Goal: Task Accomplishment & Management: Manage account settings

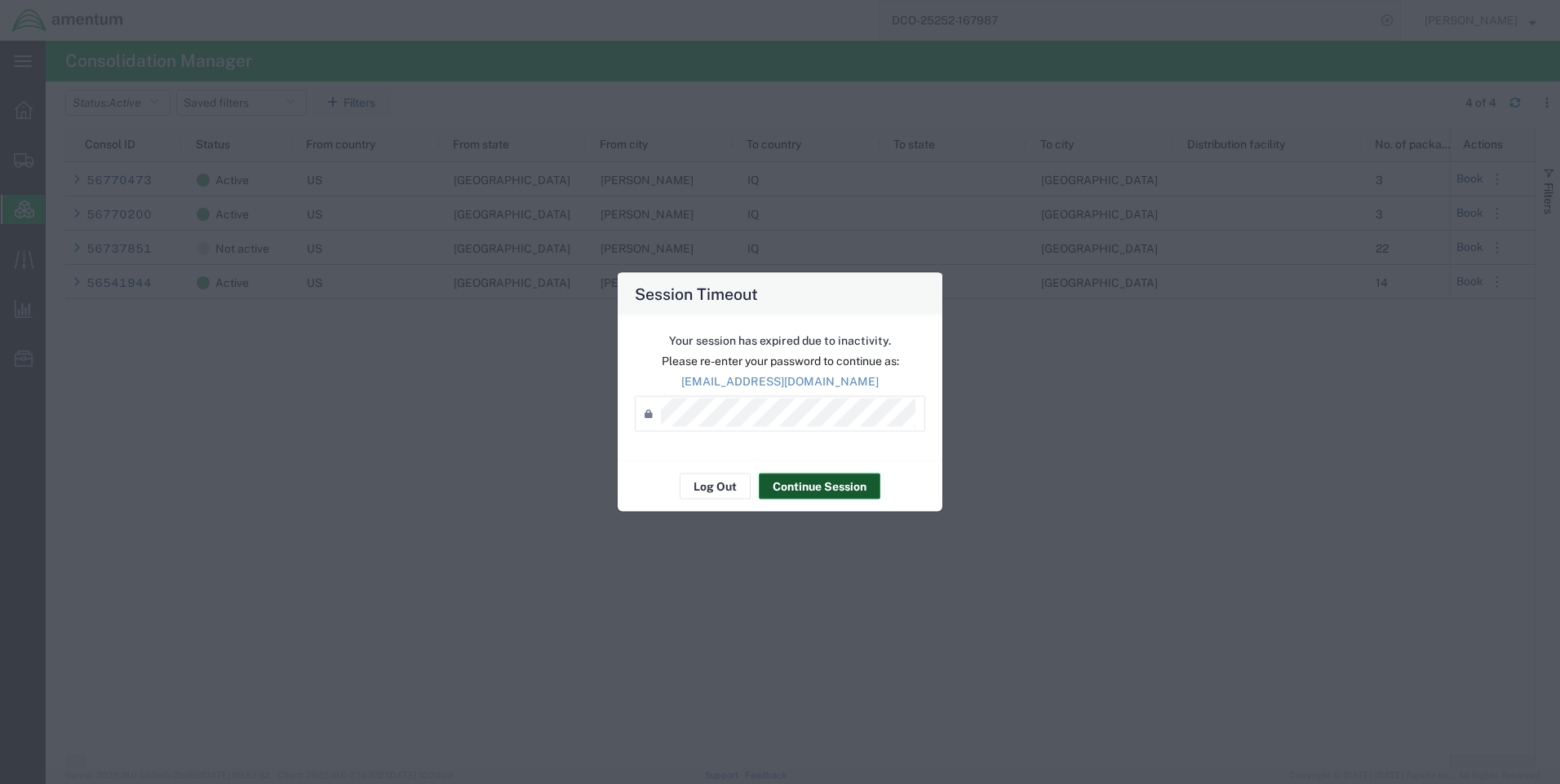
click at [806, 487] on button "Continue Session" at bounding box center [819, 487] width 122 height 26
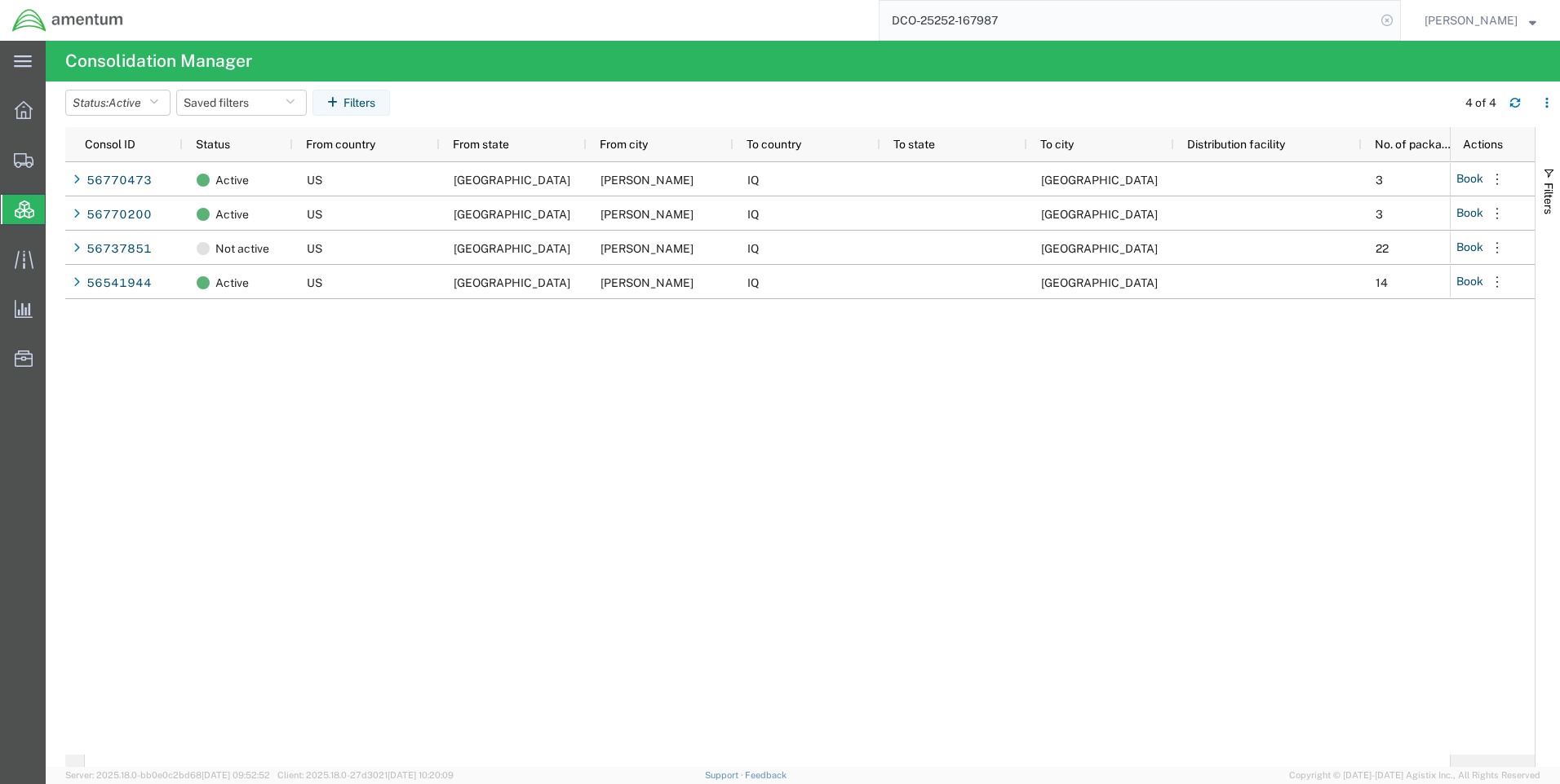
click at [1398, 25] on icon at bounding box center [1387, 21] width 23 height 23
click at [1397, 25] on icon at bounding box center [1387, 21] width 23 height 23
paste input "DCO-25252-167972"
type input "DCO-25252-167972"
click at [1398, 21] on icon at bounding box center [1387, 21] width 23 height 23
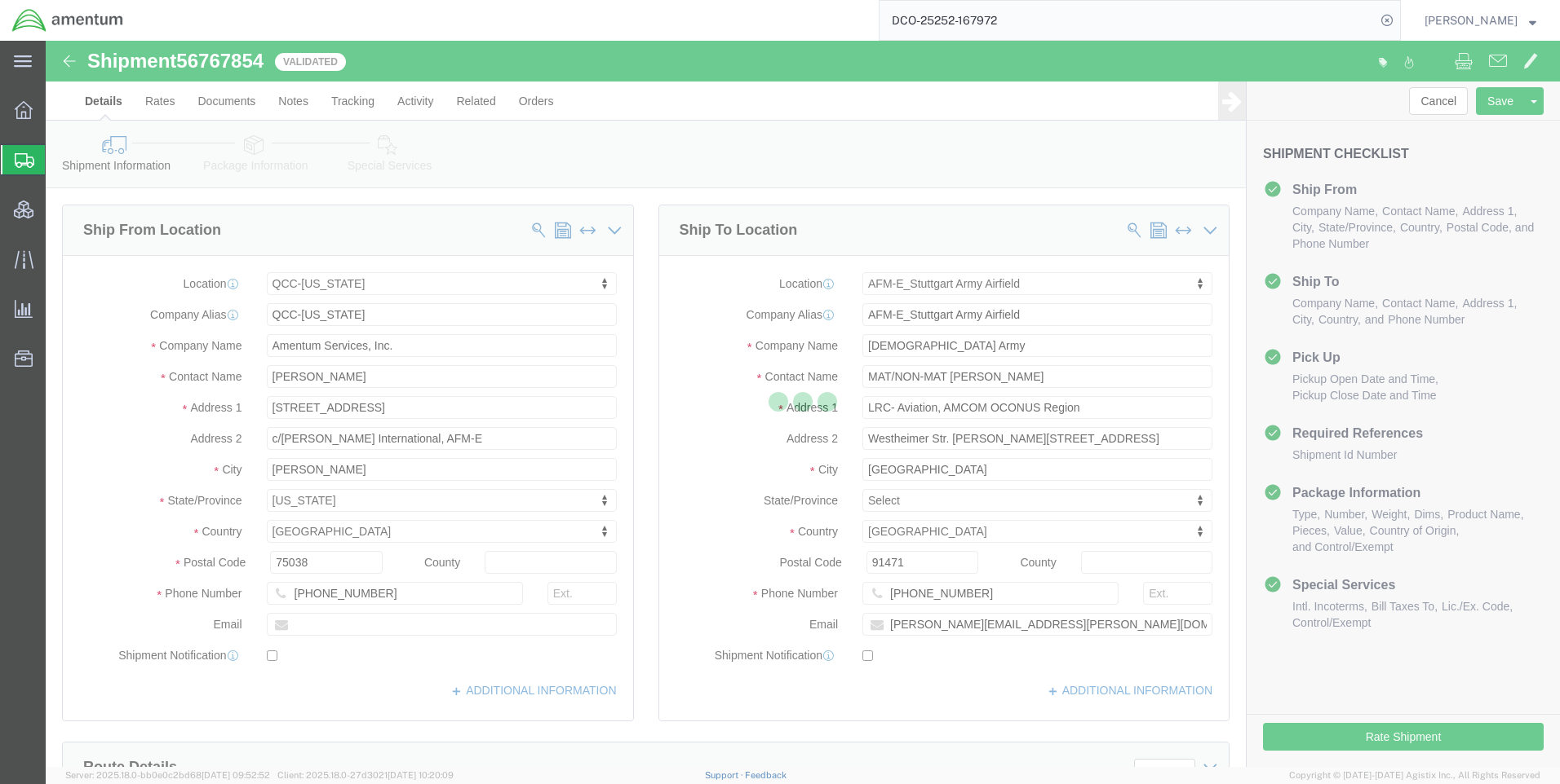
select select "42668"
select select "69712"
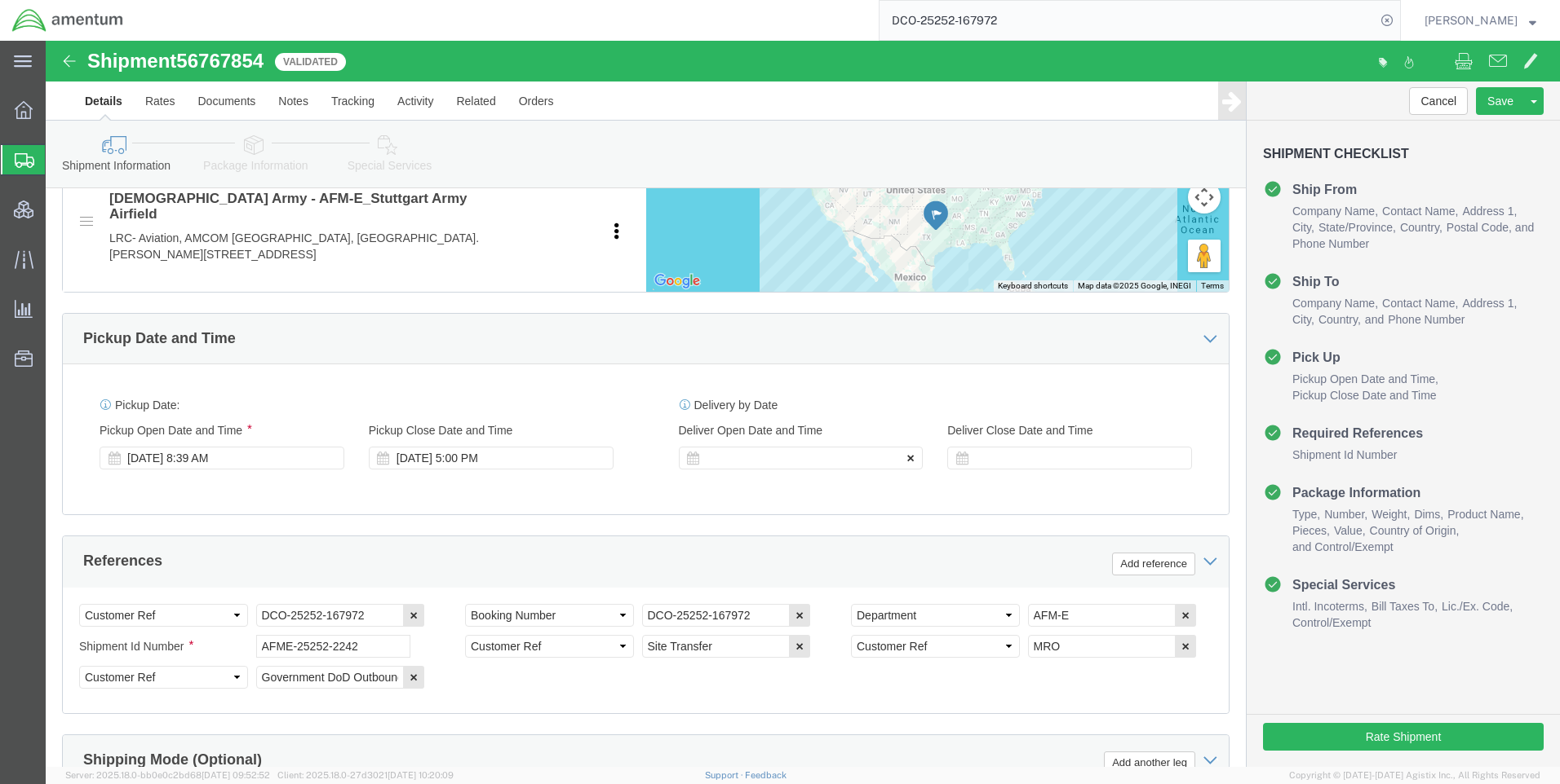
scroll to position [734, 0]
click button "Rate Shipment"
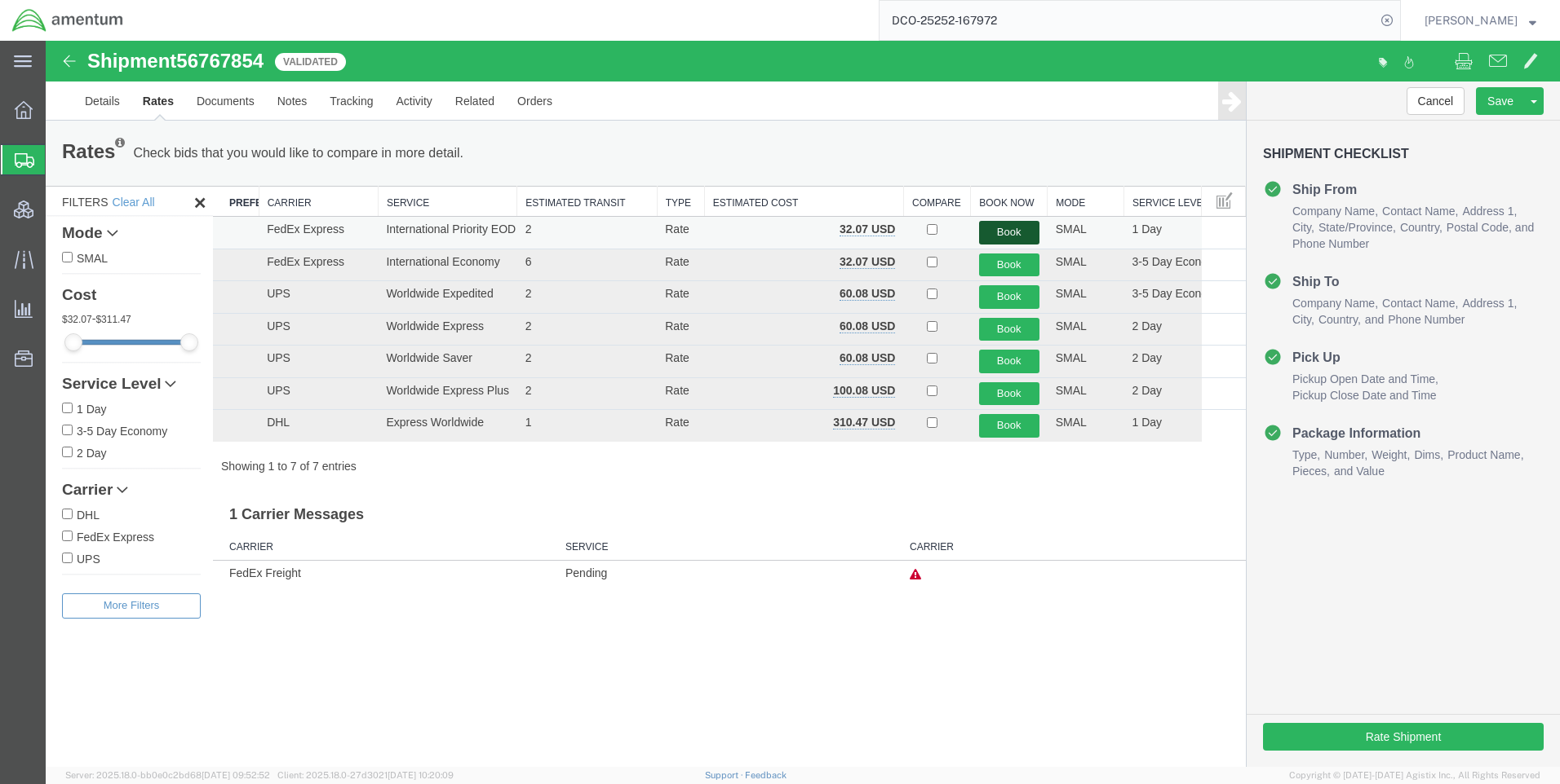
click at [1002, 233] on button "Book" at bounding box center [1009, 233] width 60 height 24
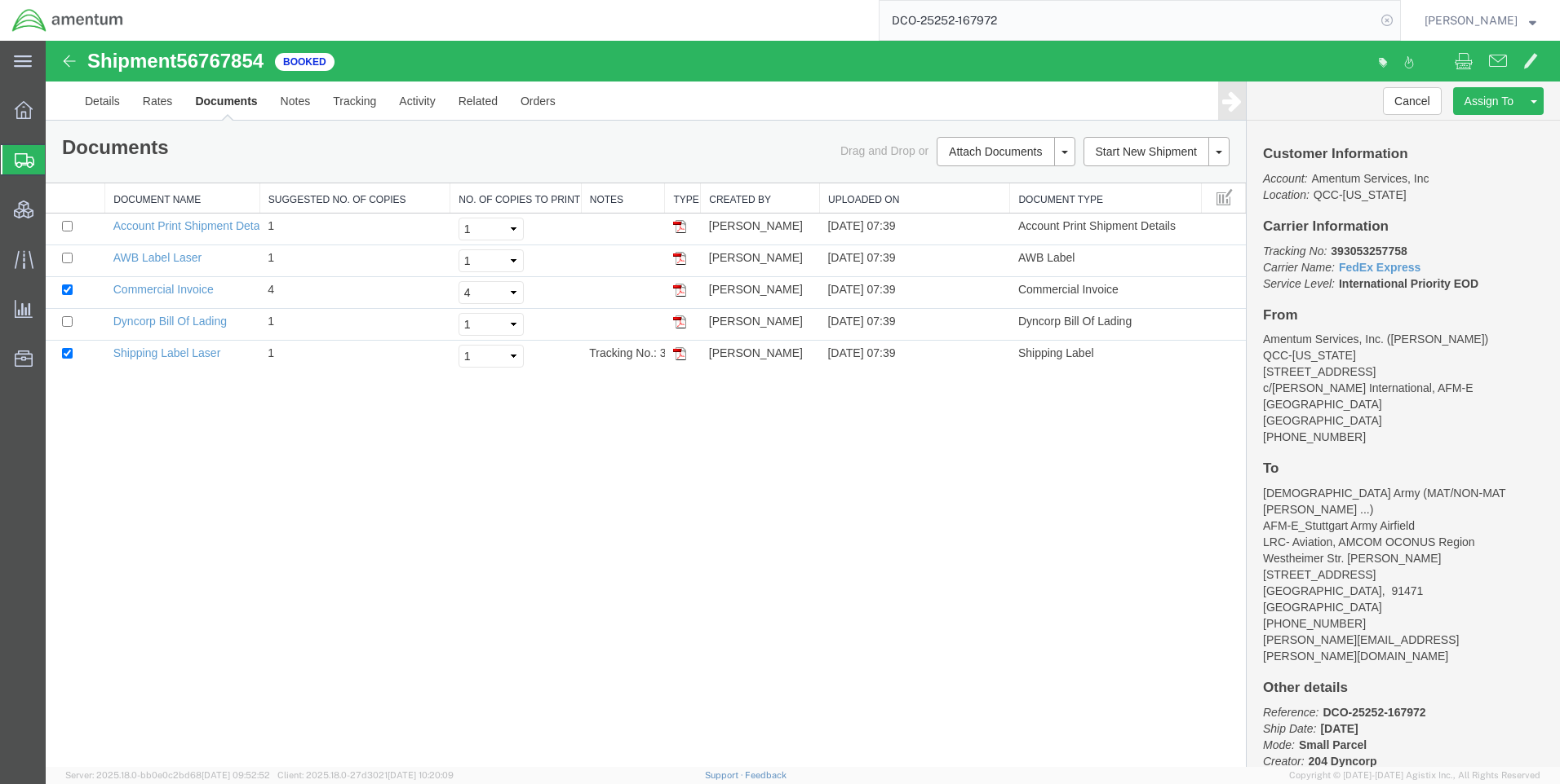
click at [1398, 21] on icon at bounding box center [1387, 21] width 23 height 23
click at [1398, 22] on icon at bounding box center [1387, 21] width 23 height 23
paste input "DCO-25251-167922"
type input "DCO-25251-167922"
click at [1398, 18] on icon at bounding box center [1387, 21] width 23 height 23
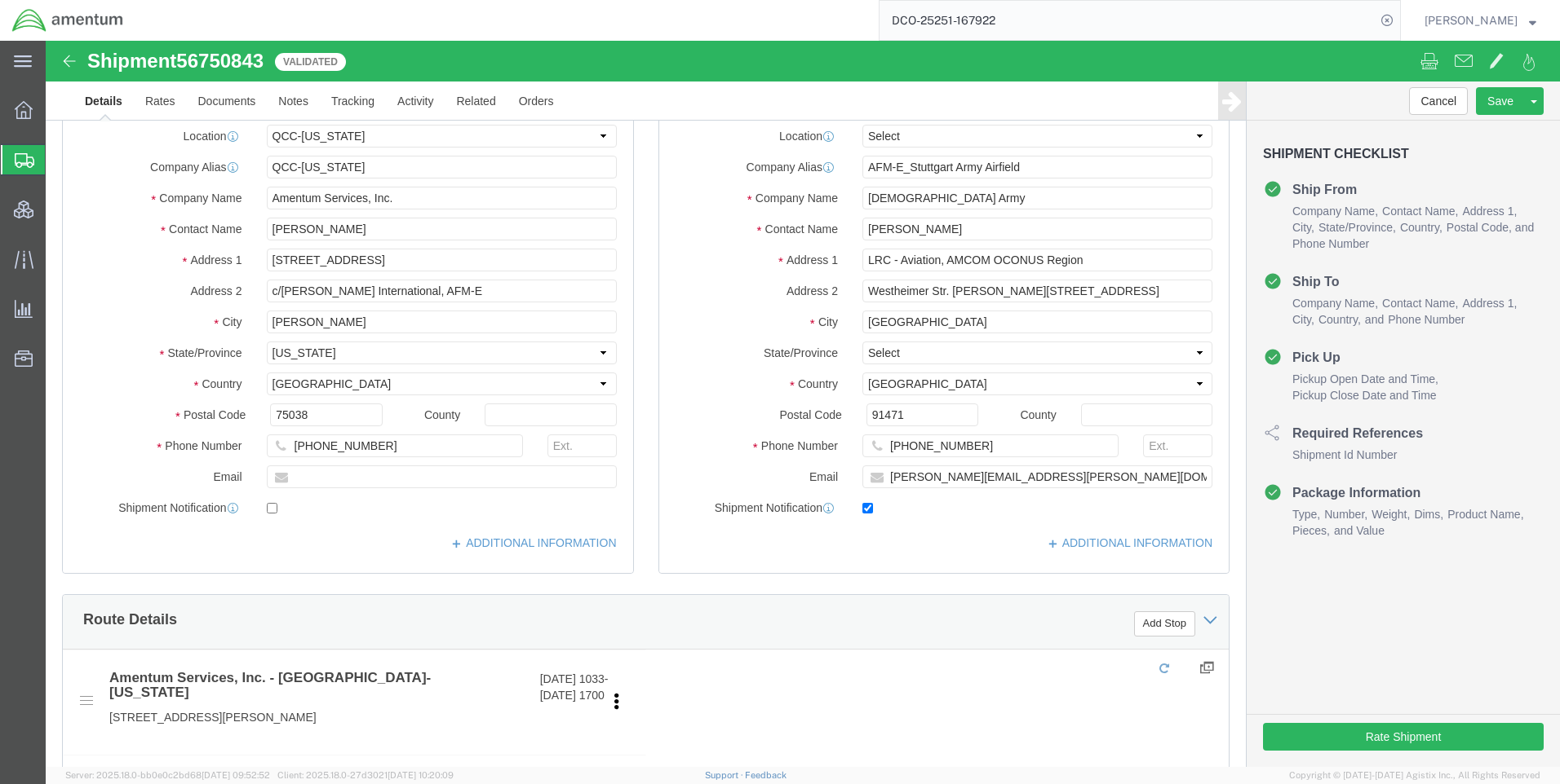
select select "42668"
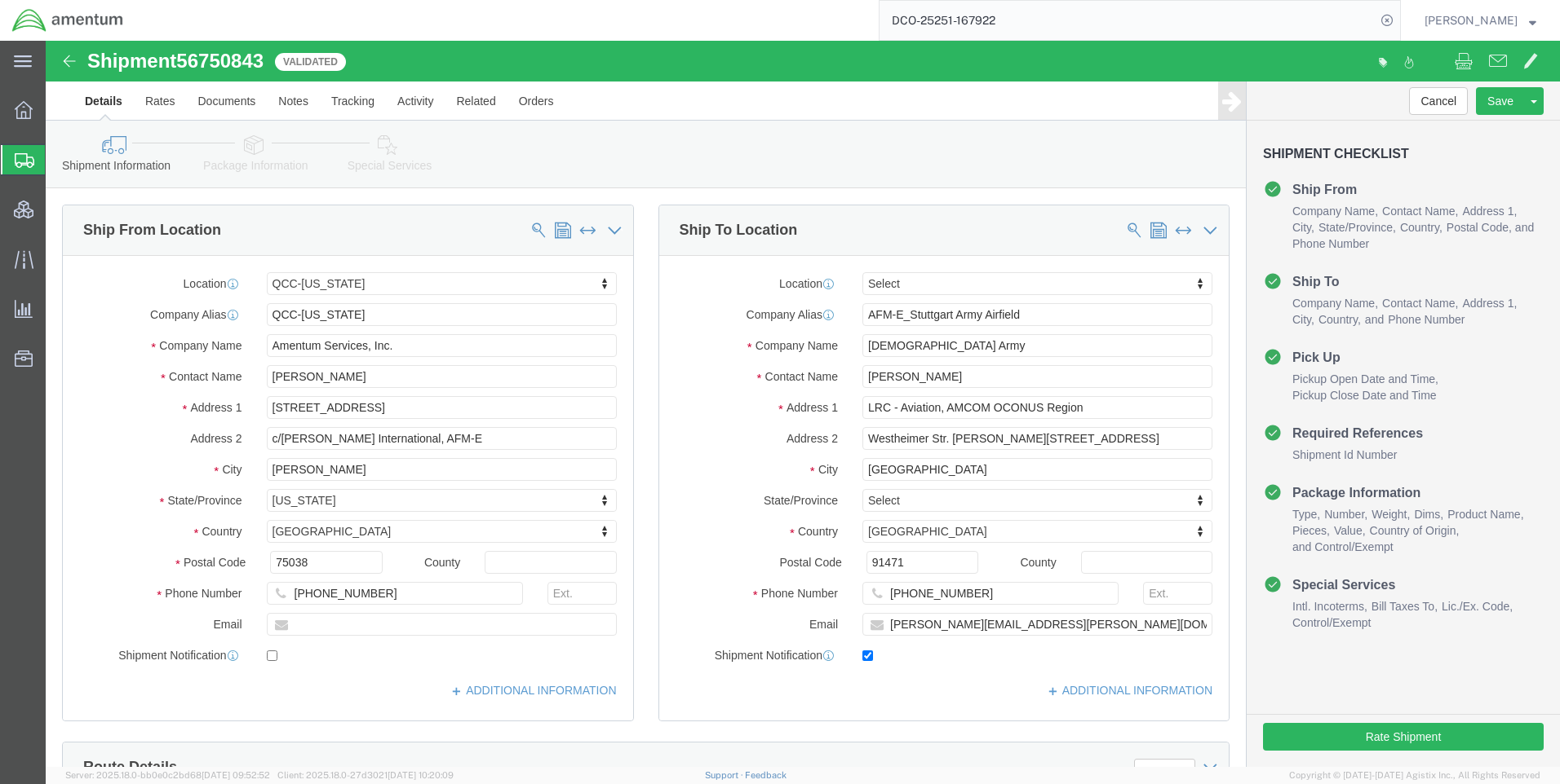
click icon
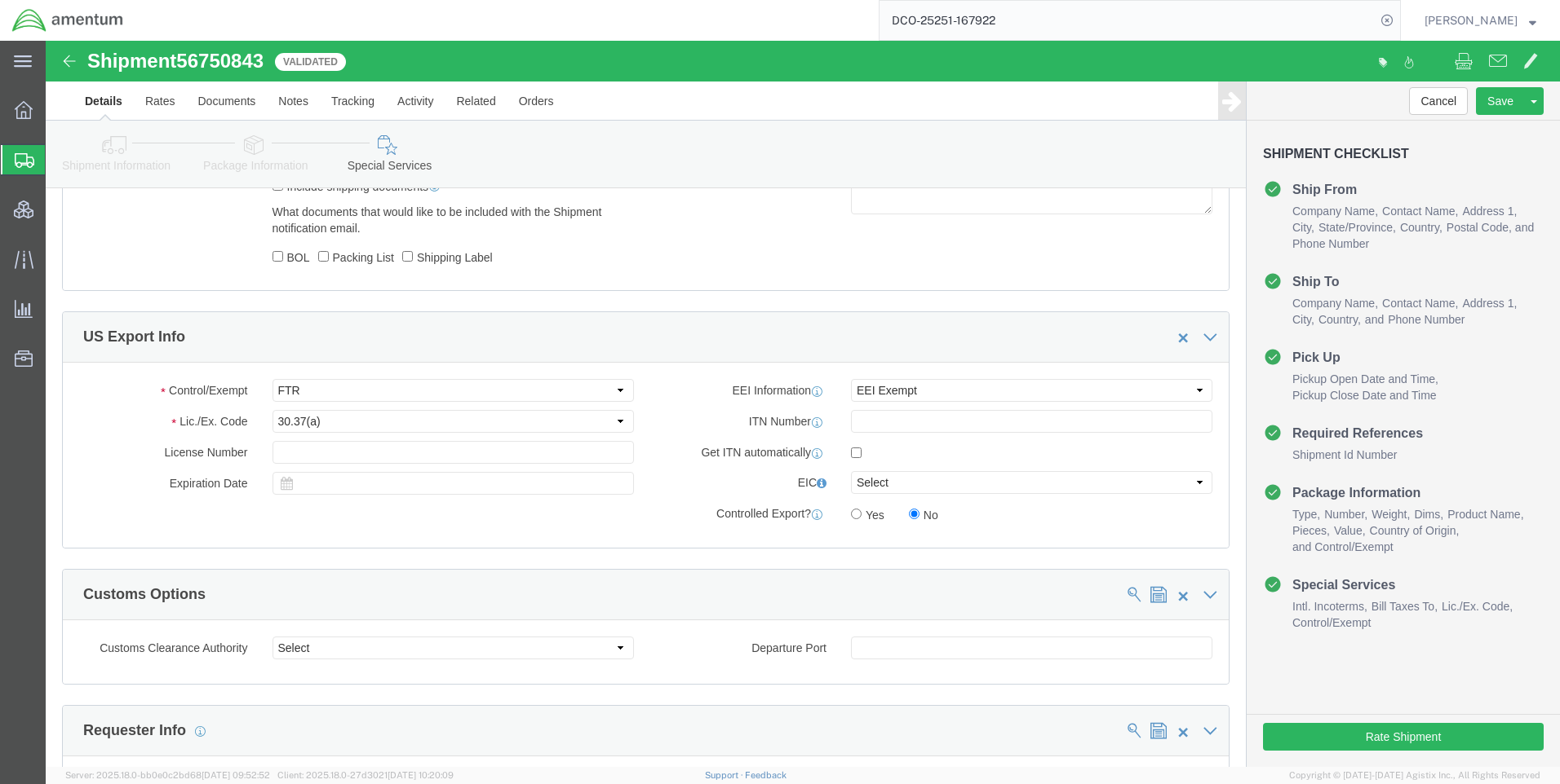
scroll to position [1141, 0]
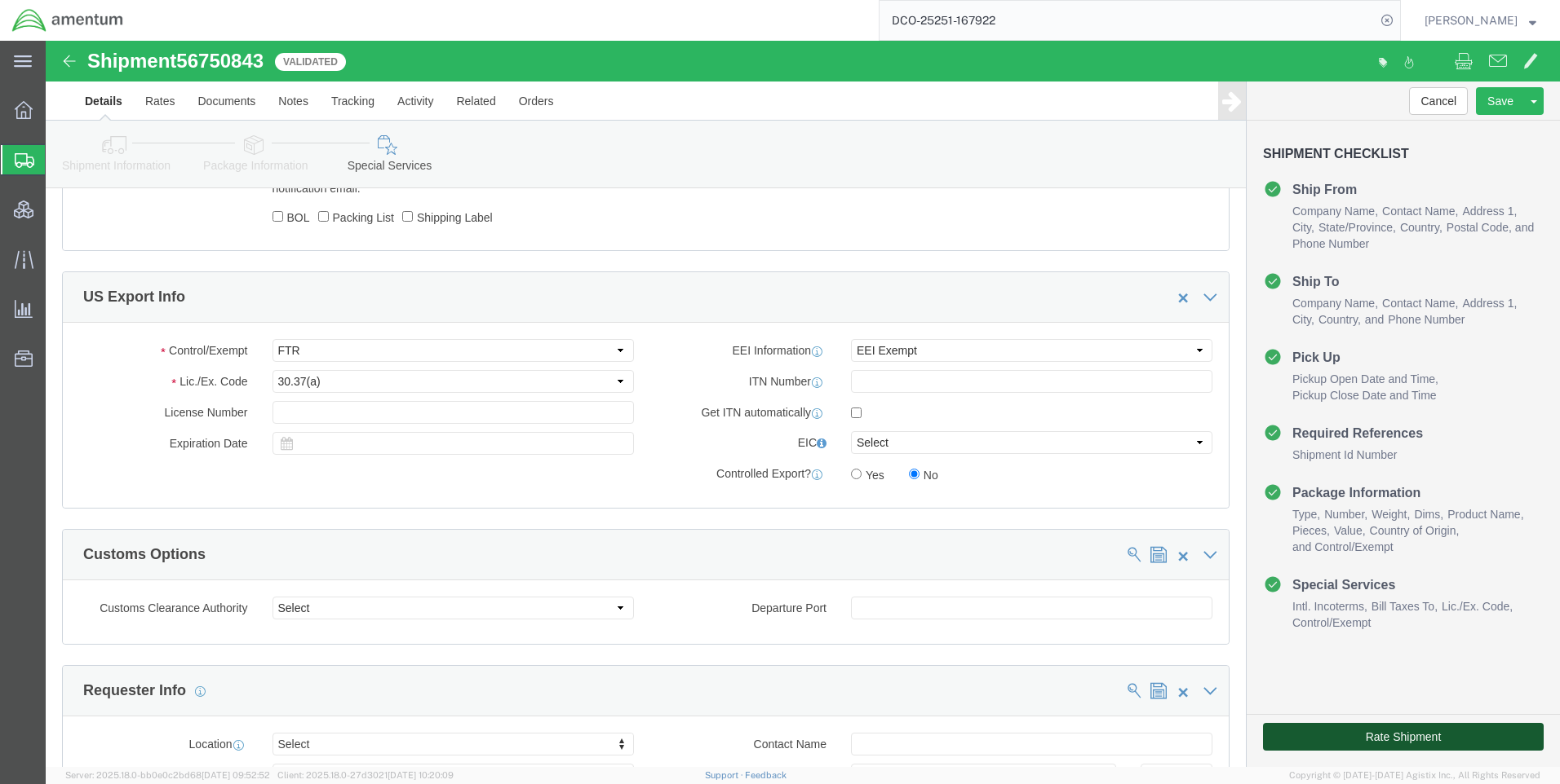
click button "Rate Shipment"
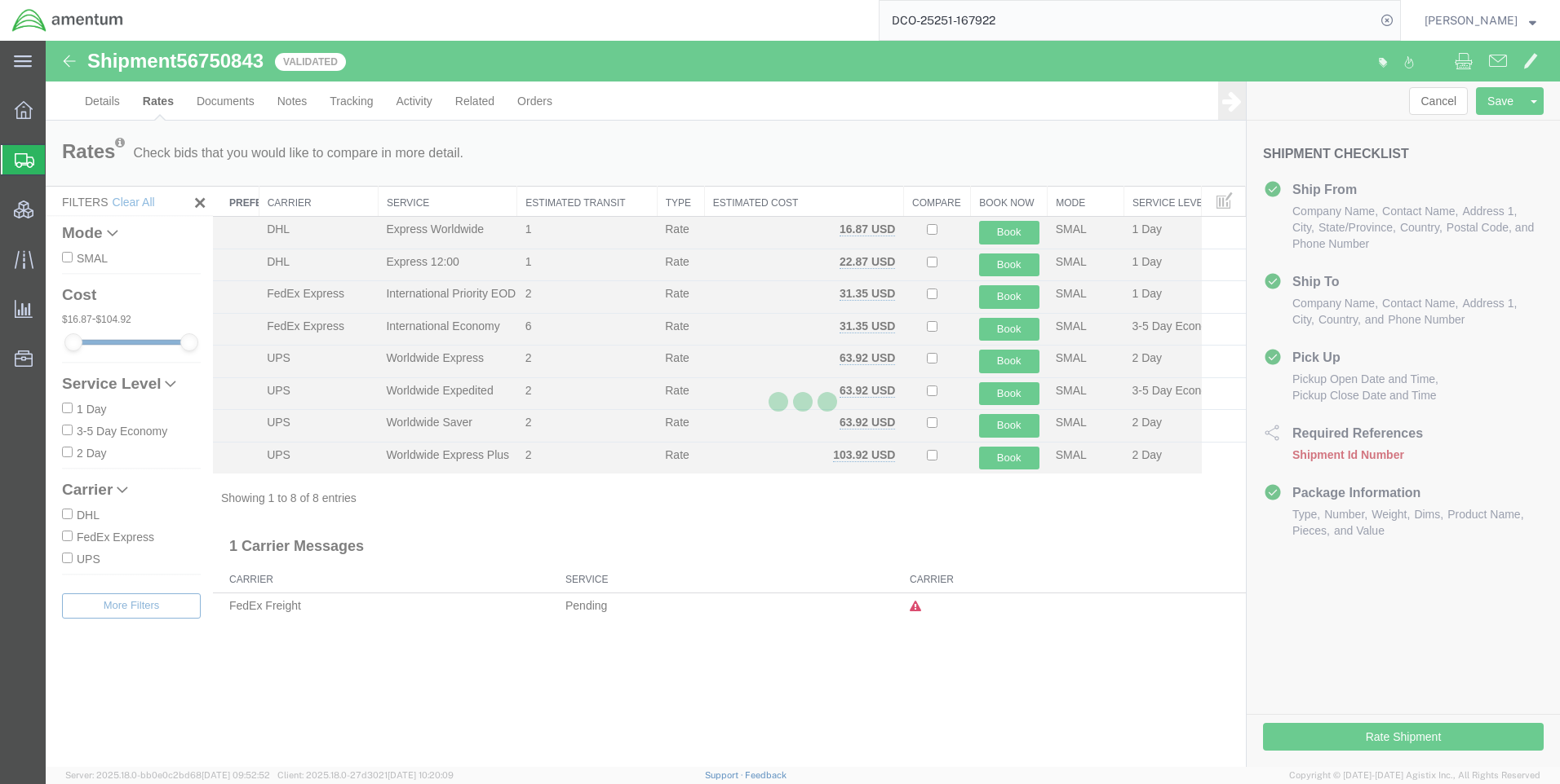
scroll to position [0, 0]
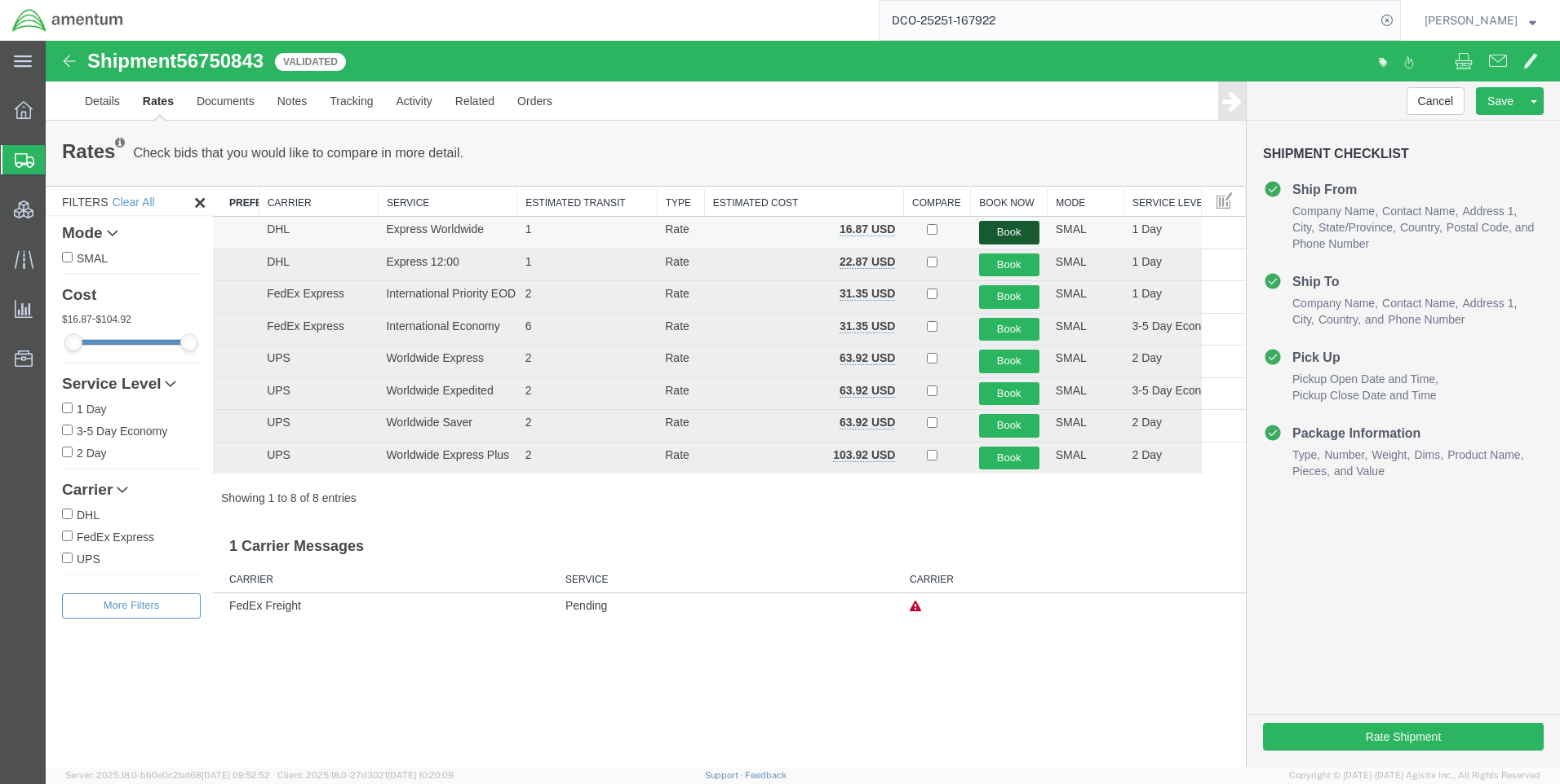
click at [998, 227] on button "Book" at bounding box center [1009, 233] width 60 height 24
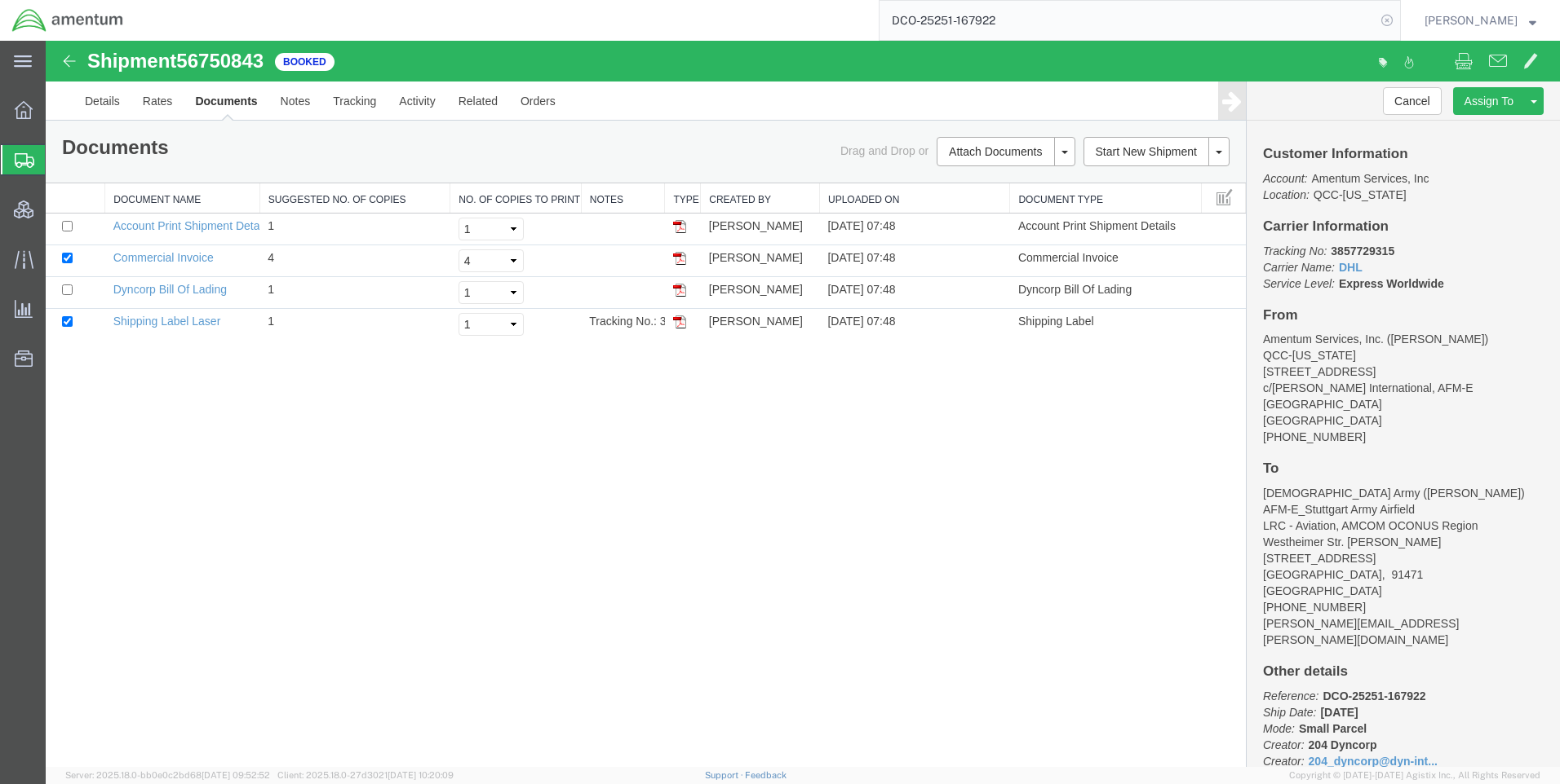
click at [1398, 15] on icon at bounding box center [1387, 21] width 23 height 23
click at [1398, 19] on icon at bounding box center [1387, 21] width 23 height 23
click at [1398, 21] on icon at bounding box center [1387, 21] width 23 height 23
paste input "DCO-25252-167983"
type input "DCO-25252-167983"
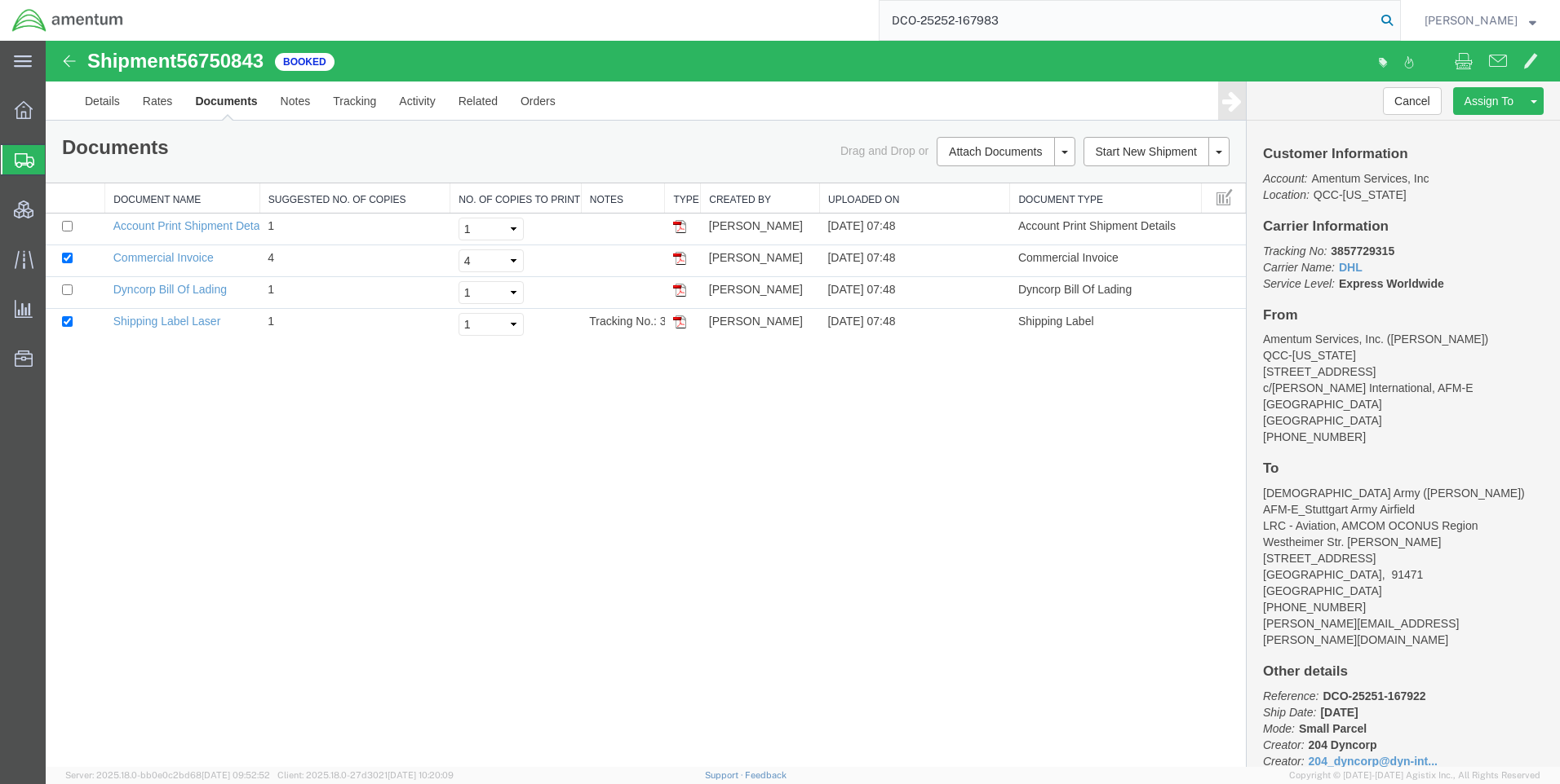
click at [1398, 14] on icon at bounding box center [1387, 21] width 23 height 23
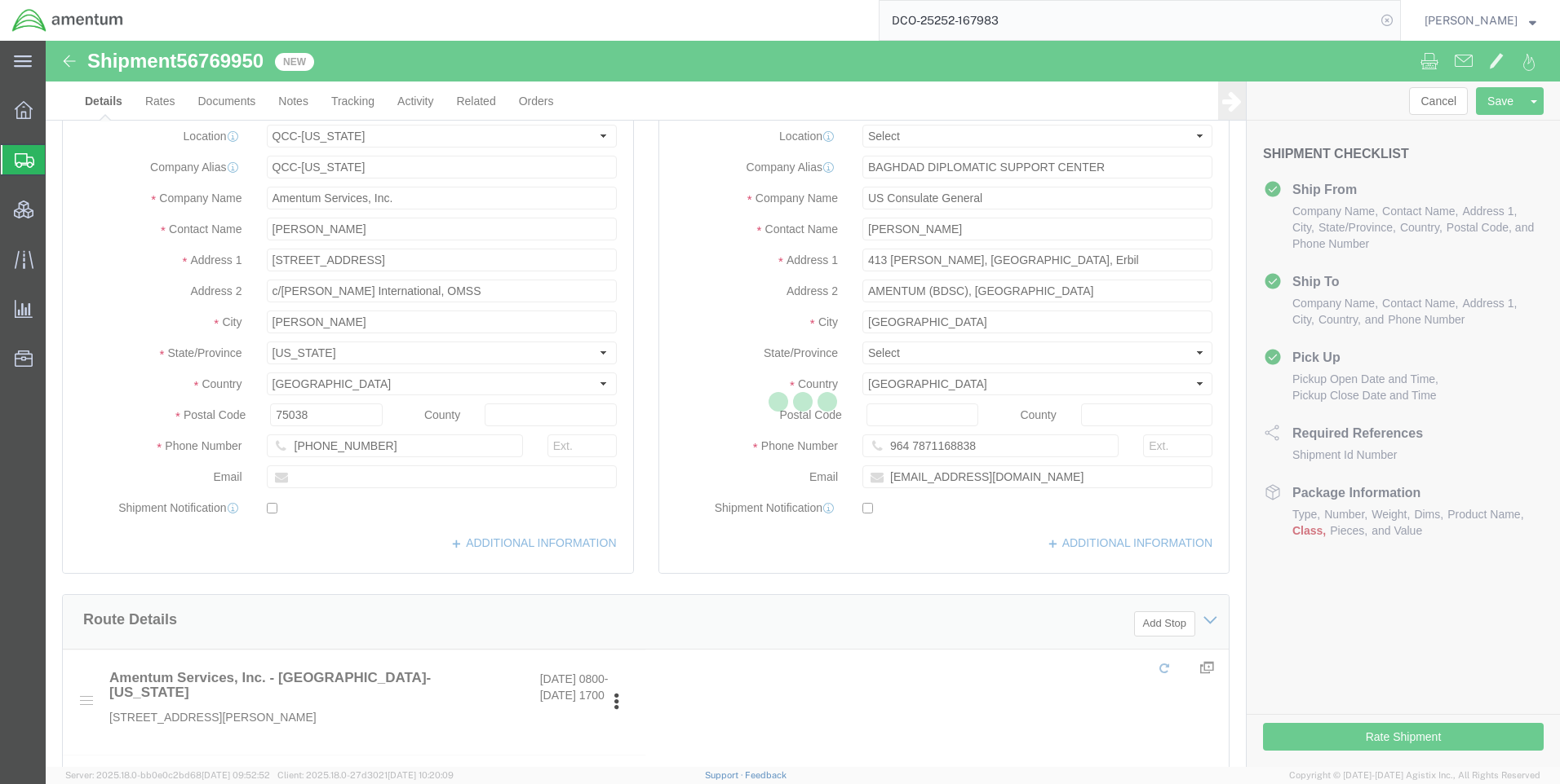
select select "42668"
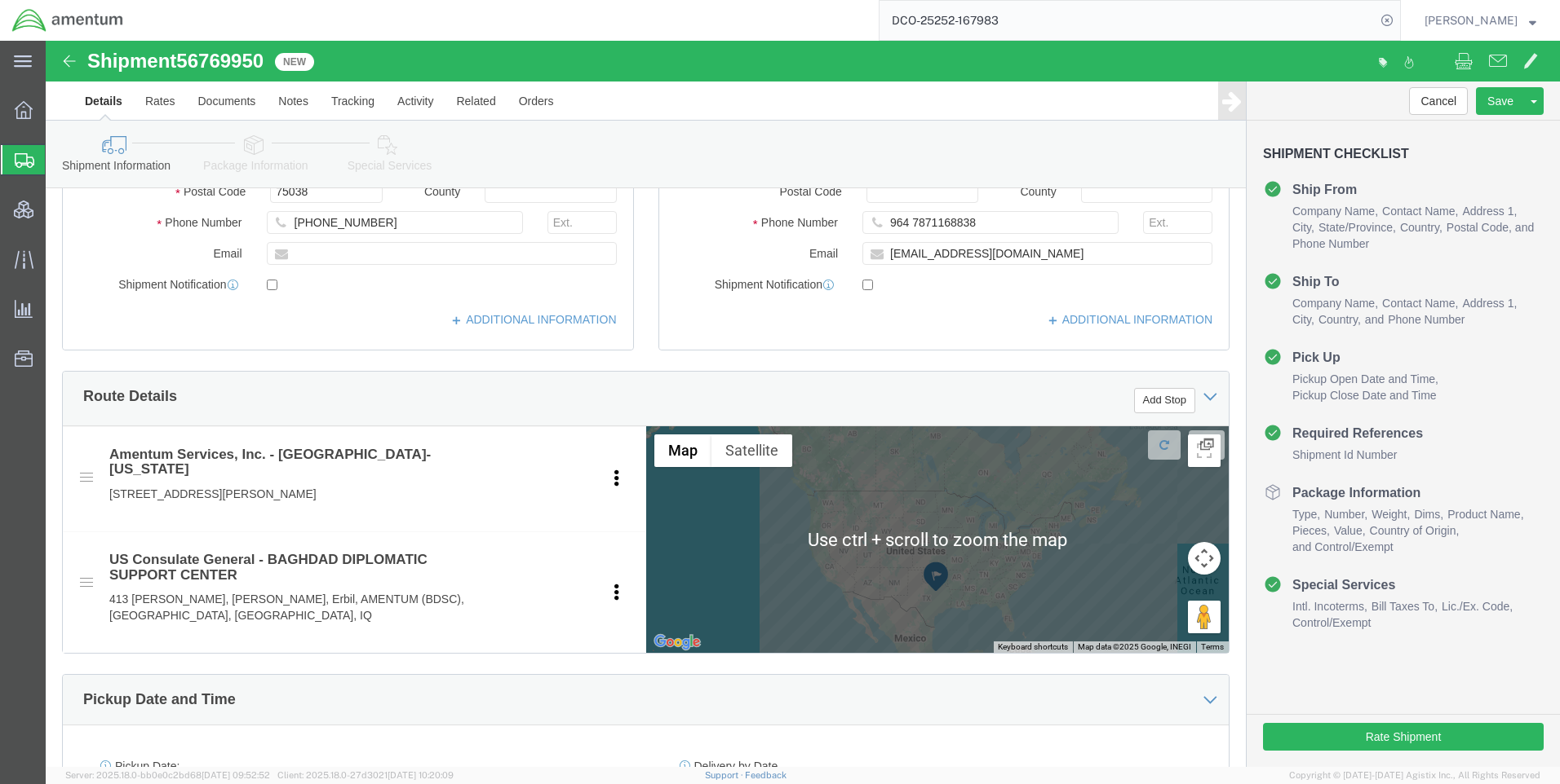
scroll to position [326, 0]
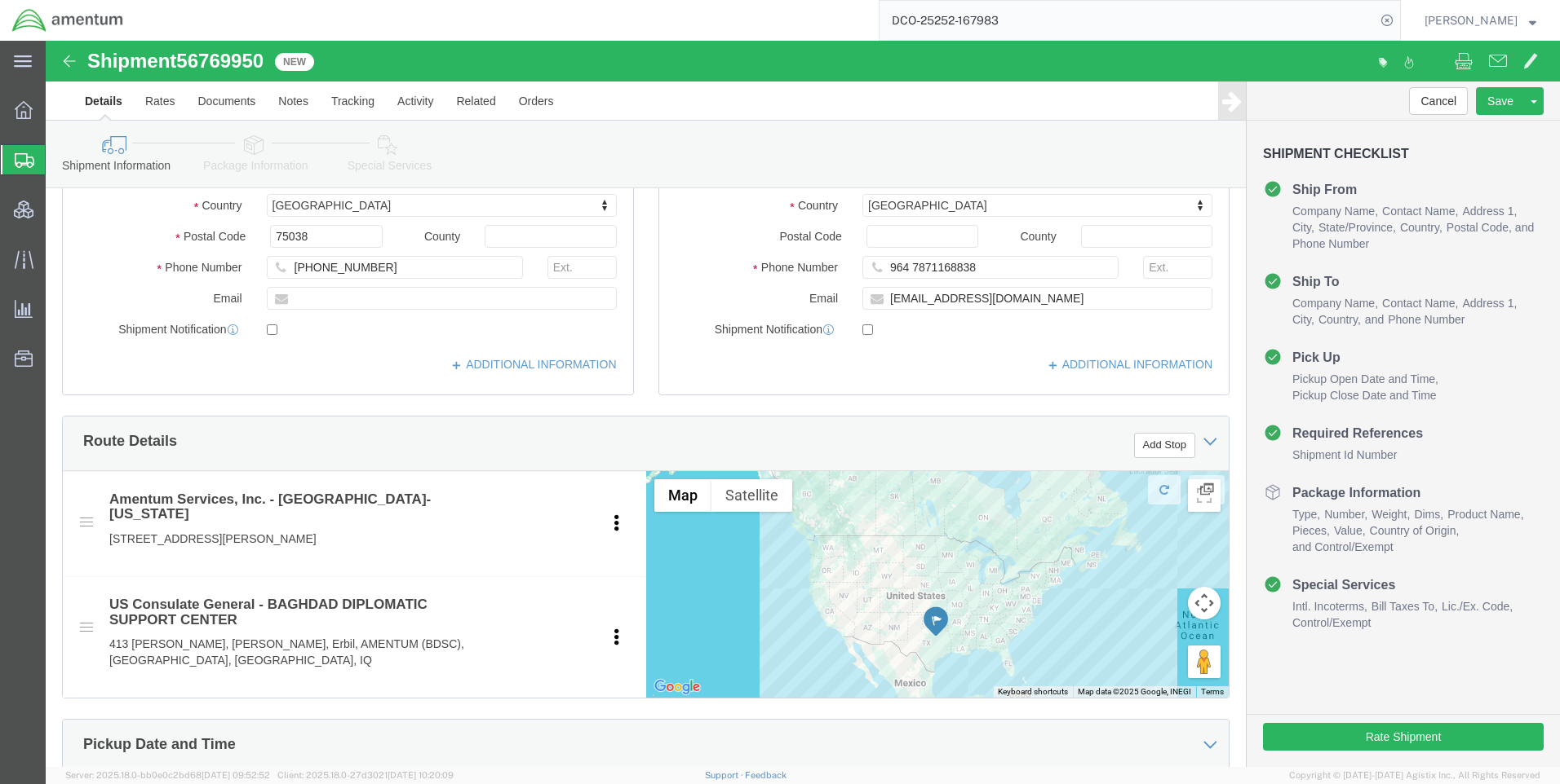
click link "Special Services"
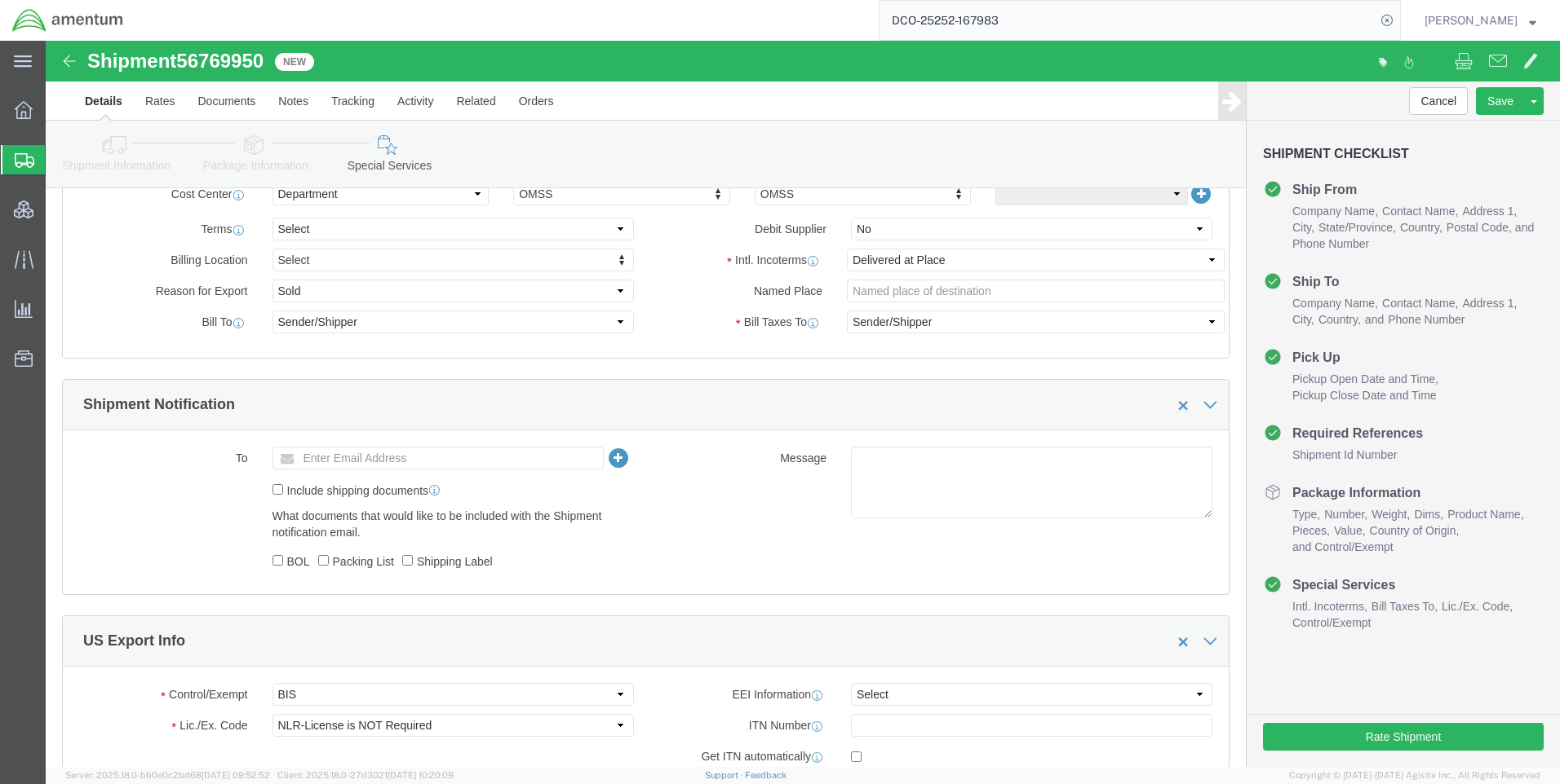
scroll to position [978, 0]
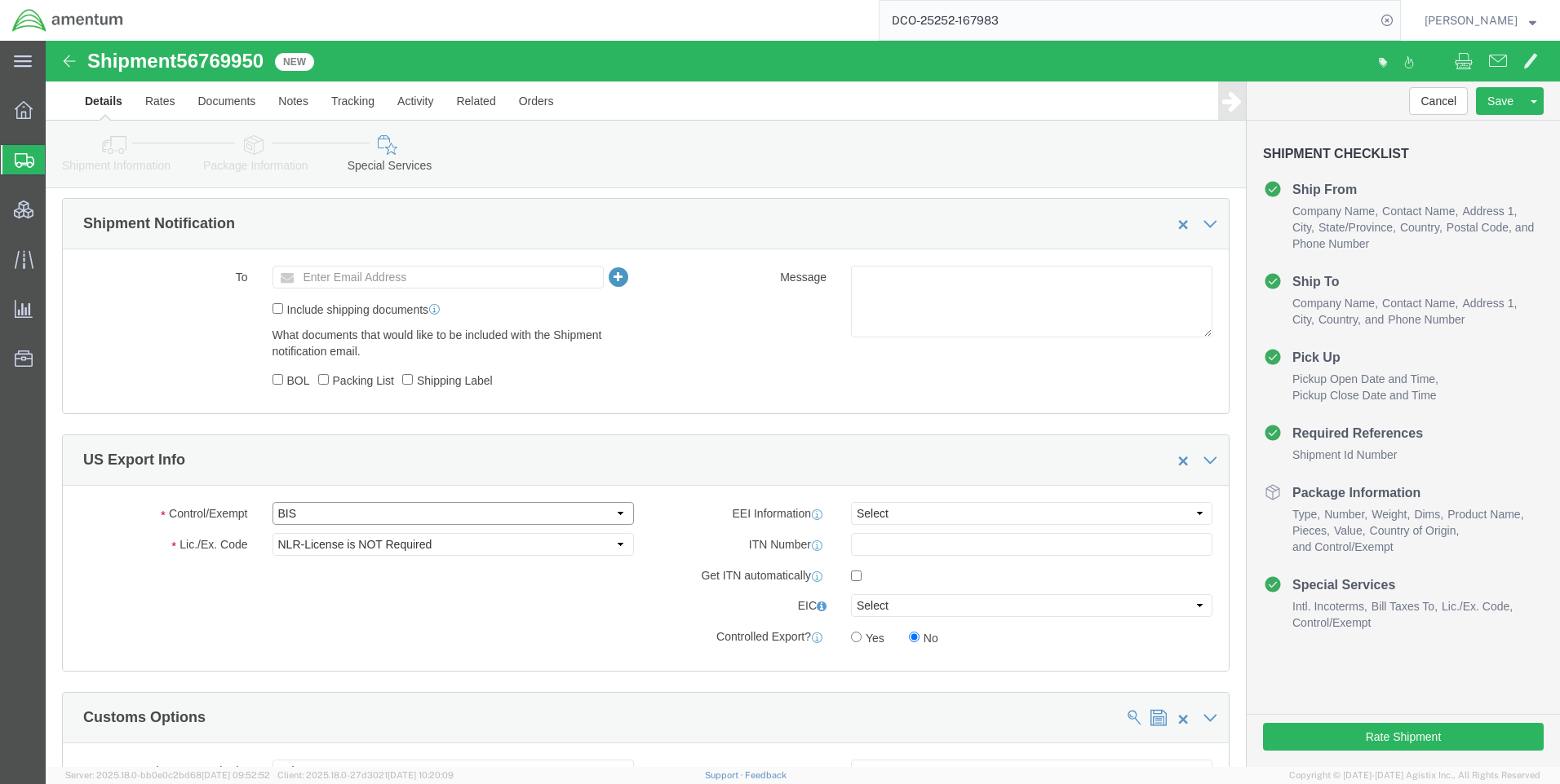
click select "Select ATF BIS DEA EPA FDA FTR ITAR OFAC Other (OPA)"
click div "US Export Info"
click select "Select AES-Direct EEI Carrier File EEI EEI Exempt"
select select "CFIL"
click select "Select AES-Direct EEI Carrier File EEI EEI Exempt"
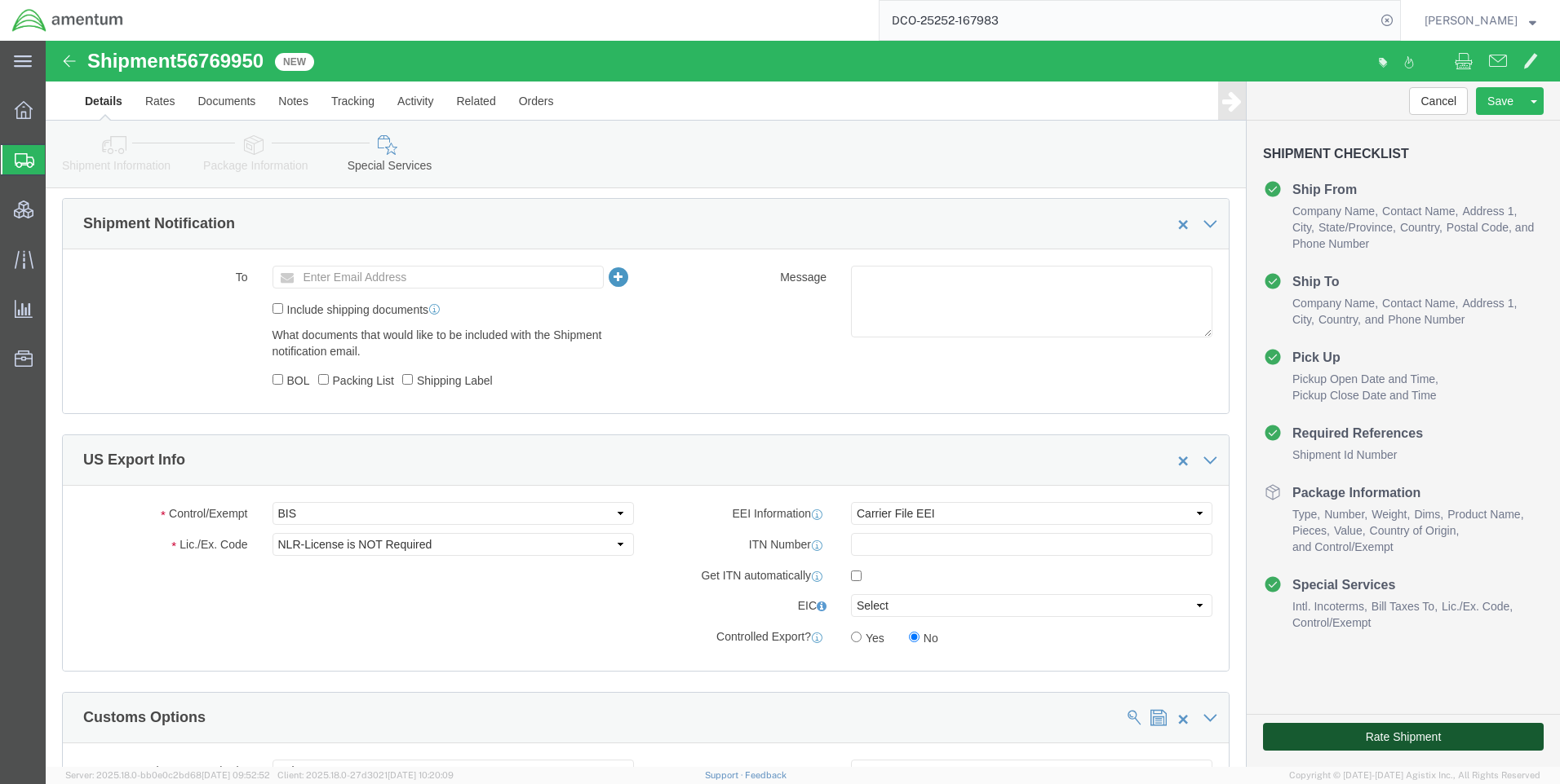
click button "Rate Shipment"
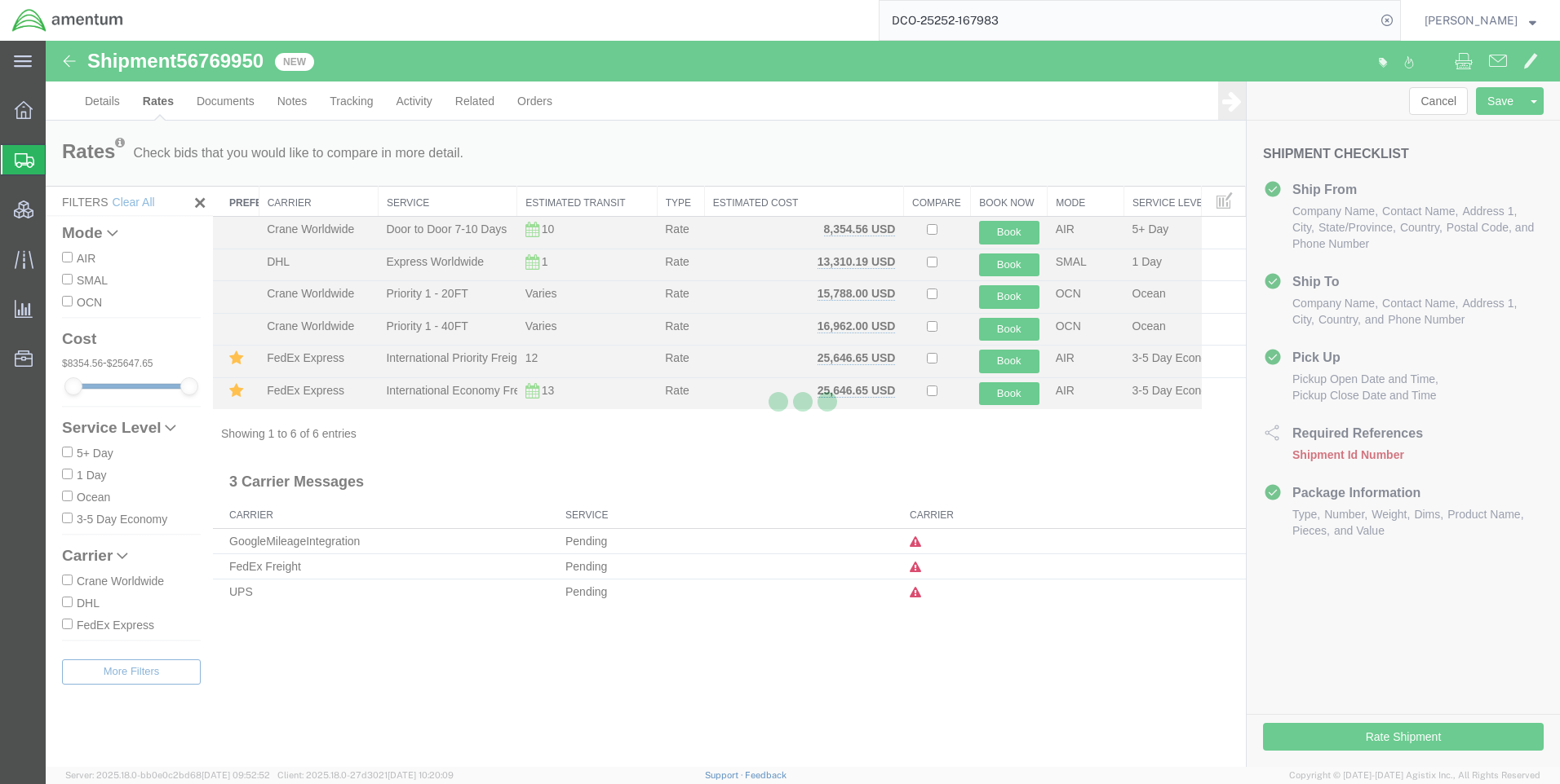
scroll to position [0, 0]
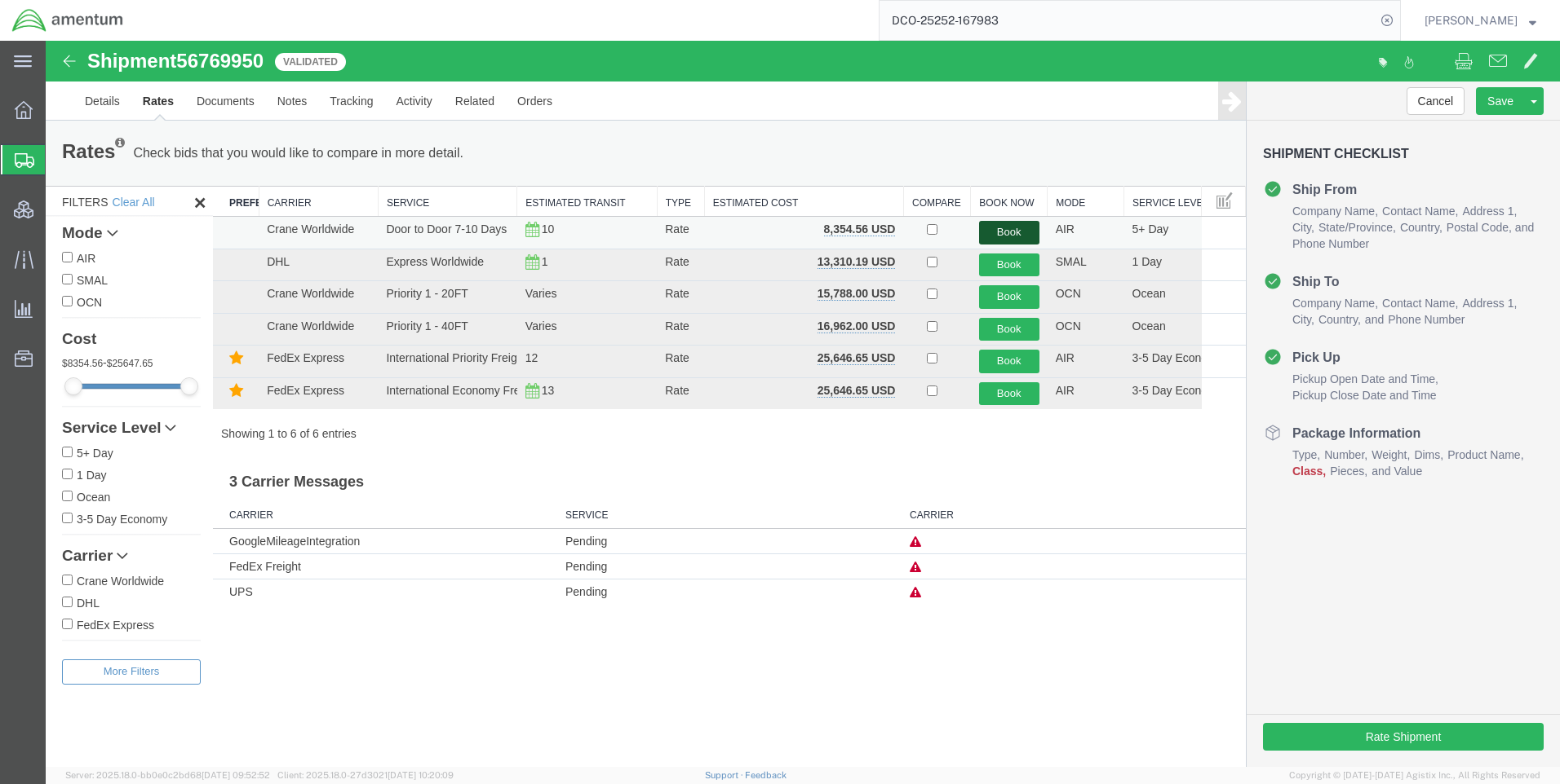
click at [1000, 228] on button "Book" at bounding box center [1009, 233] width 60 height 24
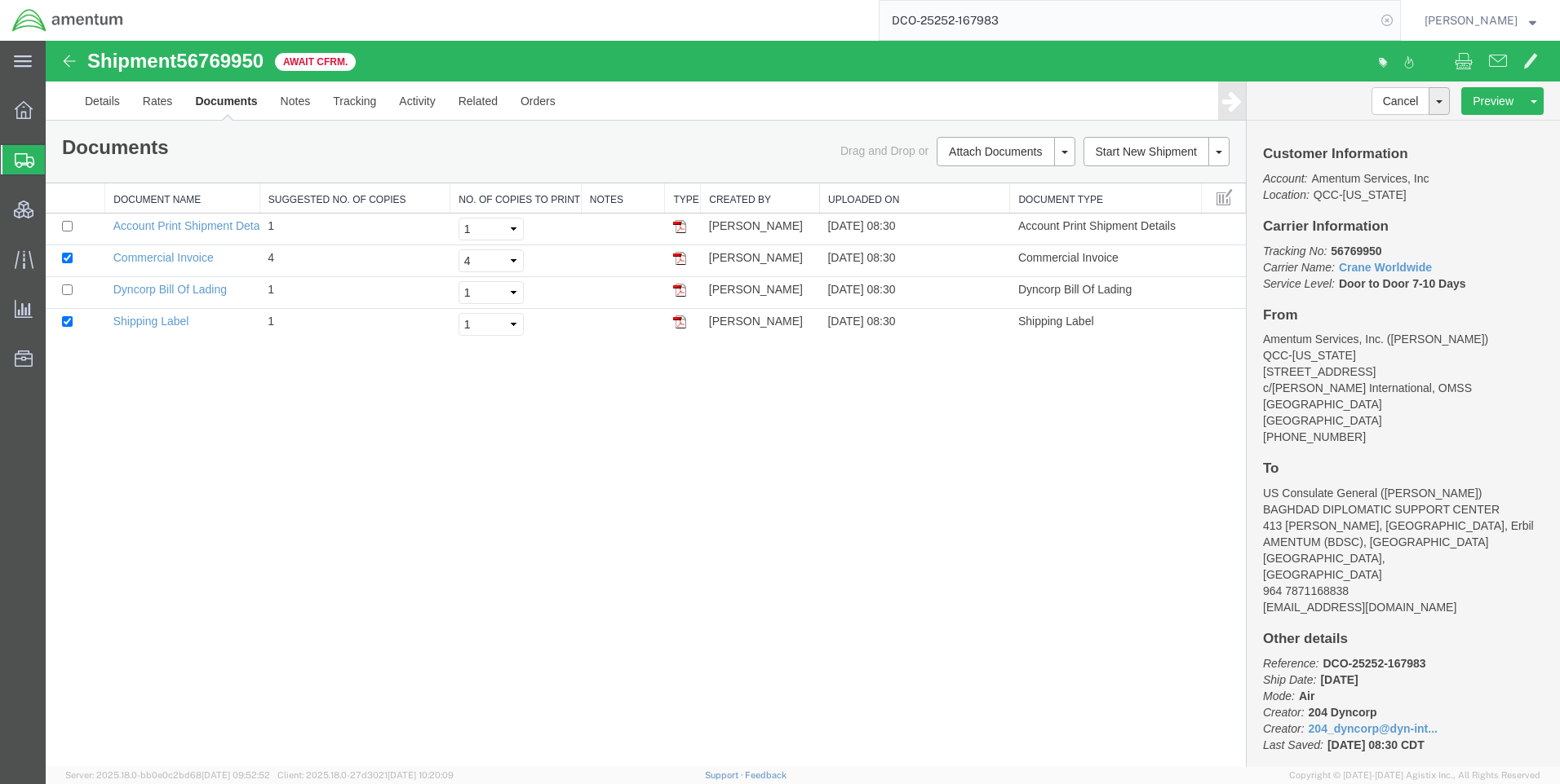
click at [1398, 22] on icon at bounding box center [1387, 21] width 23 height 23
click at [1396, 21] on icon at bounding box center [1387, 21] width 23 height 23
click at [1009, 19] on input "search" at bounding box center [1127, 21] width 496 height 40
type input "56770200"
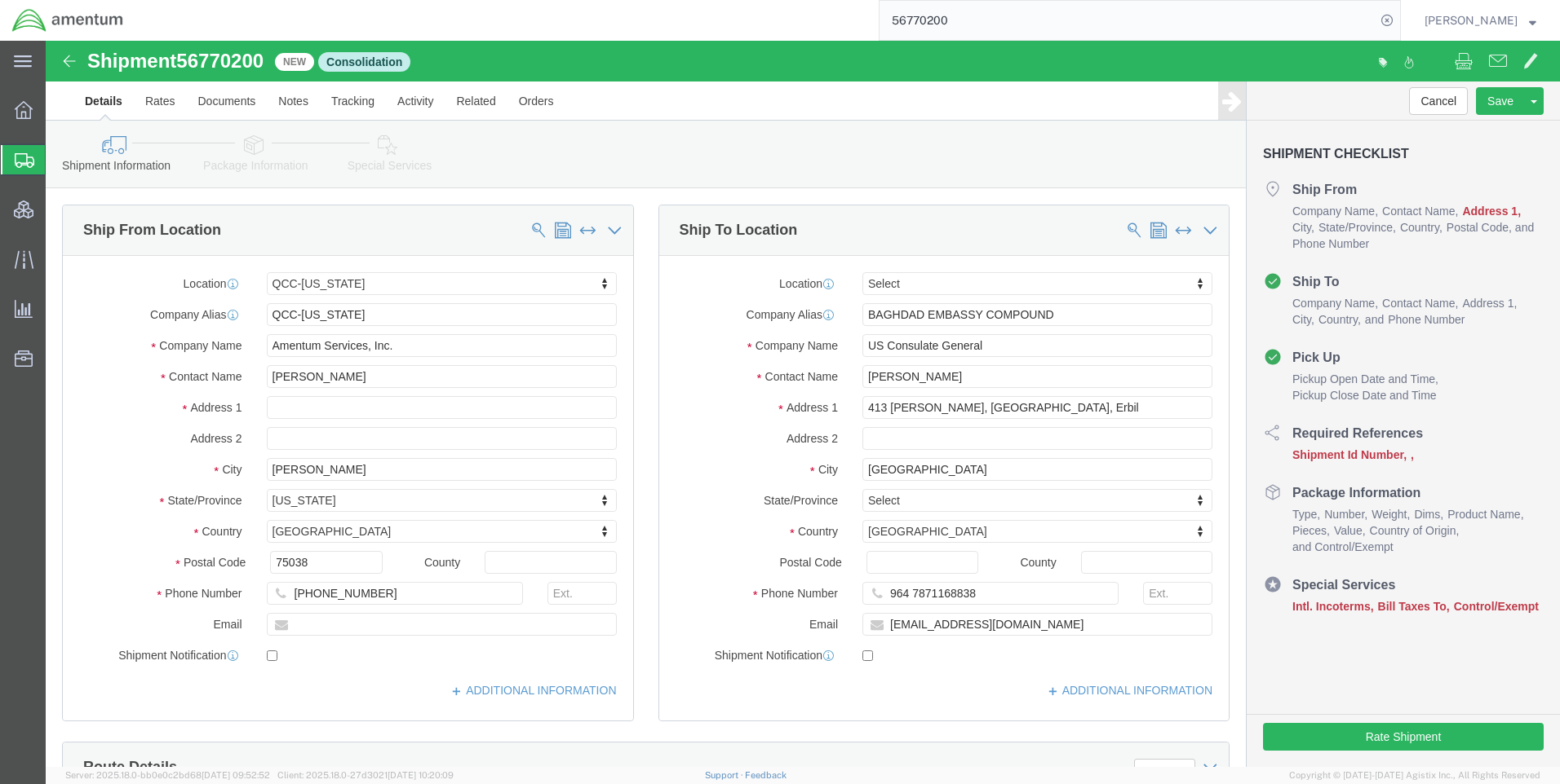
select select "42668"
type input "bec"
select select "62011"
paste input "Annah.G"
type input "[EMAIL_ADDRESS][DOMAIN_NAME]"
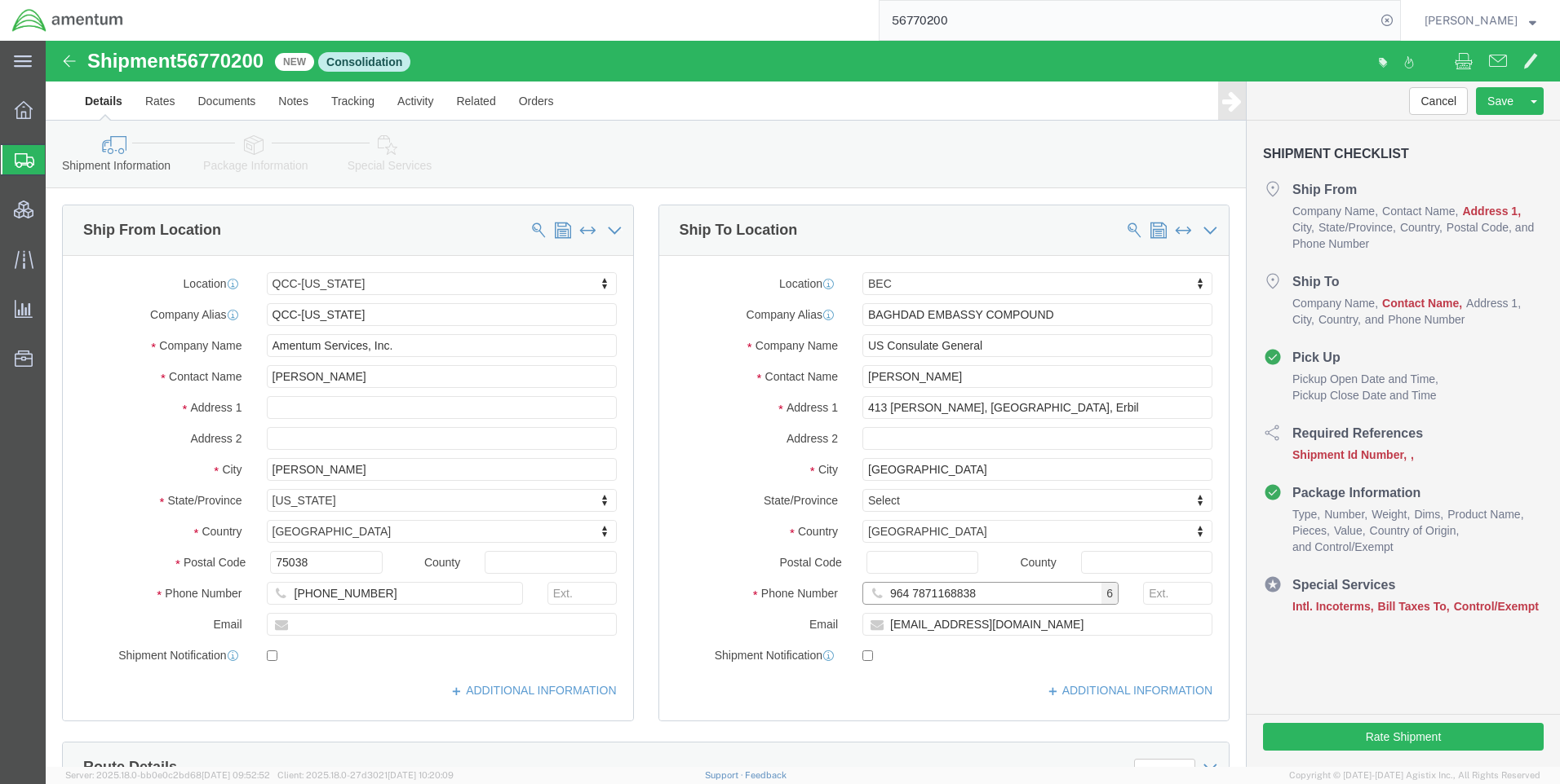
type input "964 7871168838"
drag, startPoint x: 915, startPoint y: 586, endPoint x: 825, endPoint y: 588, distance: 90.0
click div "[EMAIL_ADDRESS][DOMAIN_NAME]"
paste input "."
click input "Annah.Gichimu"
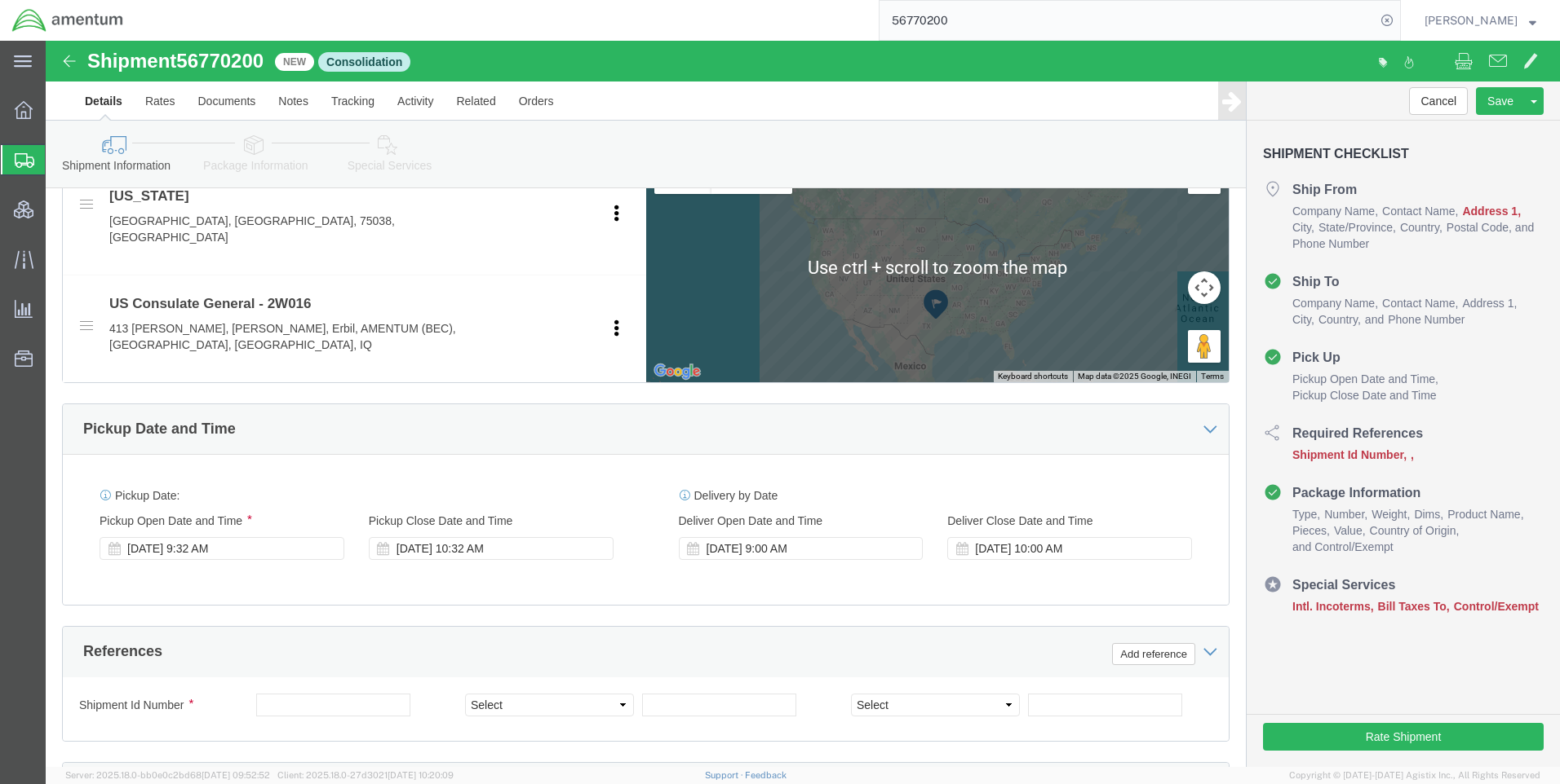
scroll to position [652, 0]
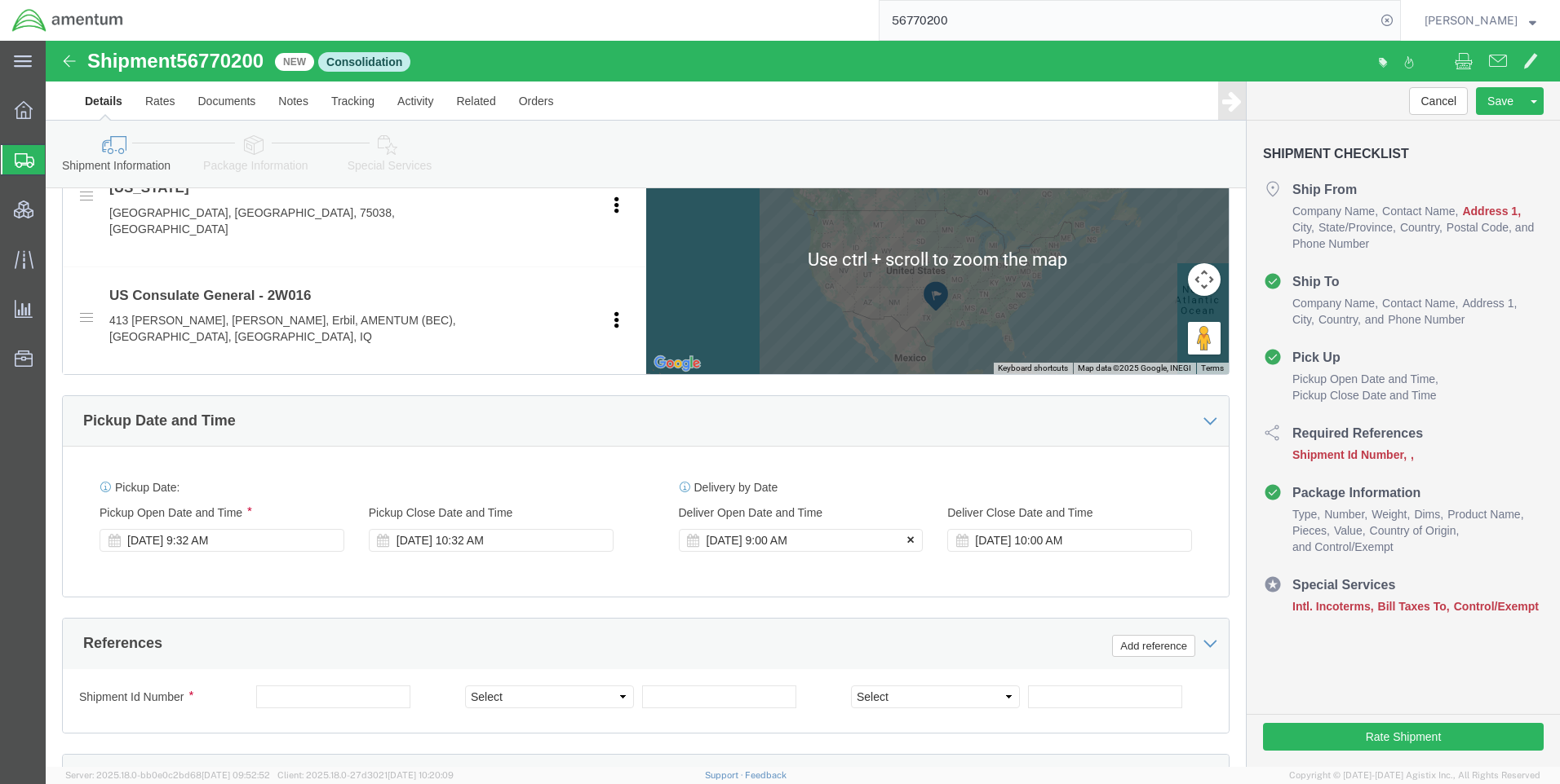
type input "[PERSON_NAME]"
click button
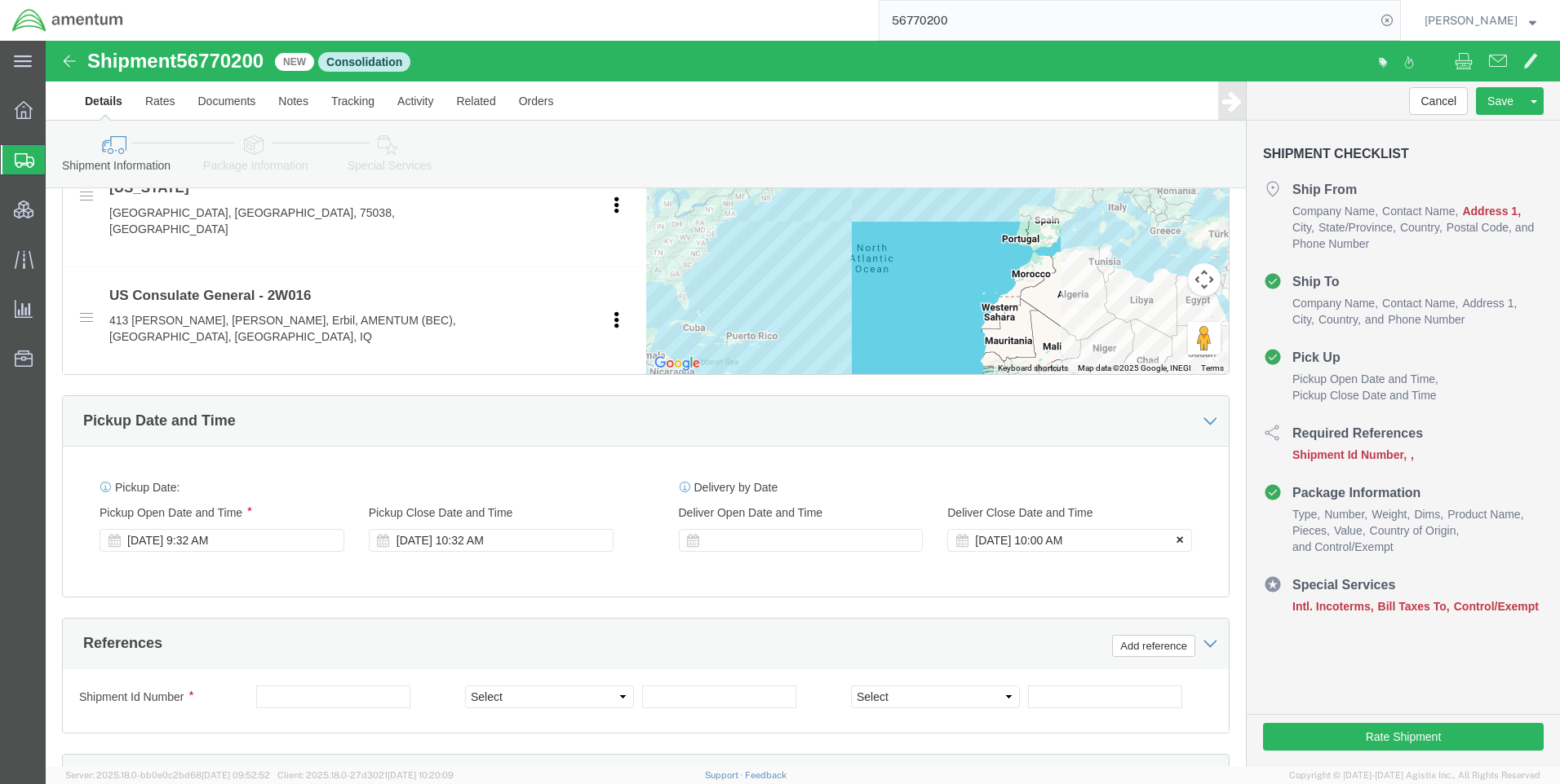
click icon
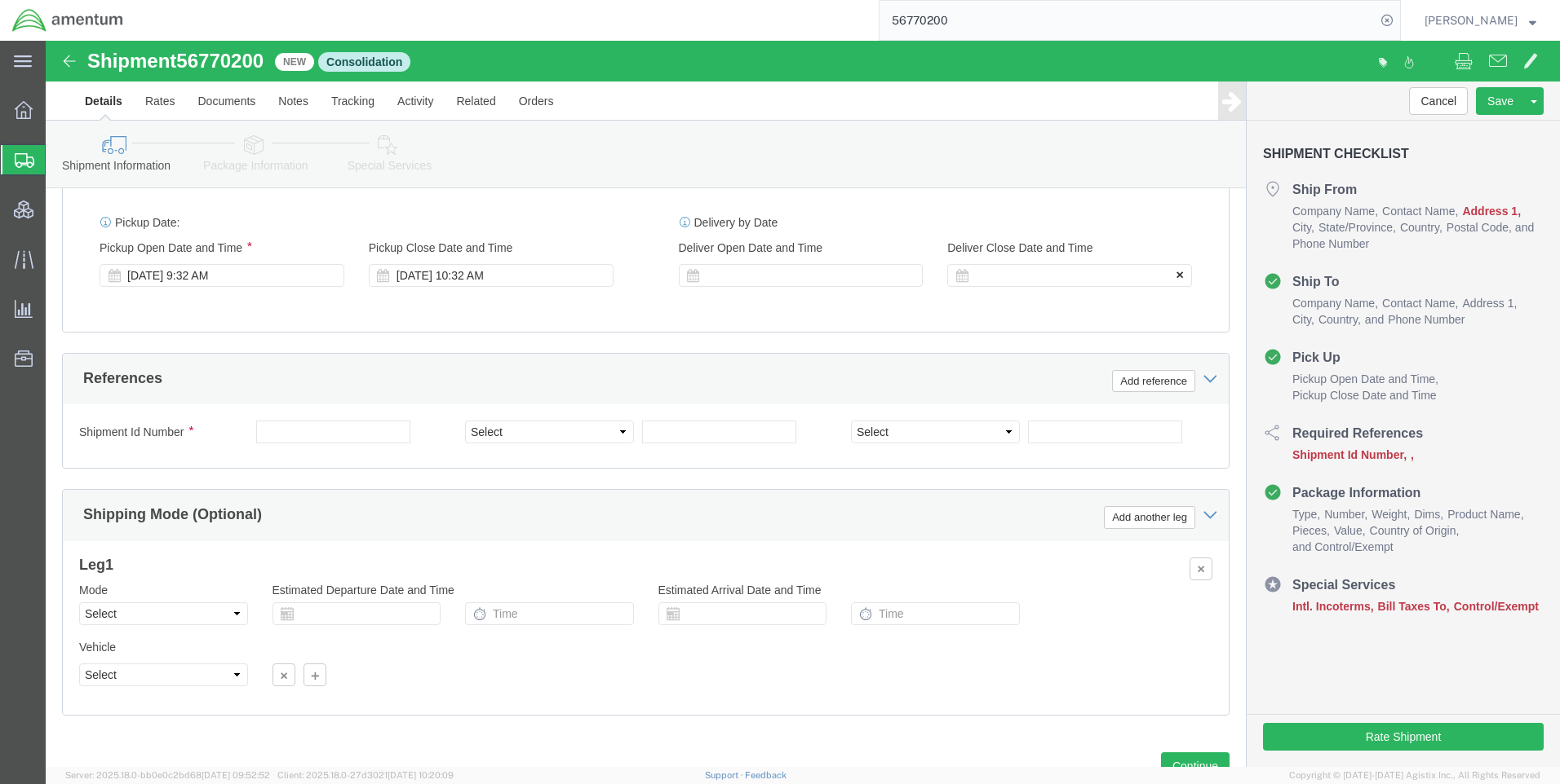
scroll to position [934, 0]
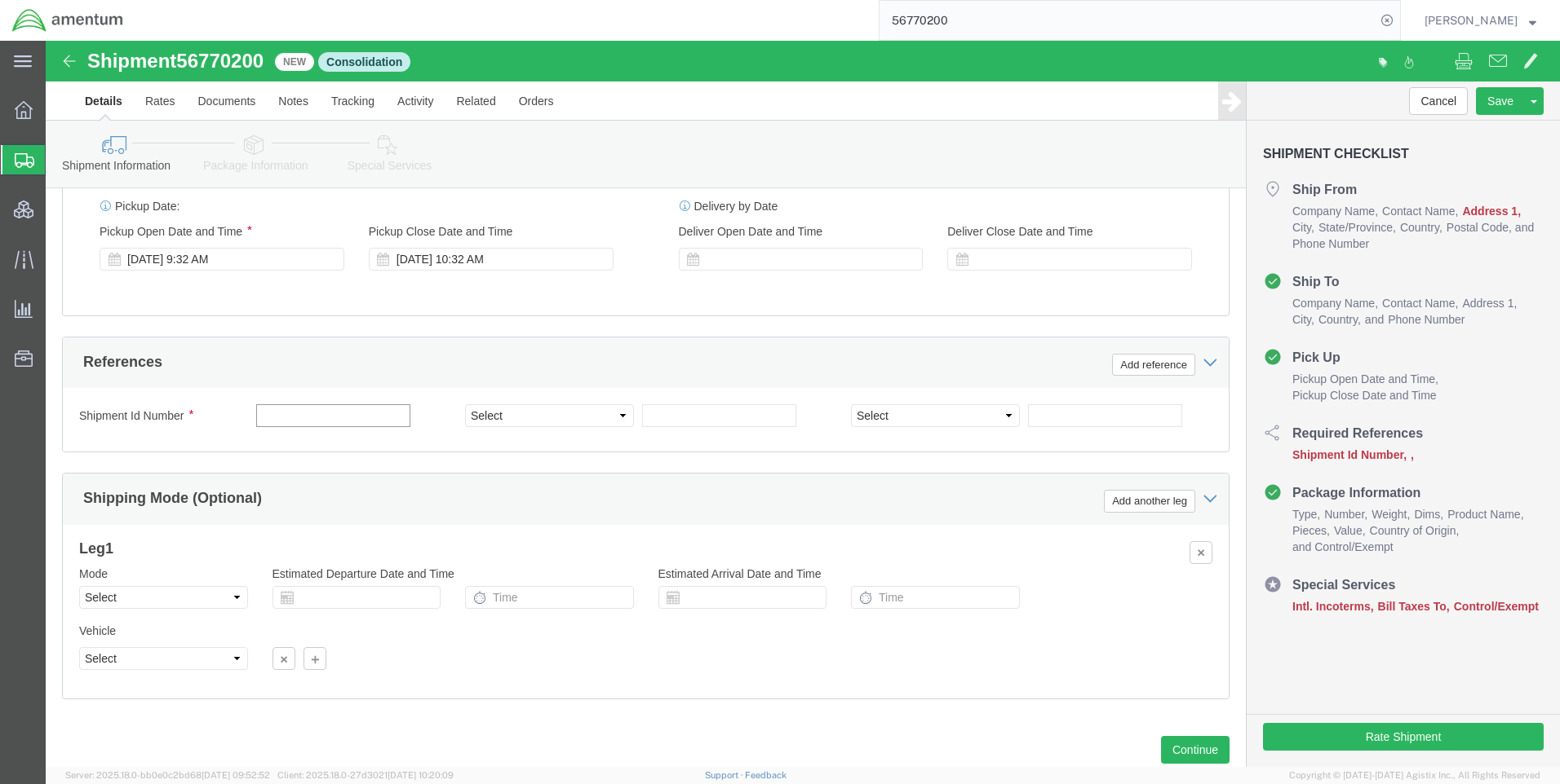
click input "text"
type input "QCC-OMSS-Batch 18"
click select "Select Account Type Activity ID Airline Appointment Number ASN Batch Request # …"
select select "DEPT"
click select "Select Account Type Activity ID Airline Appointment Number ASN Batch Request # …"
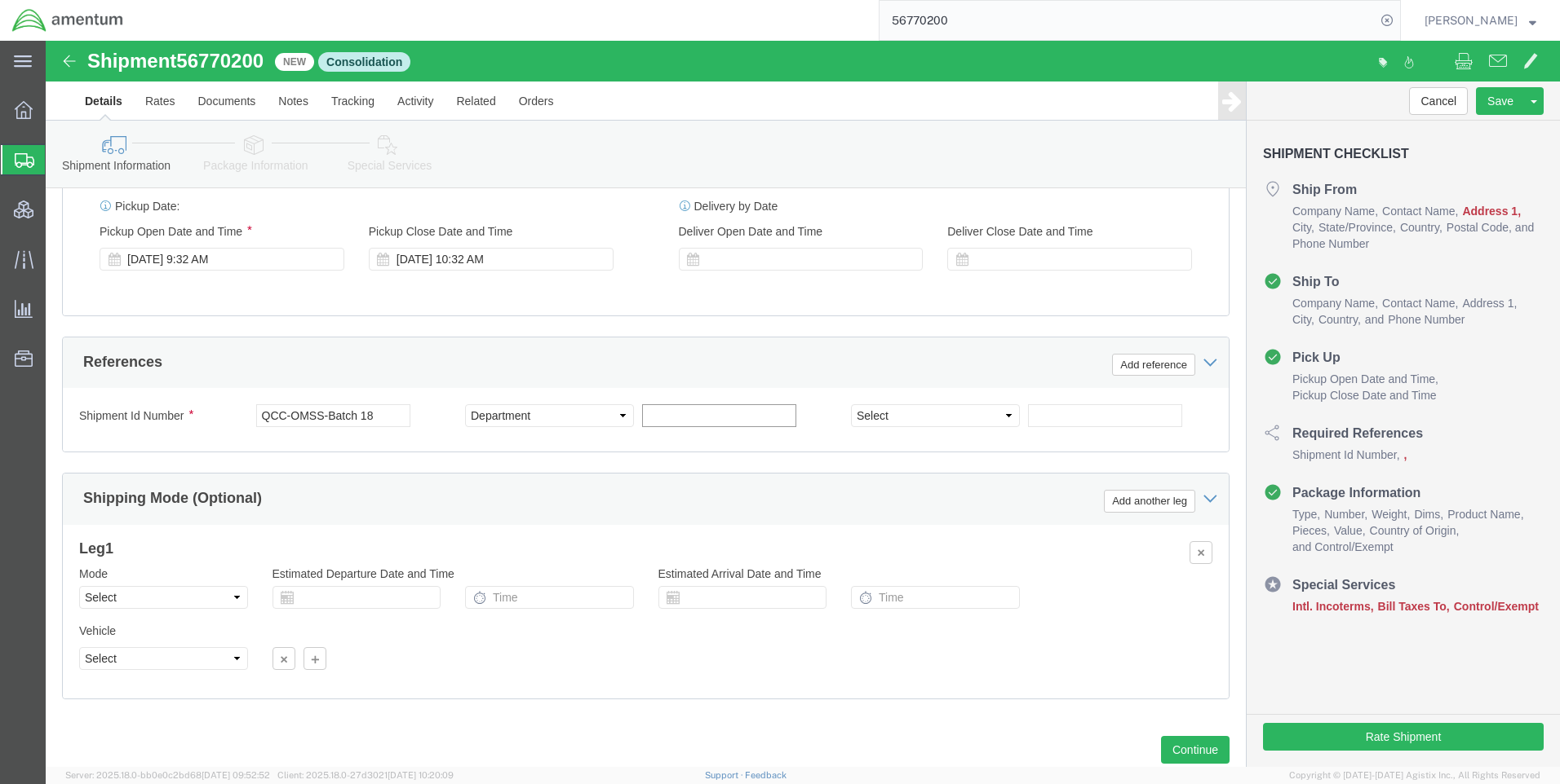
click input "text"
type input "OMSS"
click select "Select Account Type Activity ID Airline Appointment Number ASN Batch Request # …"
select select "DEPT"
click select "Select Account Type Activity ID Airline Appointment Number ASN Batch Request # …"
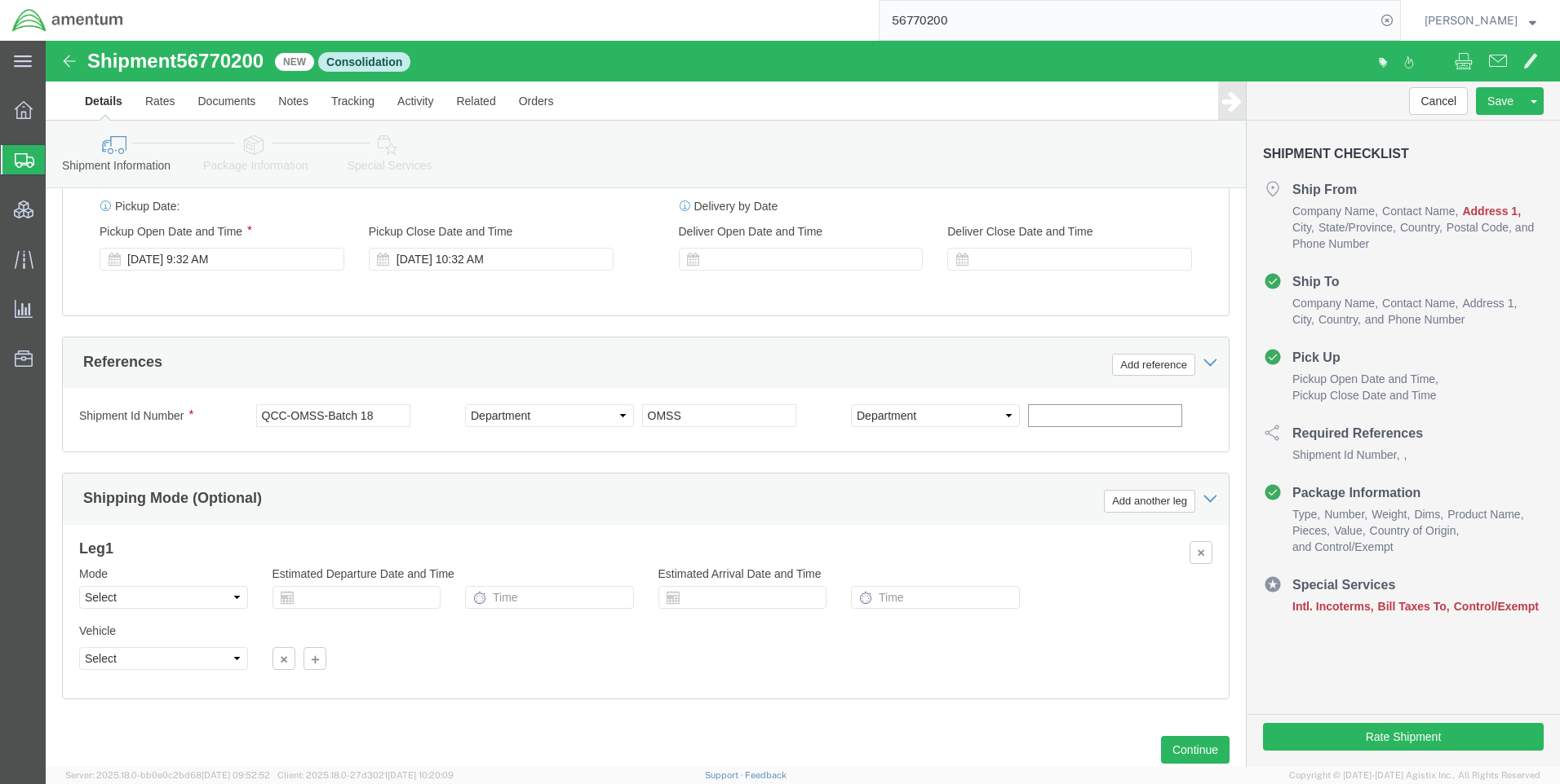
click input "text"
type input "BLISS"
click div "References Add reference"
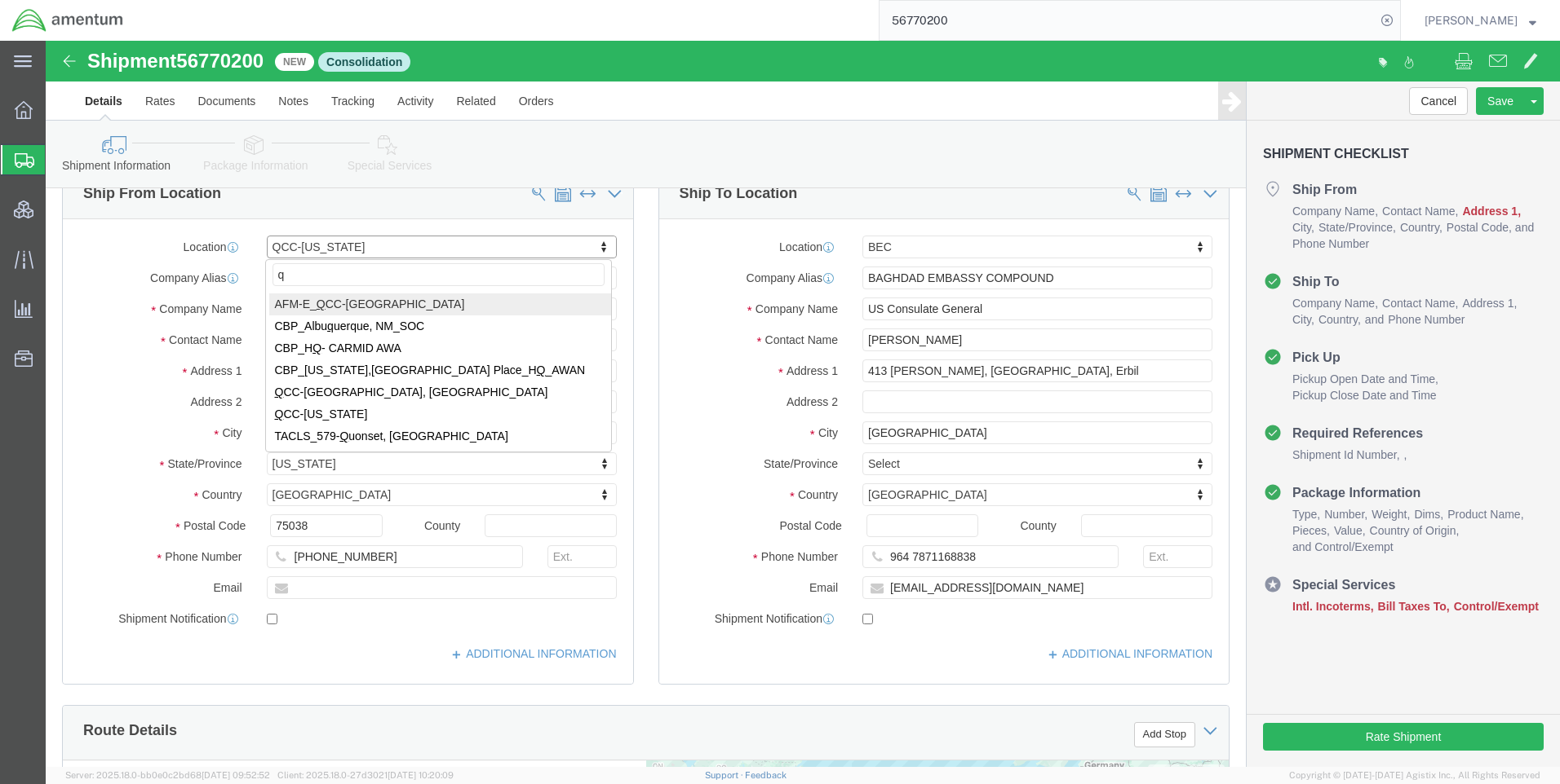
scroll to position [0, 0]
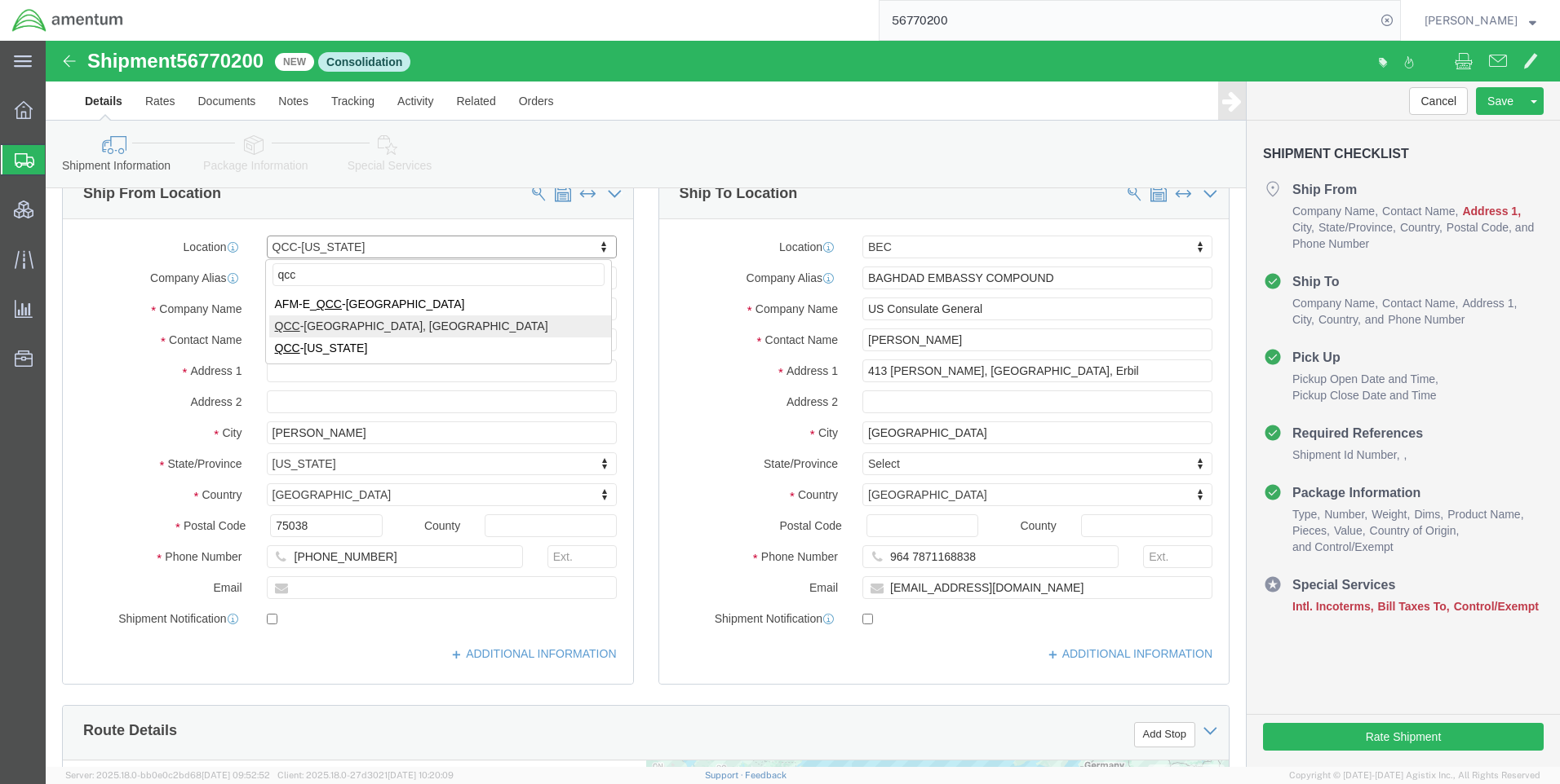
type input "qcc"
select select "42639"
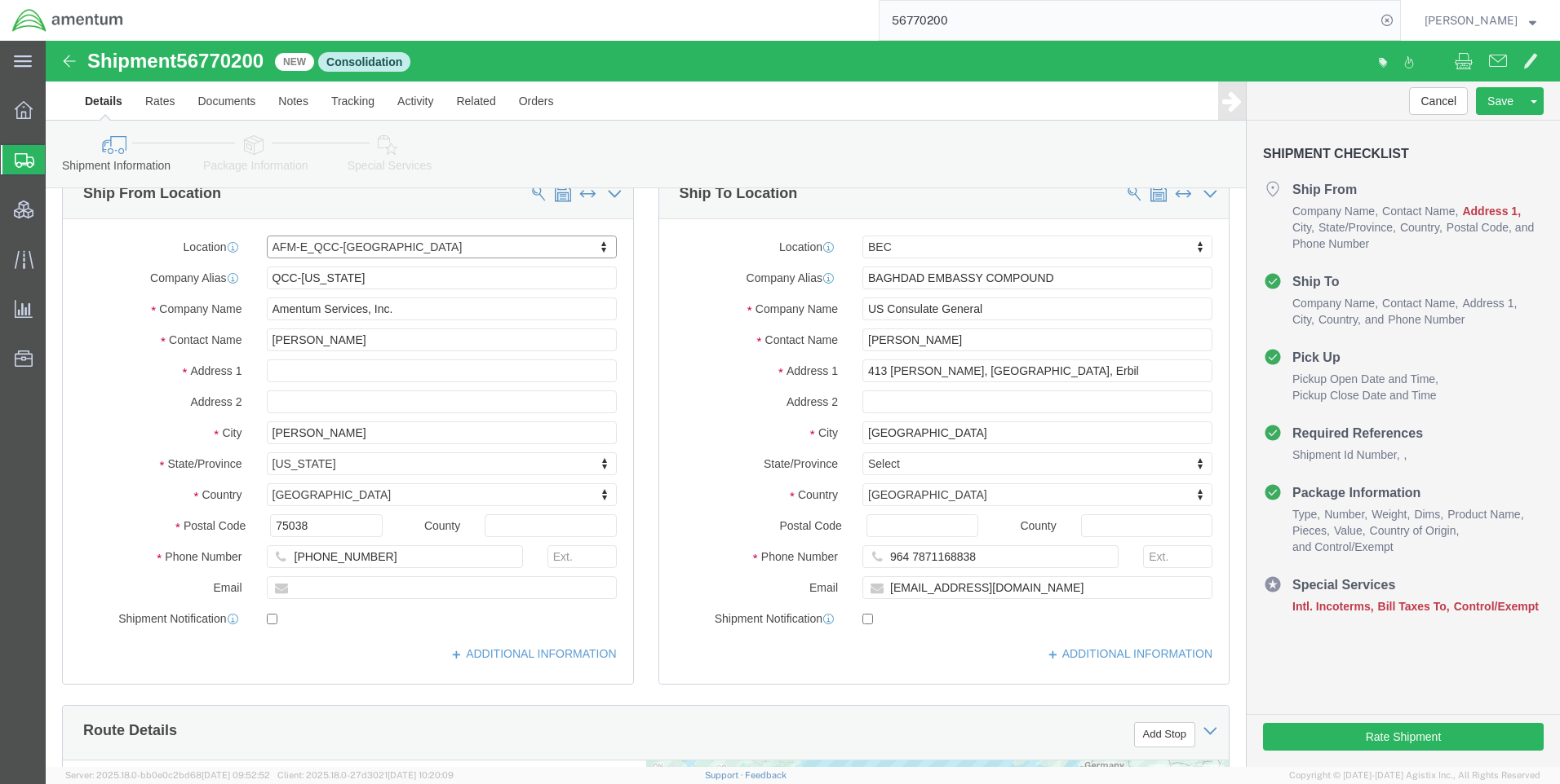
select select "[GEOGRAPHIC_DATA]"
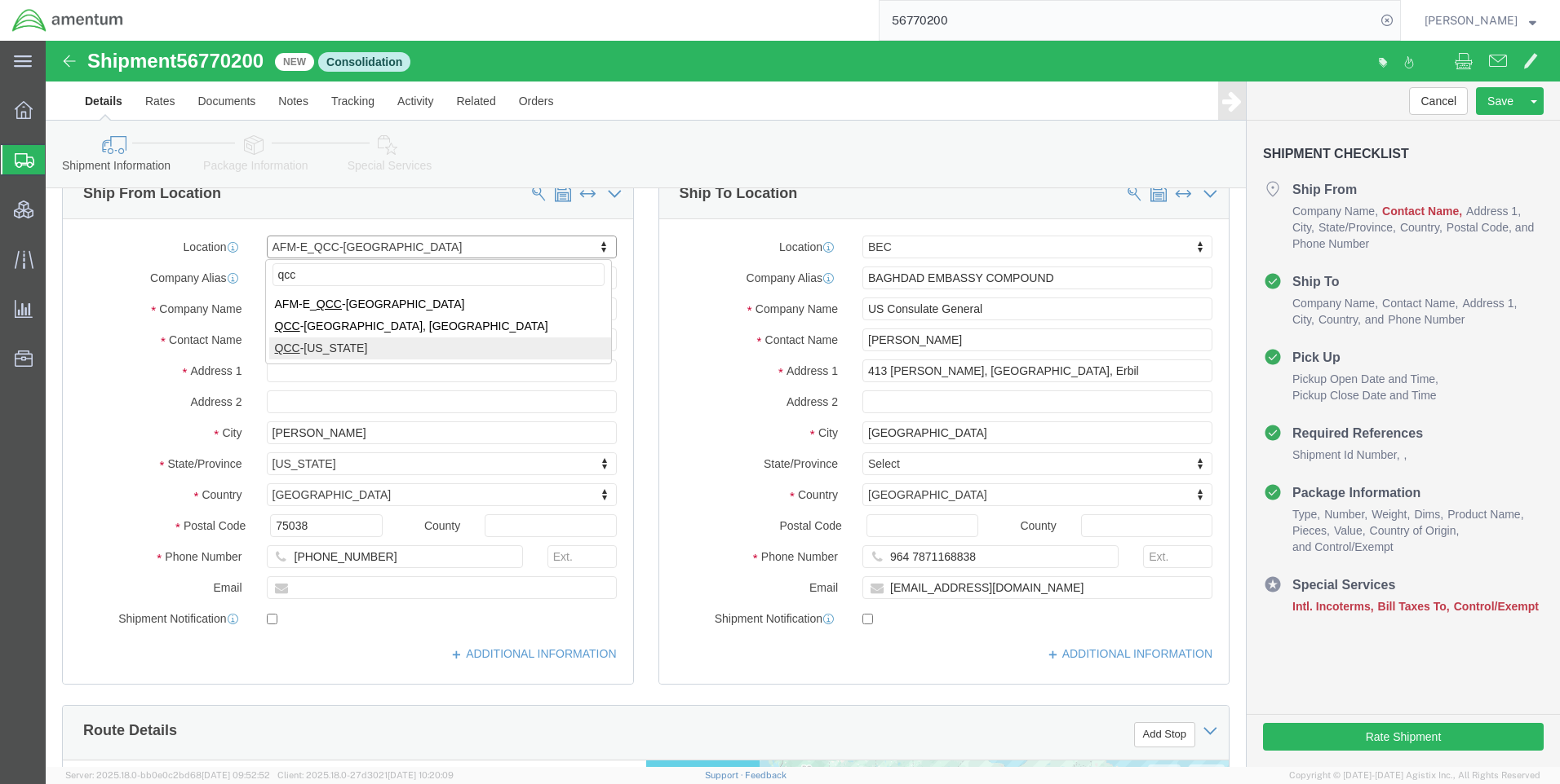
type input "qcc"
select select "42668"
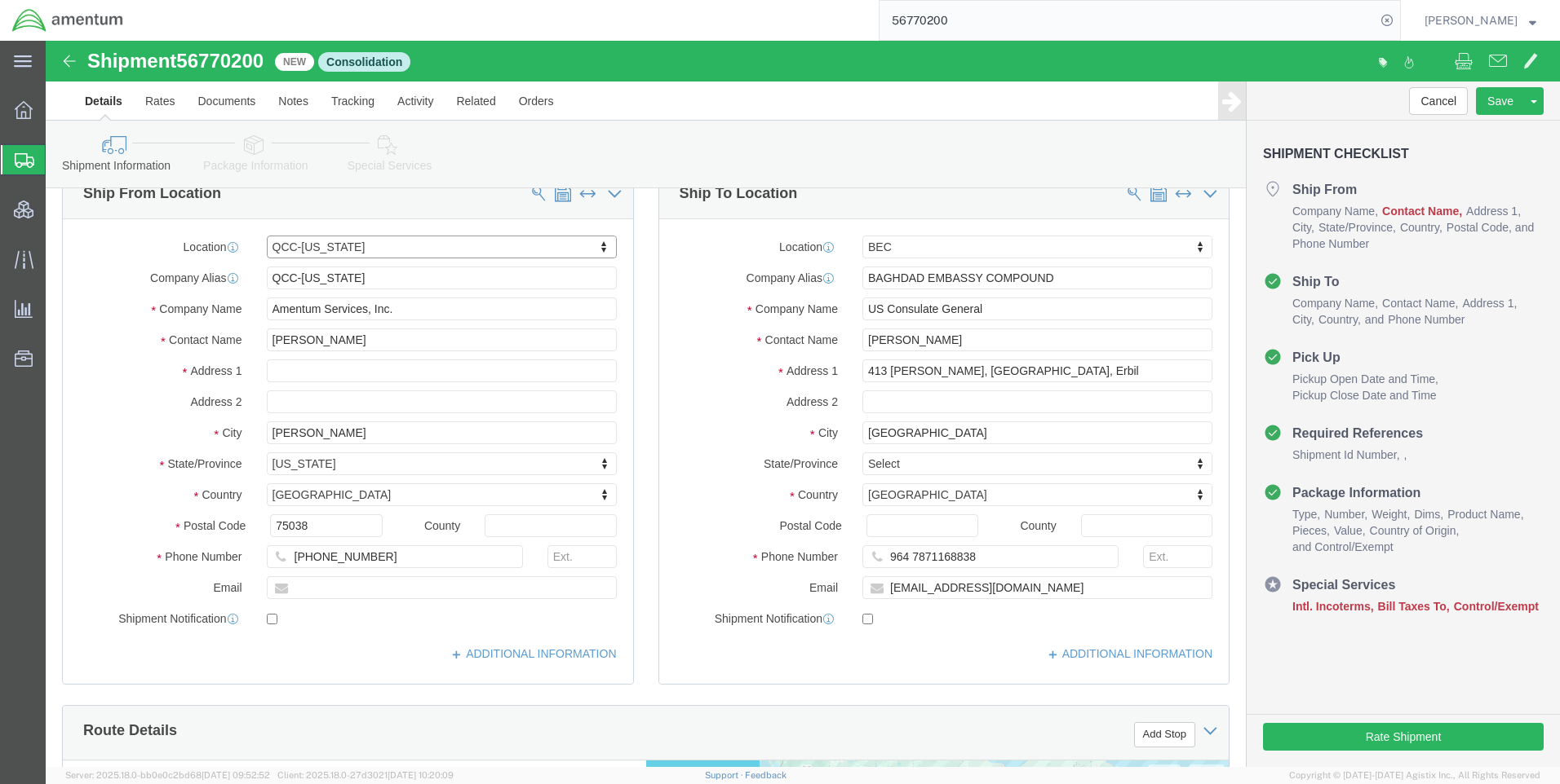
select select "[GEOGRAPHIC_DATA]"
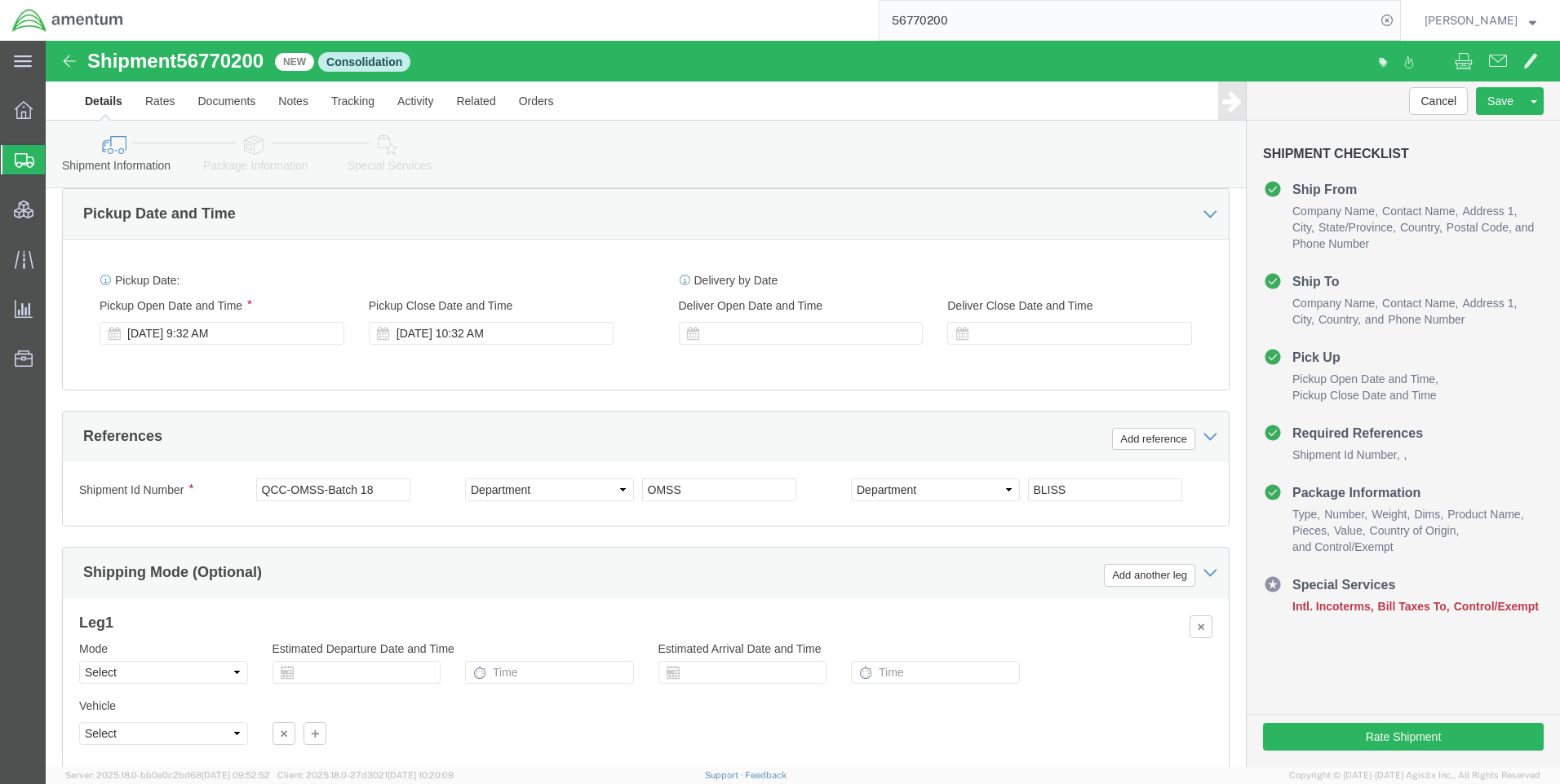
scroll to position [950, 0]
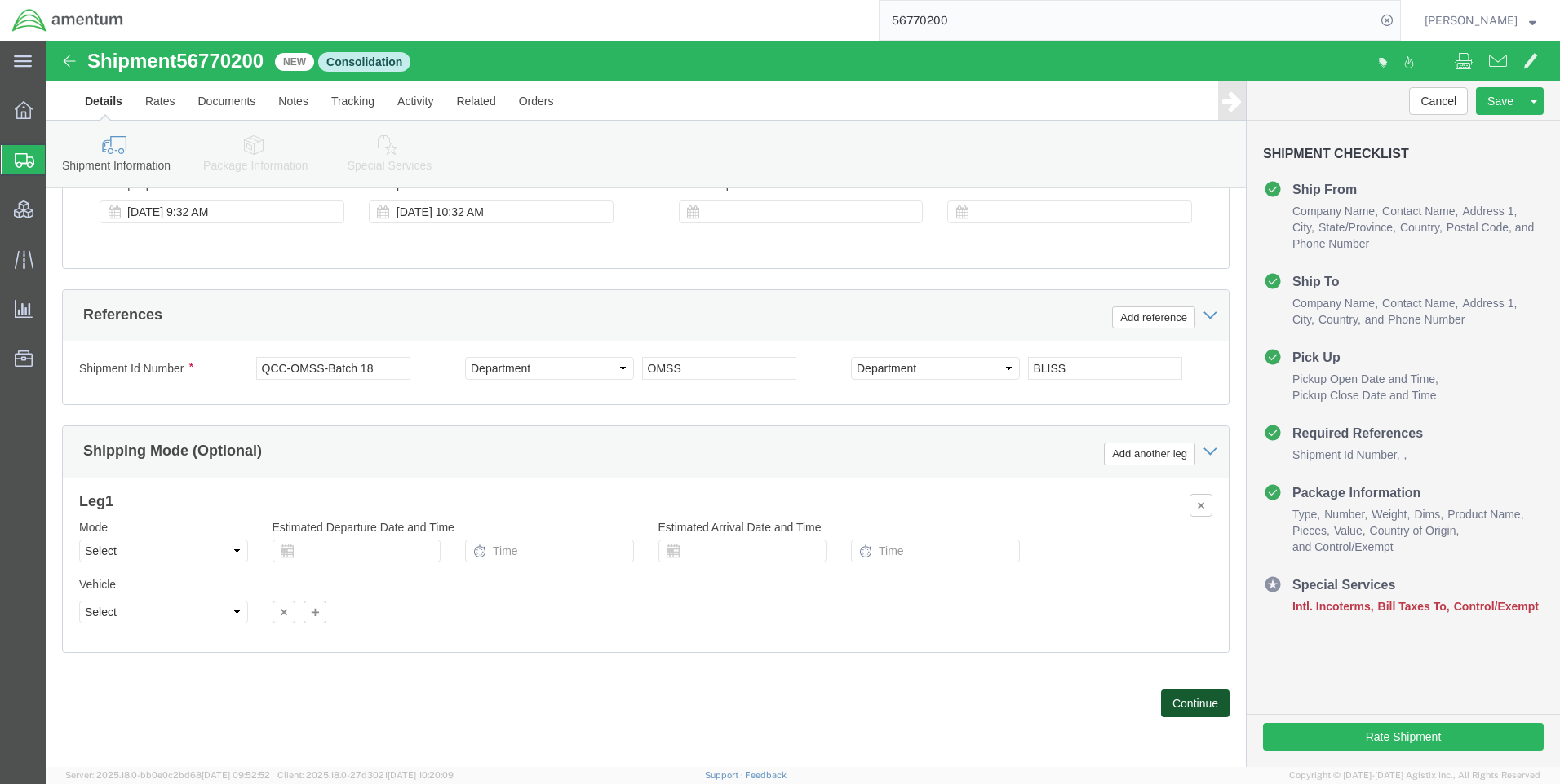
click button "Continue"
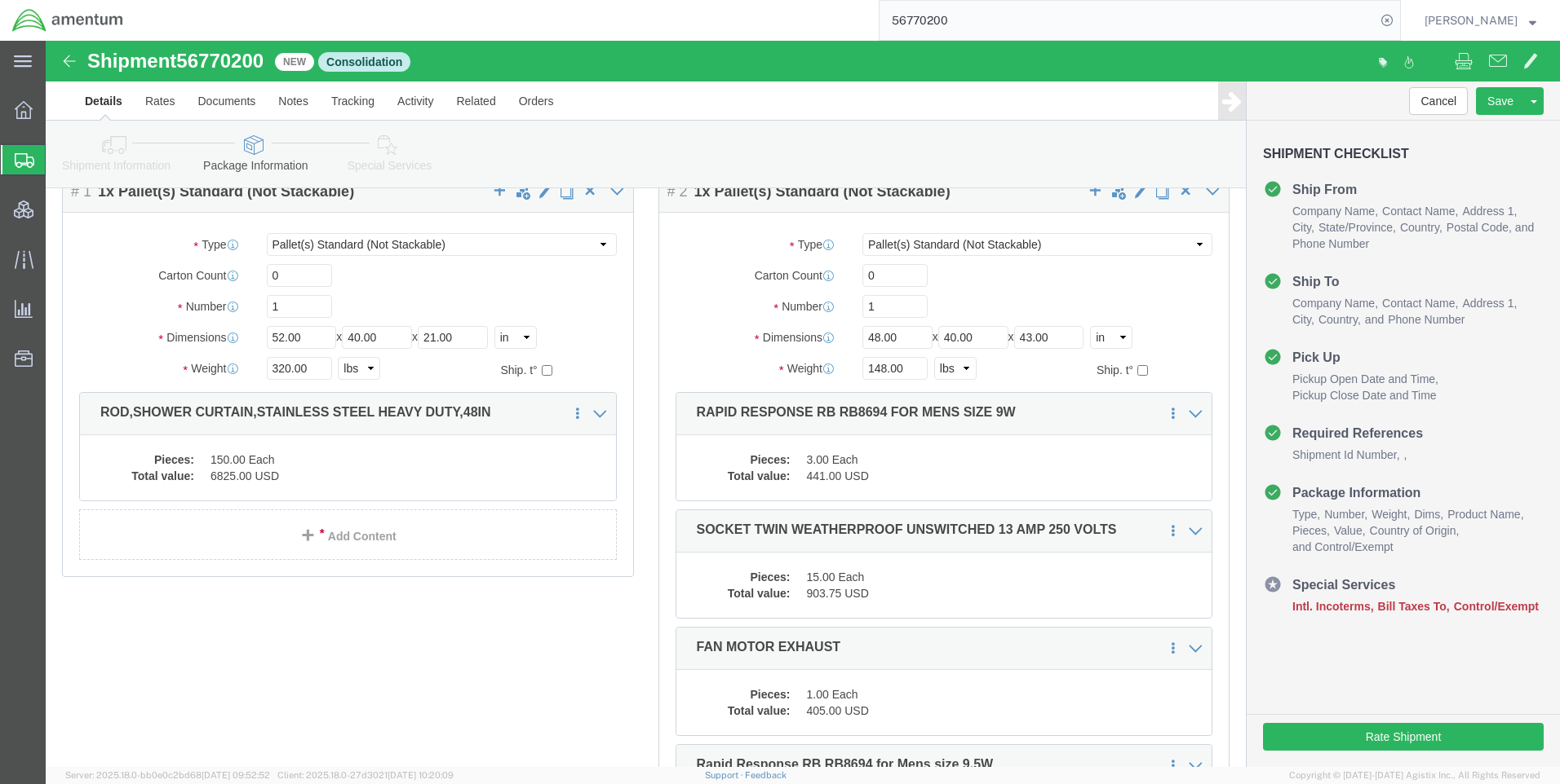
scroll to position [82, 0]
click icon
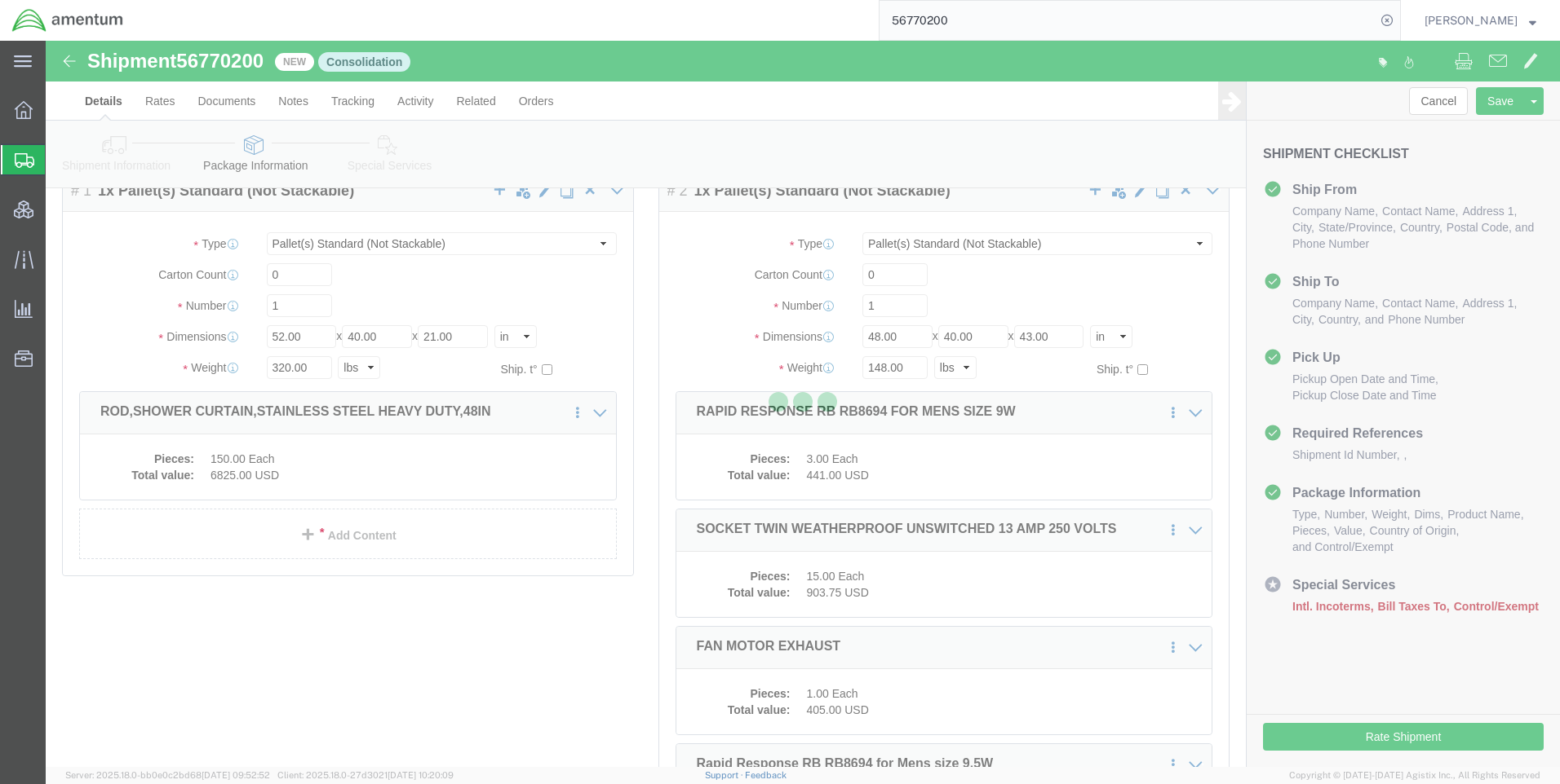
select select
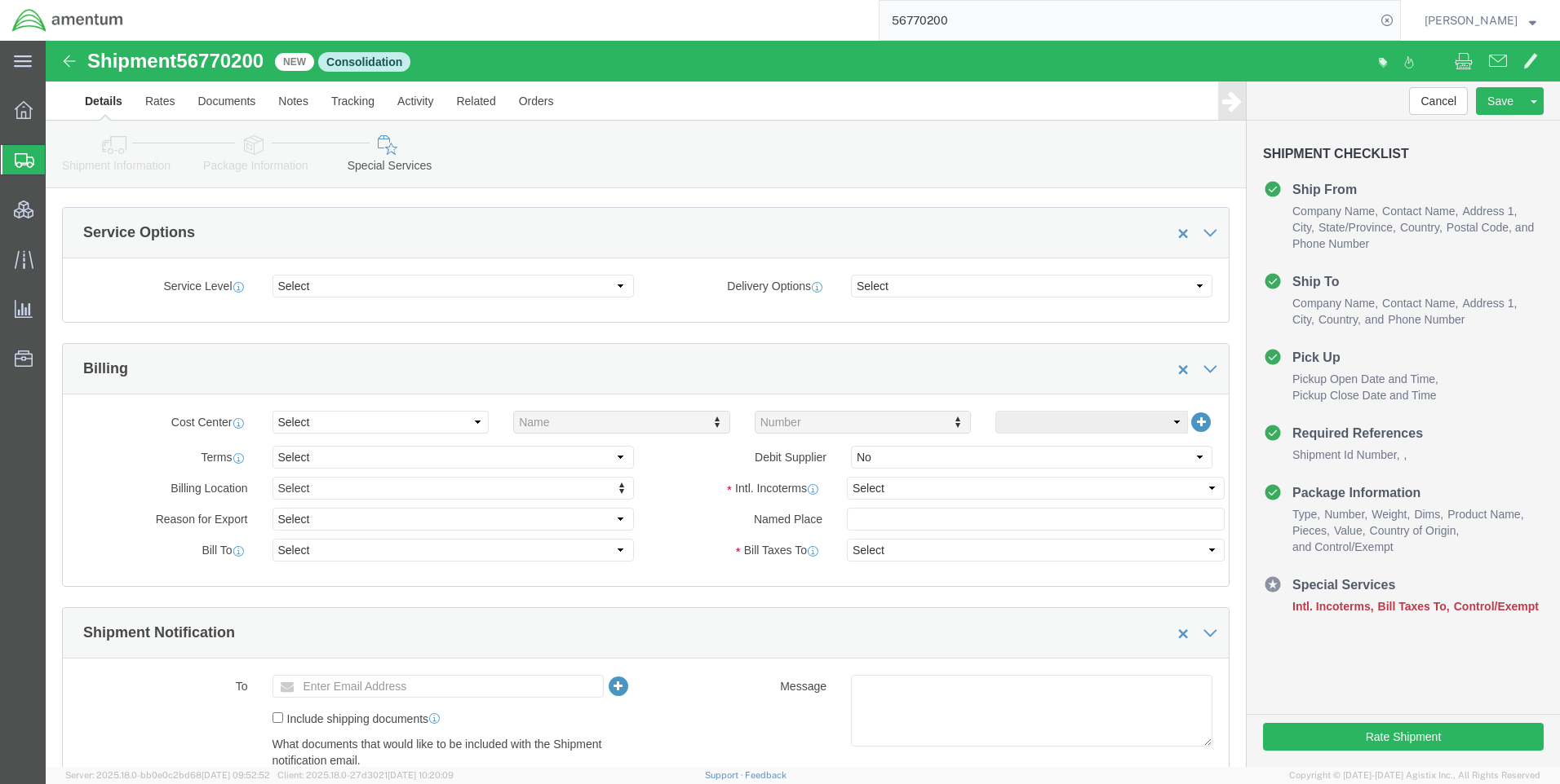
scroll to position [571, 0]
click select "Select Gift Personal Effects Repair/Warranty Return Sample Sold Temporary/Not S…"
select select "SOLD"
click select "Select Gift Personal Effects Repair/Warranty Return Sample Sold Temporary/Not S…"
click select "Select Recipient Account Sender/Shipper Third Party Account"
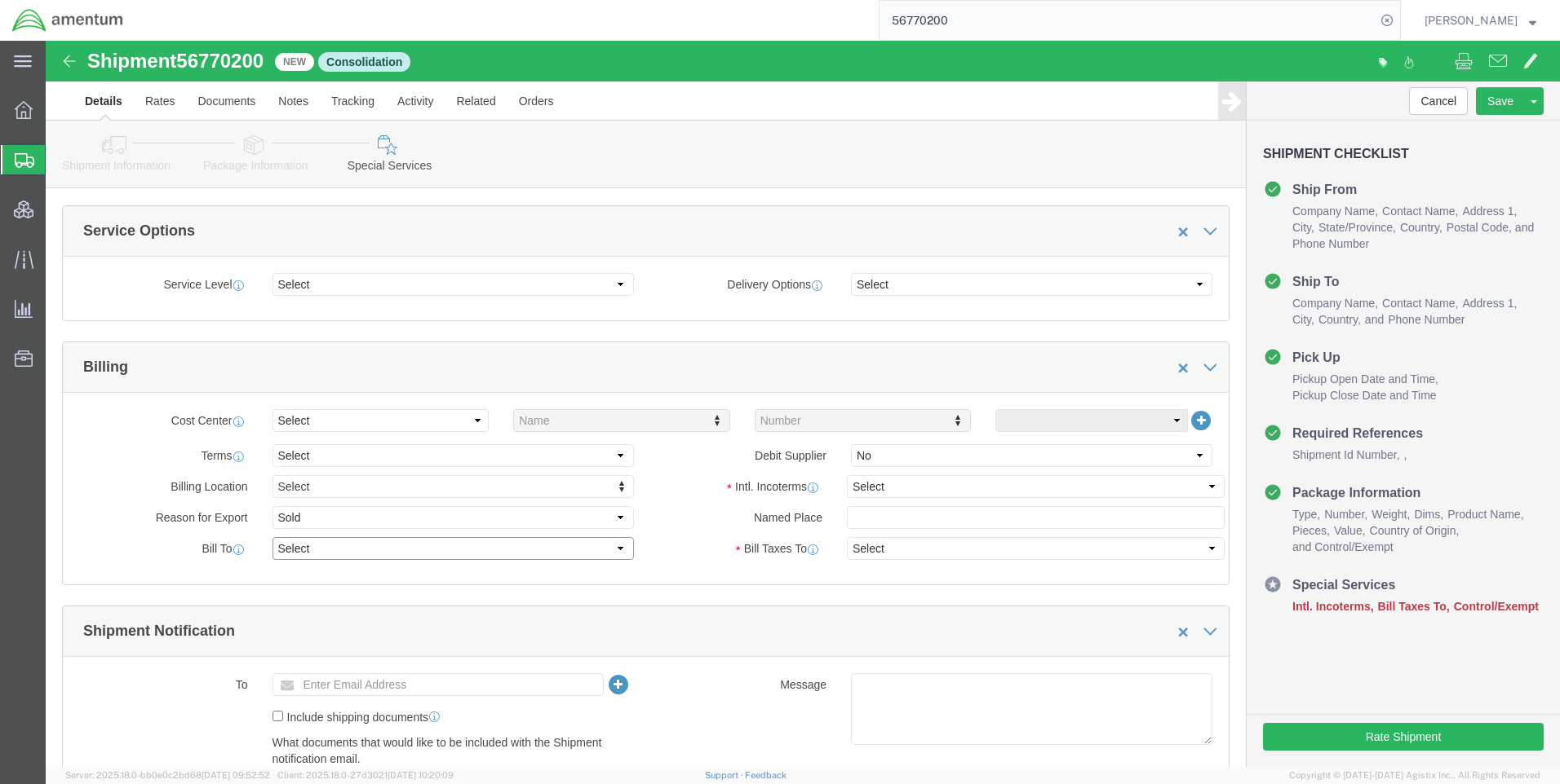
select select "SHIP"
click select "Select Recipient Account Sender/Shipper Third Party Account"
click select "Select Carriage Insurance Paid Carriage Paid To Cost and Freight Cost Insurance…"
select select "DAP"
click select "Select Carriage Insurance Paid Carriage Paid To Cost and Freight Cost Insurance…"
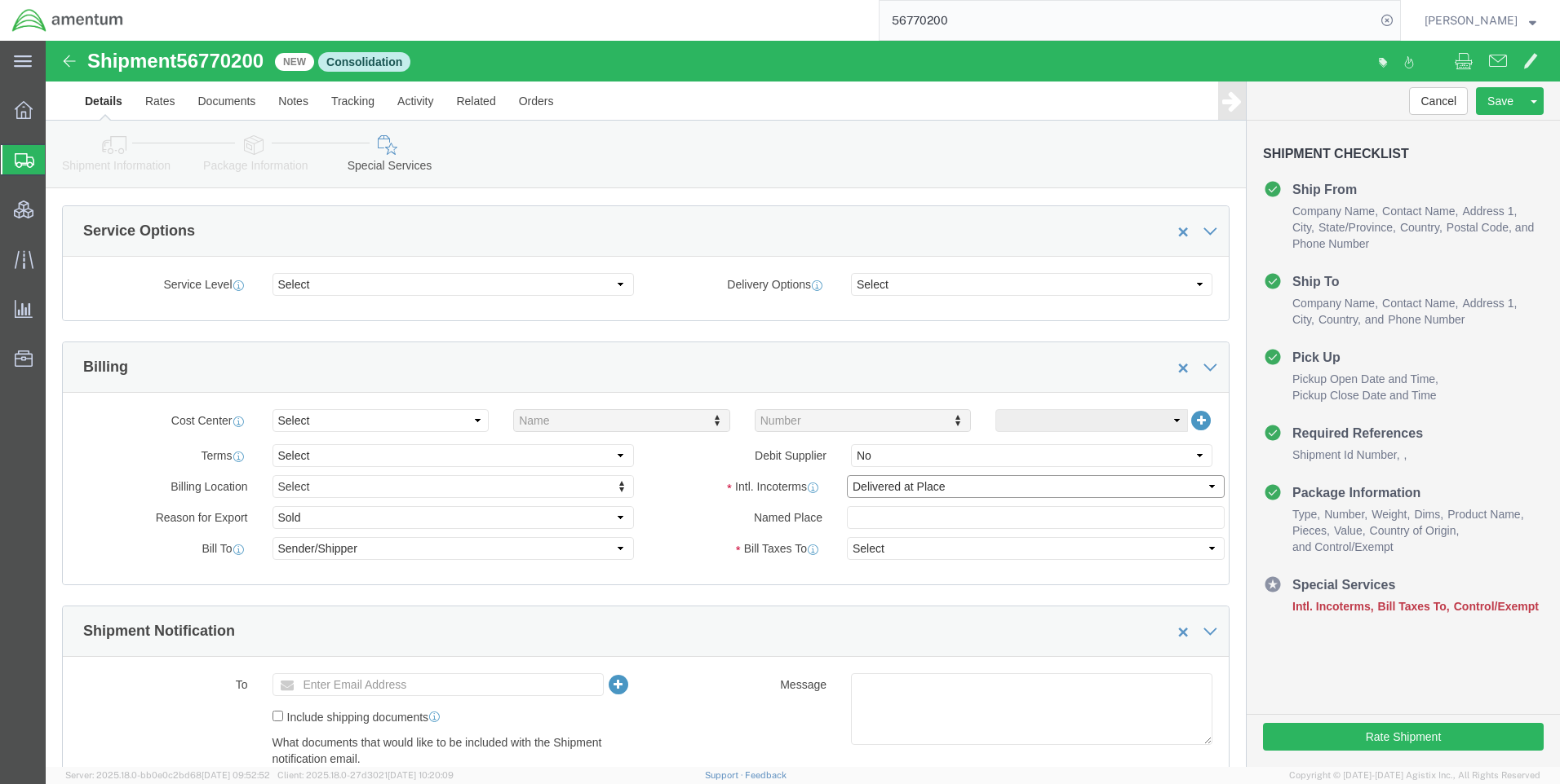
select select "RCPN"
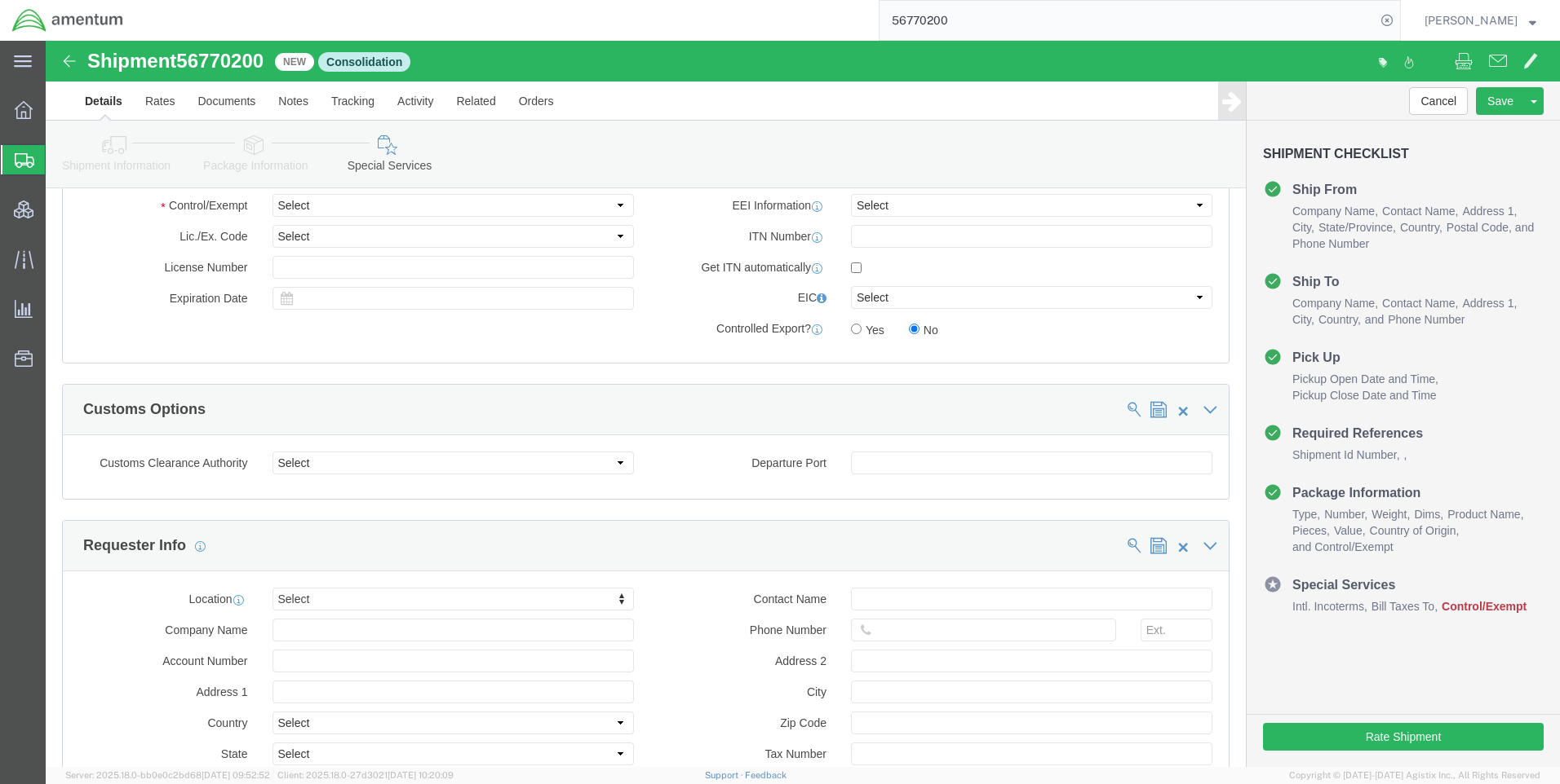
scroll to position [1386, 0]
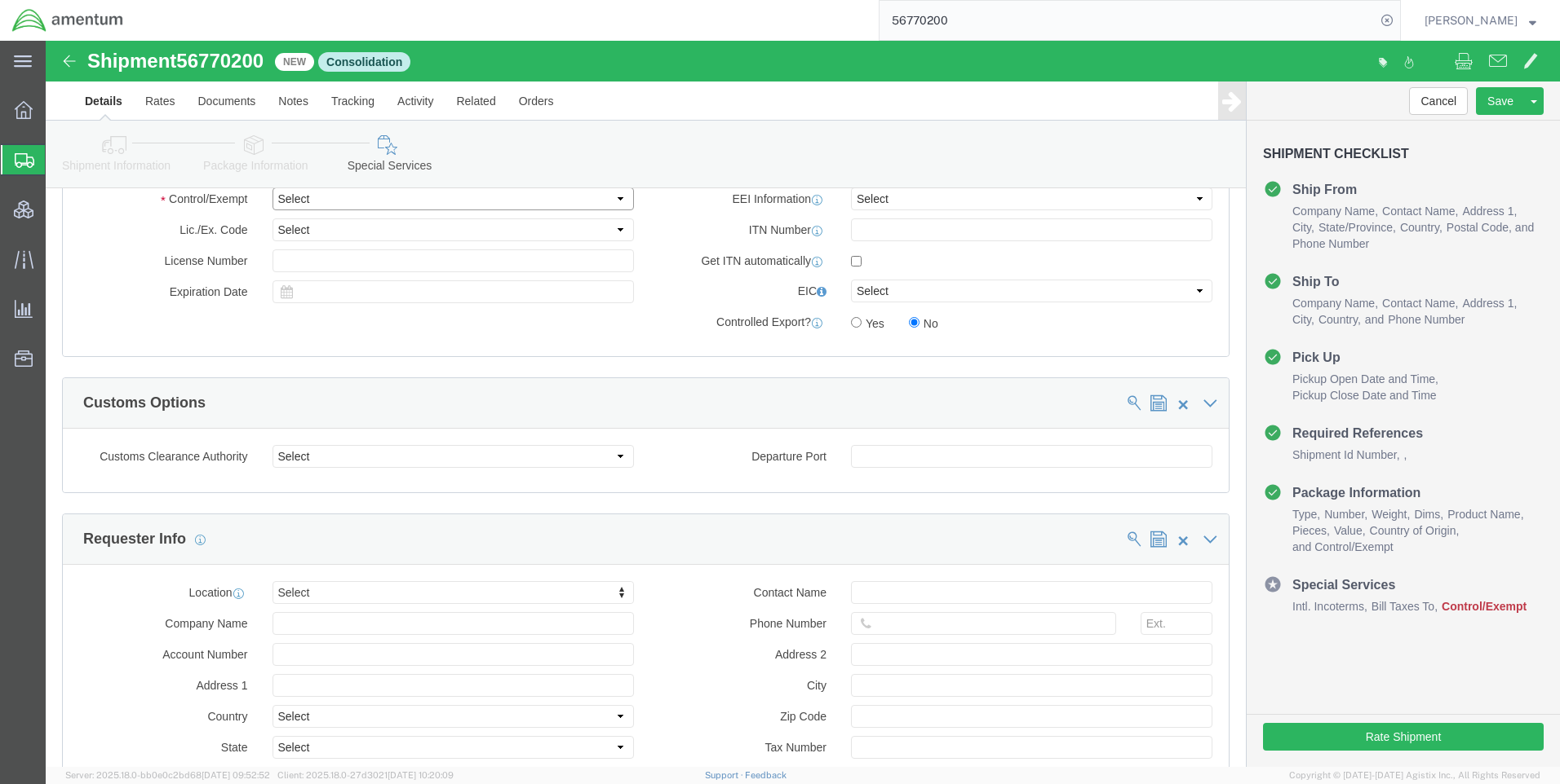
click select "Select ATF BIS DEA EPA FDA FTR ITAR OFAC Other (OPA)"
select select "BIS"
click select "Select ATF BIS DEA EPA FDA FTR ITAR OFAC Other (OPA)"
click select "Select AGR-Agricultural APP-Computers APR-Additional Permissive Exports AVS-Air…"
select select "NLR"
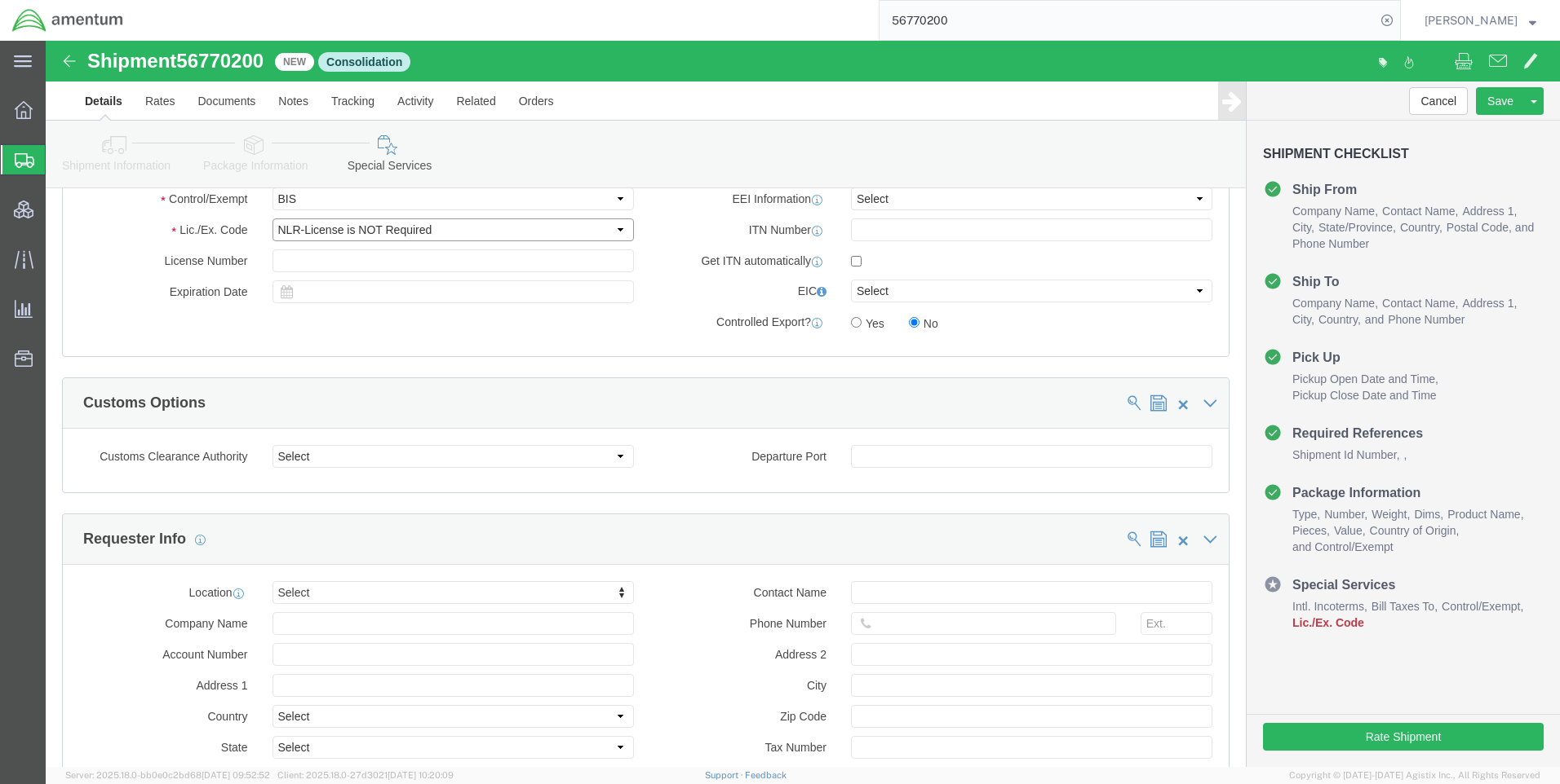
click select "Select AGR-Agricultural APP-Computers APR-Additional Permissive Exports AVS-Air…"
click select "Select AES-Direct EEI Carrier File EEI EEI Exempt"
select select "CFIL"
click select "Select AES-Direct EEI Carrier File EEI EEI Exempt"
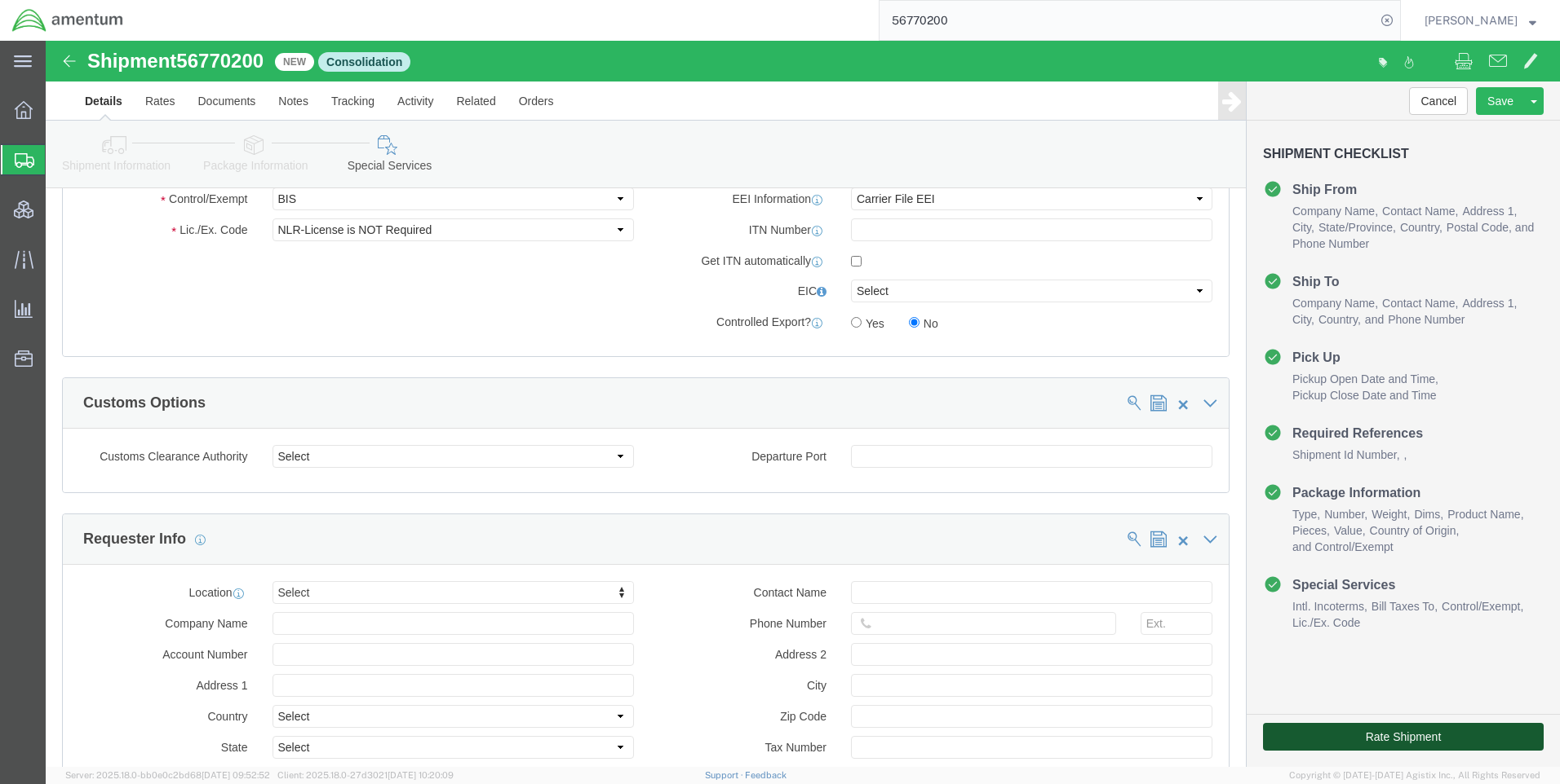
click button "Rate Shipment"
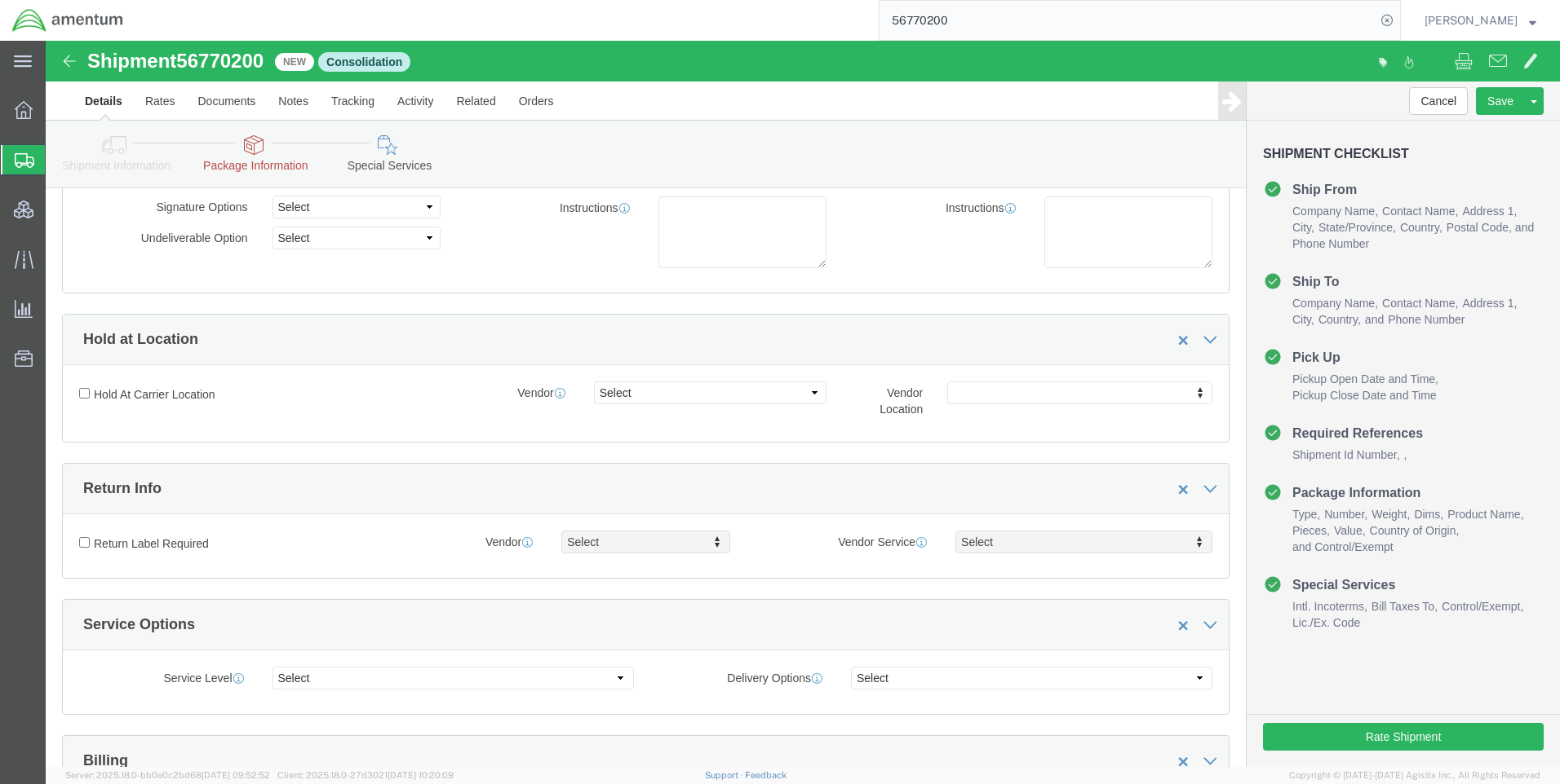
scroll to position [0, 0]
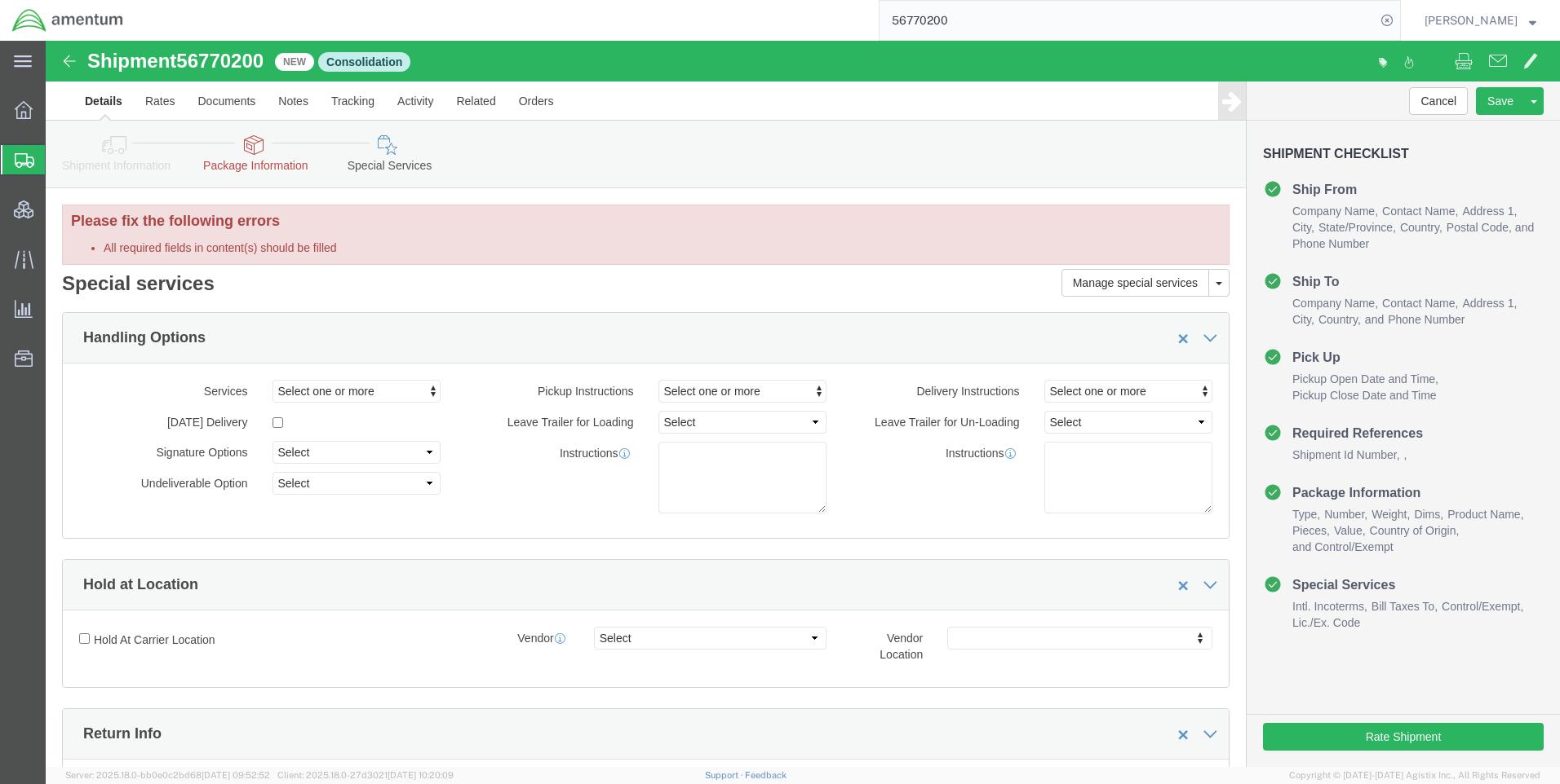
click link "Package Information"
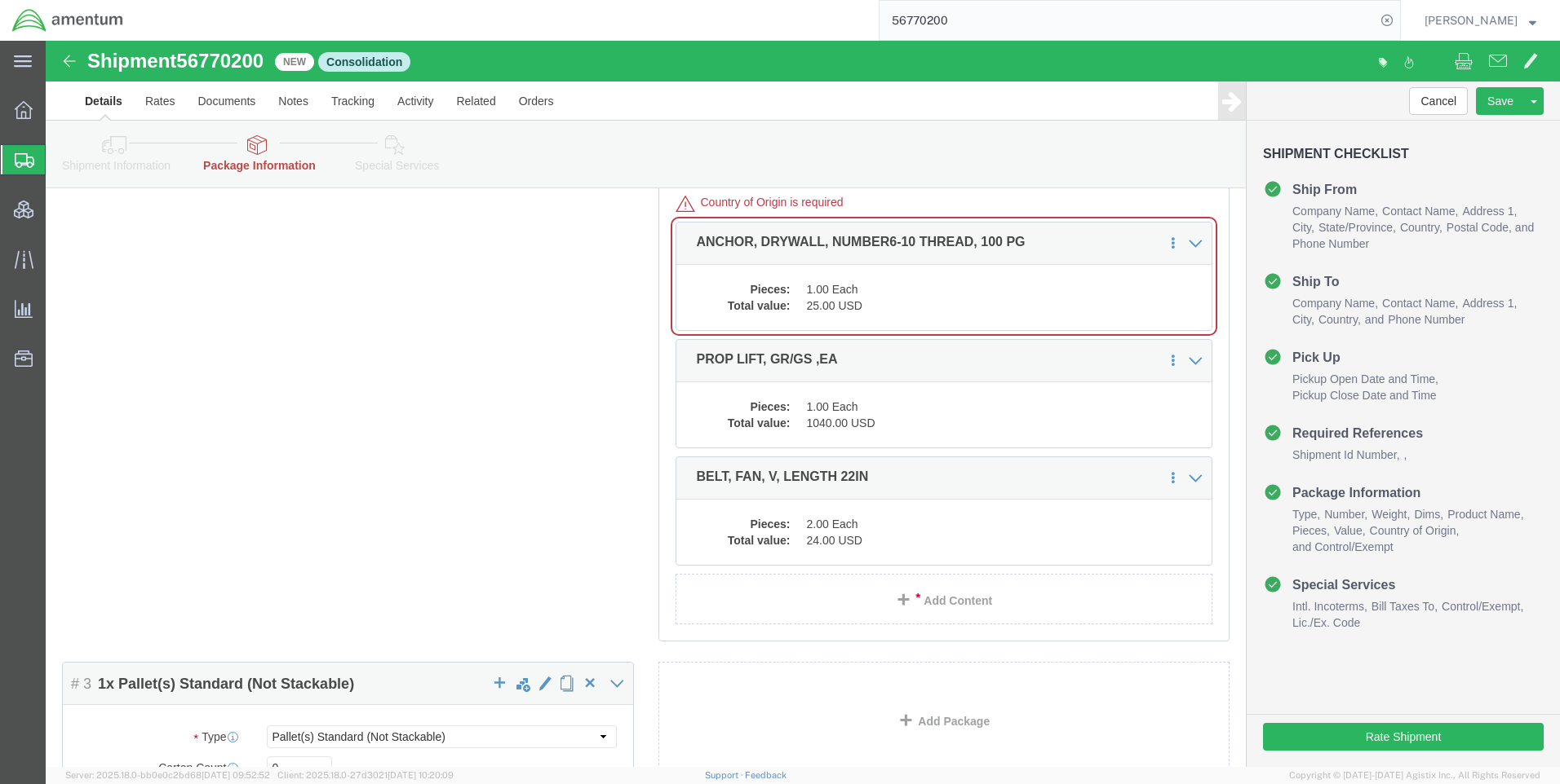
scroll to position [1386, 0]
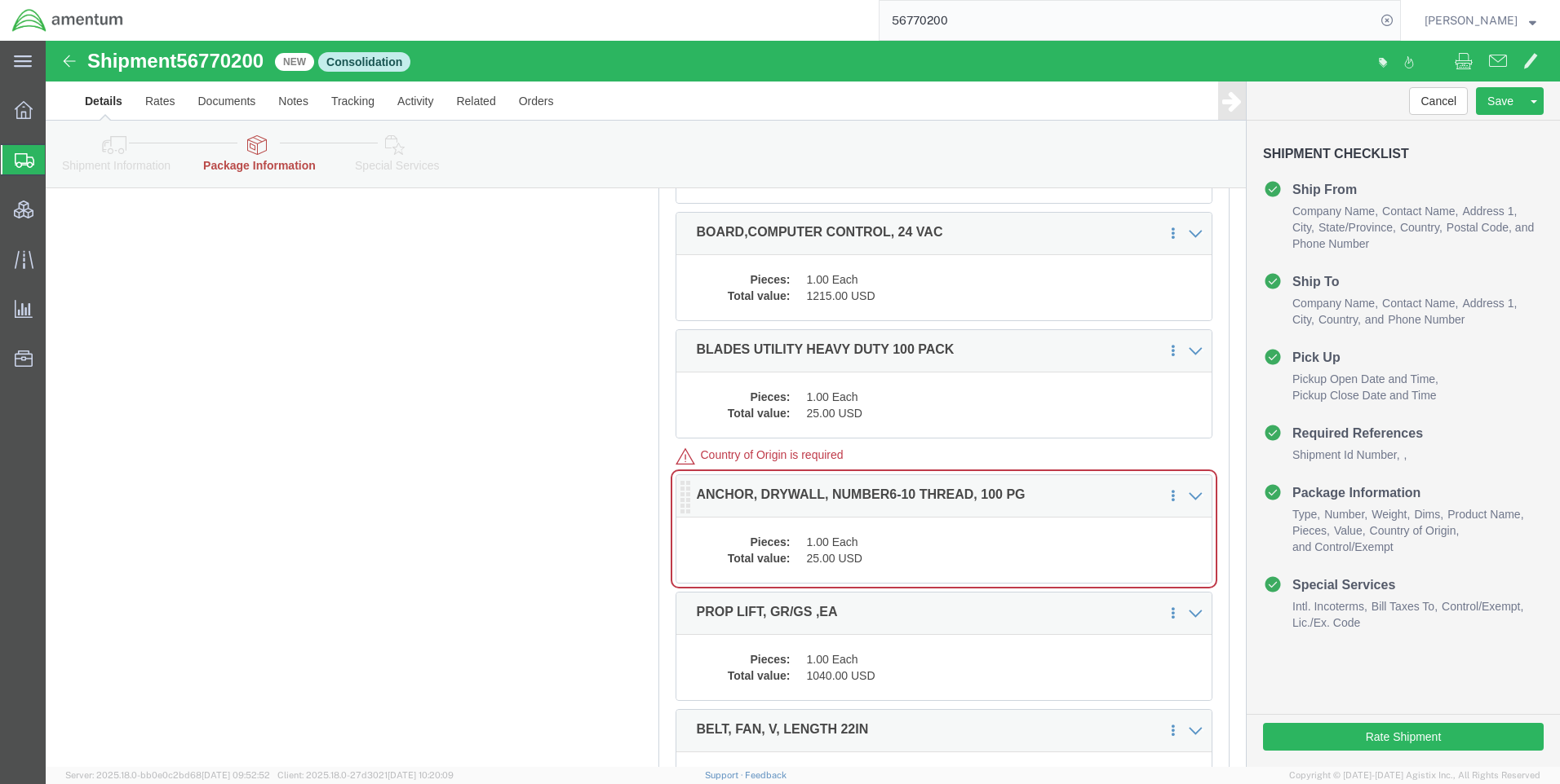
click div "Pieces: 1.00 Each Total value: 25.00 USD"
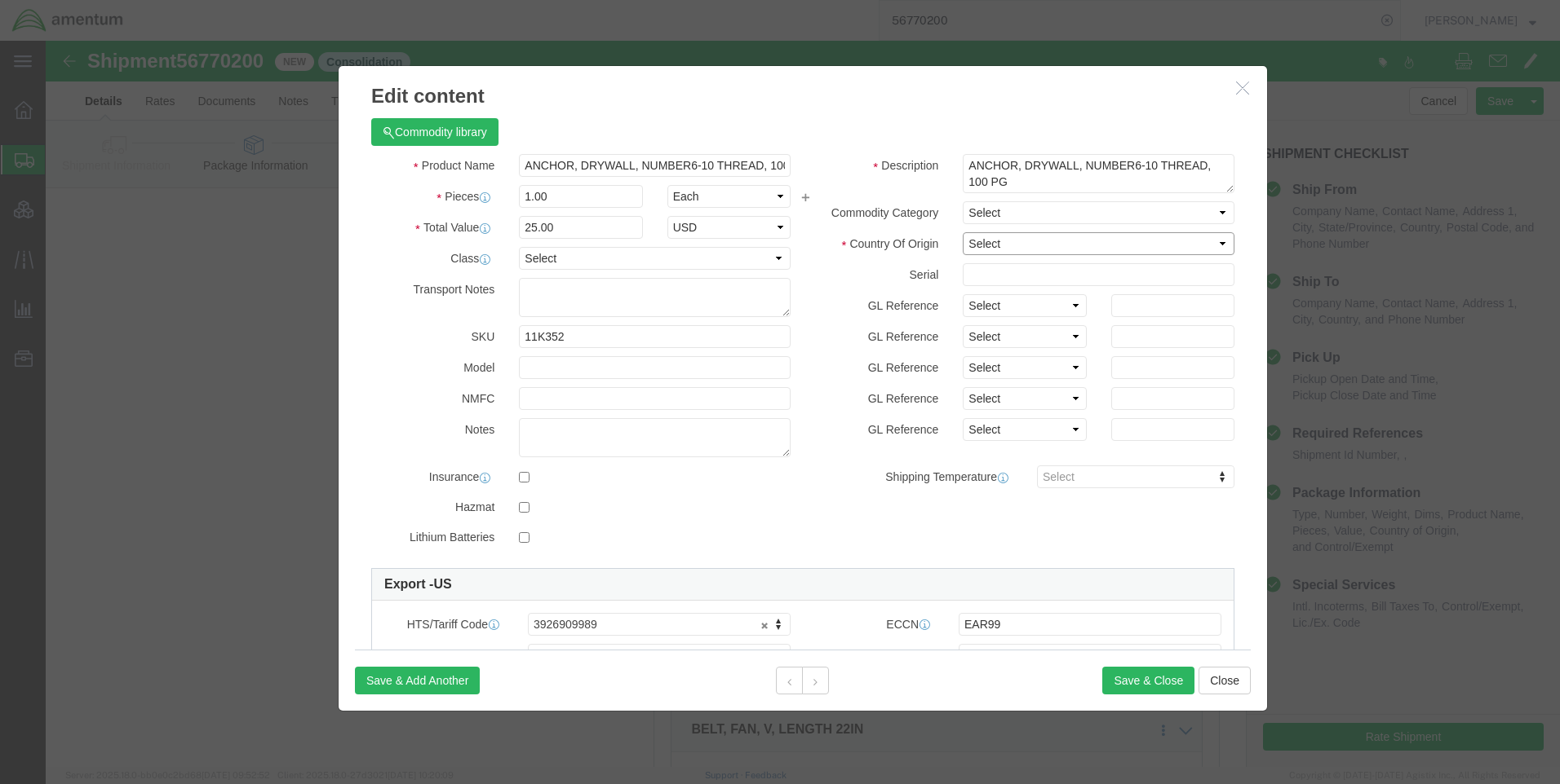
click select "Select [GEOGRAPHIC_DATA] [GEOGRAPHIC_DATA] [GEOGRAPHIC_DATA] [GEOGRAPHIC_DATA] …"
select select "US"
click select "Select [GEOGRAPHIC_DATA] [GEOGRAPHIC_DATA] [GEOGRAPHIC_DATA] [GEOGRAPHIC_DATA] …"
click button "Save & Close"
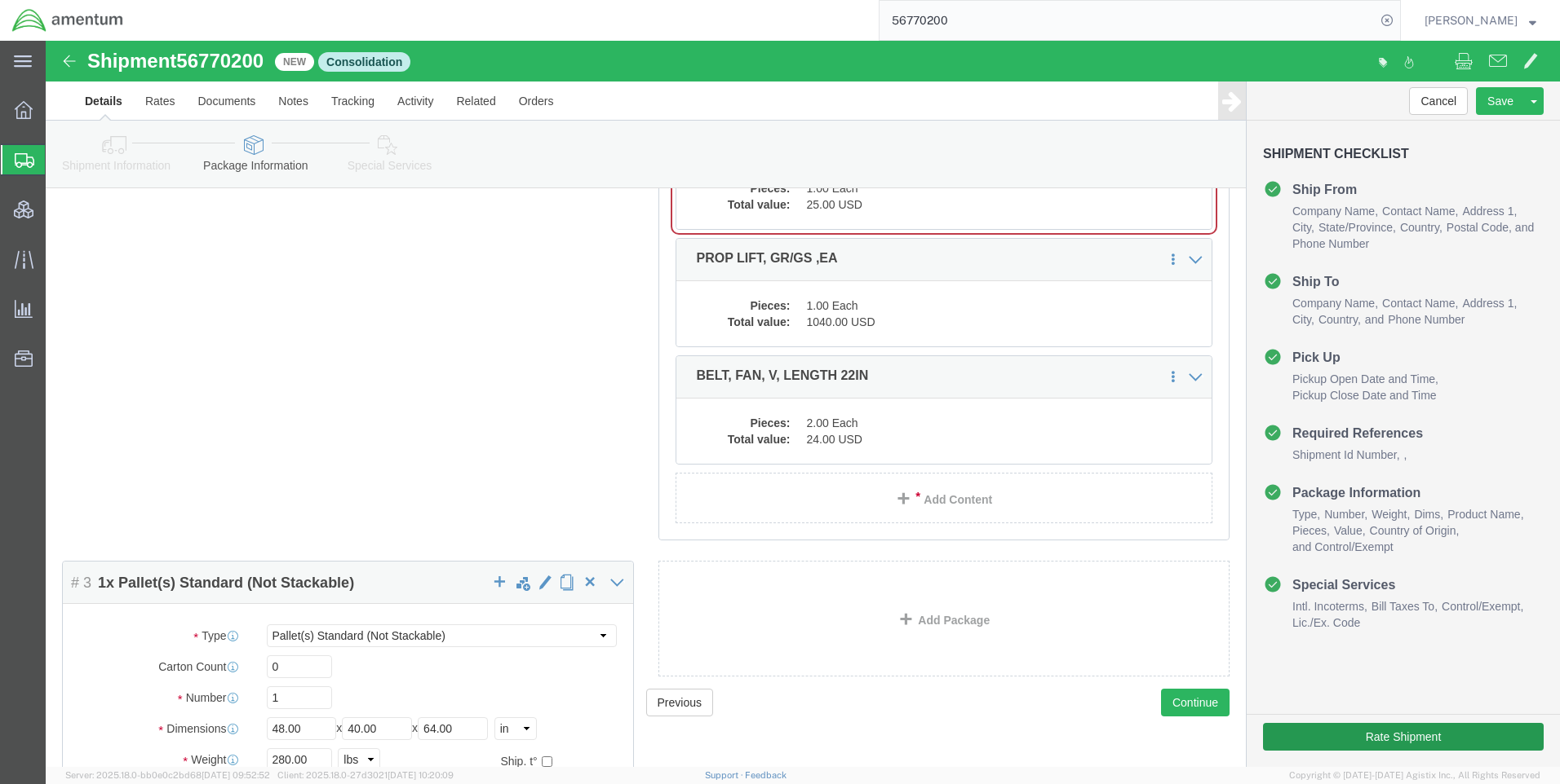
scroll to position [1767, 0]
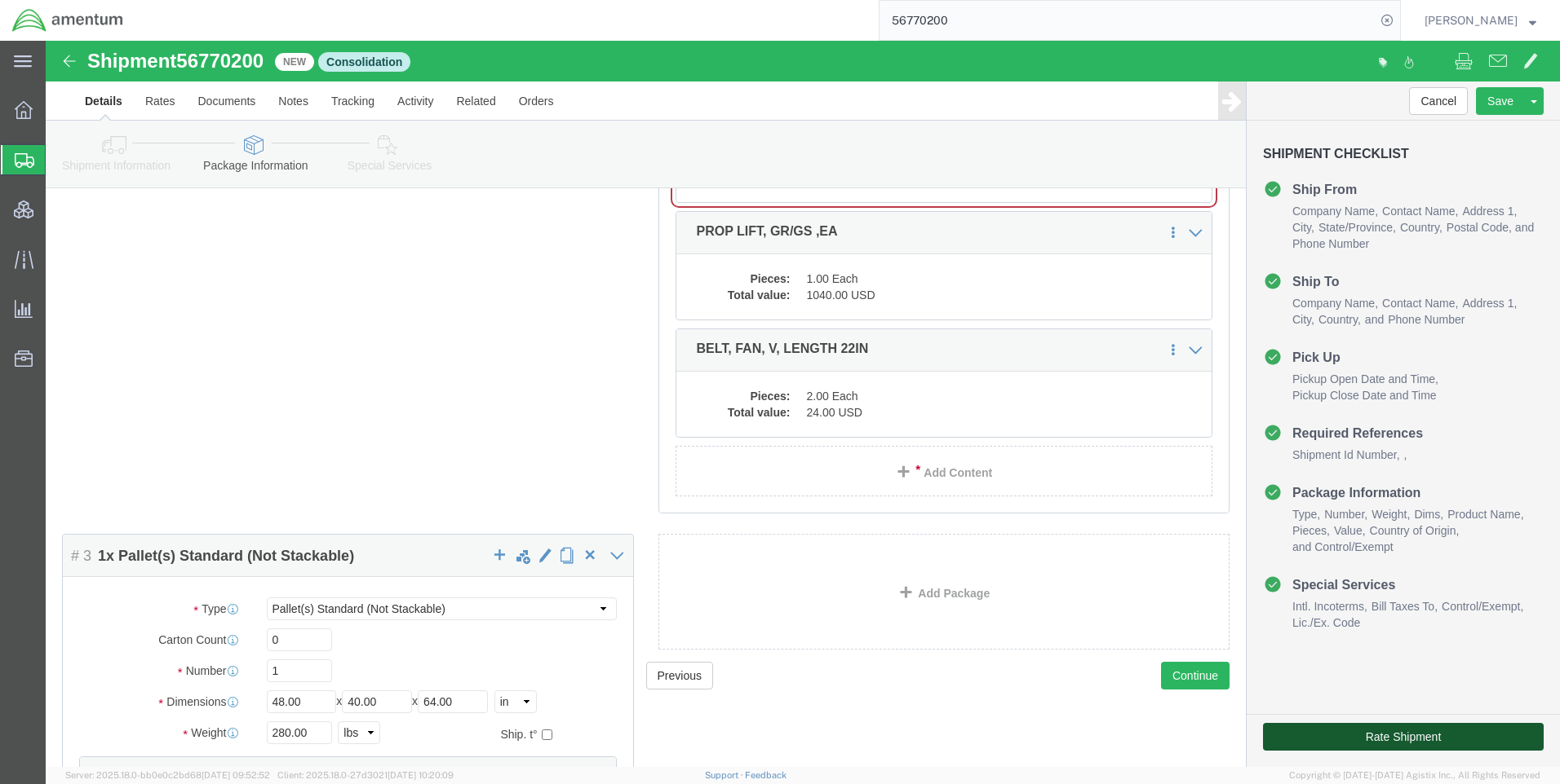
click button "Rate Shipment"
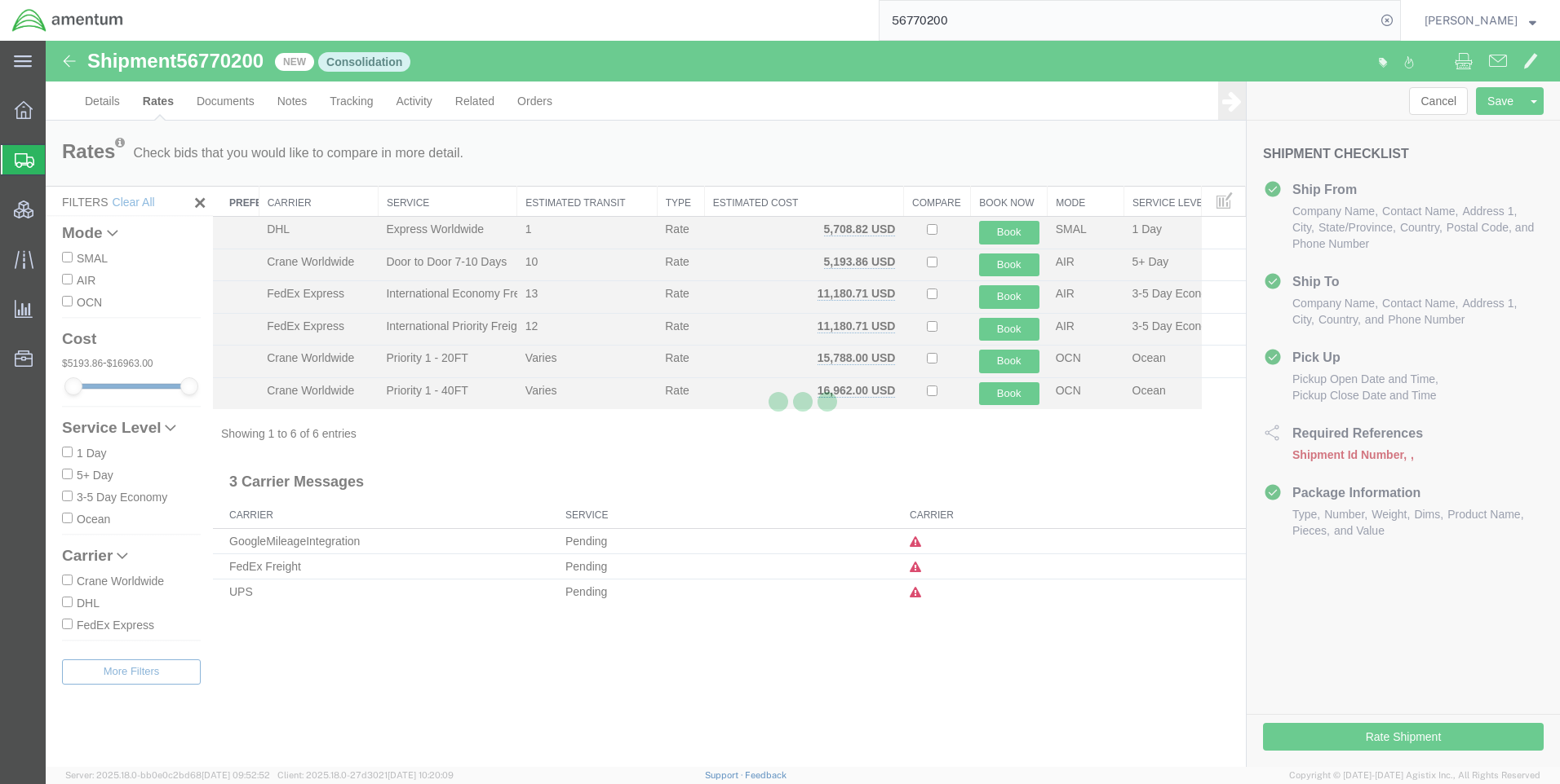
scroll to position [0, 0]
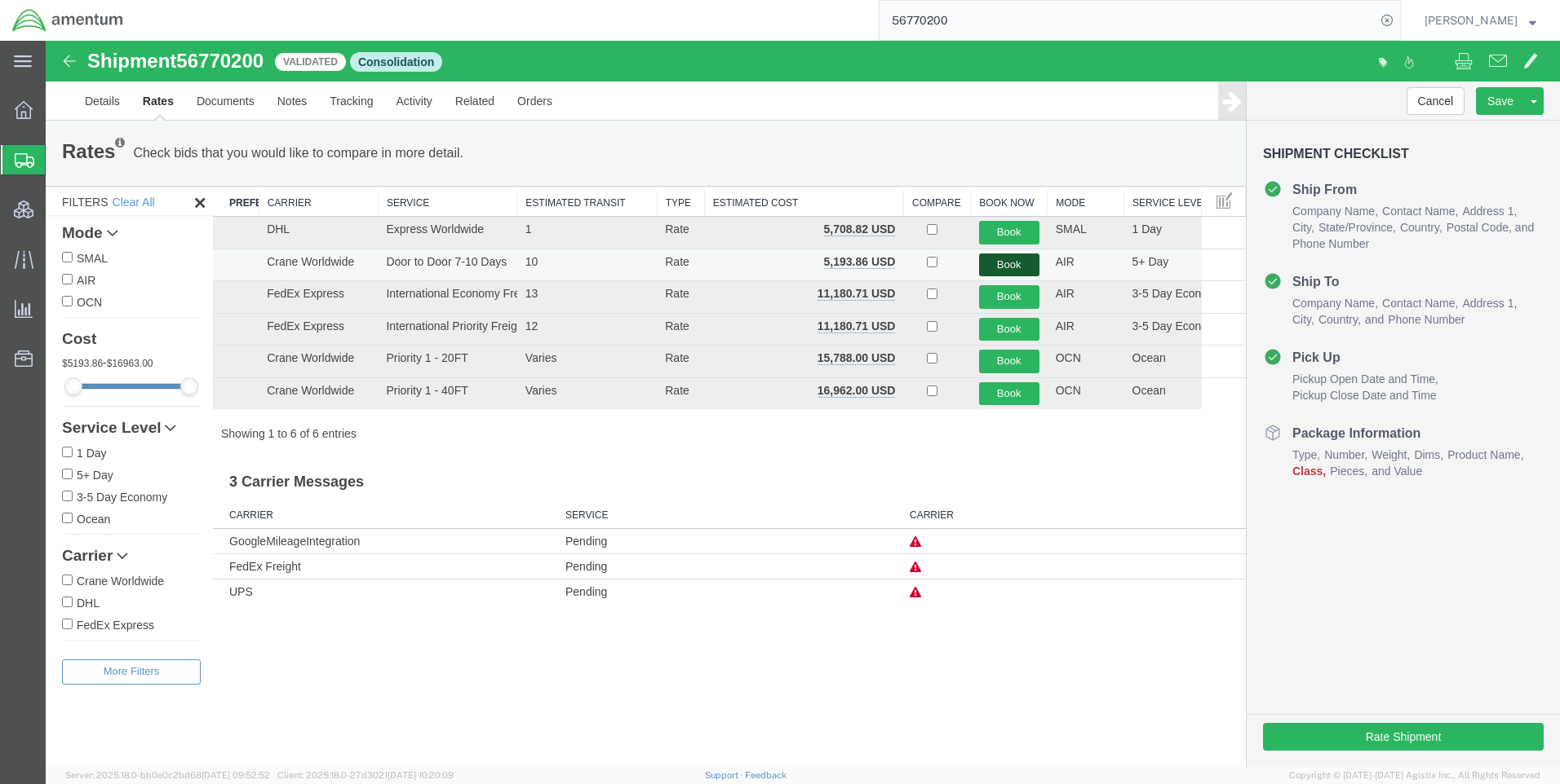
click at [1012, 263] on button "Book" at bounding box center [1009, 265] width 60 height 24
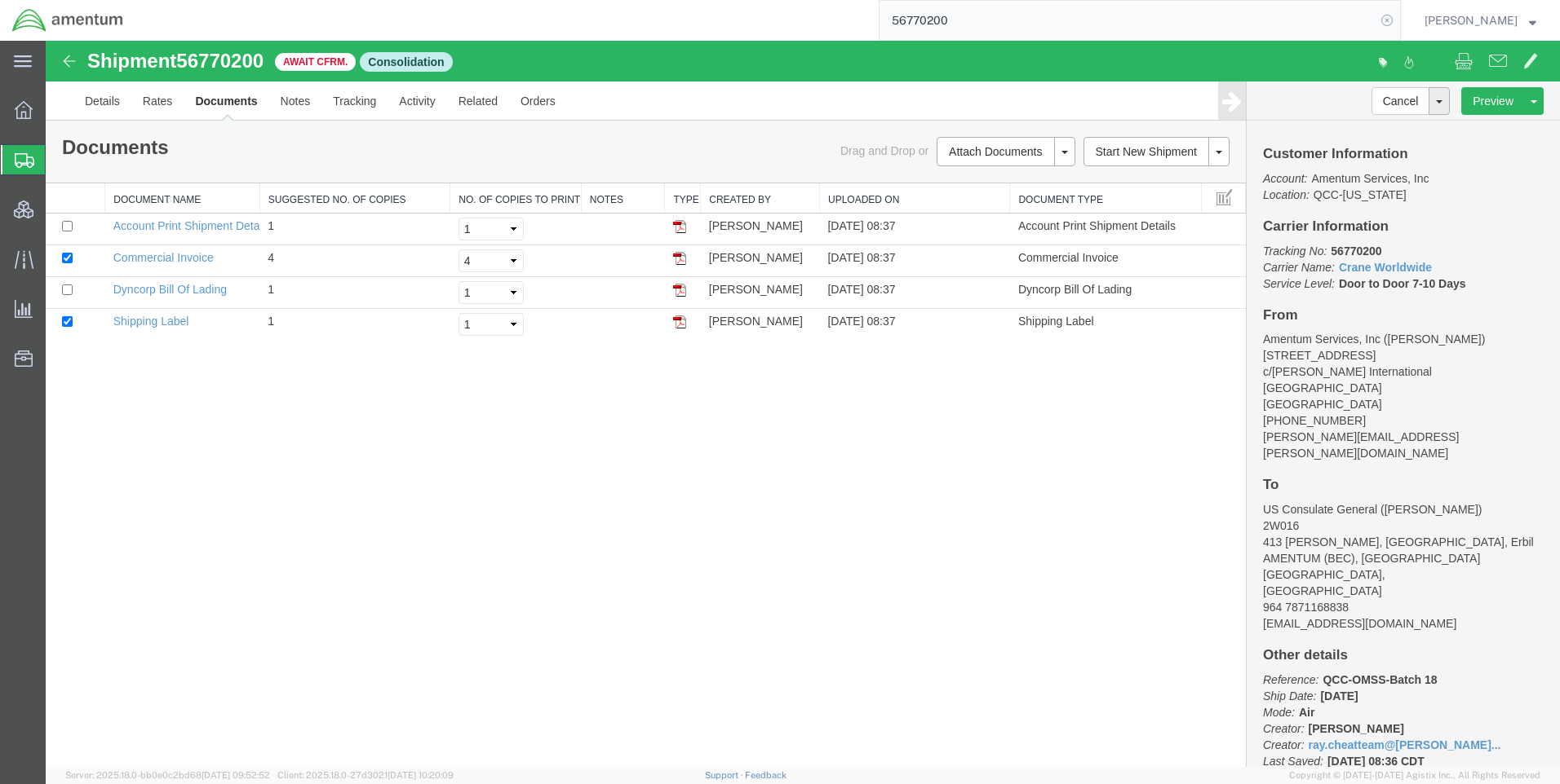
click at [1396, 18] on icon at bounding box center [1387, 21] width 23 height 23
click at [1387, 20] on form at bounding box center [1388, 20] width 26 height 41
click at [1390, 17] on icon at bounding box center [1387, 21] width 23 height 23
click at [1093, 21] on input "search" at bounding box center [1127, 21] width 496 height 40
type input "56770473"
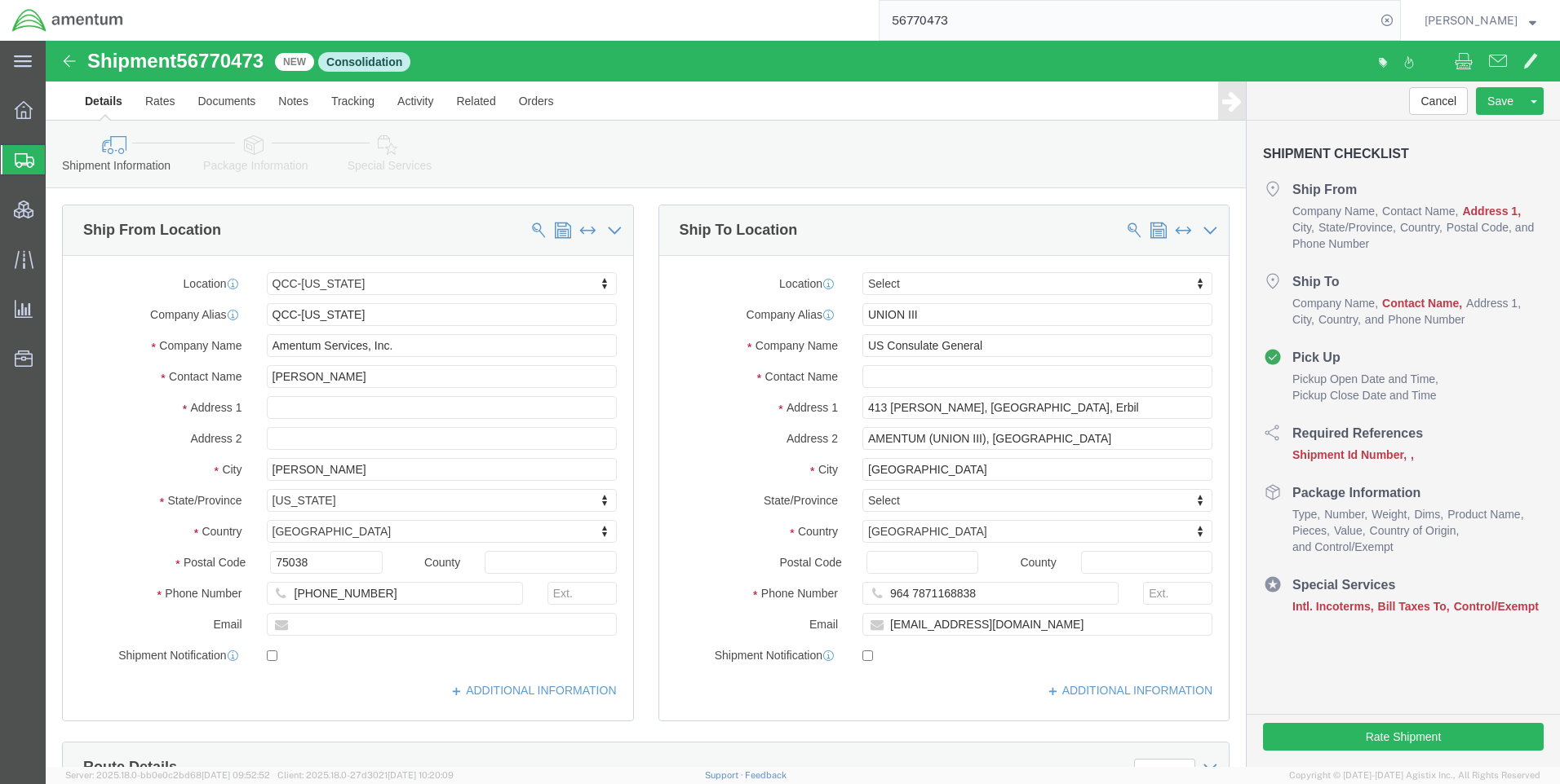
select select "42668"
drag, startPoint x: 452, startPoint y: 233, endPoint x: 433, endPoint y: 249, distance: 24.8
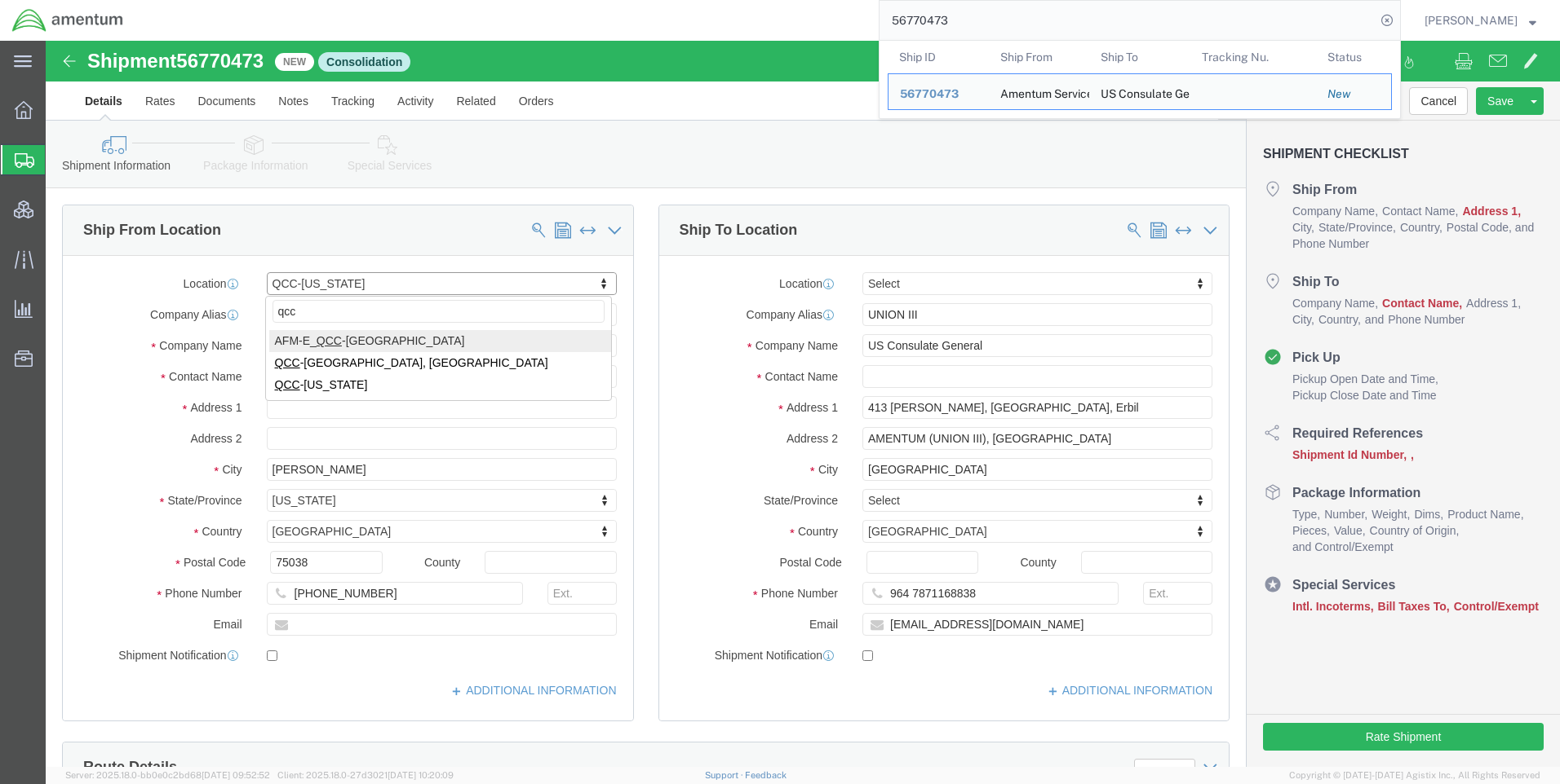
type input "qcc"
select select "42639"
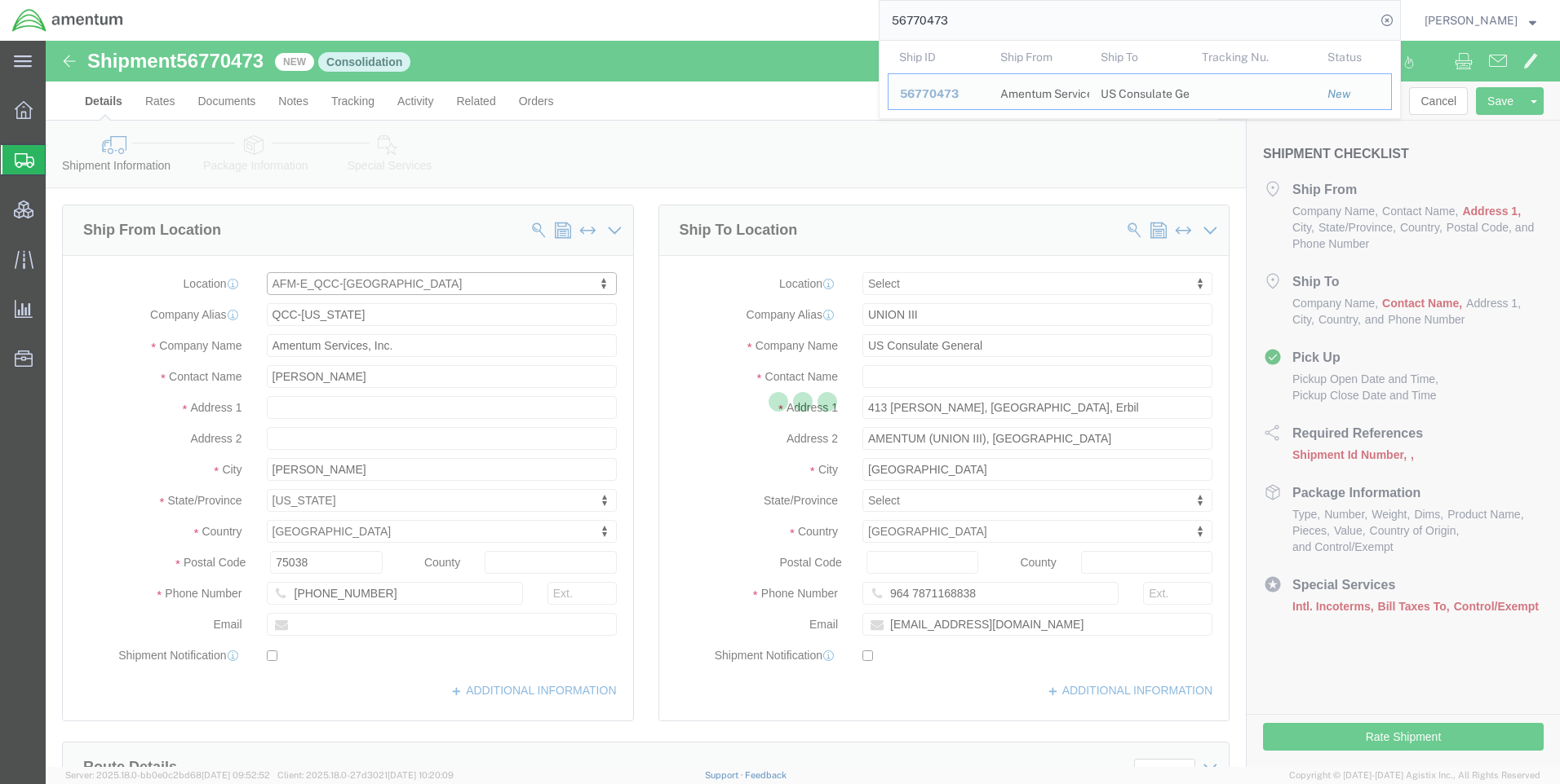
select select "[GEOGRAPHIC_DATA]"
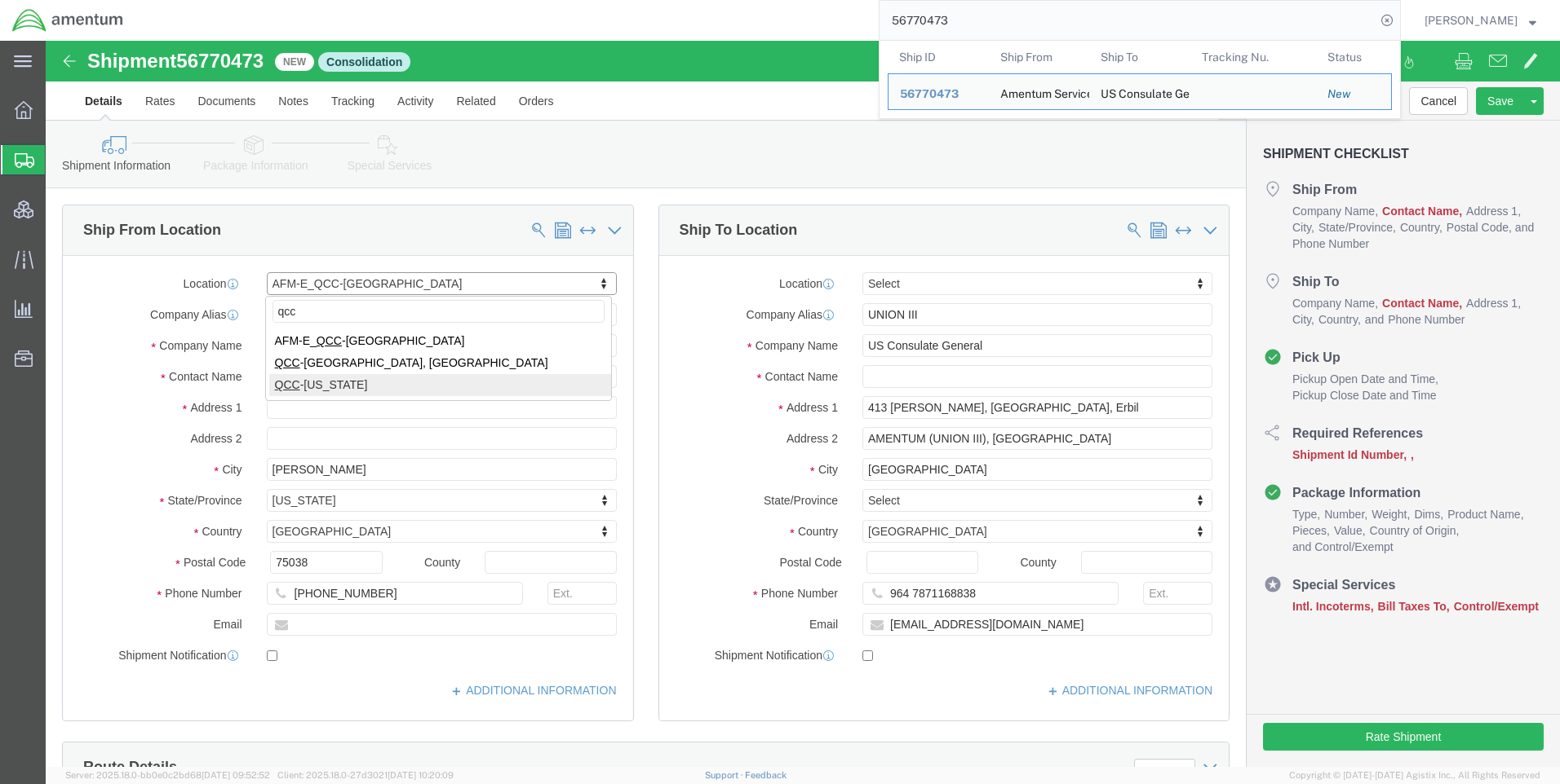
type input "qcc"
select select "42668"
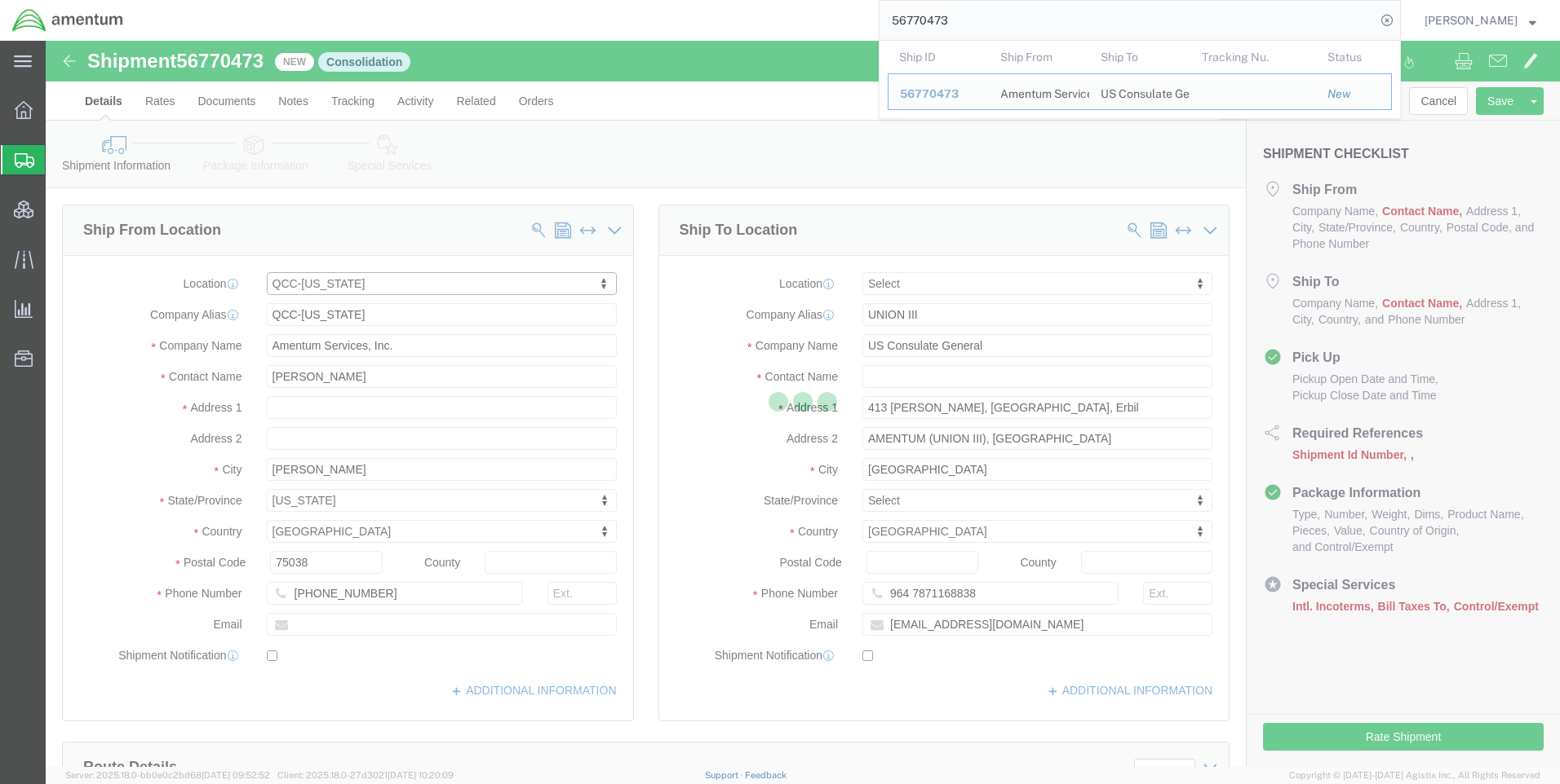
select select "[GEOGRAPHIC_DATA]"
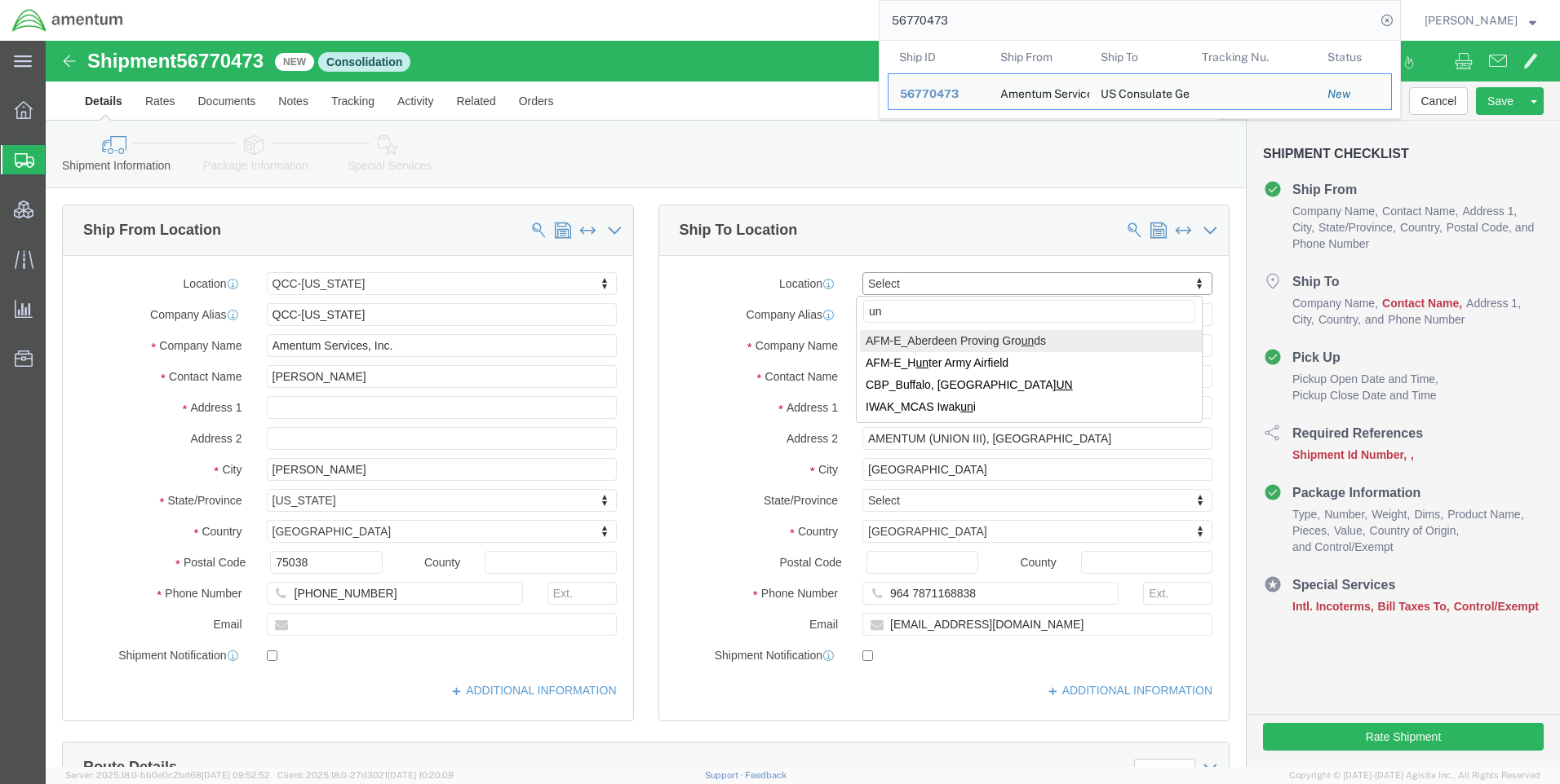
type input "u"
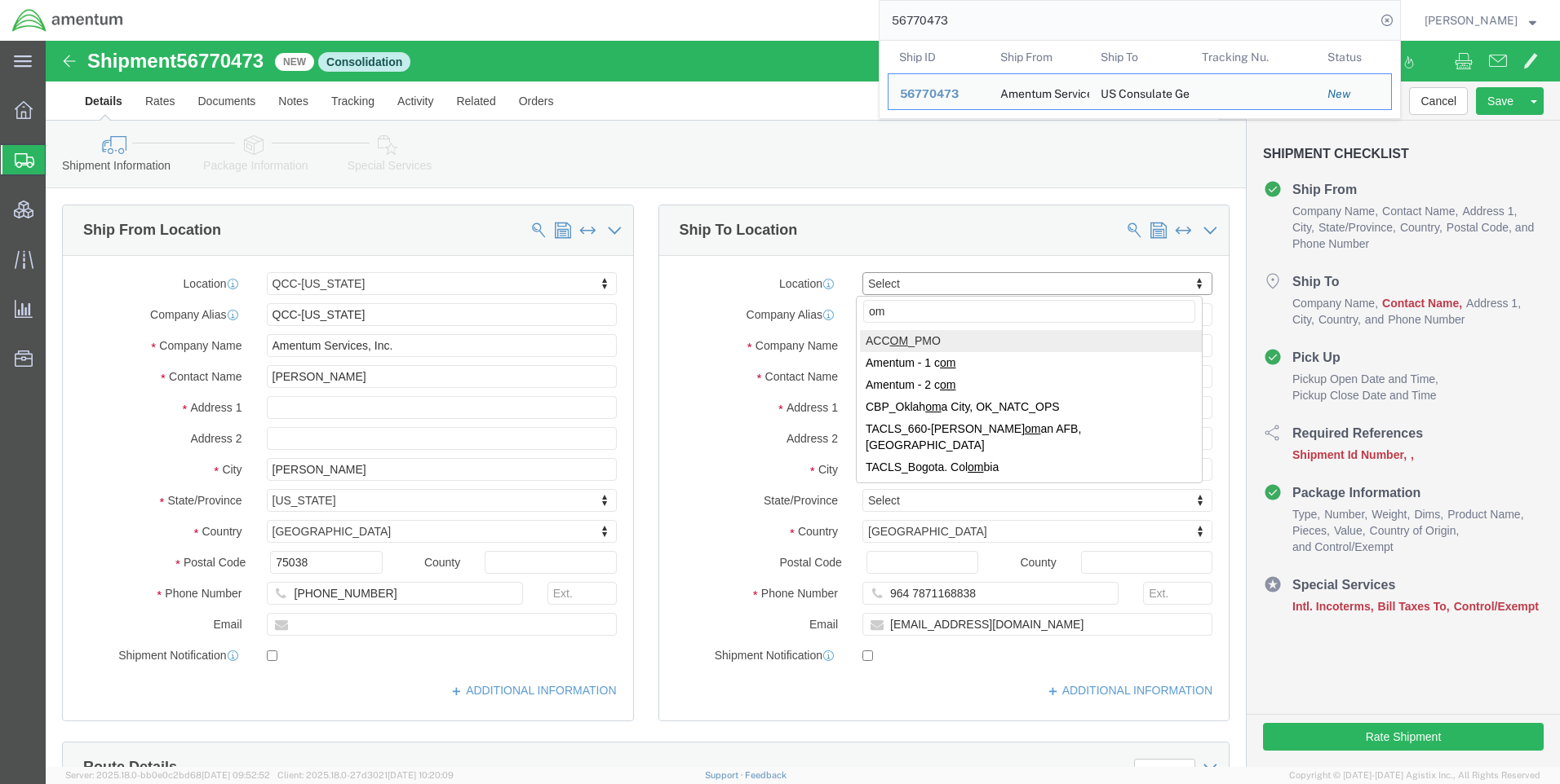
type input "o"
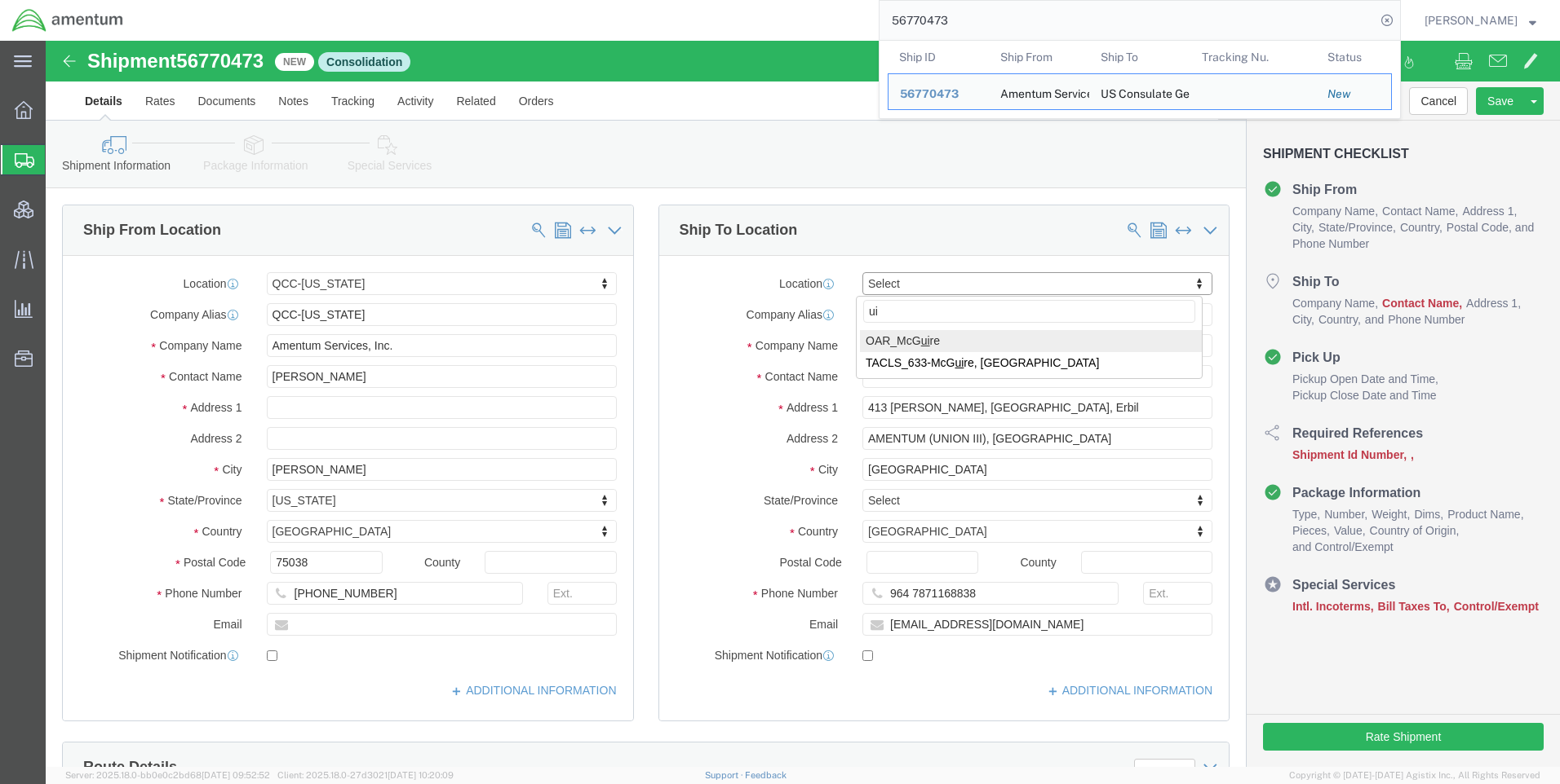
type input "u"
type input "union 3"
paste input "Annah.Gichimu@"
drag, startPoint x: 852, startPoint y: 340, endPoint x: 854, endPoint y: 359, distance: 19.1
click input "Annah.Gichimu@"
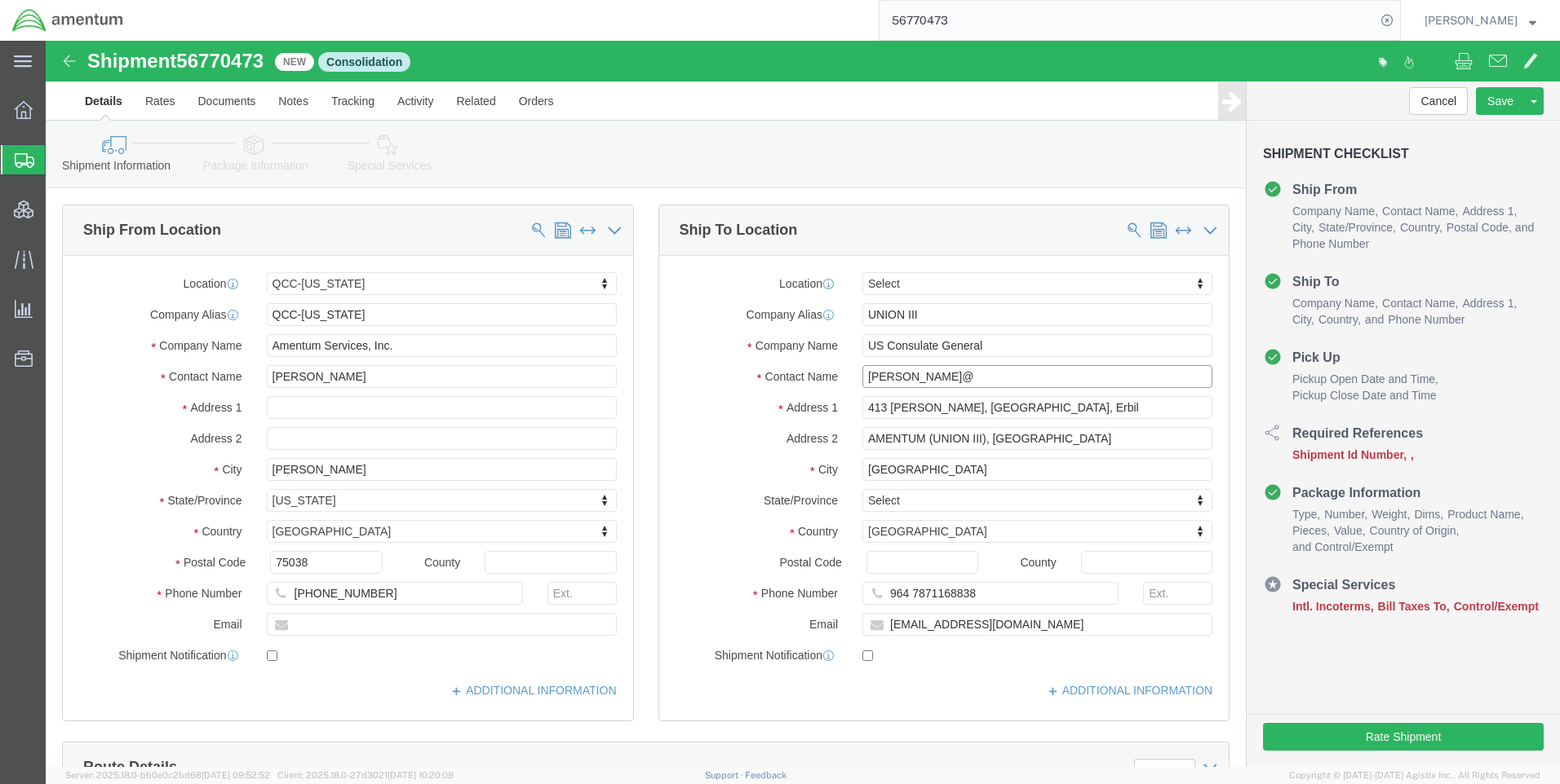
click input "[PERSON_NAME]@"
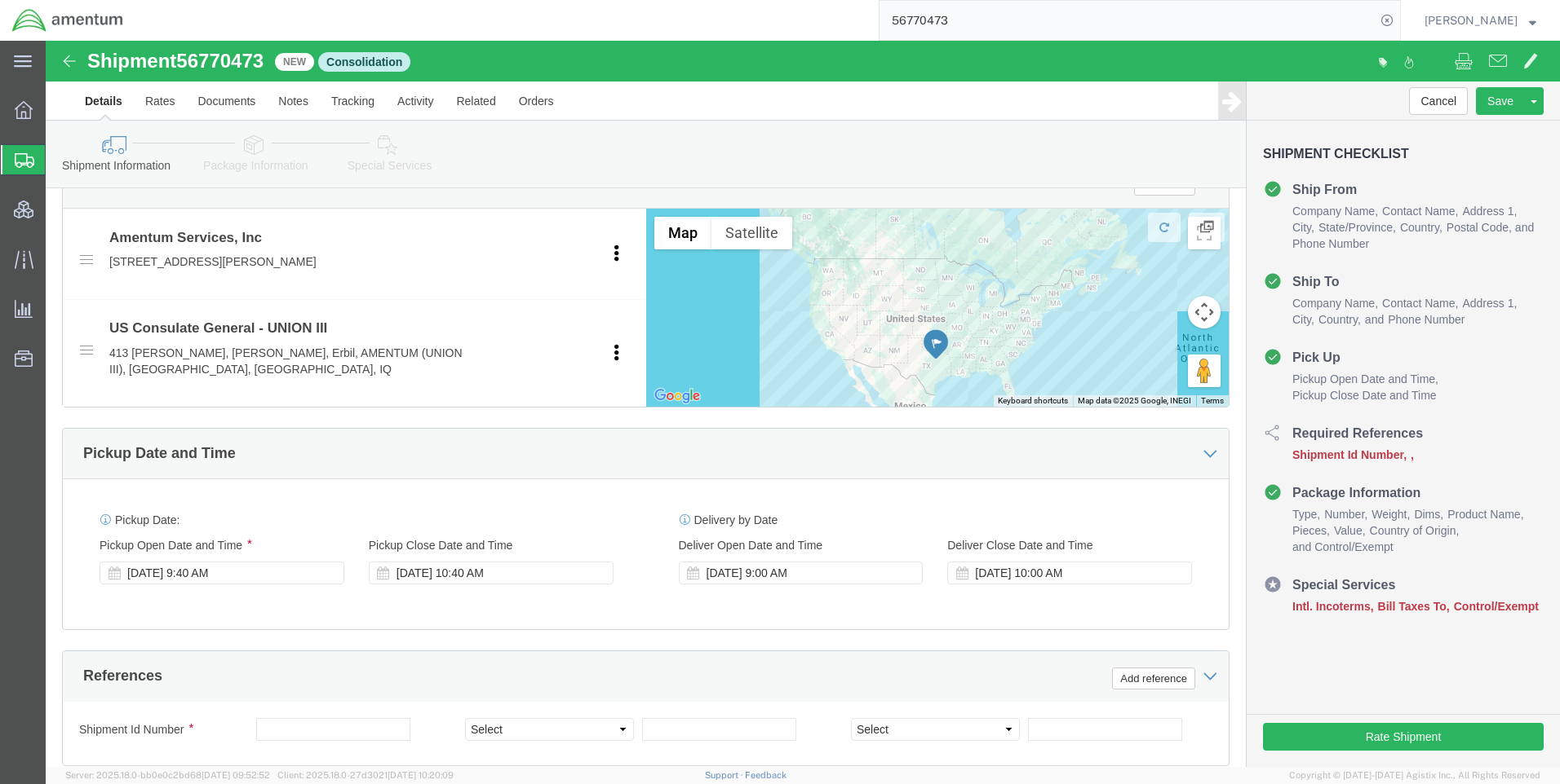
scroll to position [734, 0]
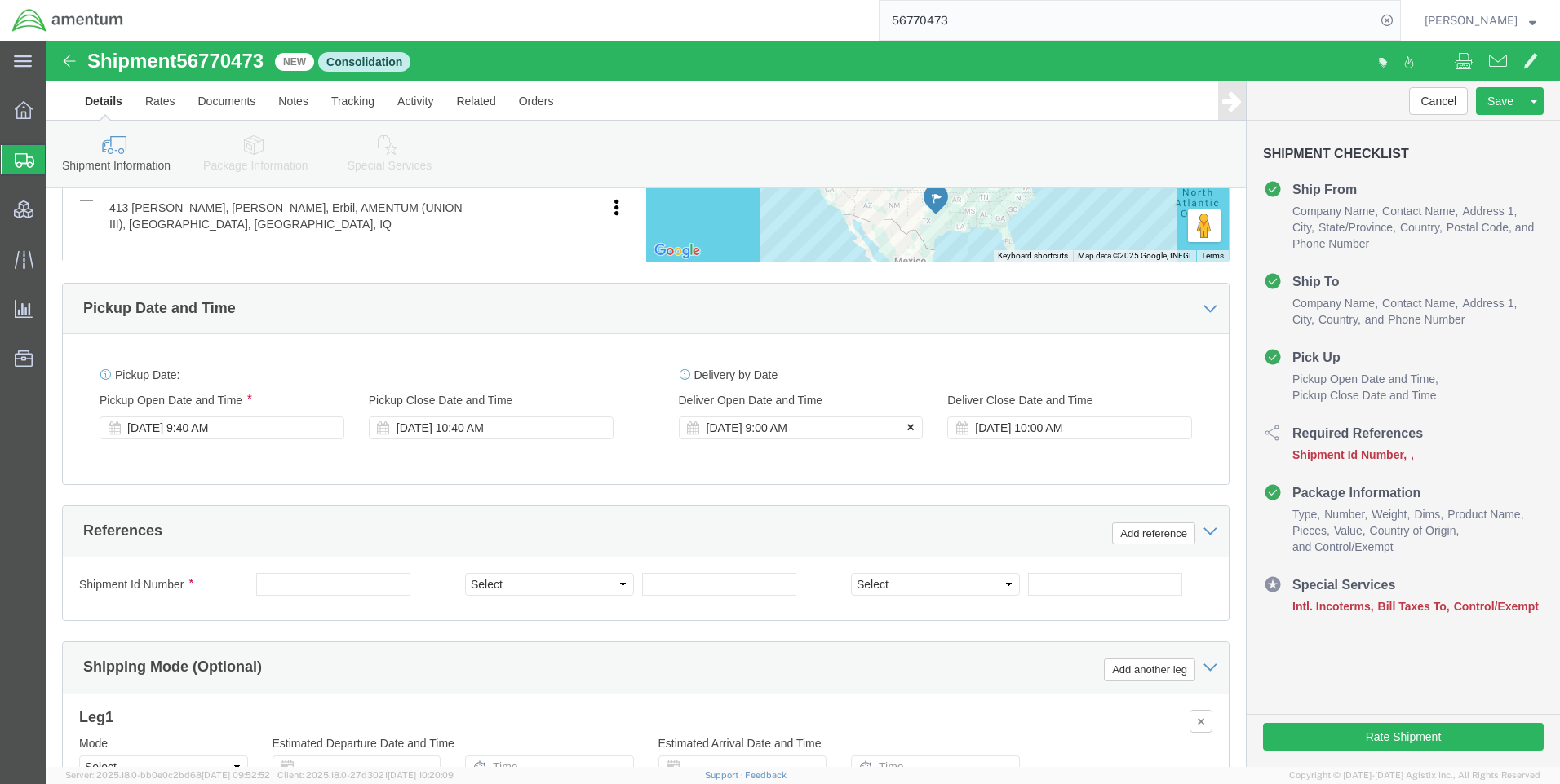
type input "[PERSON_NAME]"
click icon
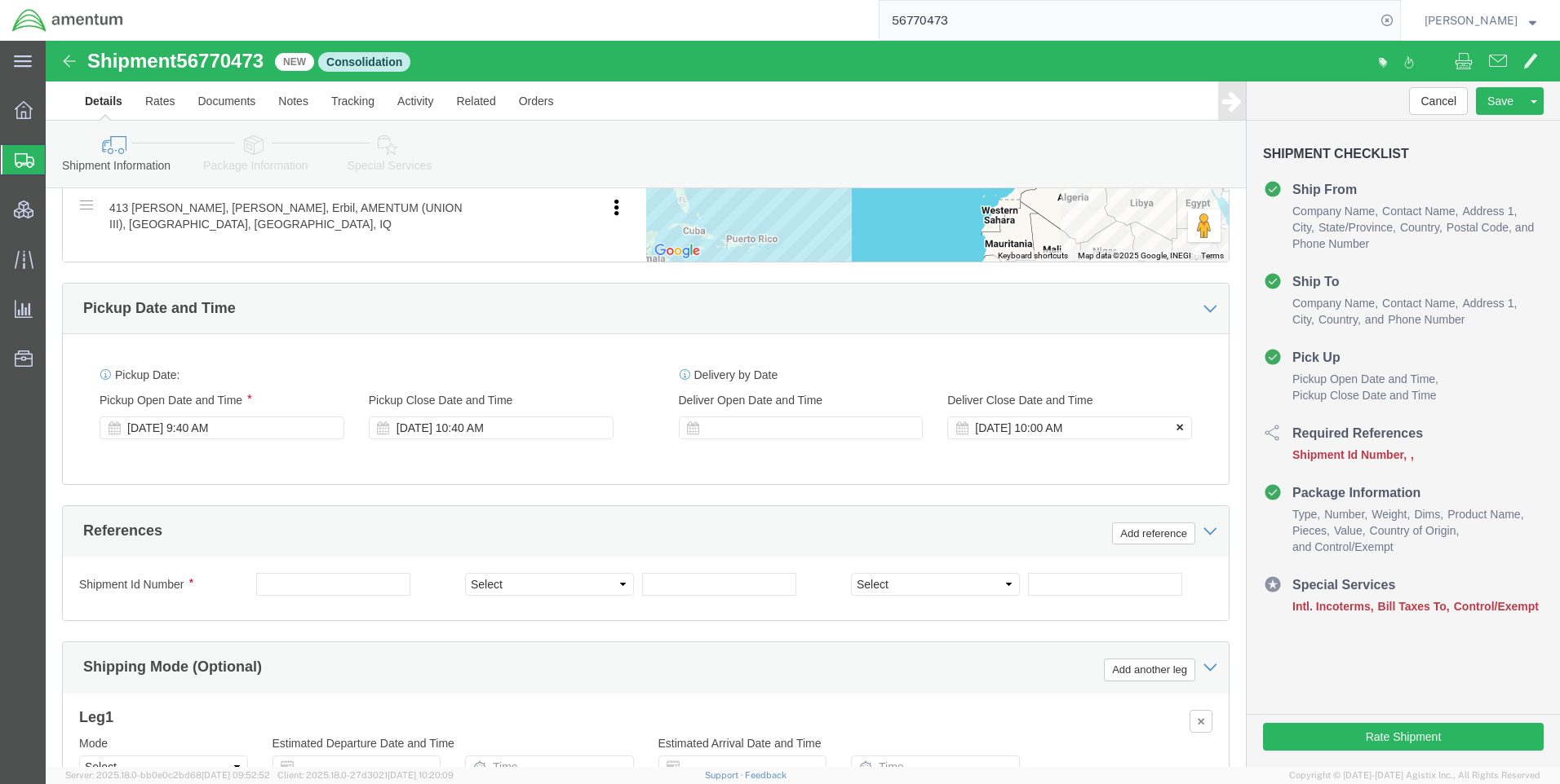
click icon
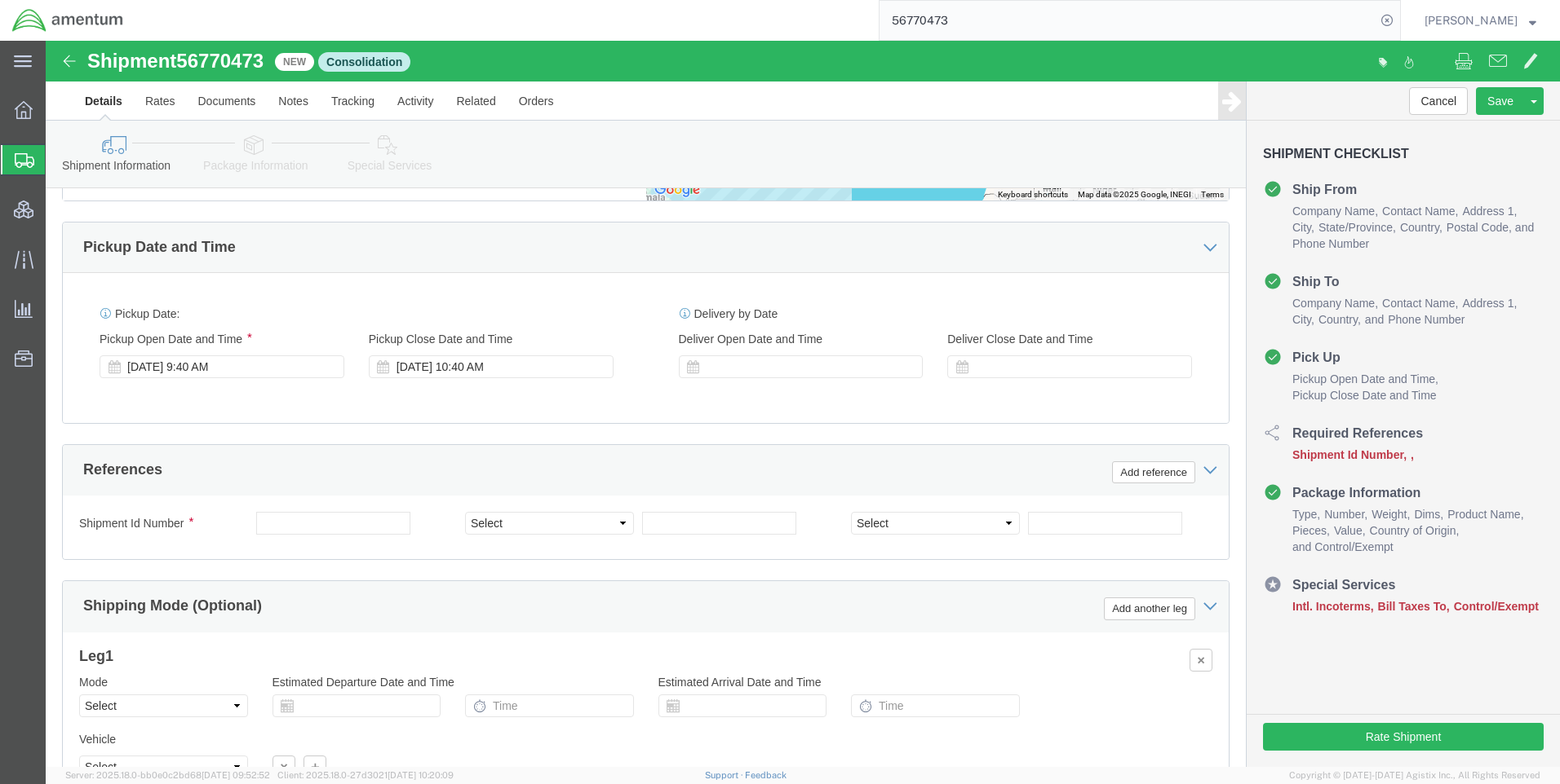
scroll to position [815, 0]
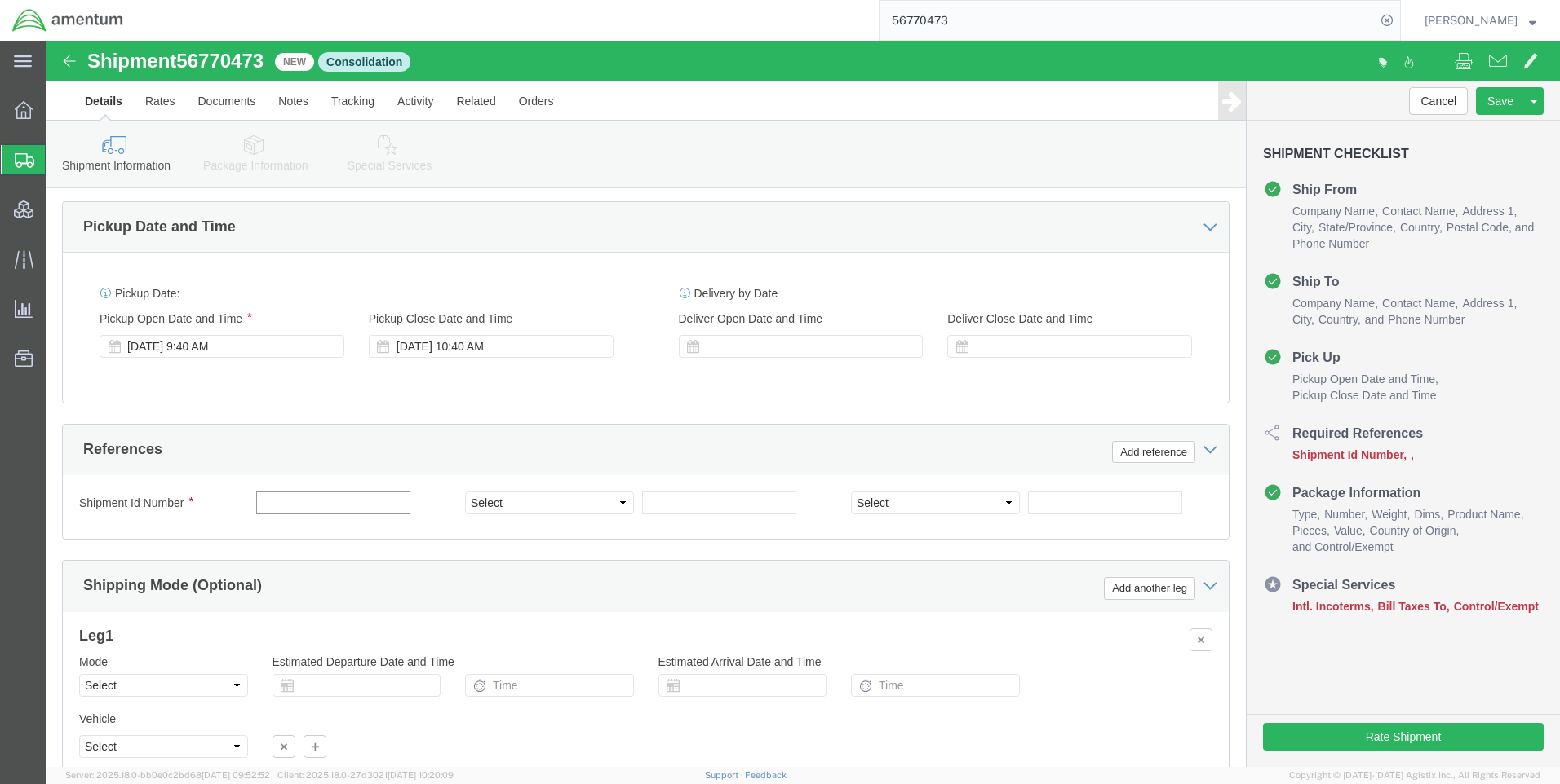
click input "text"
type input "O"
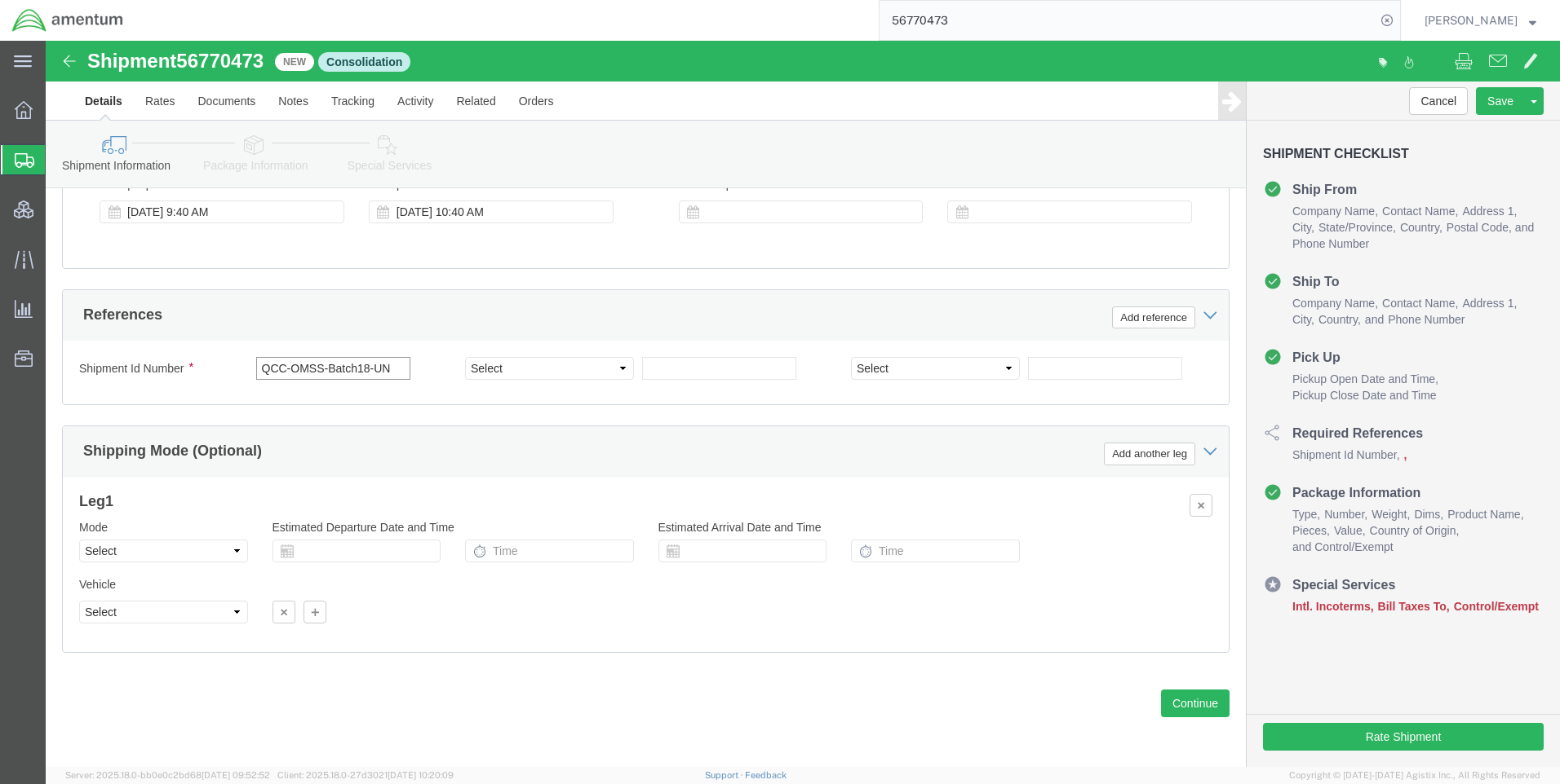
click input "QCC-OMSS-Batch18-UN"
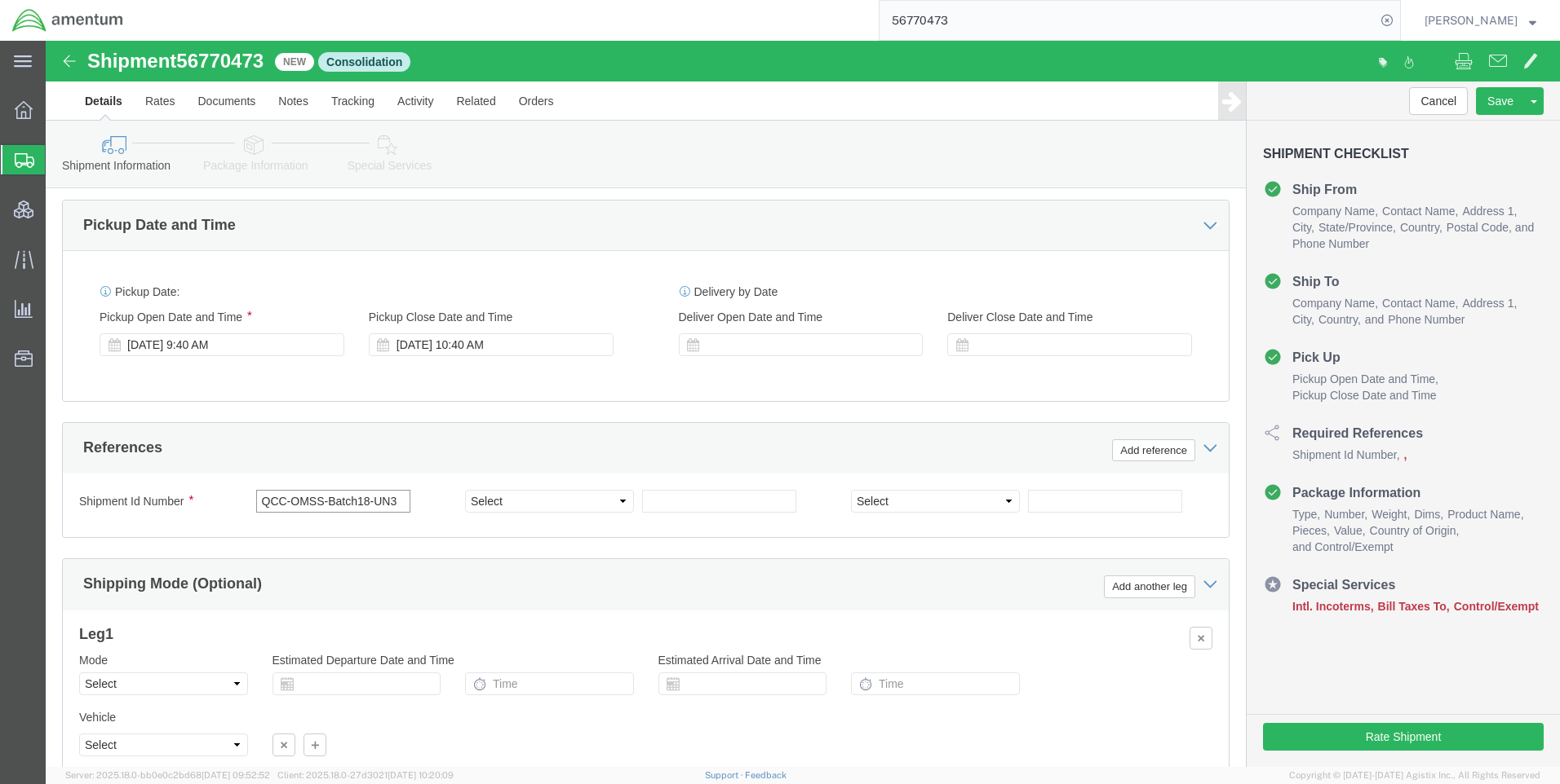
scroll to position [803, 0]
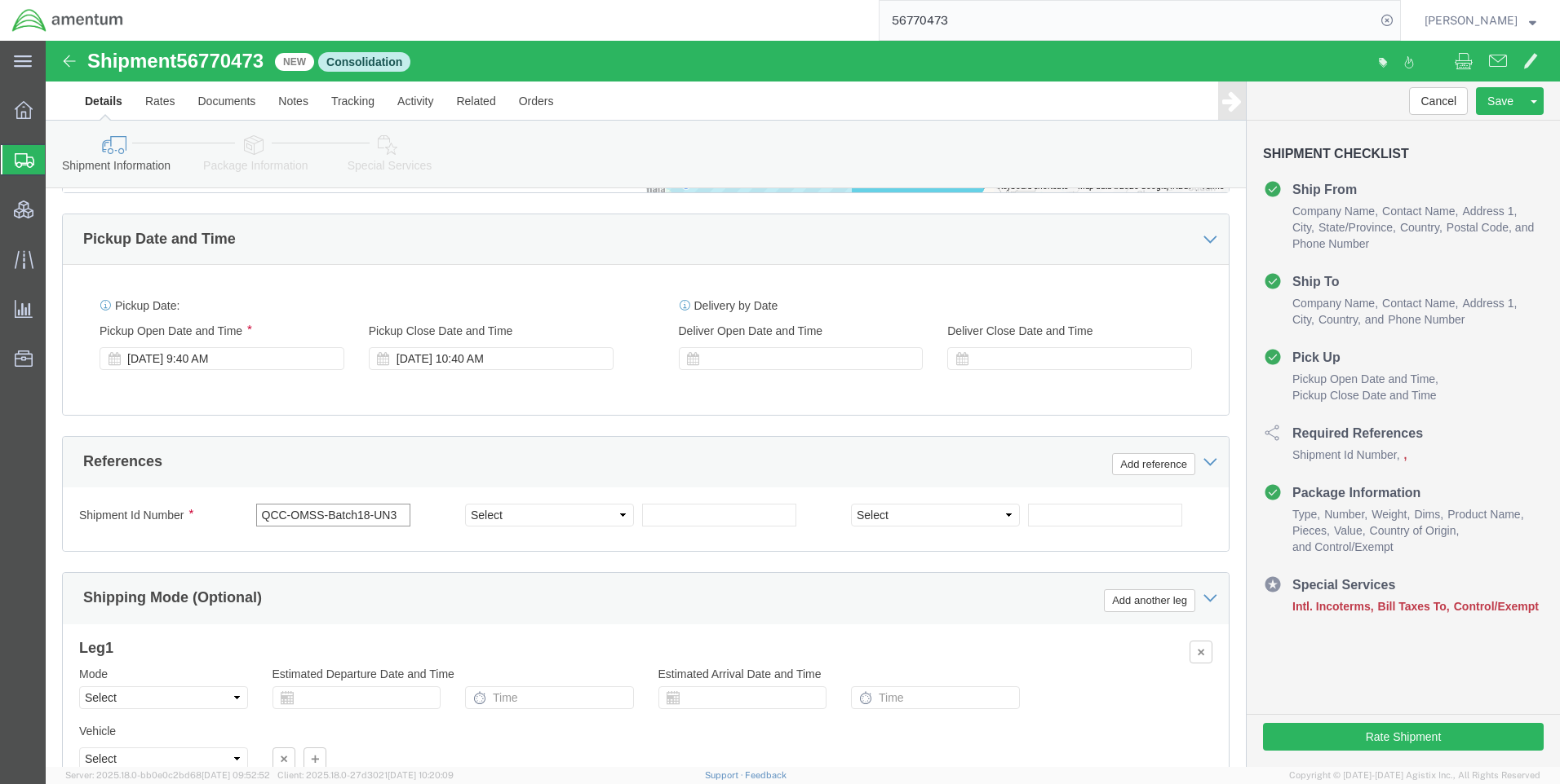
click input "QCC-OMSS-Batch18-UN3"
type input "QCC-OMSS-BATCH18-UN3"
click div "Pickup Date: Pickup Start Date Pickup Start Time Pickup Open Date and Time [DAT…"
click select "Select Account Type Activity ID Airline Appointment Number ASN Batch Request # …"
select select "DEPT"
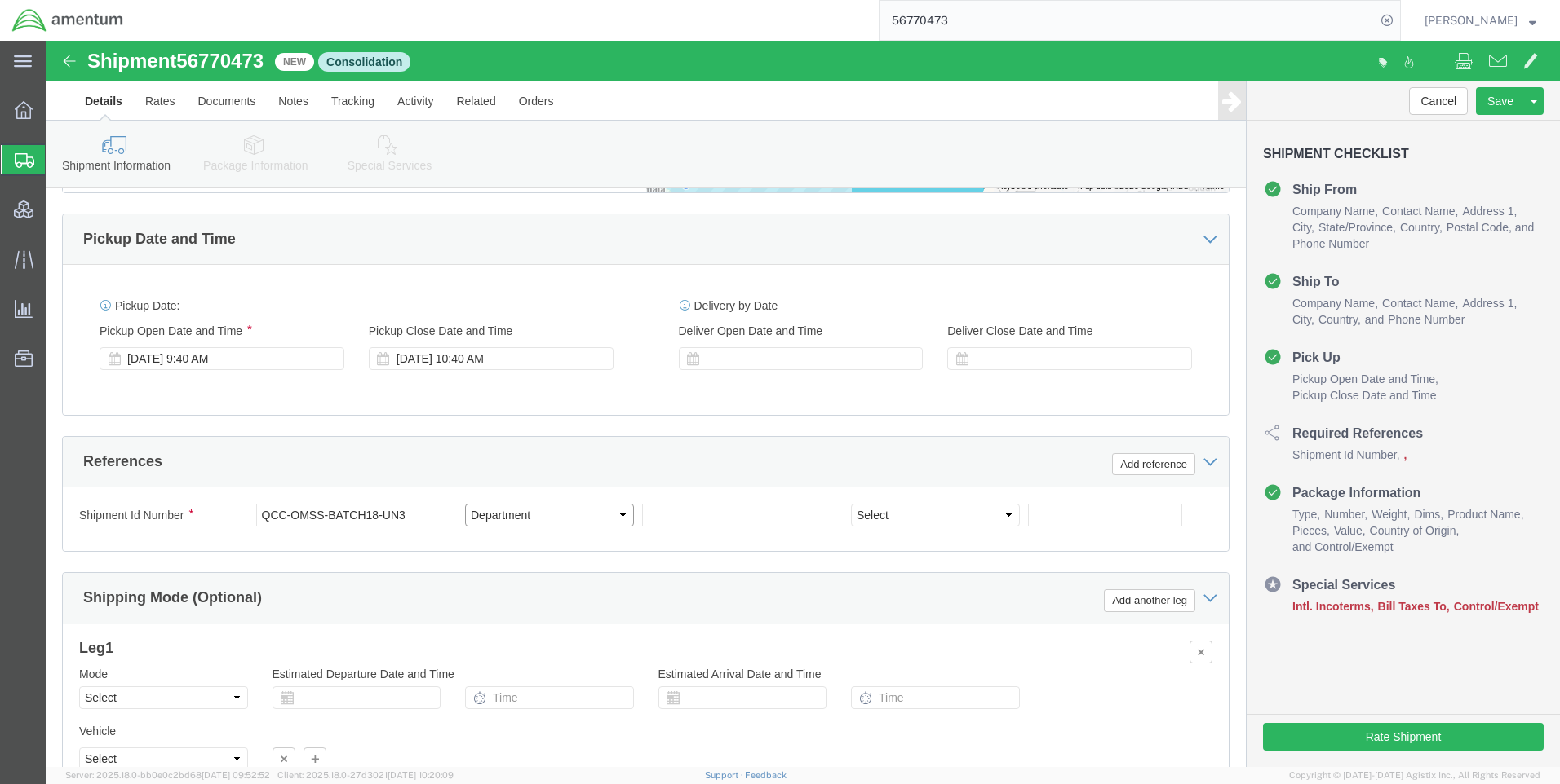
click select "Select Account Type Activity ID Airline Appointment Number ASN Batch Request # …"
click input "text"
type input "OMSS"
click select "Select Account Type Activity ID Airline Appointment Number ASN Batch Request # …"
select select "DEPT"
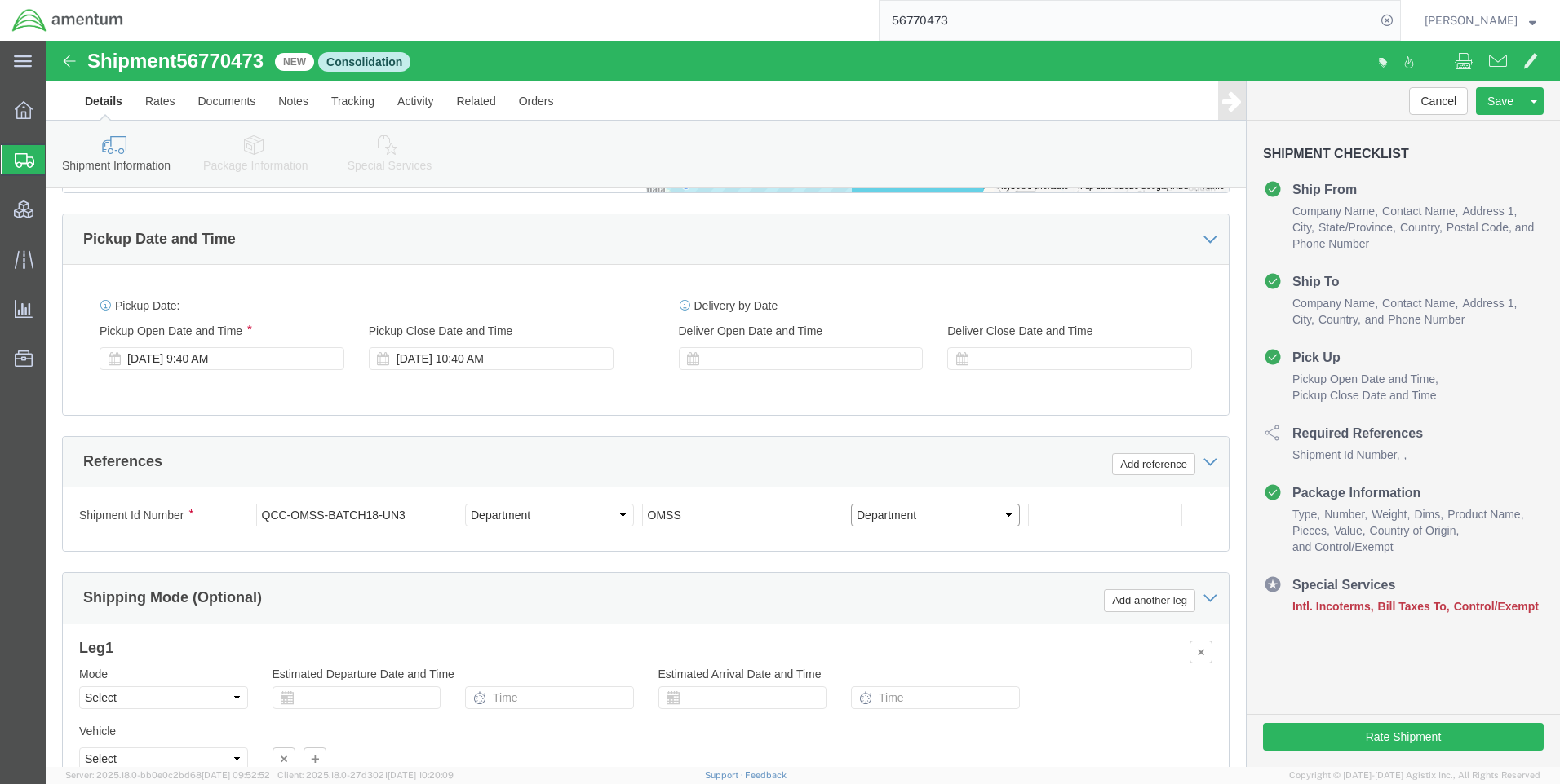
click select "Select Account Type Activity ID Airline Appointment Number ASN Batch Request # …"
click input "text"
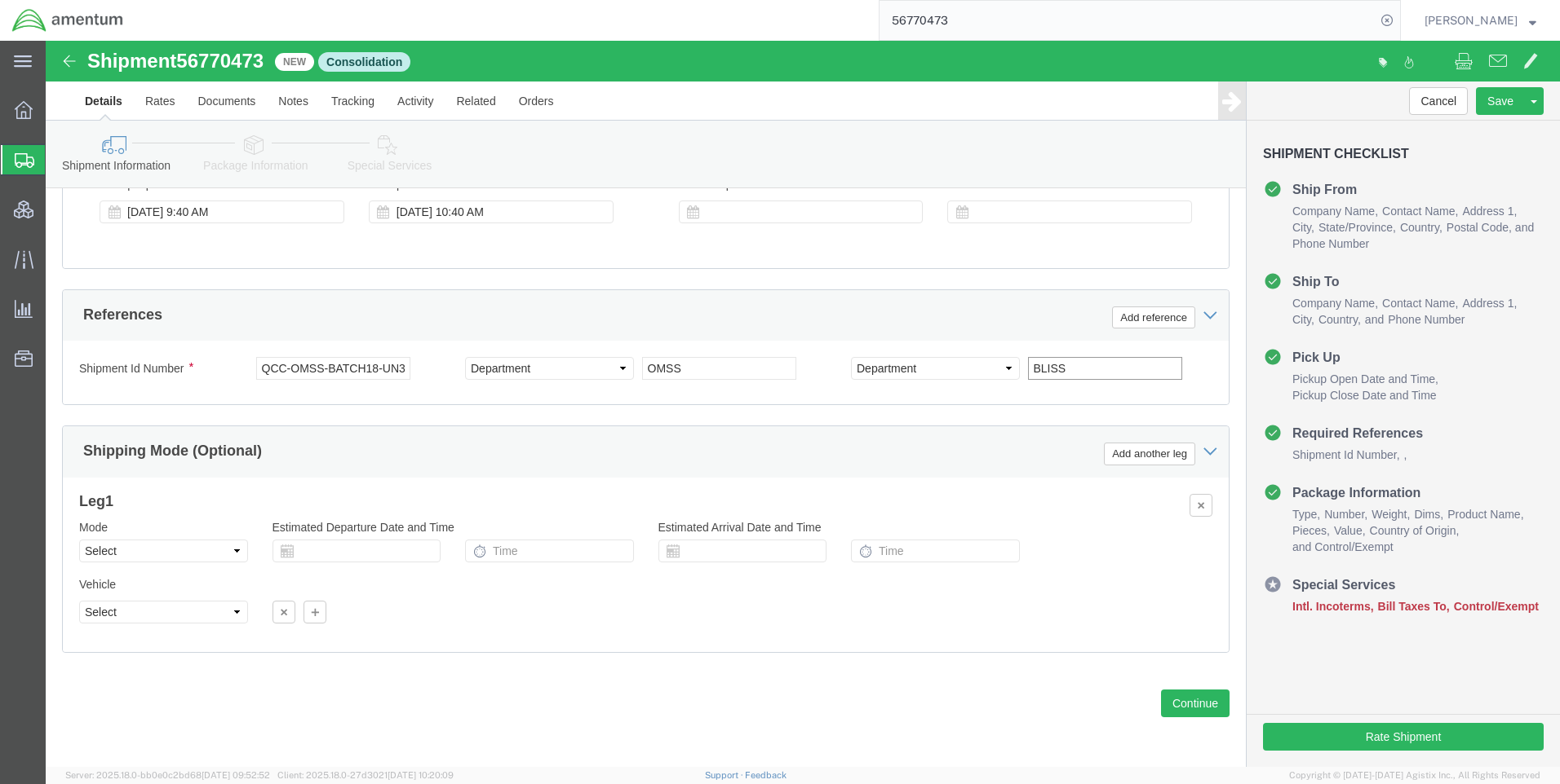
scroll to position [966, 0]
type input "BLISS"
click icon
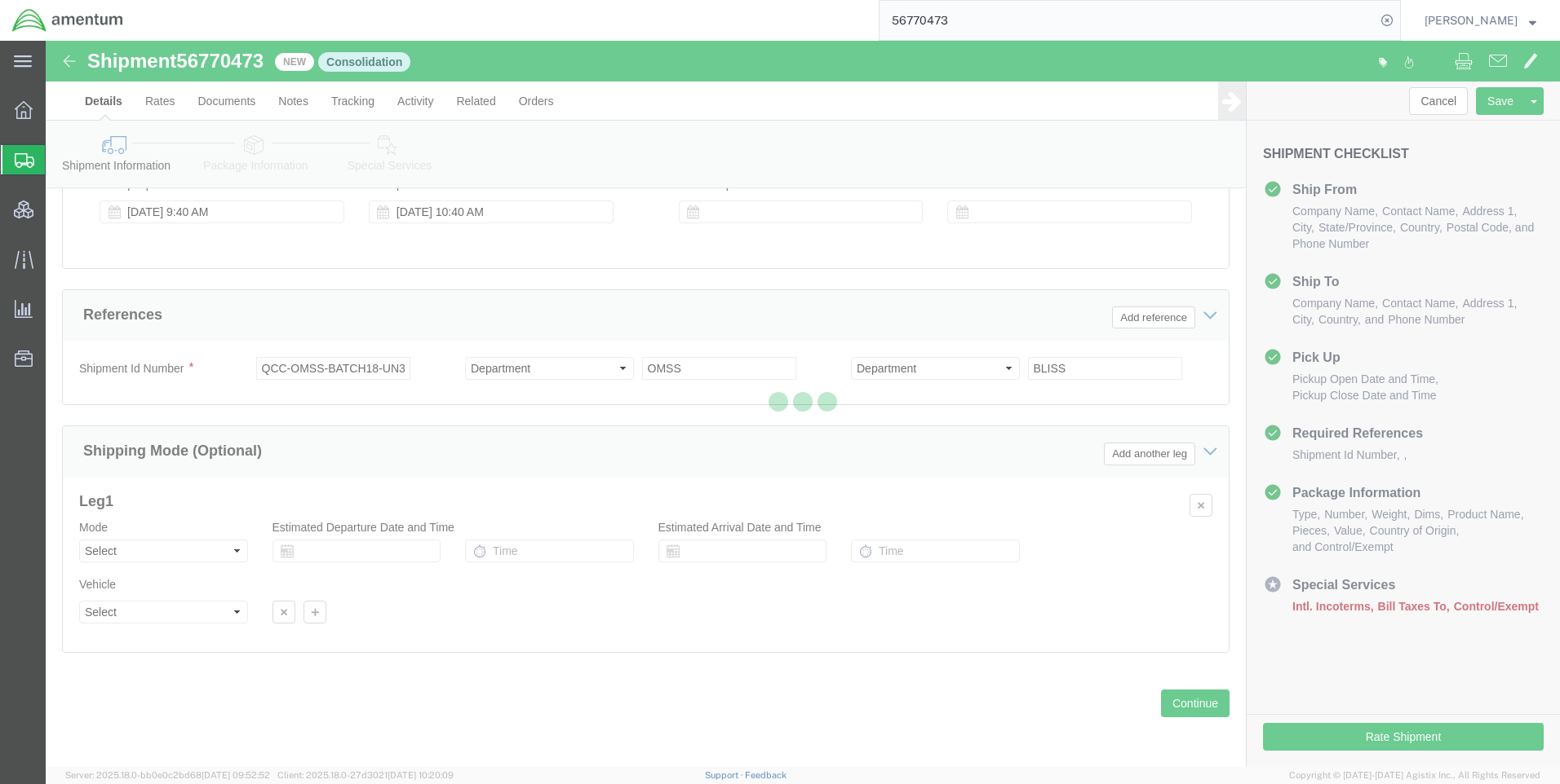
select select
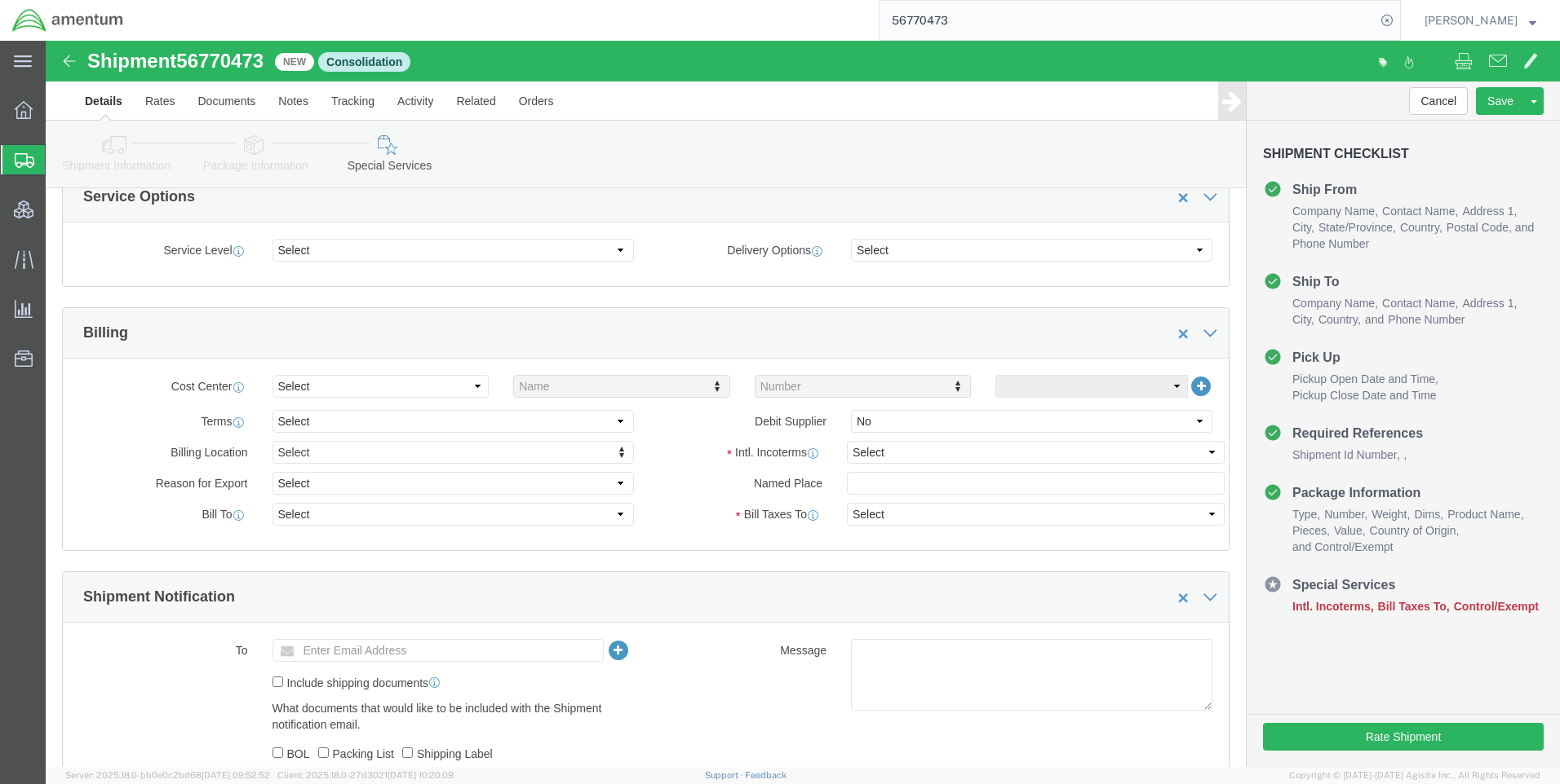
scroll to position [652, 0]
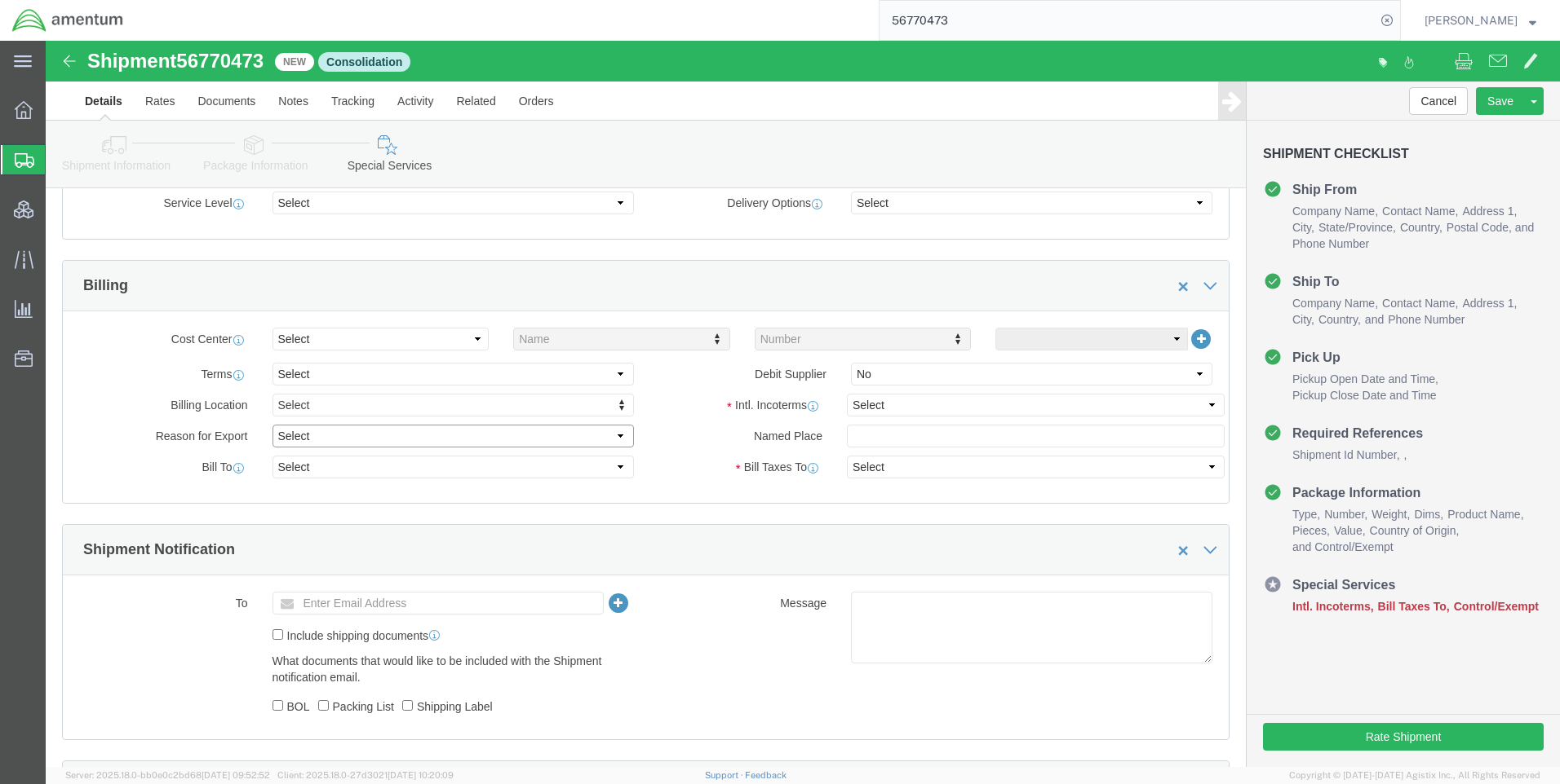
drag, startPoint x: 284, startPoint y: 392, endPoint x: 287, endPoint y: 400, distance: 8.5
click select "Select Gift Personal Effects Repair/Warranty Return Sample Sold Temporary/Not S…"
select select "SOLD"
click select "Select Gift Personal Effects Repair/Warranty Return Sample Sold Temporary/Not S…"
click select "Select Recipient Account Sender/Shipper Third Party Account"
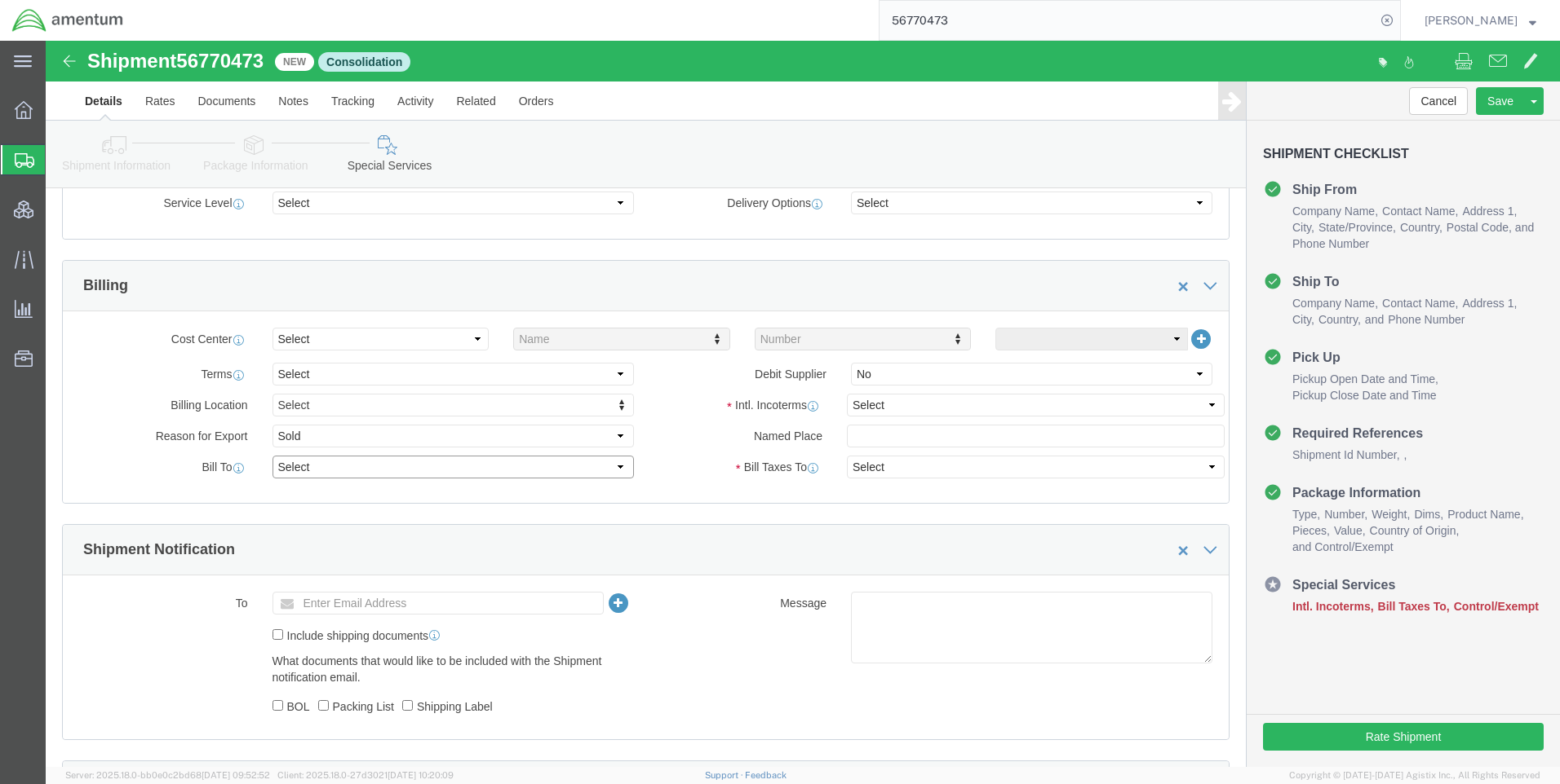
select select "SHIP"
click select "Select Recipient Account Sender/Shipper Third Party Account"
click select "Select Carriage Insurance Paid Carriage Paid To Cost and Freight Cost Insurance…"
select select "CIF"
click select "Select Carriage Insurance Paid Carriage Paid To Cost and Freight Cost Insurance…"
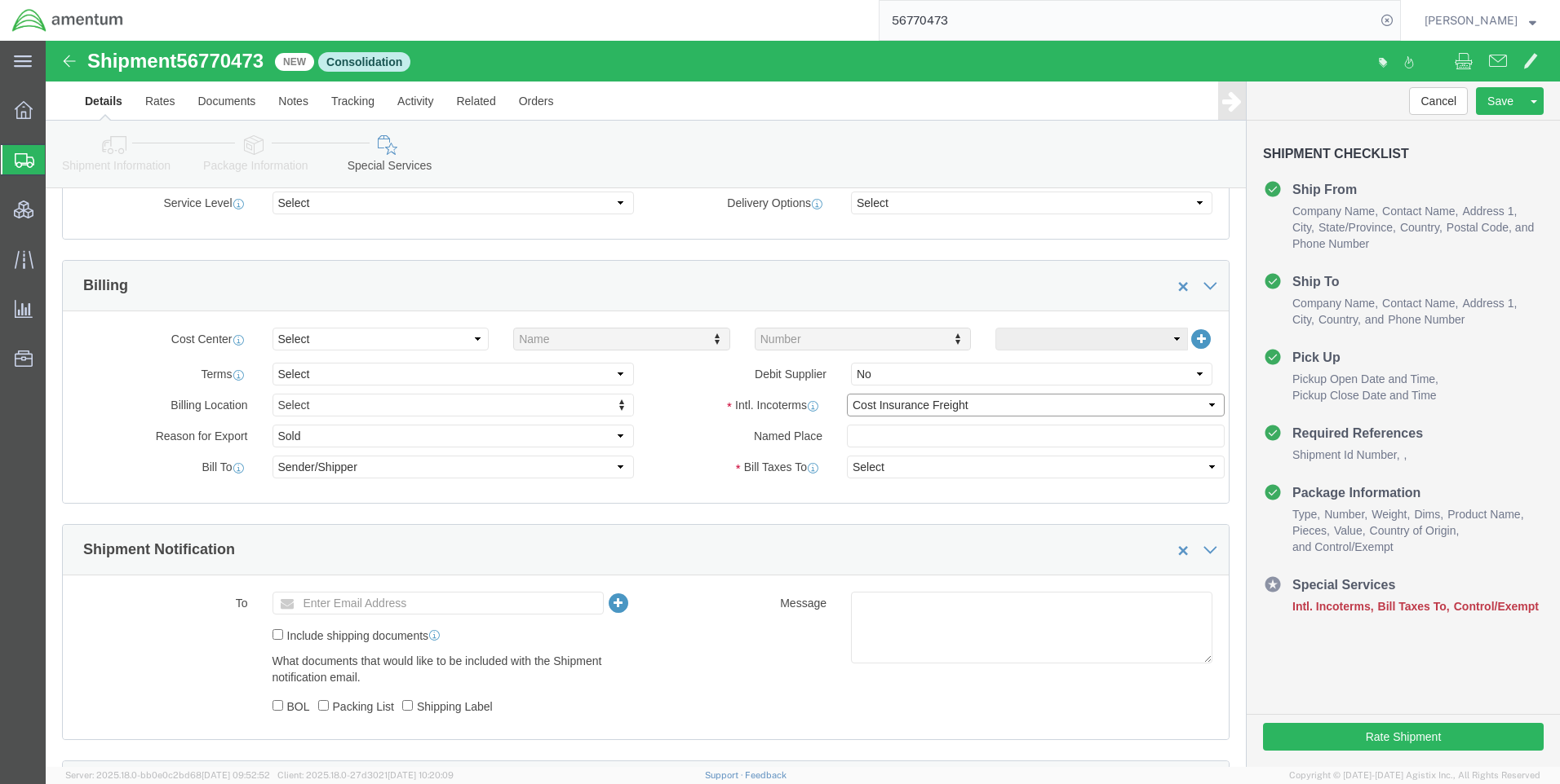
select select "RCPN"
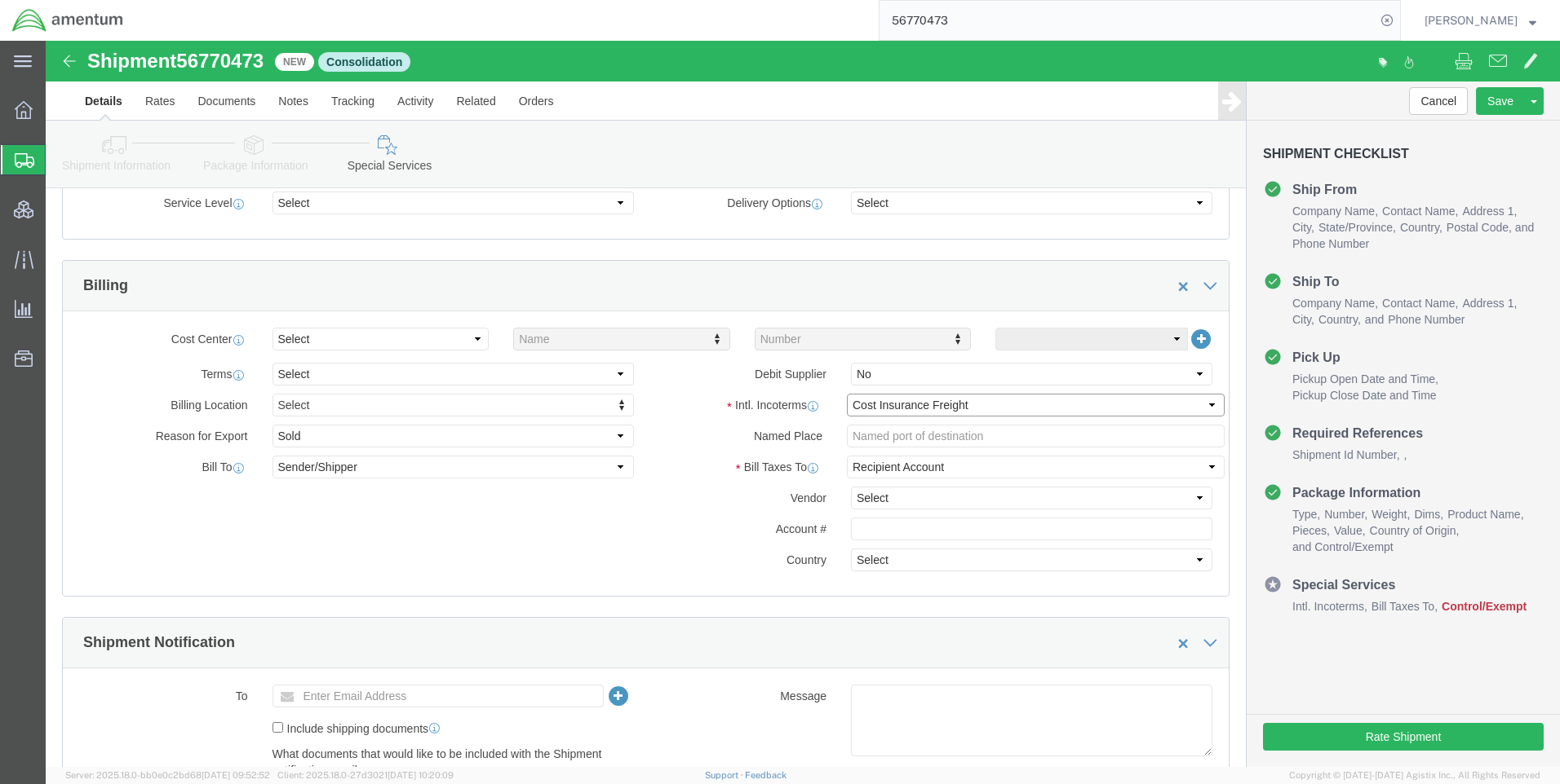
click select "Select Carriage Insurance Paid Carriage Paid To Cost and Freight Cost Insurance…"
select select "DAP"
click select "Select Carriage Insurance Paid Carriage Paid To Cost and Freight Cost Insurance…"
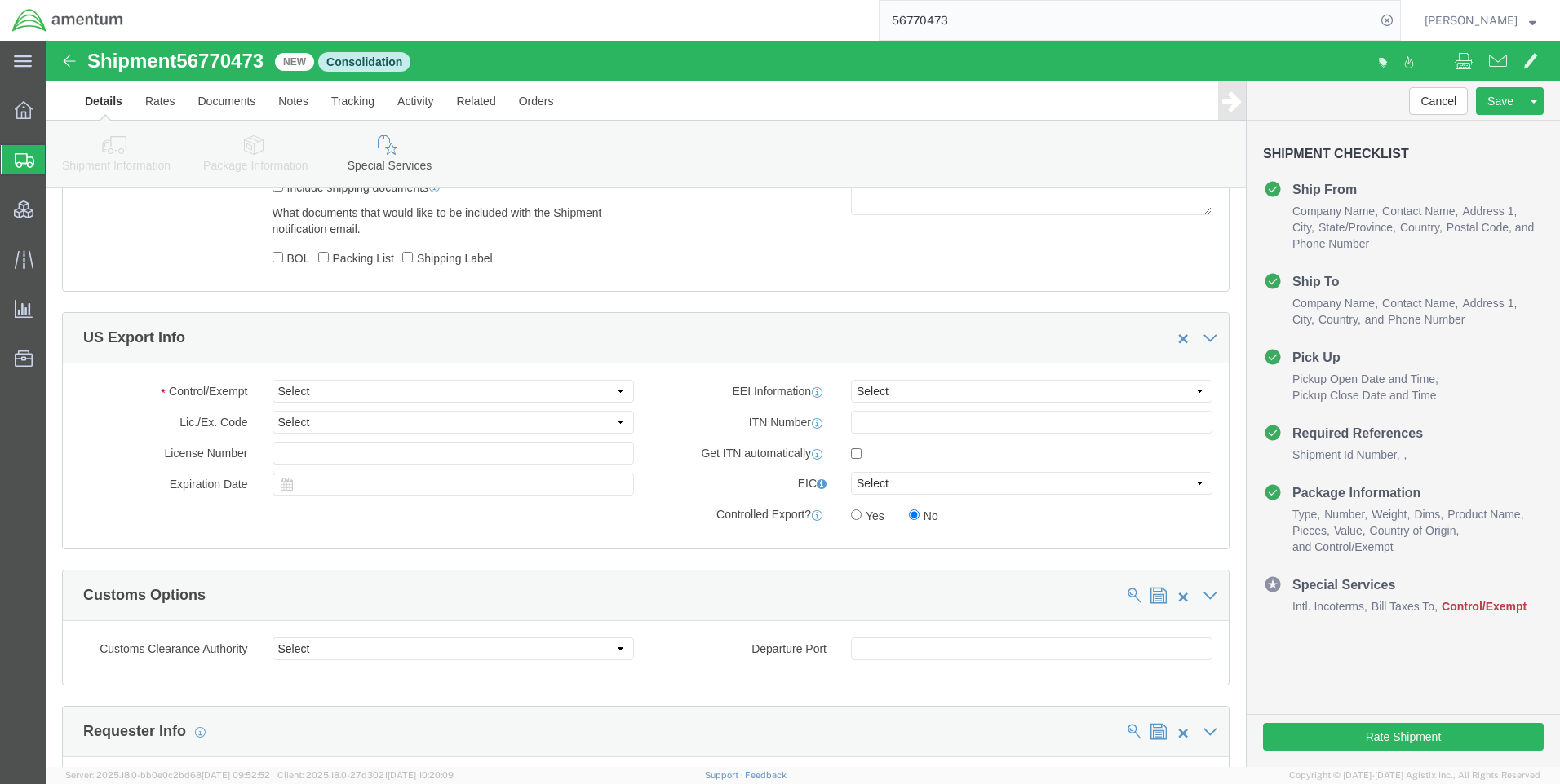
scroll to position [1223, 0]
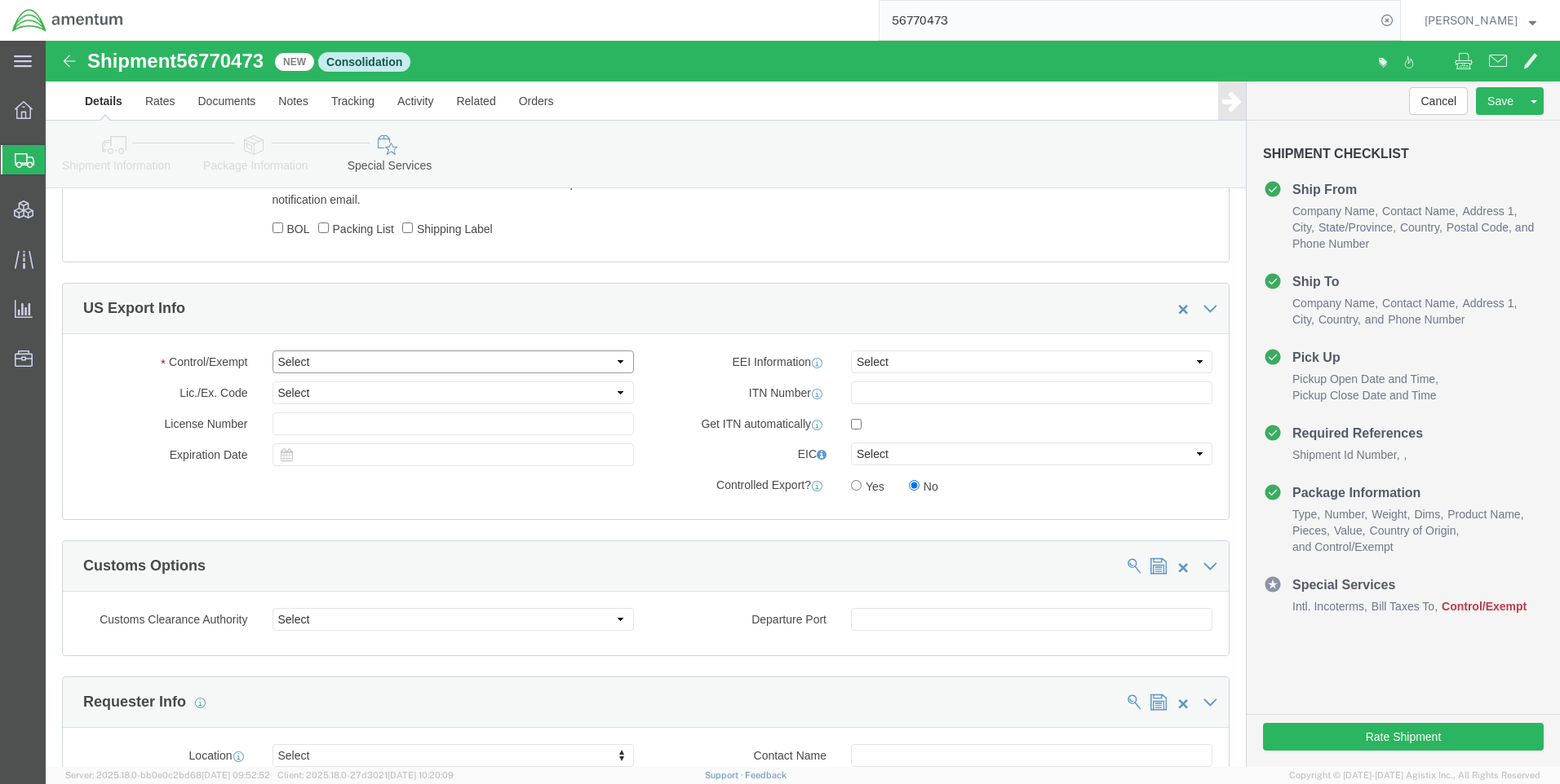
click select "Select ATF BIS DEA EPA FDA FTR ITAR OFAC Other (OPA)"
select select "BIS"
click select "Select ATF BIS DEA EPA FDA FTR ITAR OFAC Other (OPA)"
click select "Select AGR-Agricultural APP-Computers APR-Additional Permissive Exports AVS-Air…"
select select "NLR"
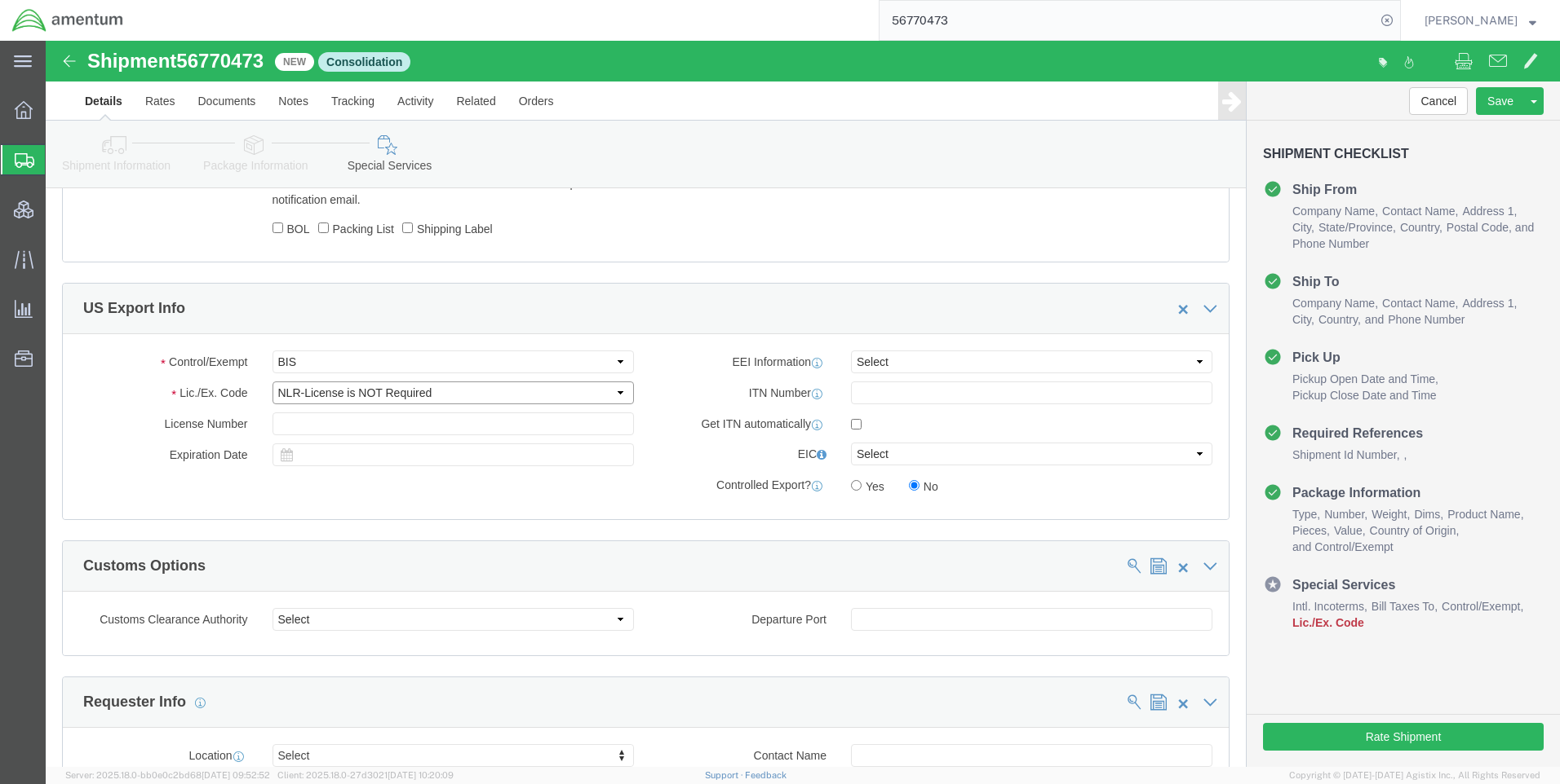
click select "Select AGR-Agricultural APP-Computers APR-Additional Permissive Exports AVS-Air…"
click select "Select AES-Direct EEI Carrier File EEI EEI Exempt"
select select "CFIL"
click select "Select AES-Direct EEI Carrier File EEI EEI Exempt"
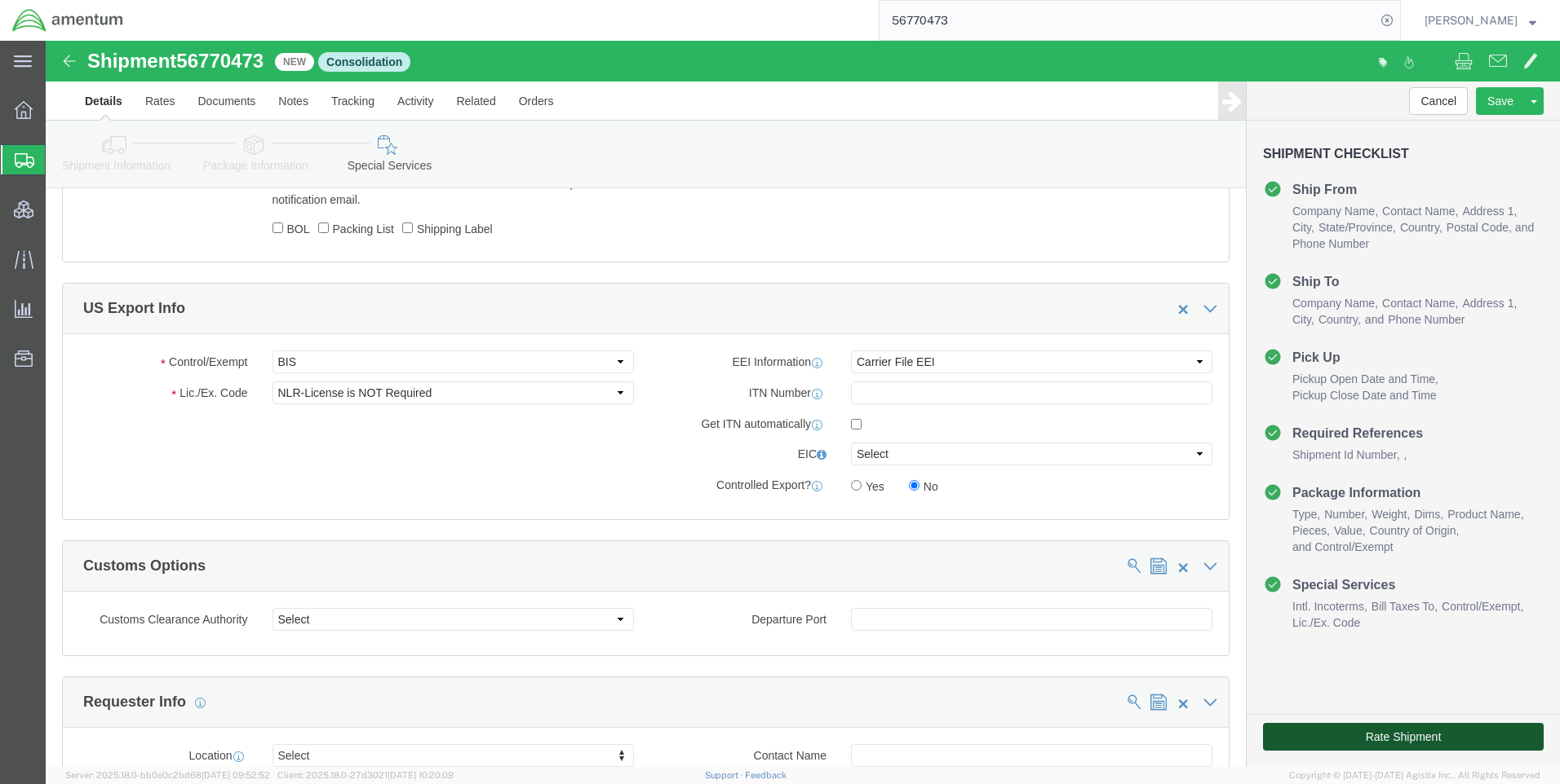
click button "Rate Shipment"
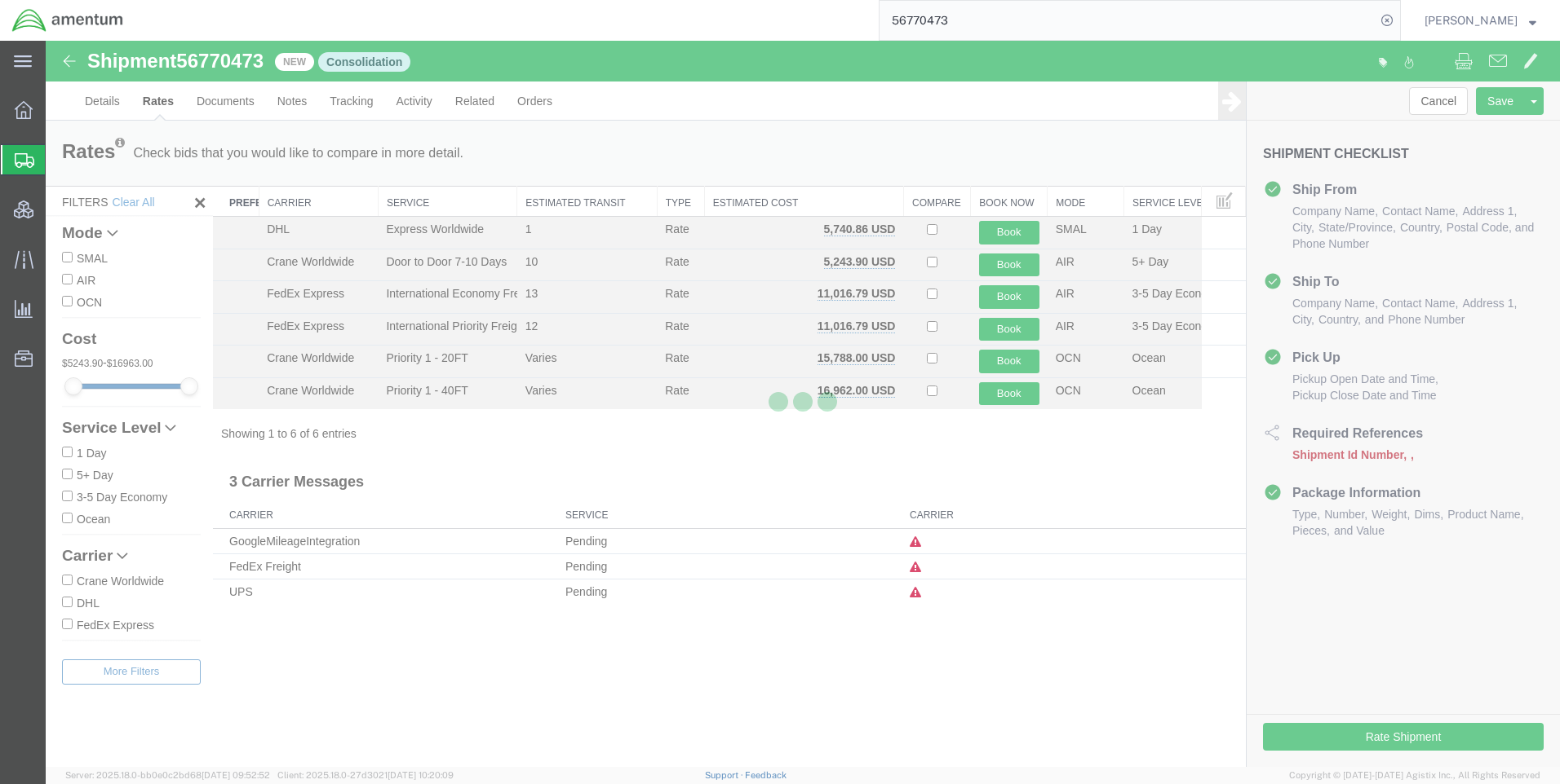
scroll to position [0, 0]
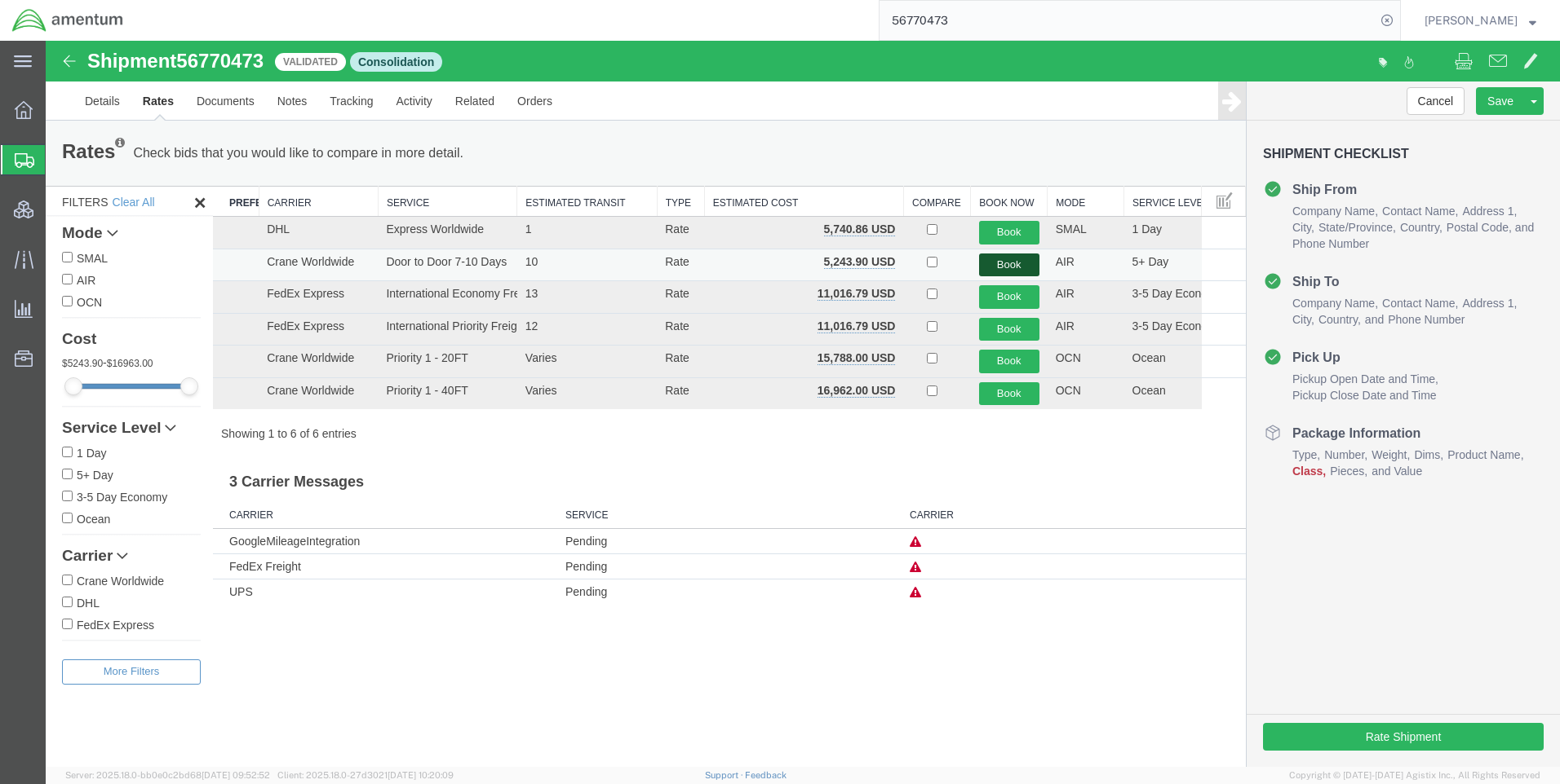
click at [997, 262] on button "Book" at bounding box center [1009, 265] width 60 height 24
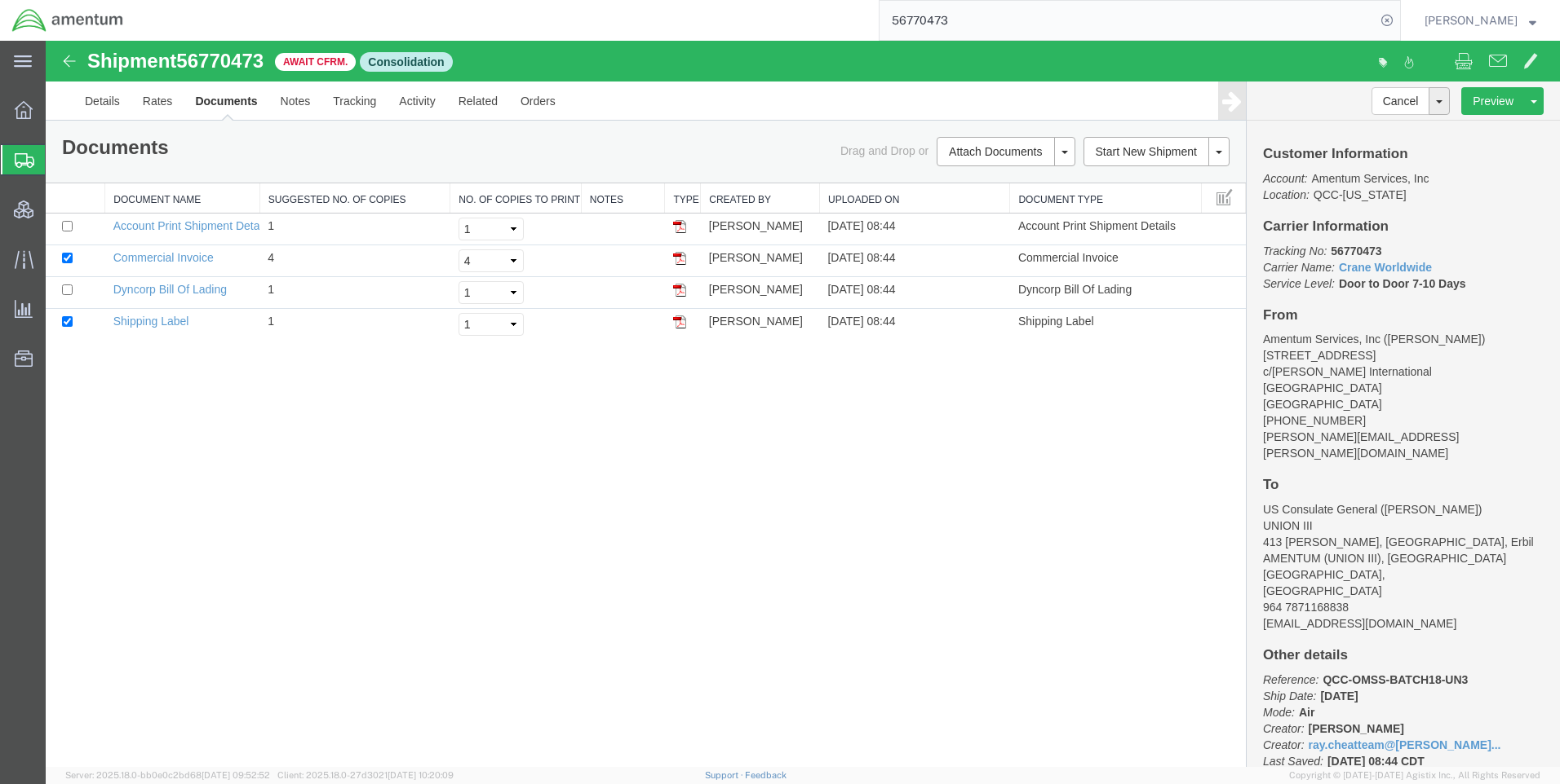
click at [220, 57] on span "56770473" at bounding box center [220, 60] width 88 height 22
copy span "56770473"
click at [1396, 19] on icon at bounding box center [1387, 21] width 23 height 23
click at [1391, 17] on icon at bounding box center [1387, 21] width 23 height 23
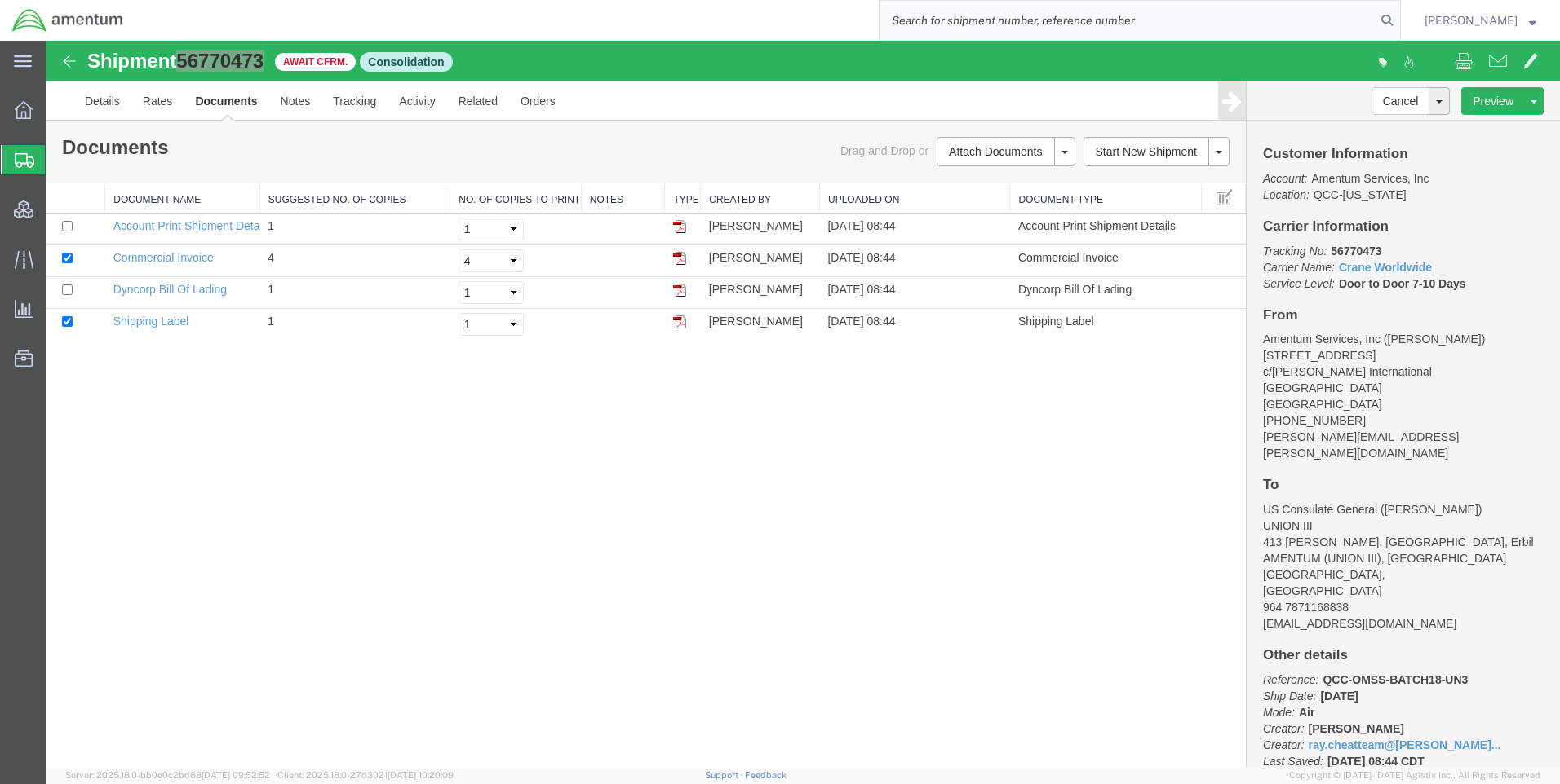
paste input "DCO-25252-167942"
type input "DCO-25252-167942"
click at [1390, 16] on icon at bounding box center [1387, 21] width 23 height 23
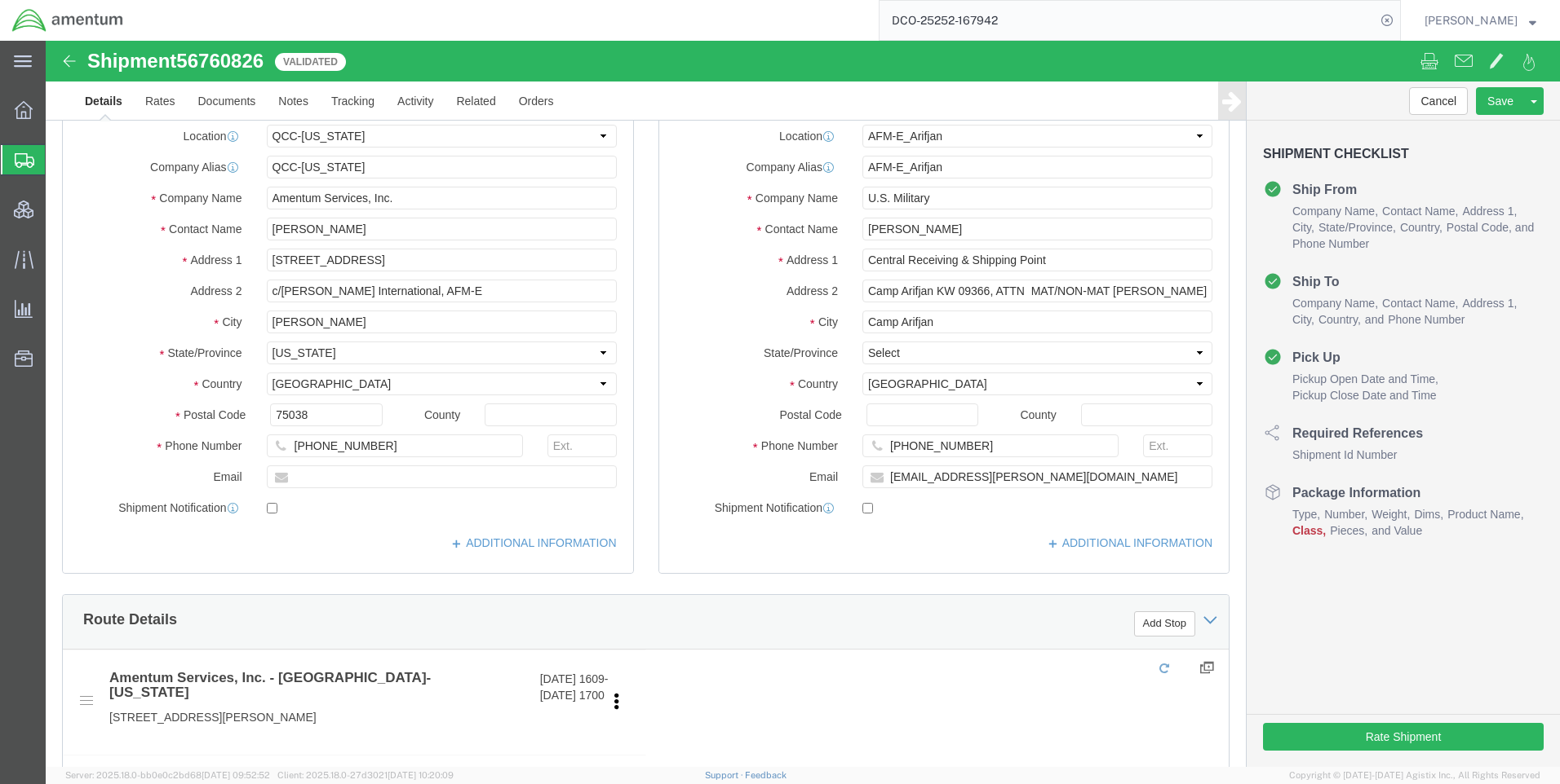
select select "42668"
select select "58431"
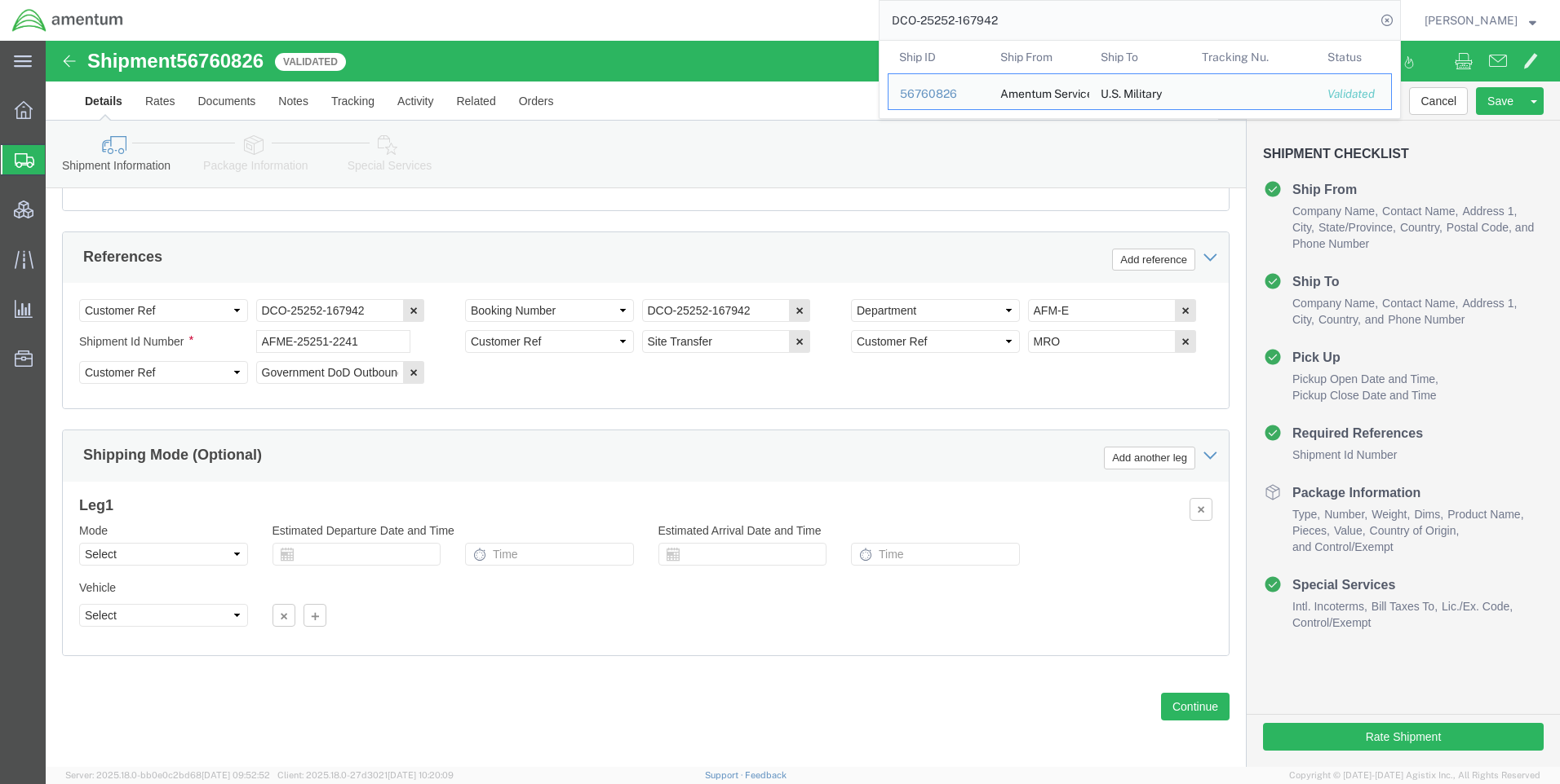
scroll to position [1028, 0]
click button "Continue"
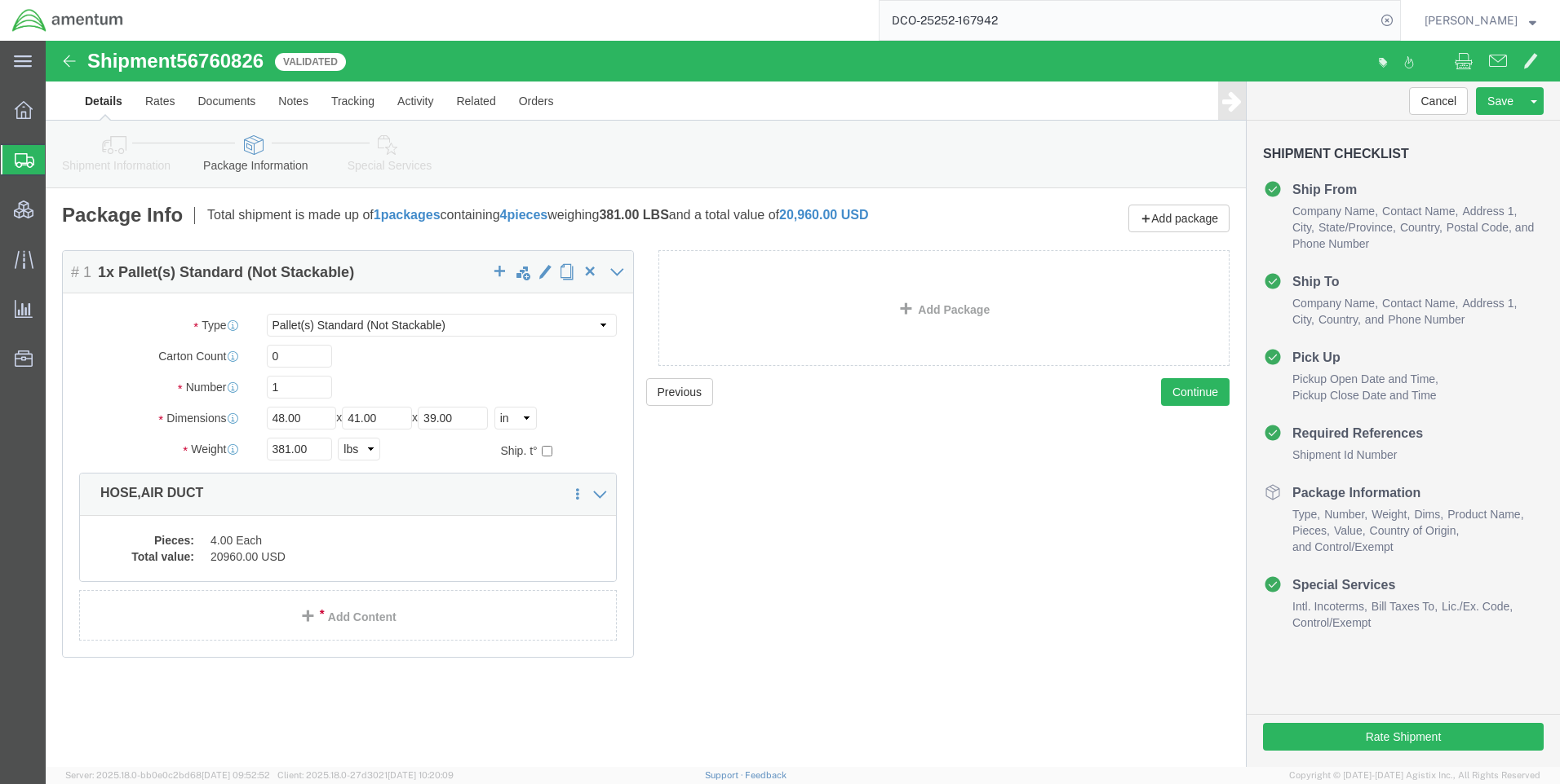
click icon
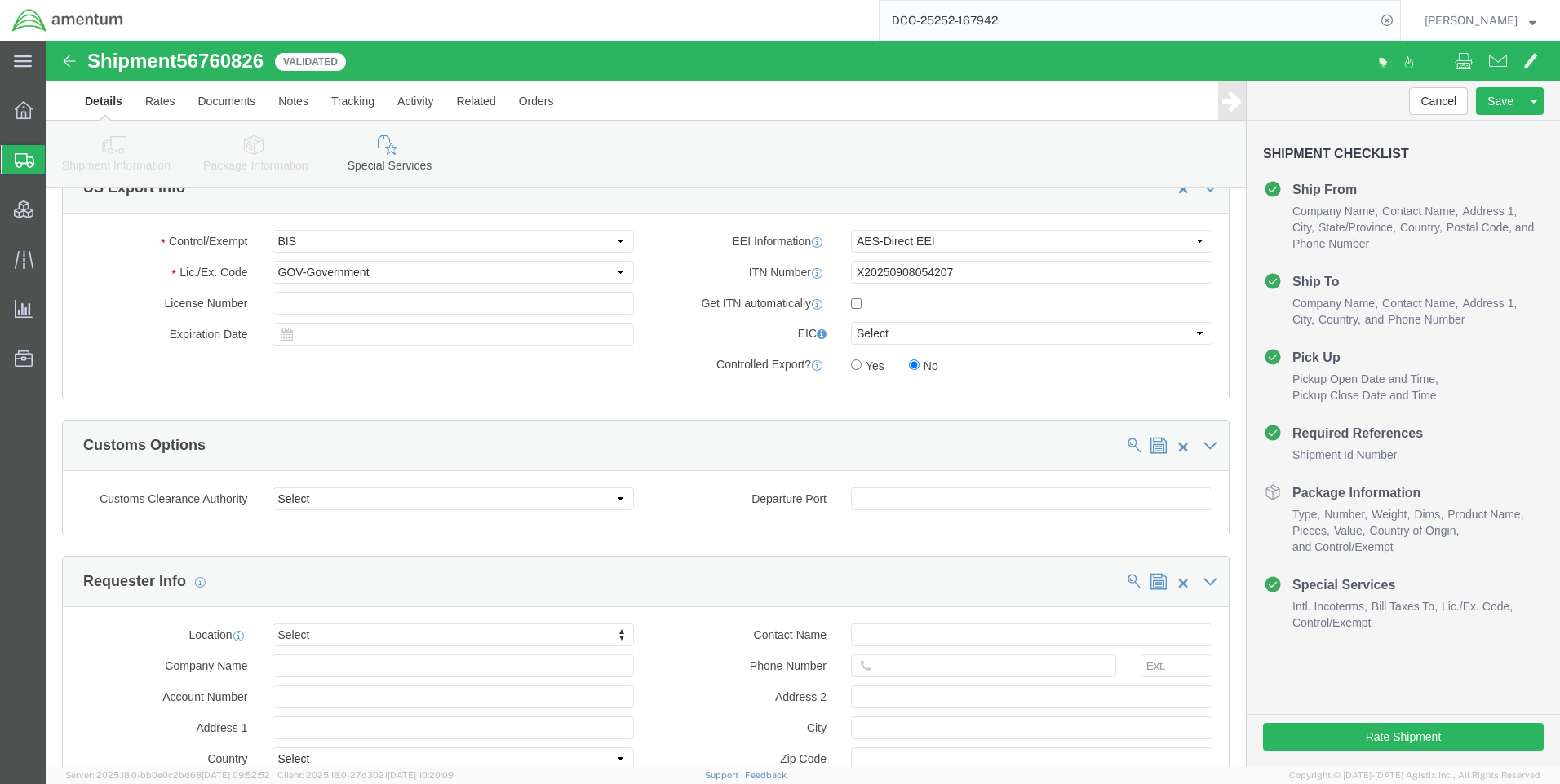
scroll to position [1223, 0]
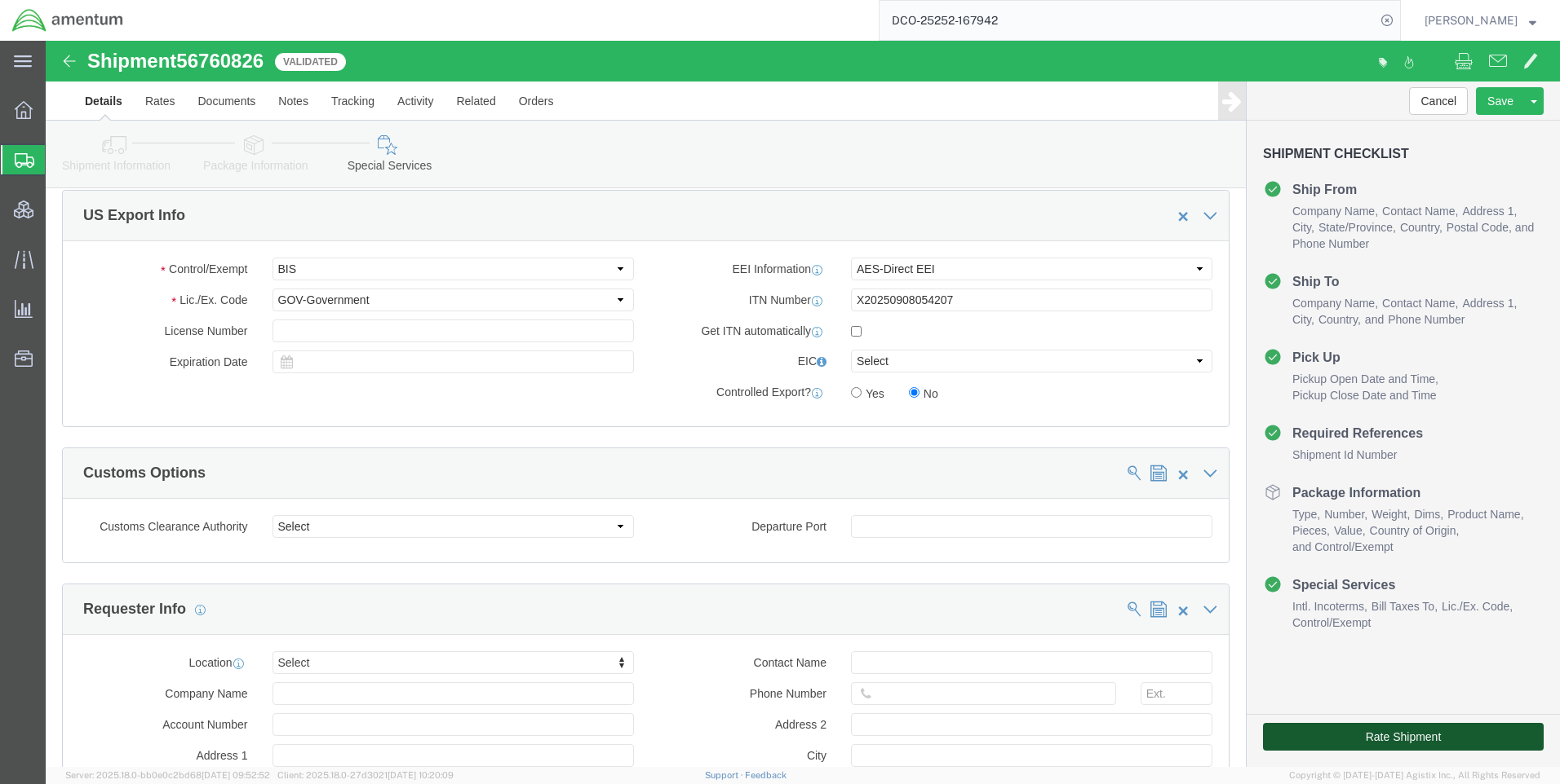
click button "Rate Shipment"
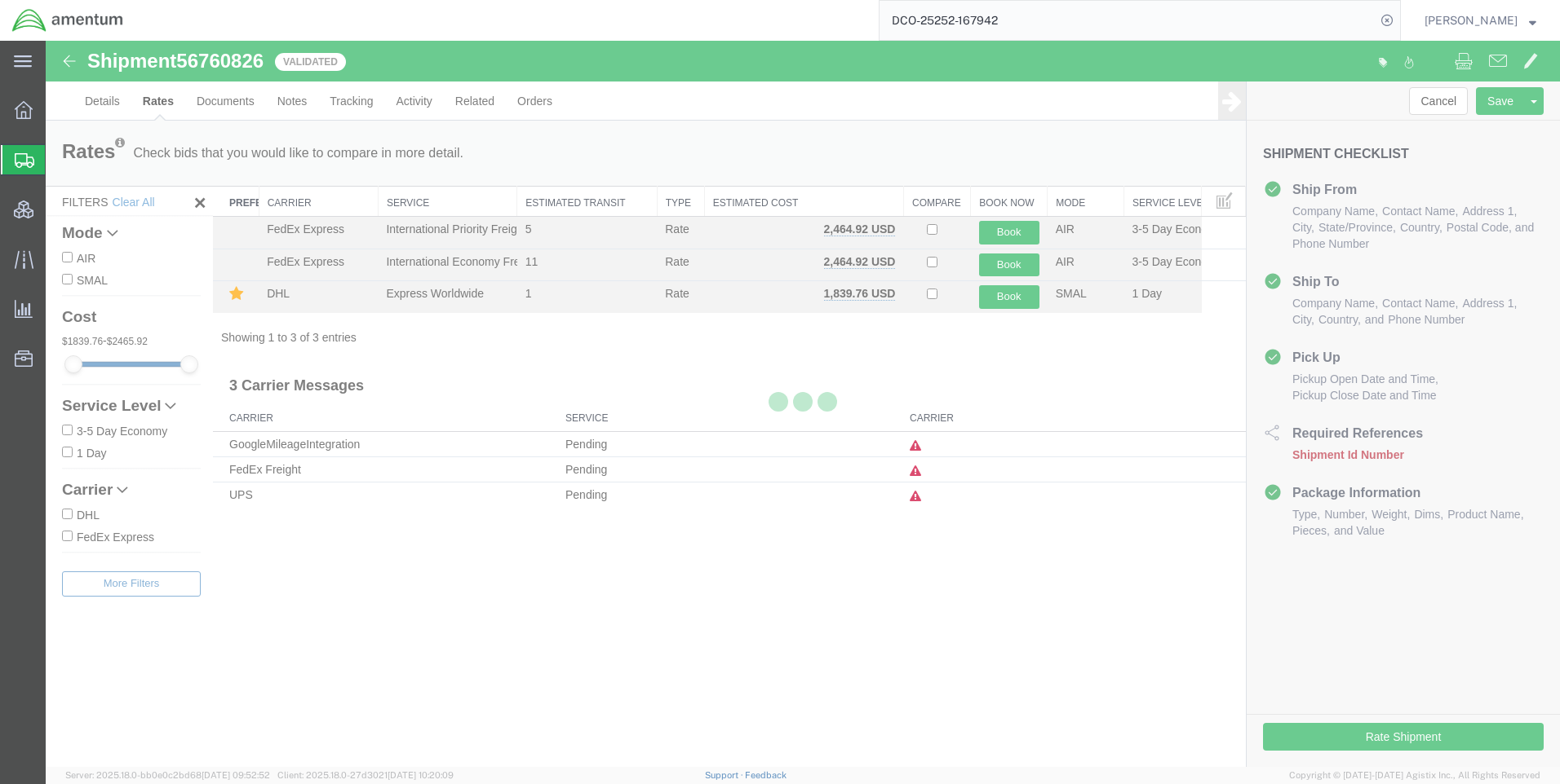
scroll to position [0, 0]
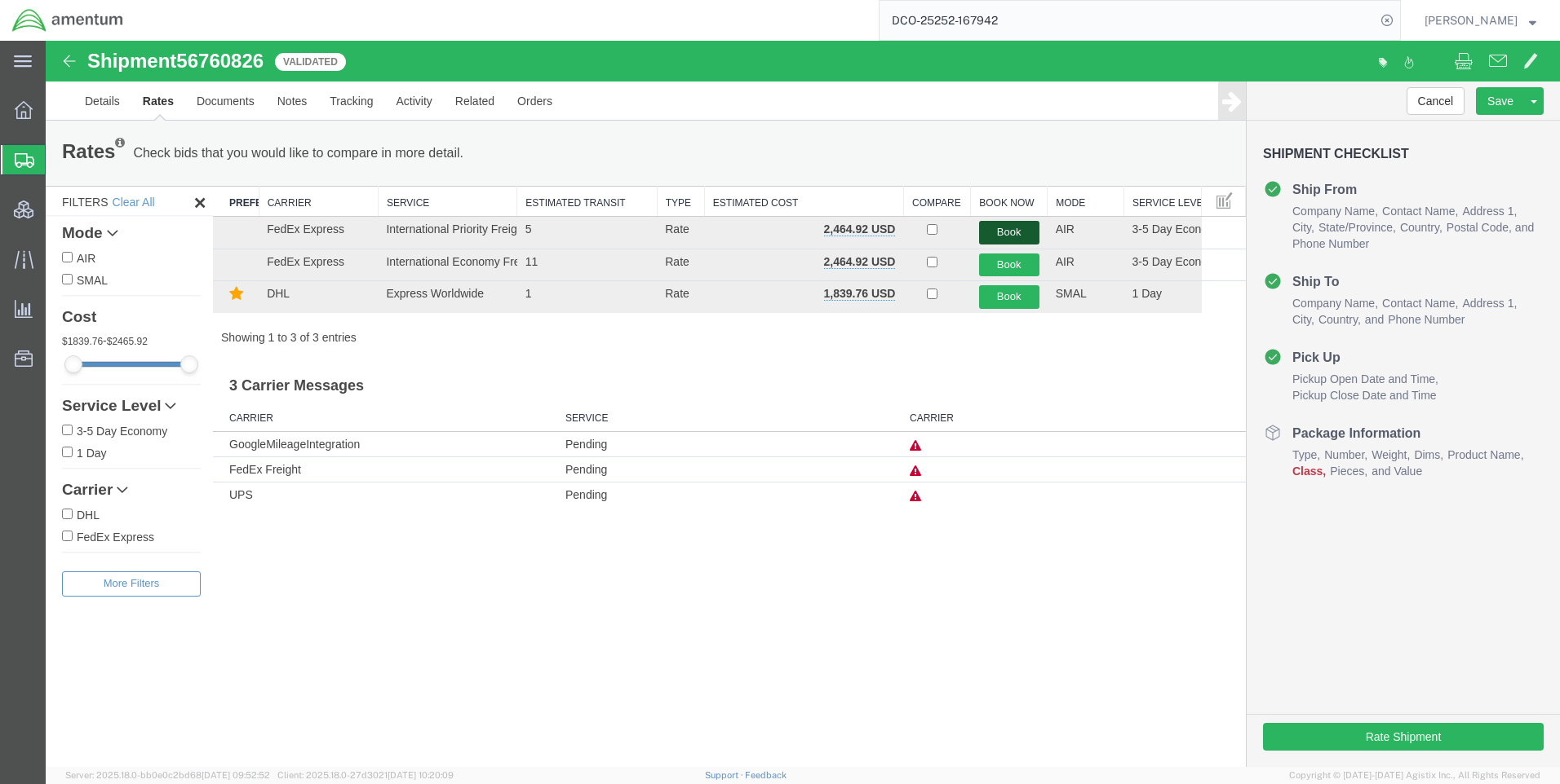
click at [1000, 230] on button "Book" at bounding box center [1009, 233] width 60 height 24
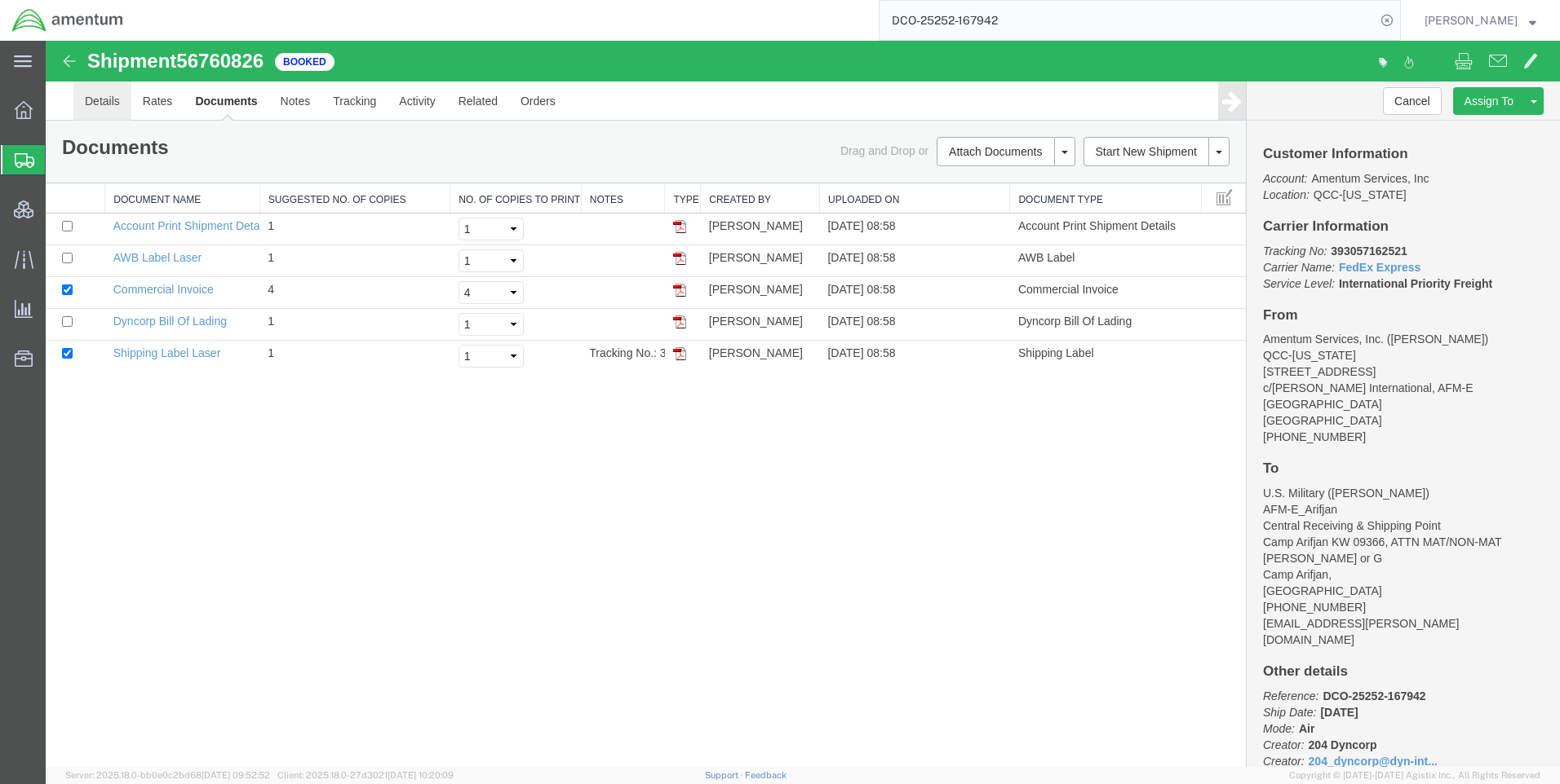
click at [107, 100] on link "Details" at bounding box center [102, 102] width 57 height 40
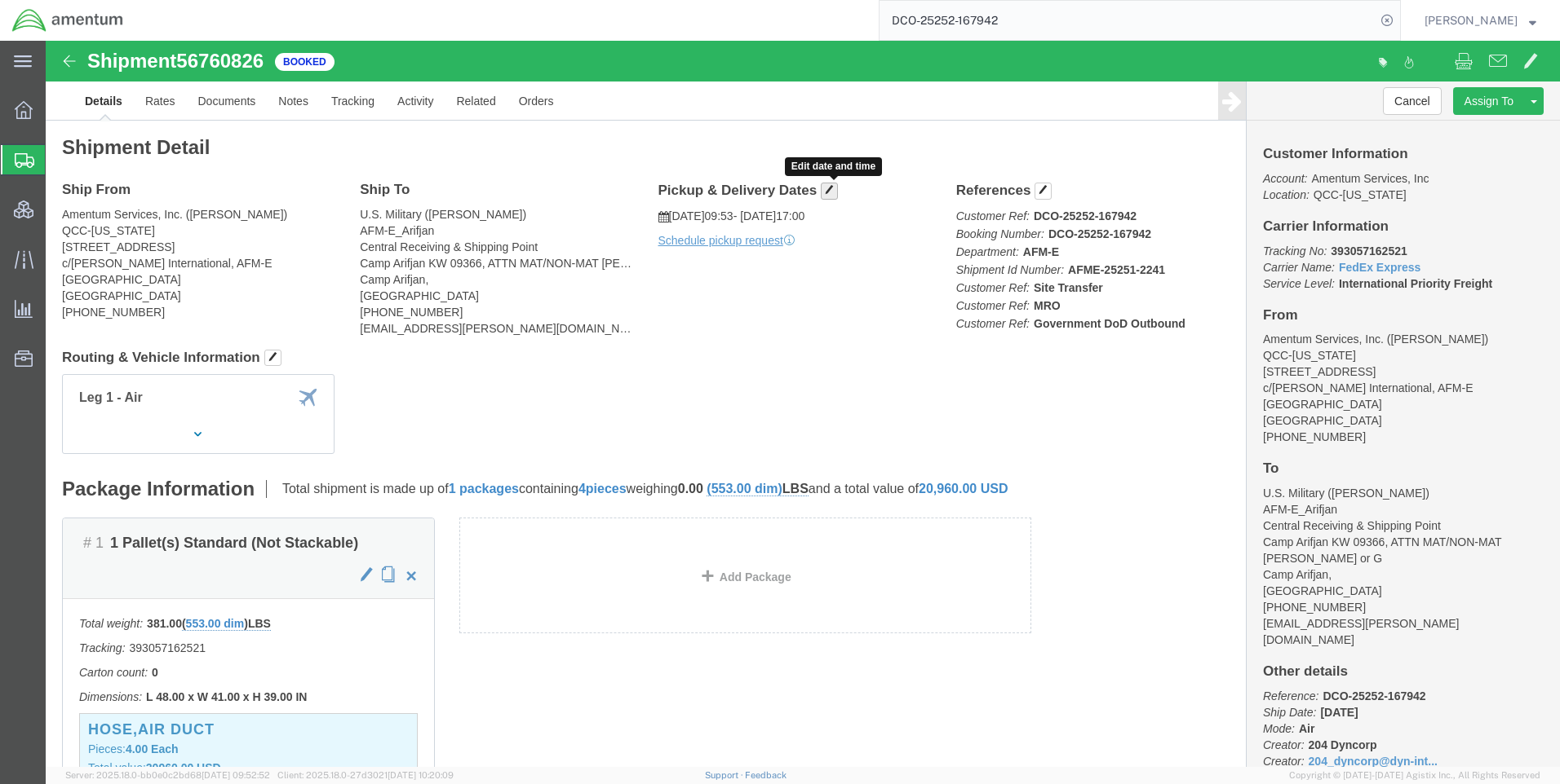
click span "button"
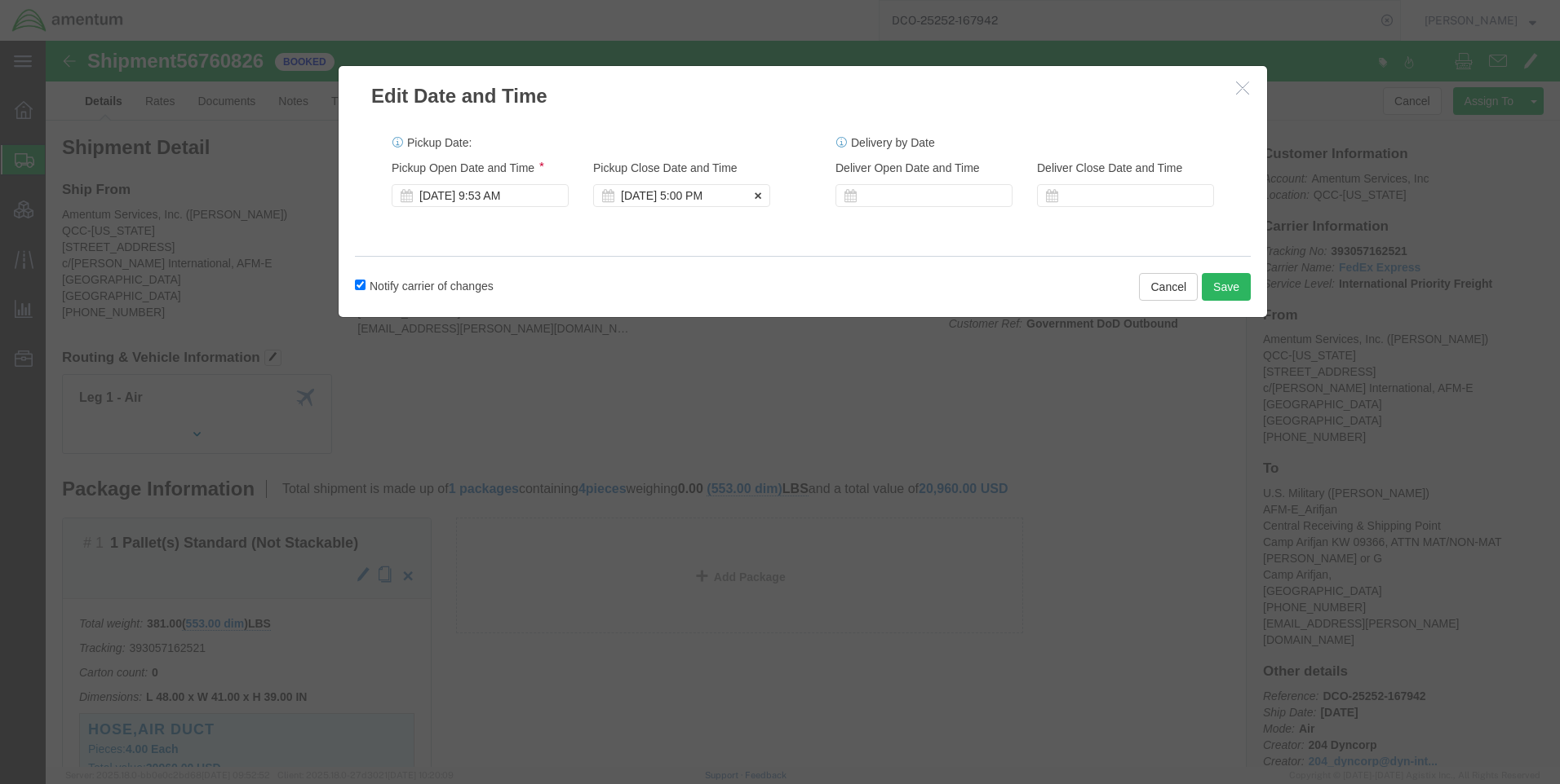
click div "[DATE] 5:00 PM"
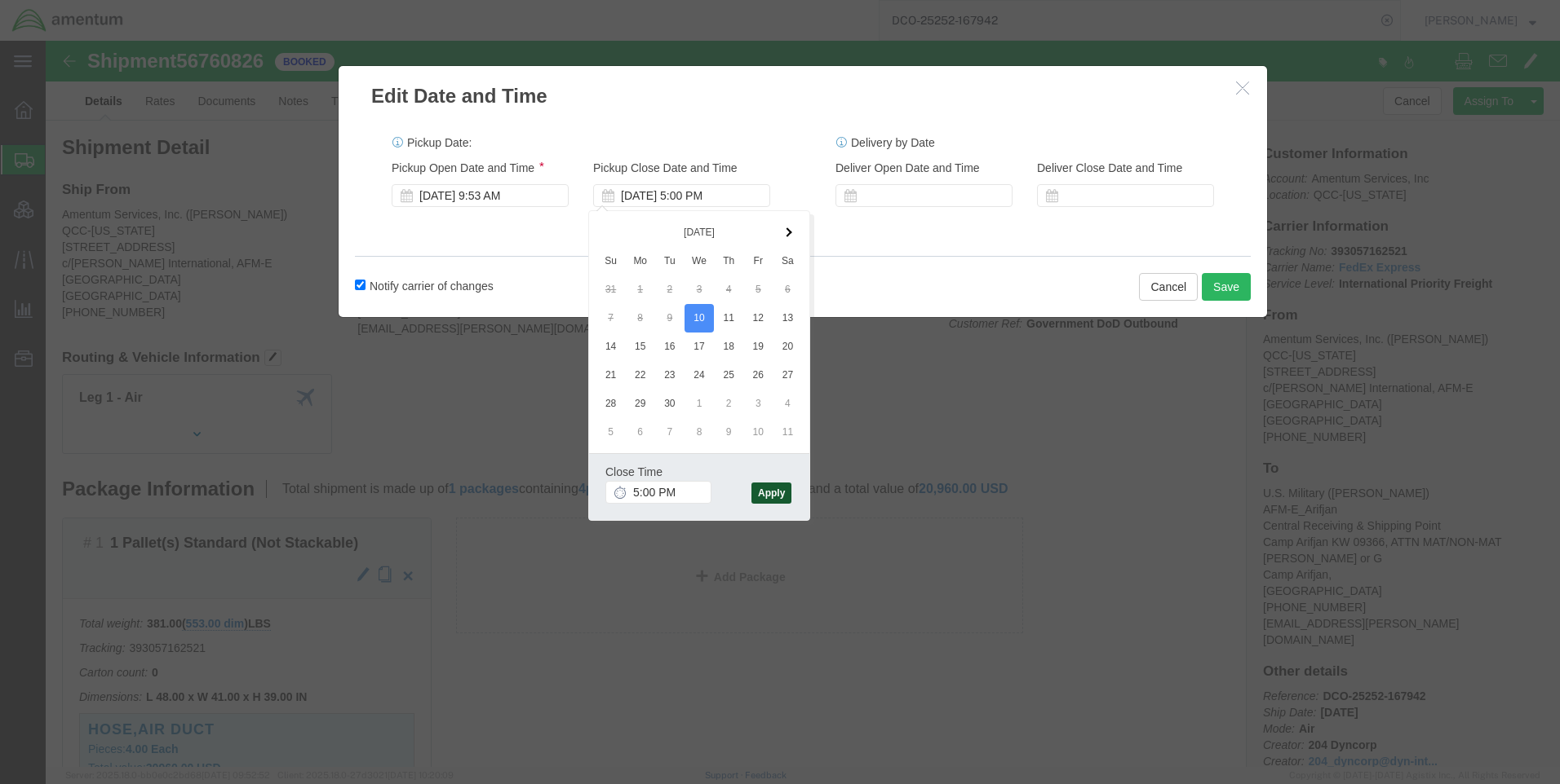
click button "Apply"
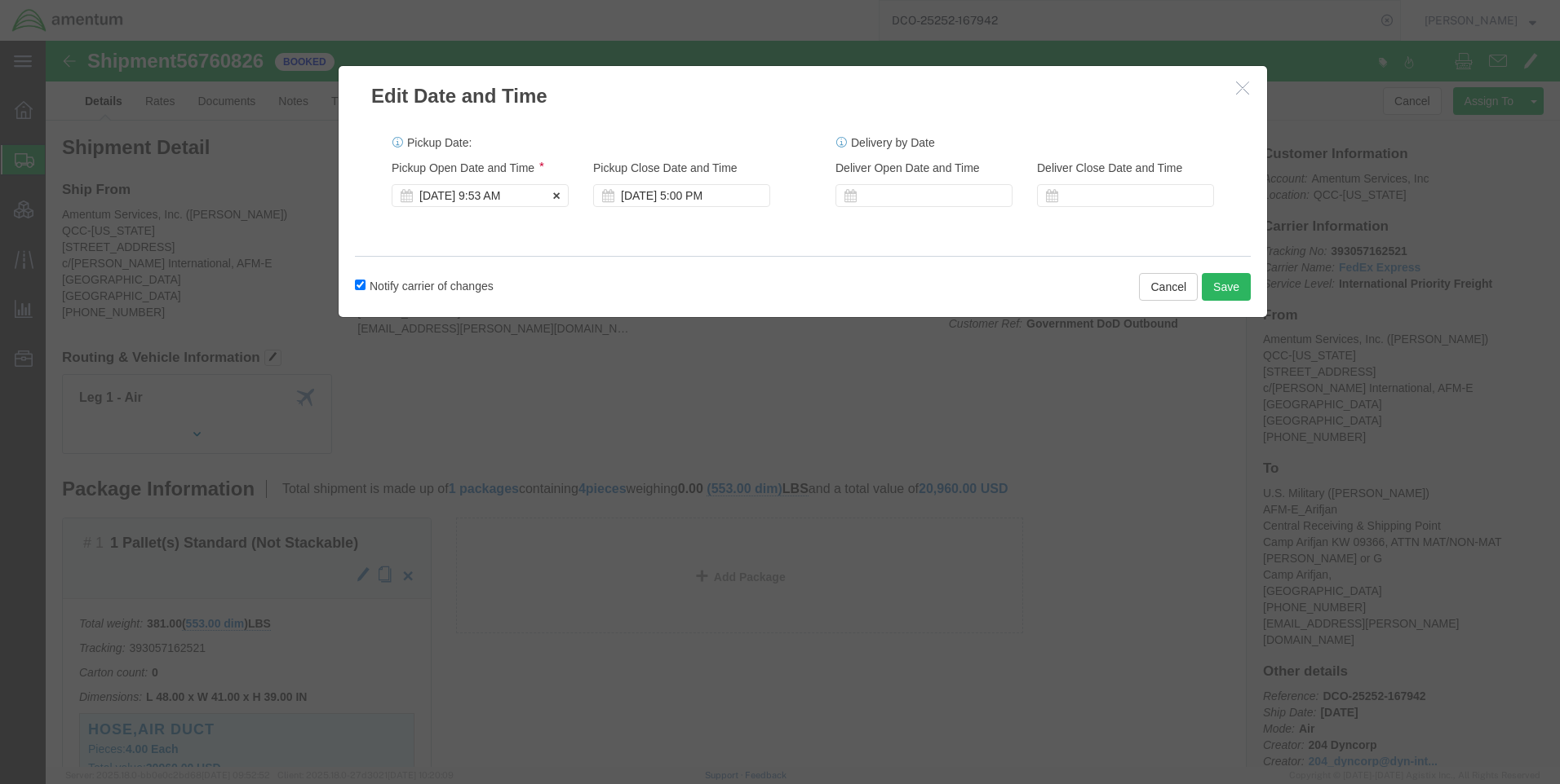
click div "[DATE] 9:53 AM"
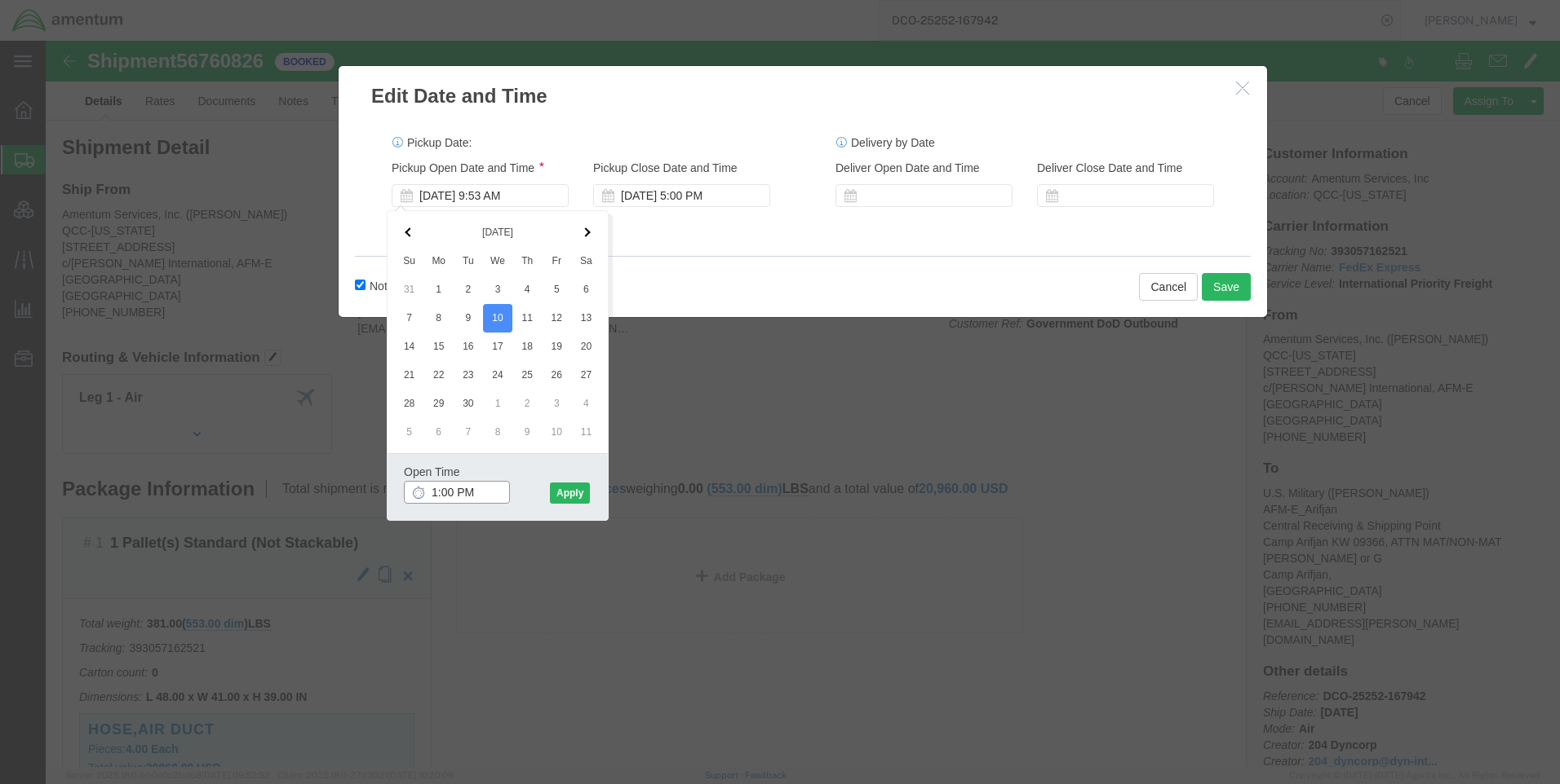
type input "1:00 PM"
click button "Apply"
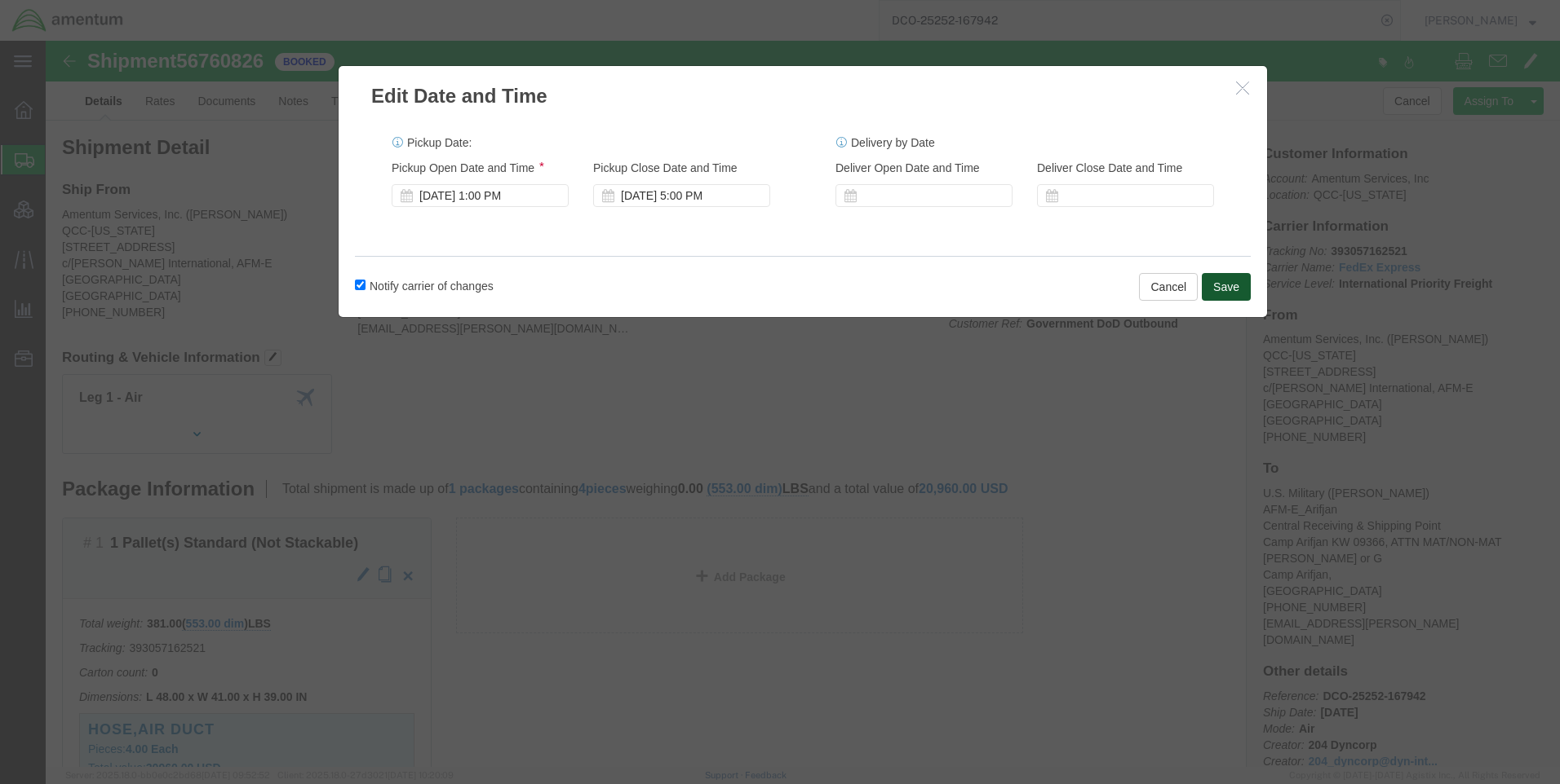
click button "Save"
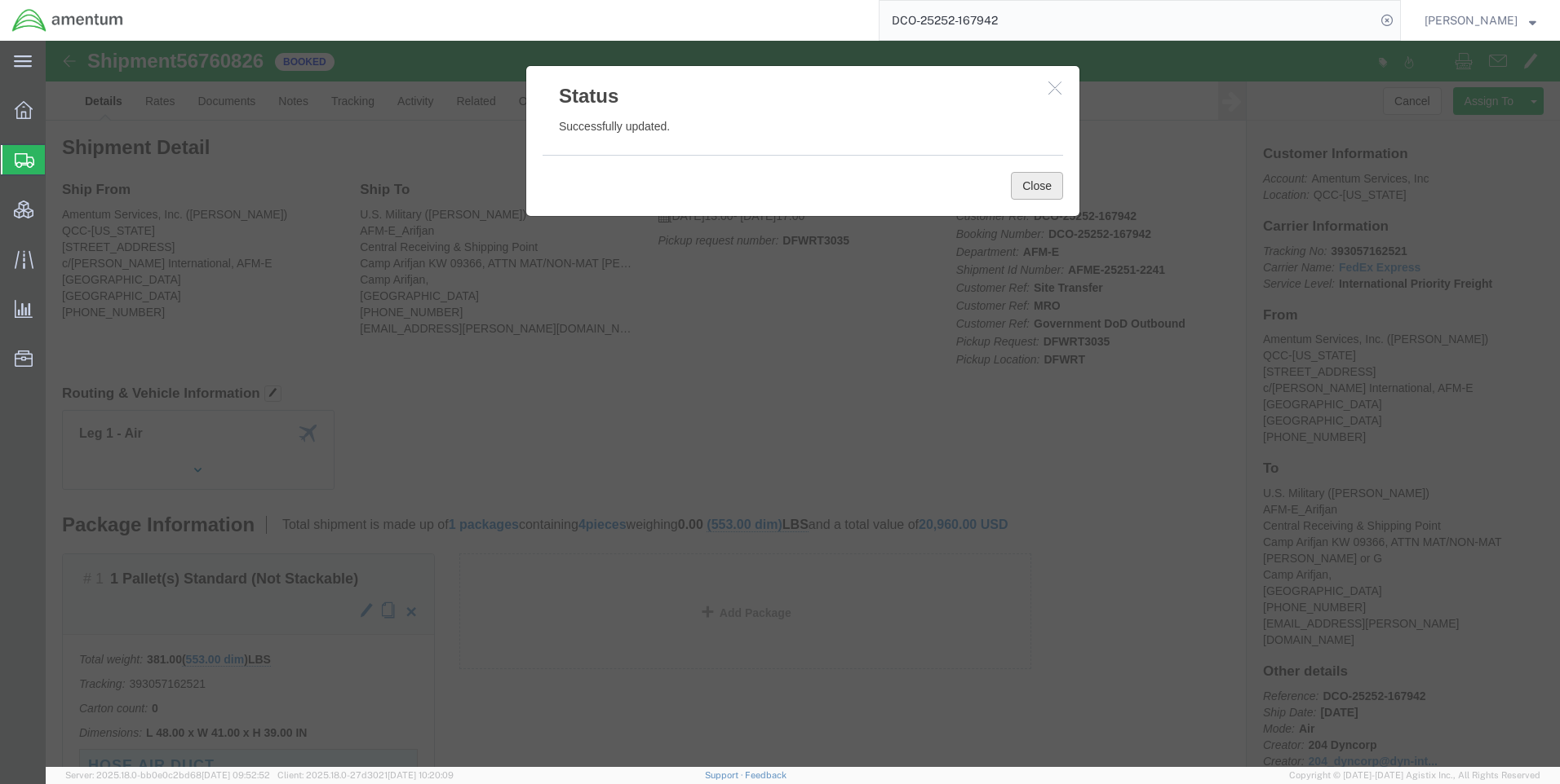
click button "Close"
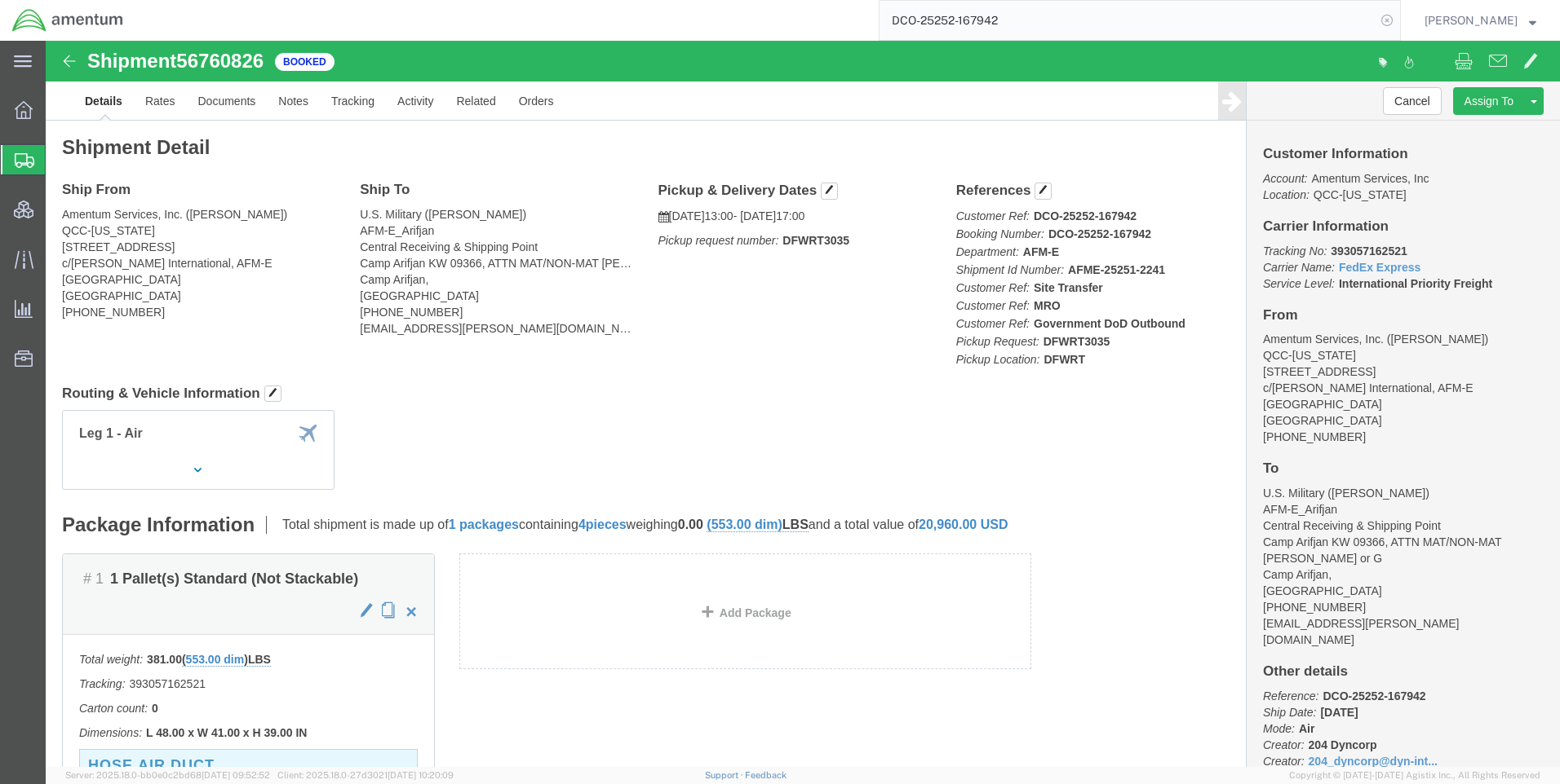
click at [1398, 13] on icon at bounding box center [1387, 21] width 23 height 23
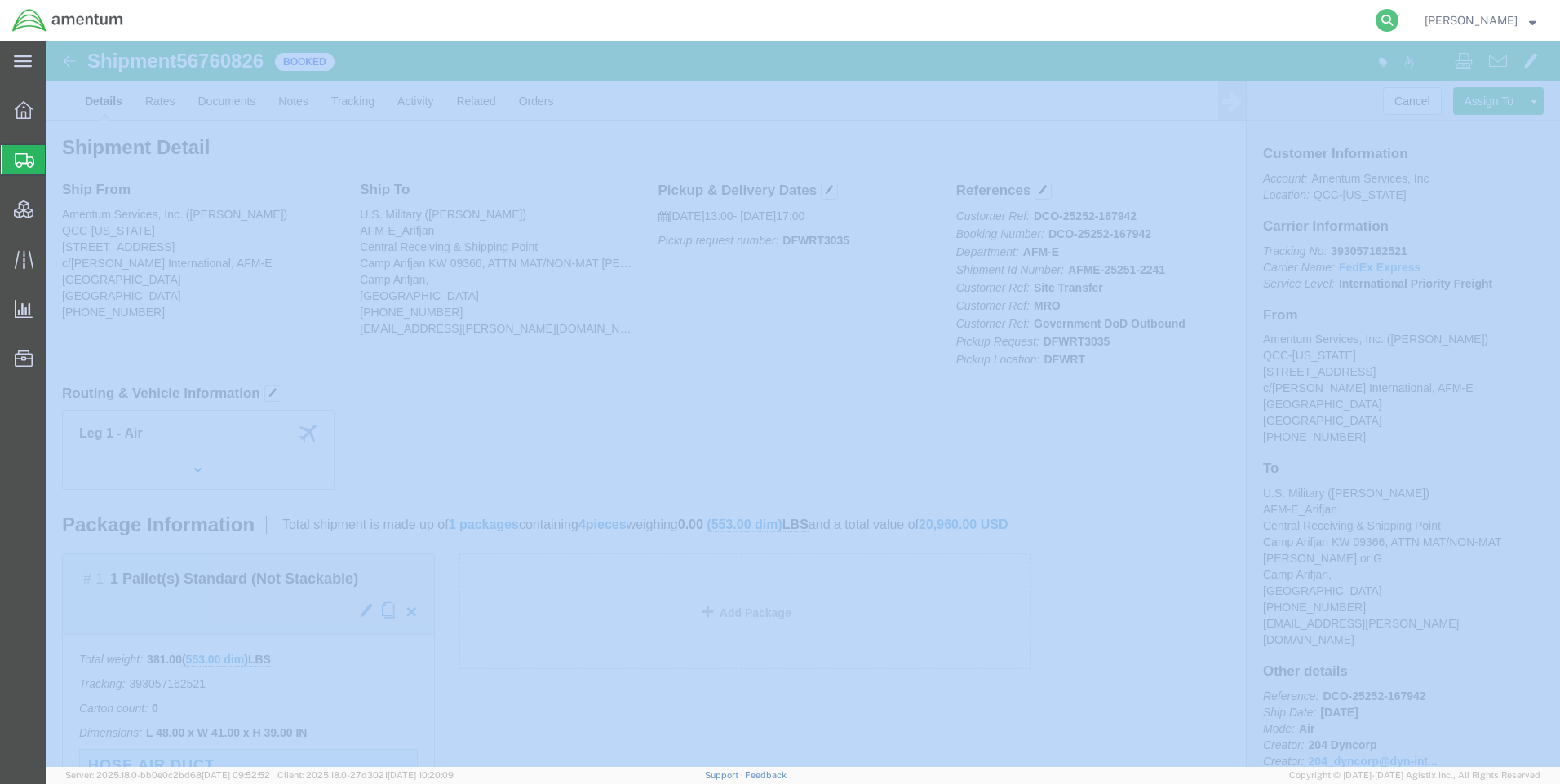
click at [1398, 14] on icon at bounding box center [1387, 21] width 23 height 23
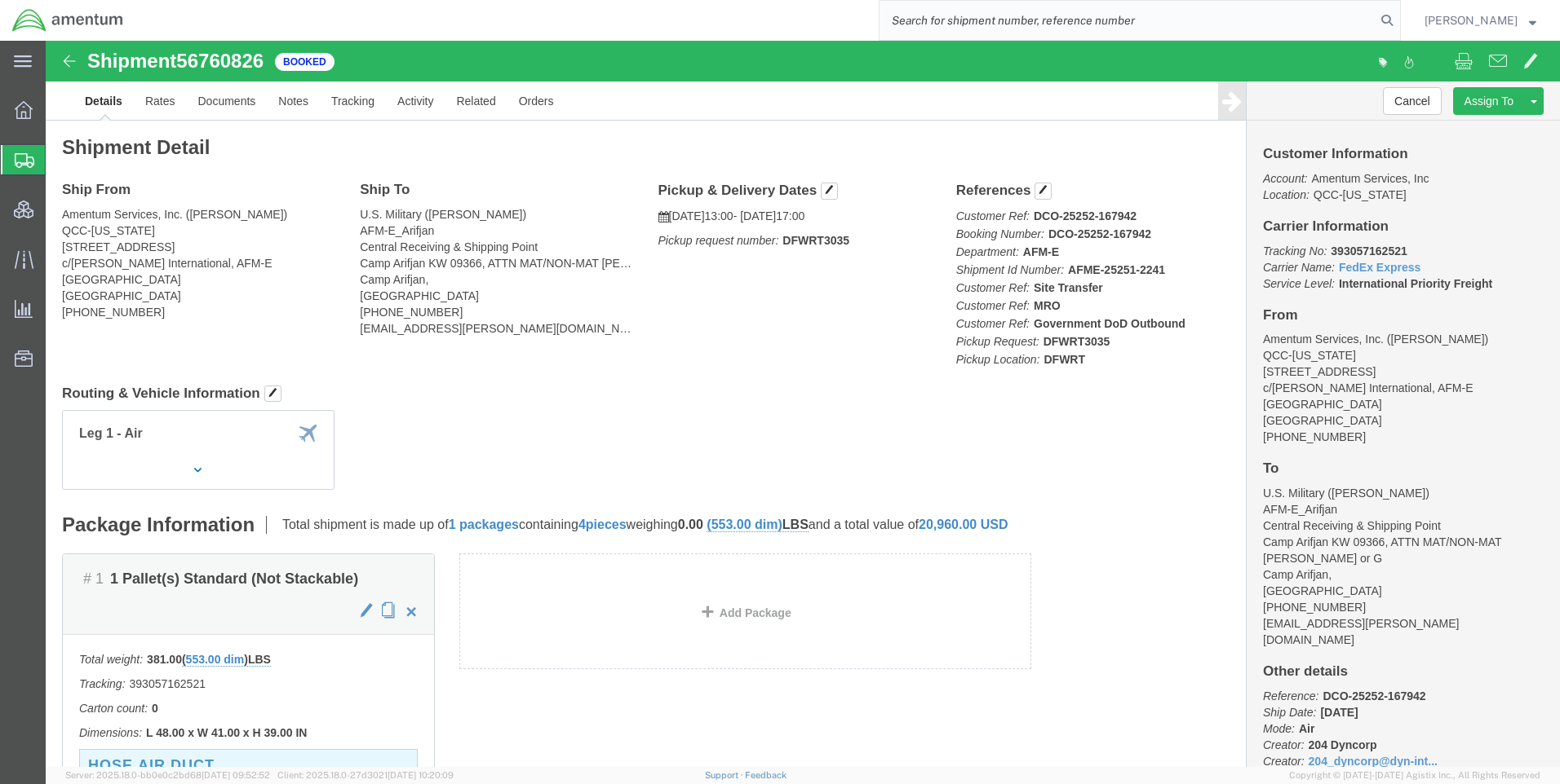
paste input "DCO-25252-167970"
click at [1398, 19] on icon at bounding box center [1387, 21] width 23 height 23
type input "DCO-25252-167970"
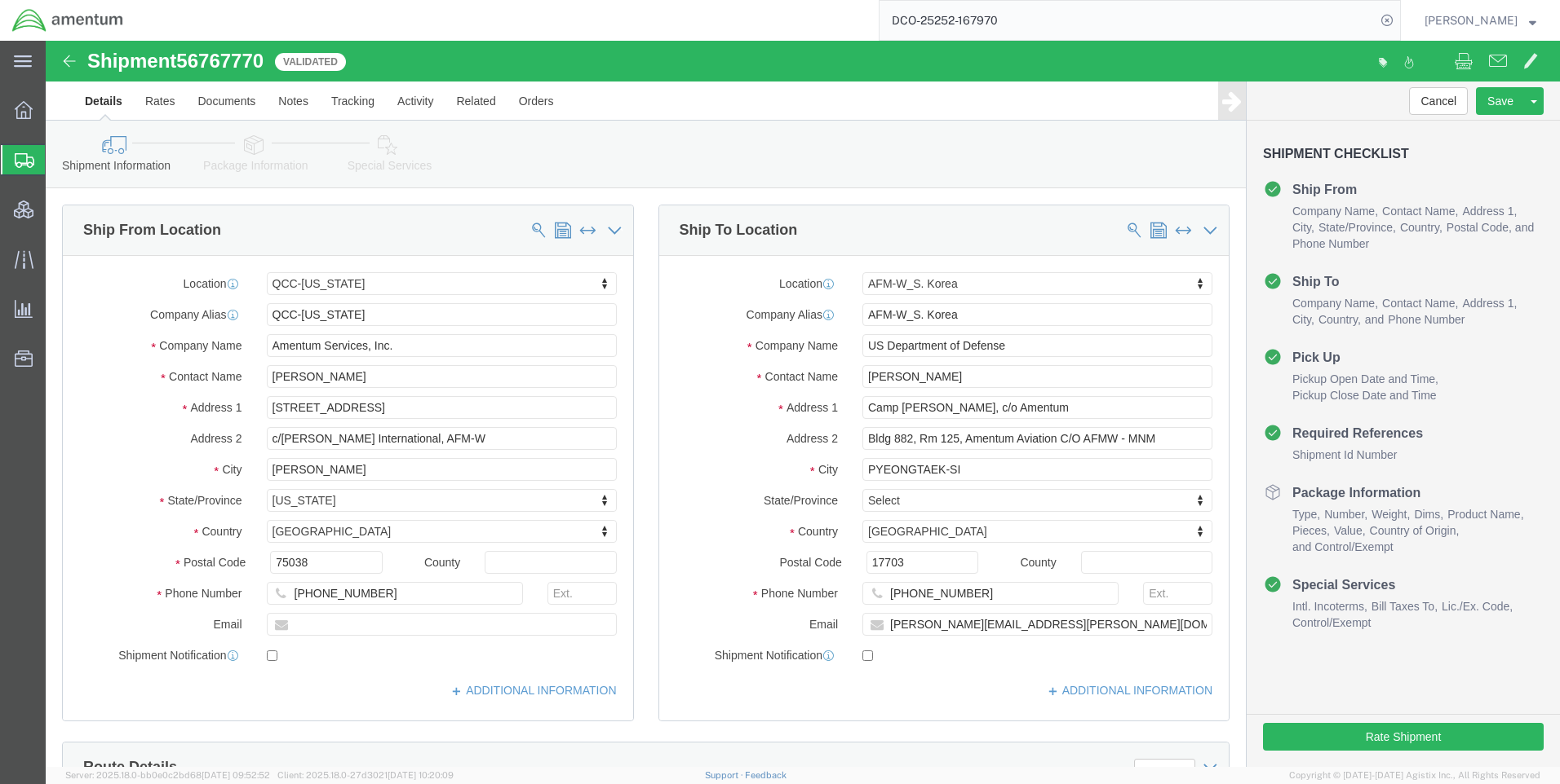
select select "42668"
select select "59336"
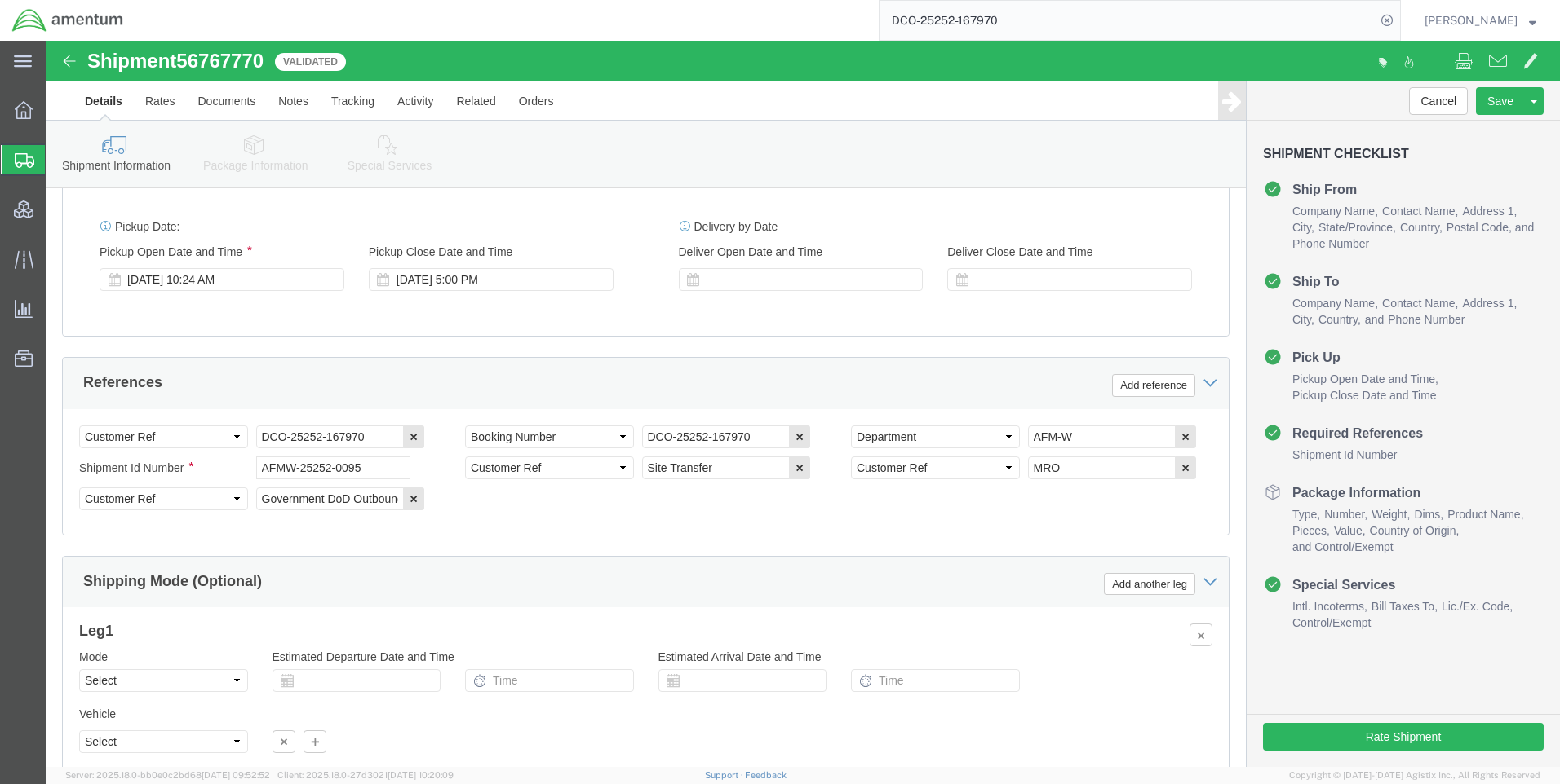
scroll to position [1028, 0]
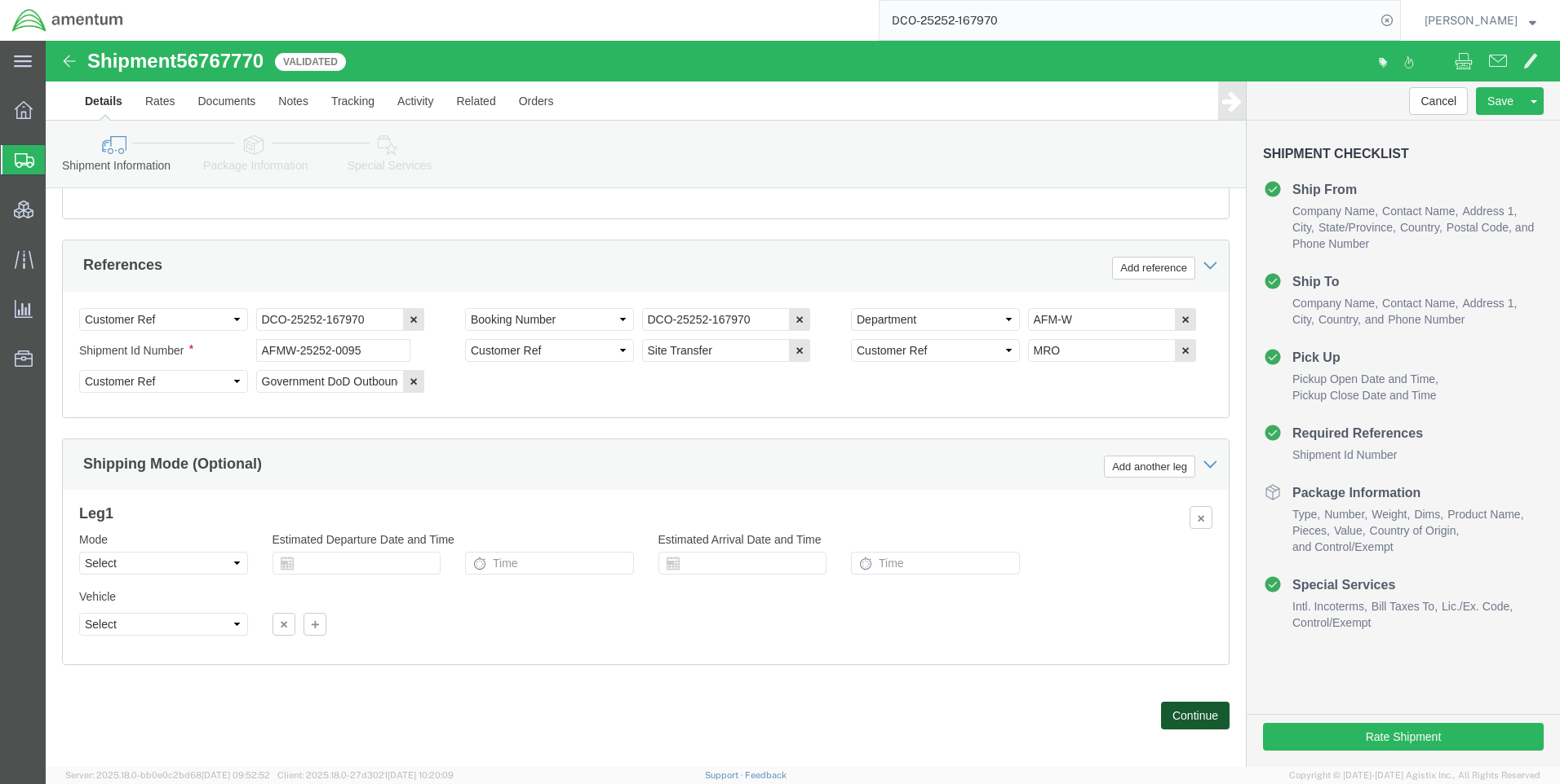
click button "Continue"
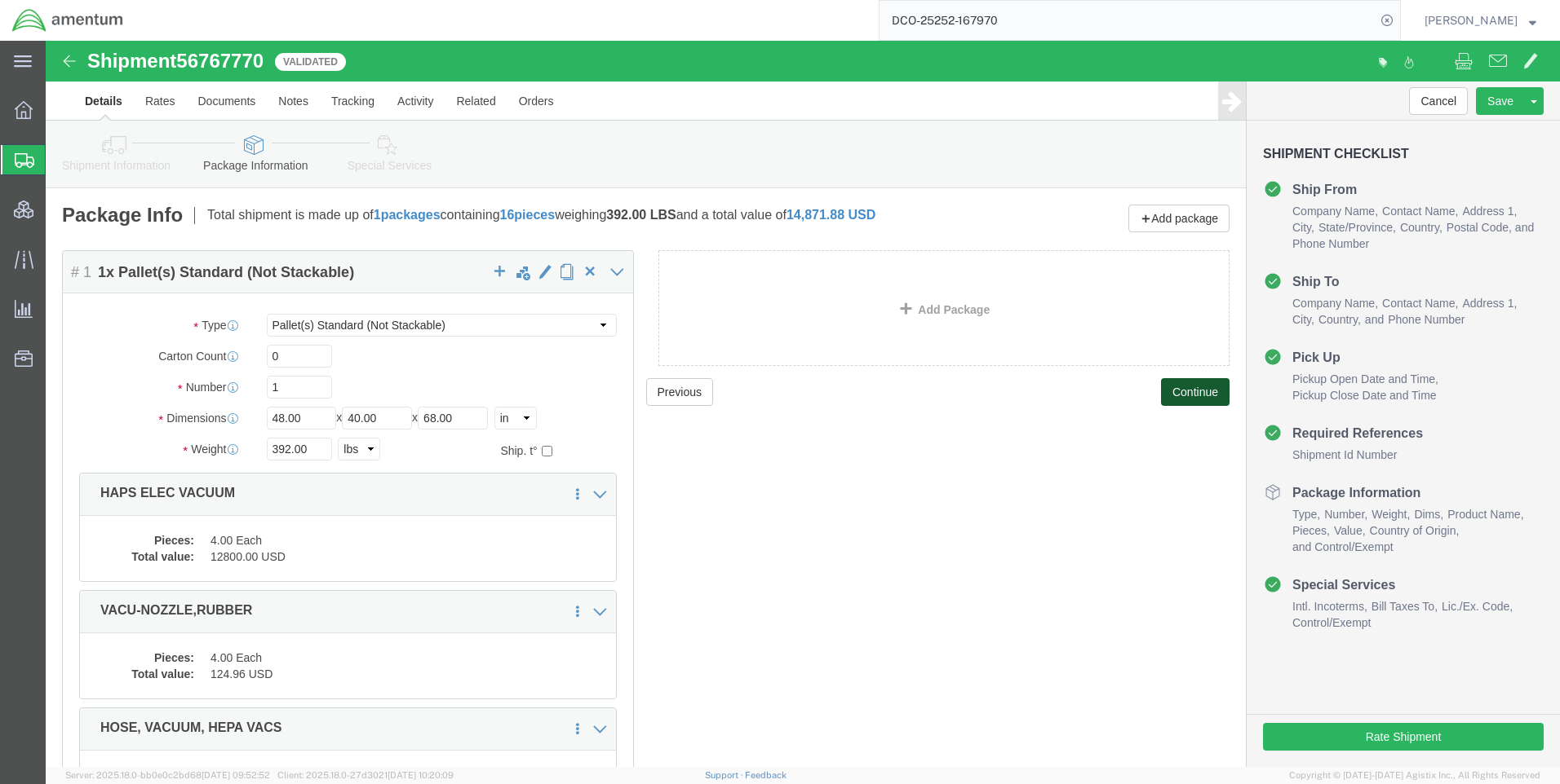
click button "Continue"
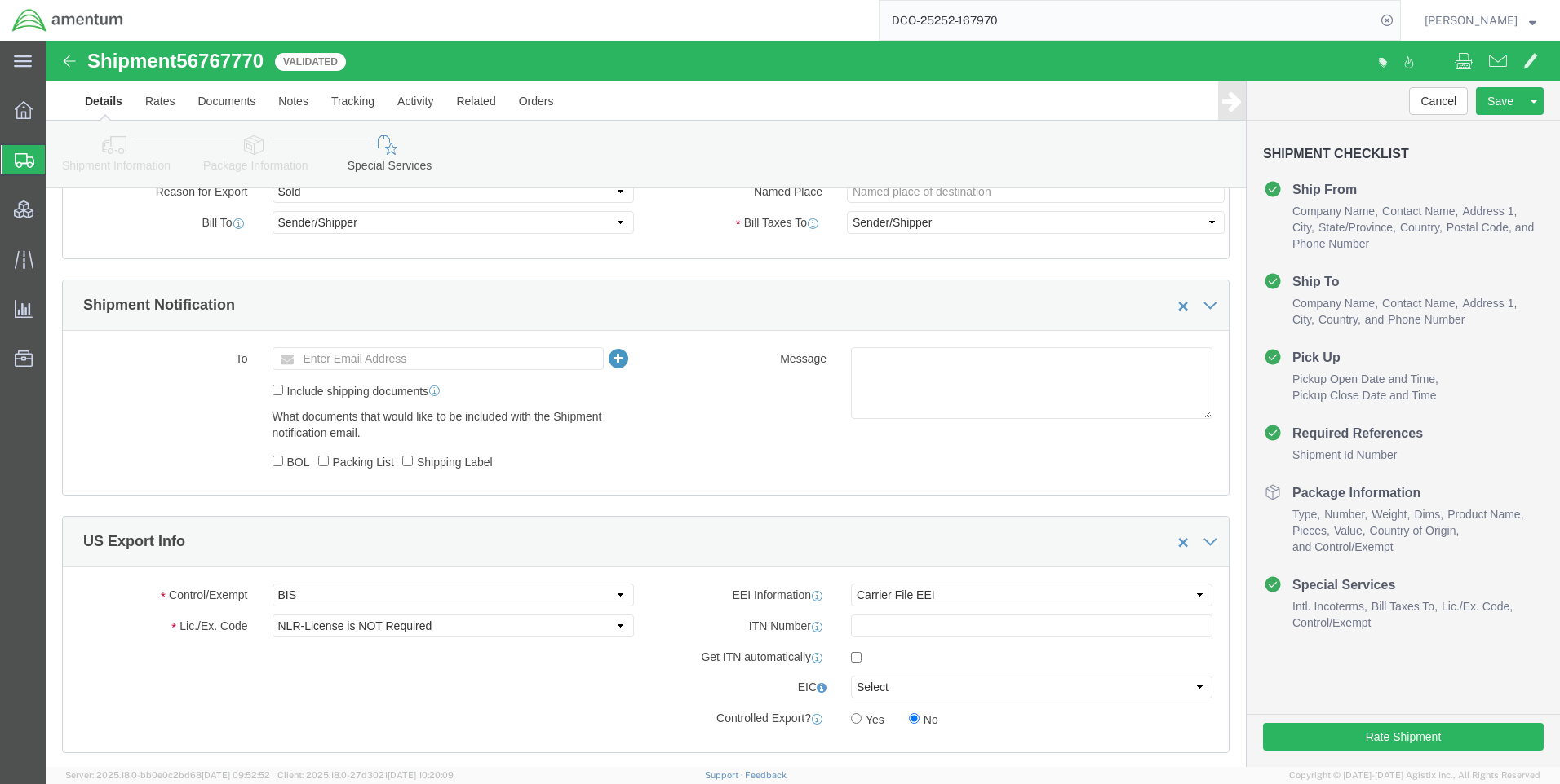
scroll to position [1141, 0]
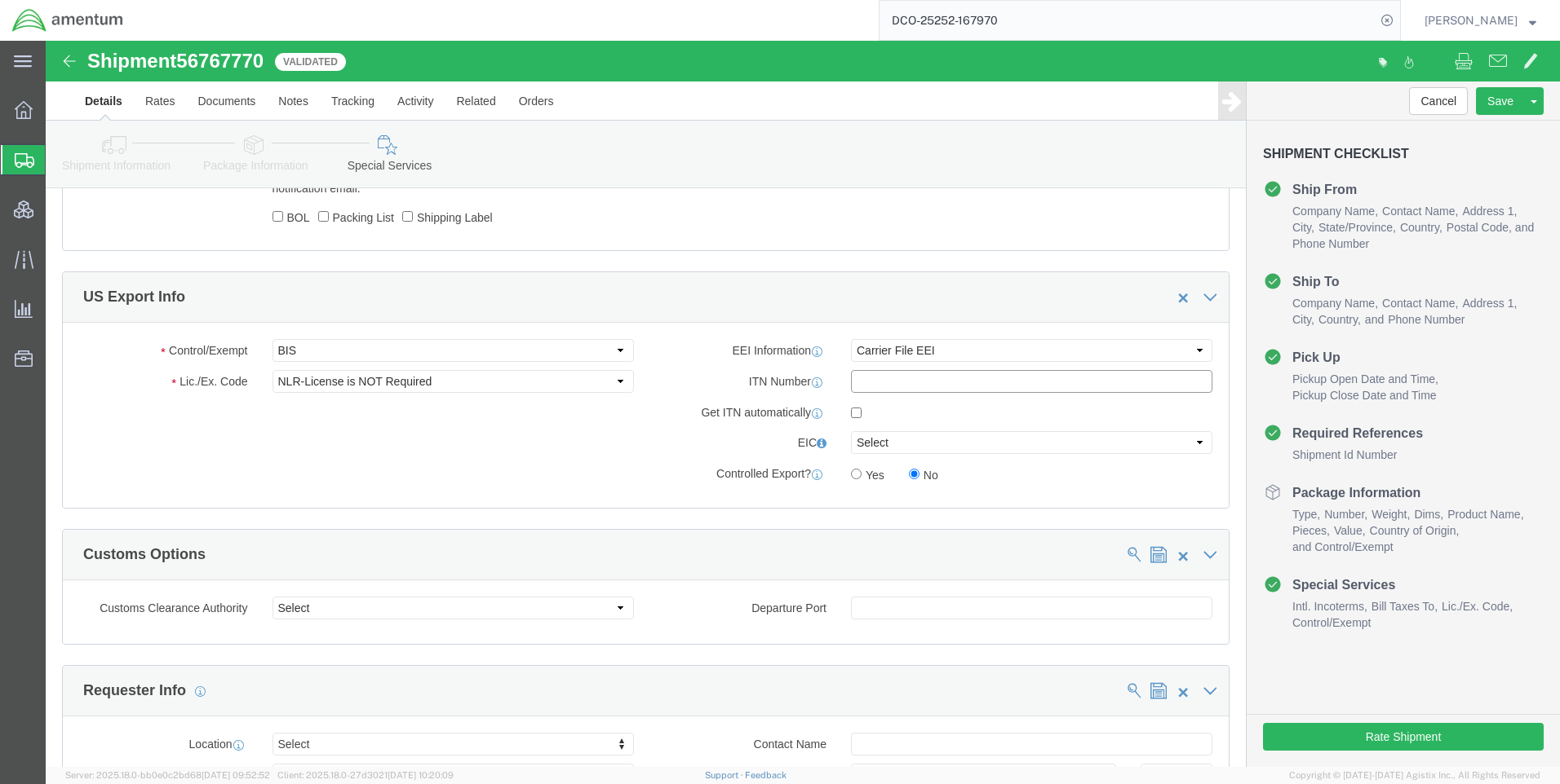
paste input "X20250909115714"
type input "X20250909115714"
drag, startPoint x: 878, startPoint y: 309, endPoint x: 877, endPoint y: 323, distance: 14.0
click select "Select AES-Direct EEI Carrier File EEI EEI Exempt"
select select "AESD"
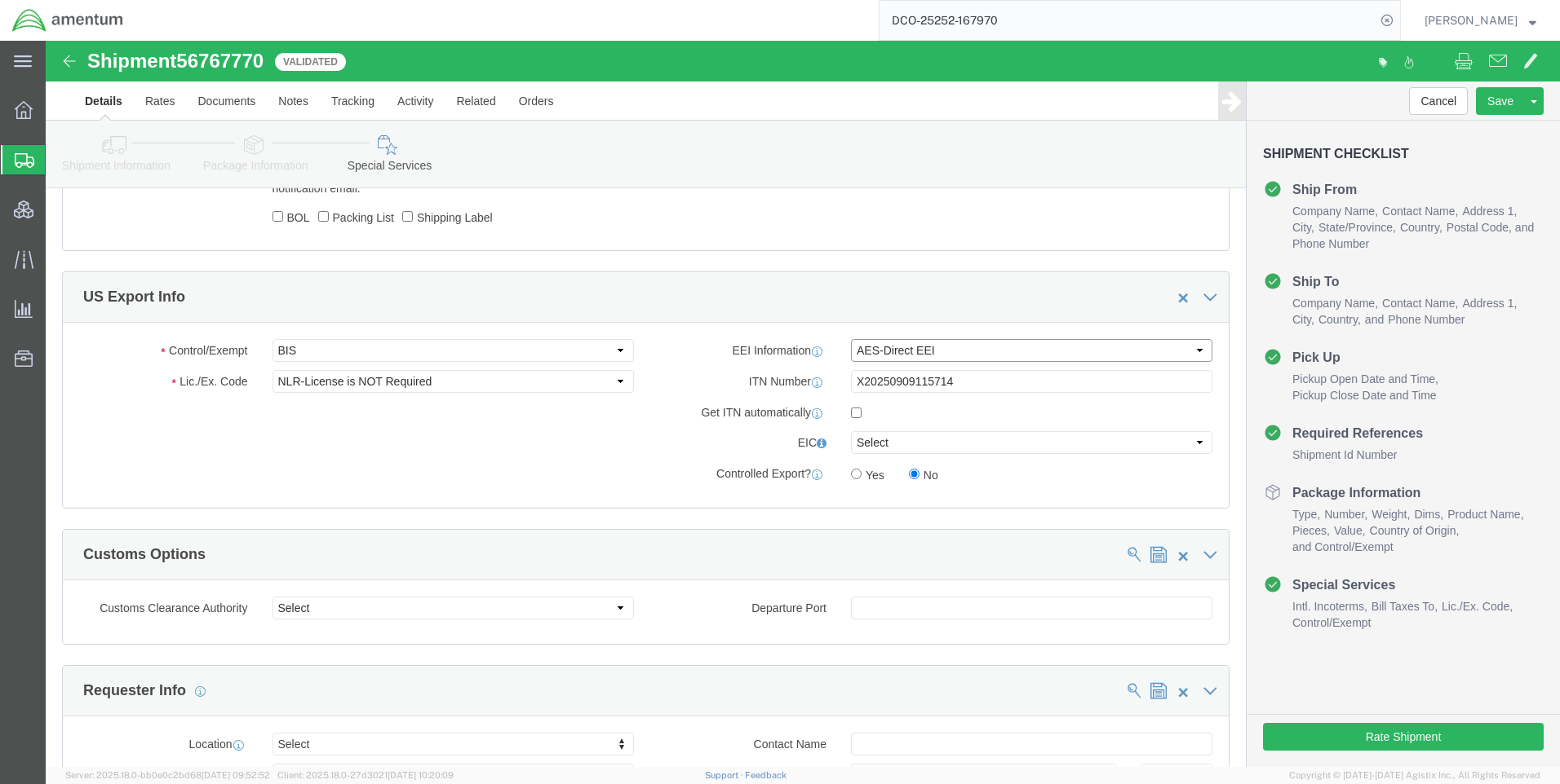
click select "Select AES-Direct EEI Carrier File EEI EEI Exempt"
click select "Select AGR-Agricultural APP-Computers APR-Additional Permissive Exports AVS-Air…"
click div "Control/Exempt Select ATF BIS DEA EPA FDA FTR ITAR OFAC Other (OPA) Lic./Ex. Co…"
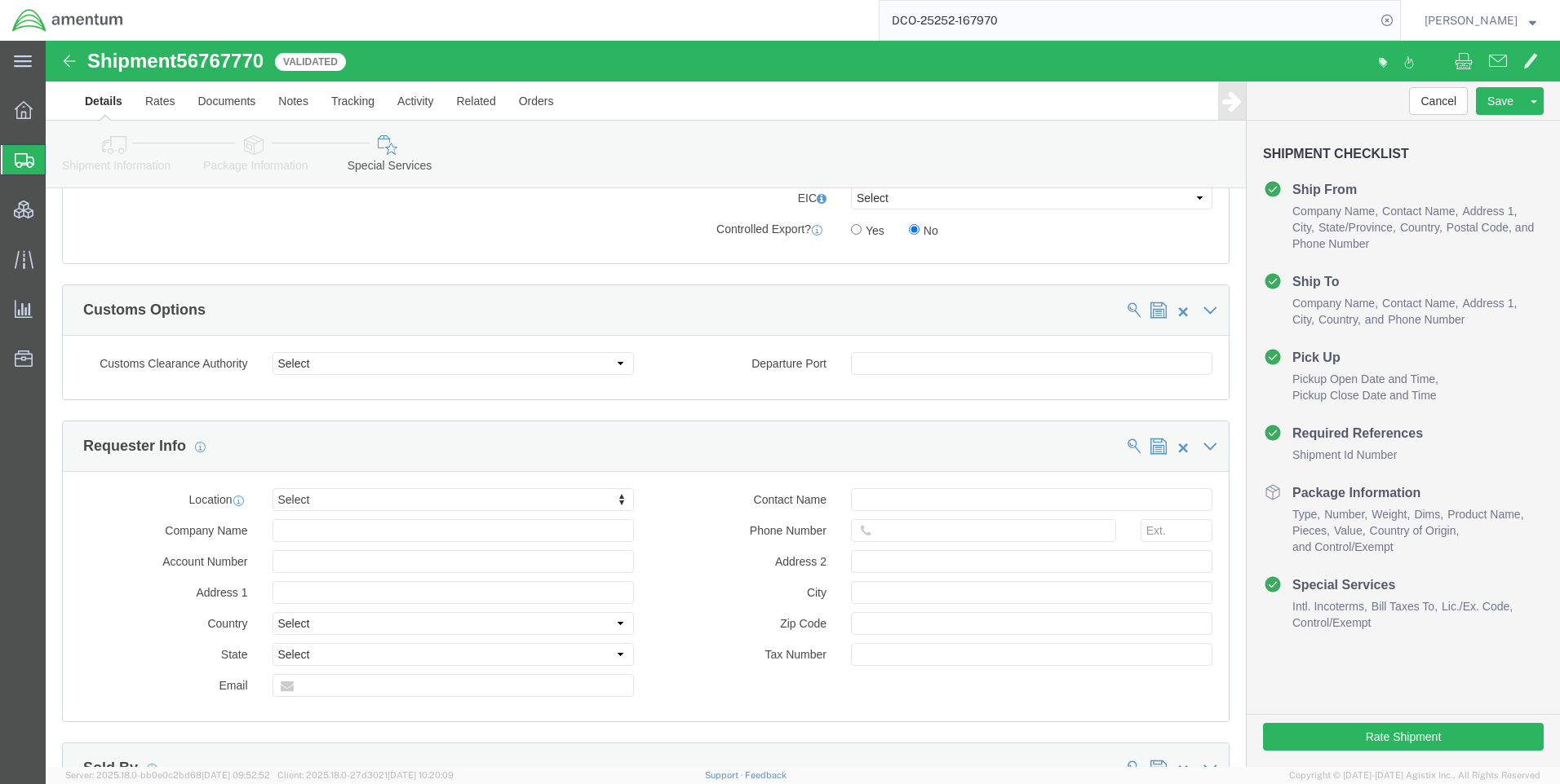
scroll to position [1468, 0]
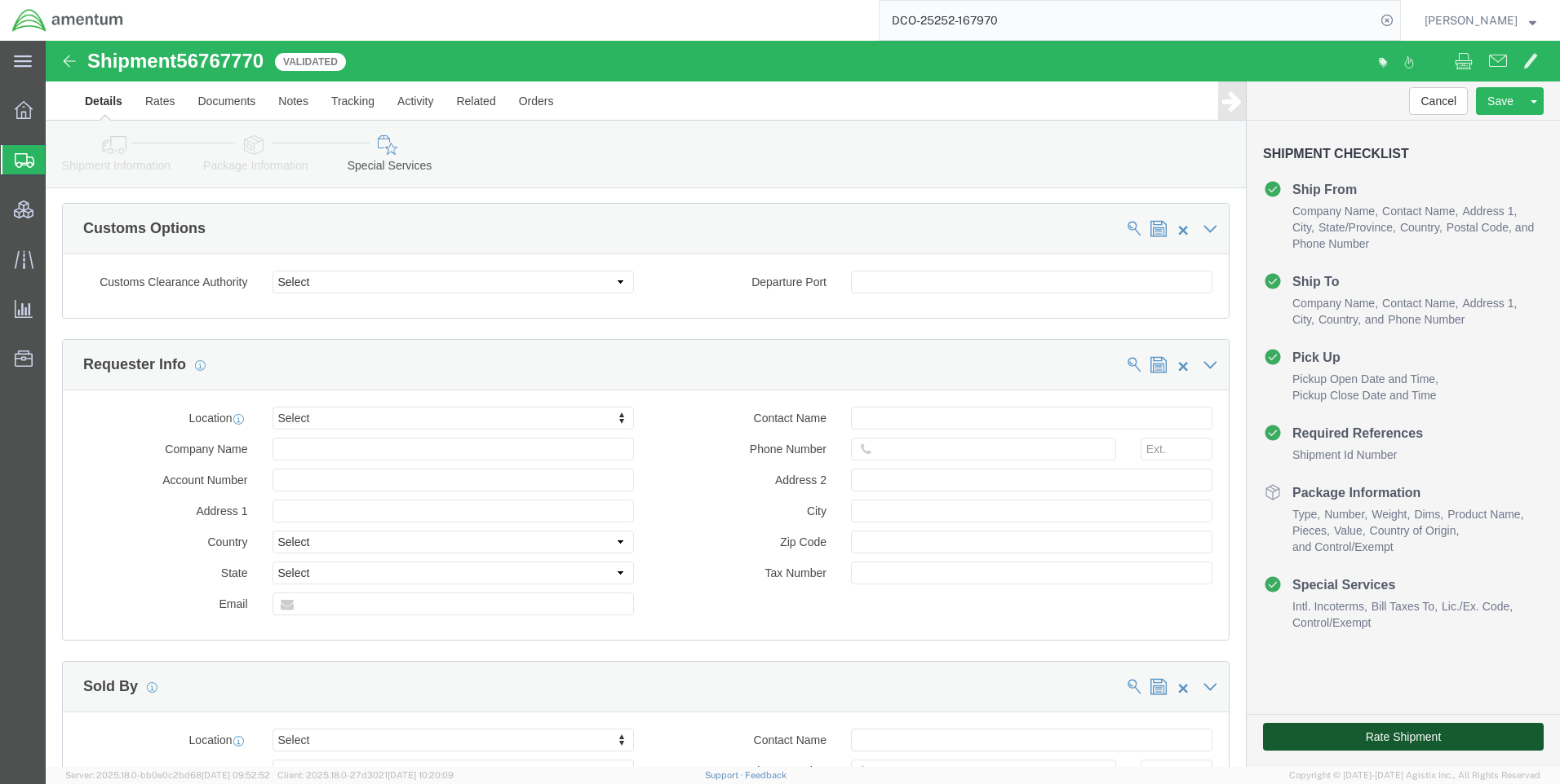
click button "Rate Shipment"
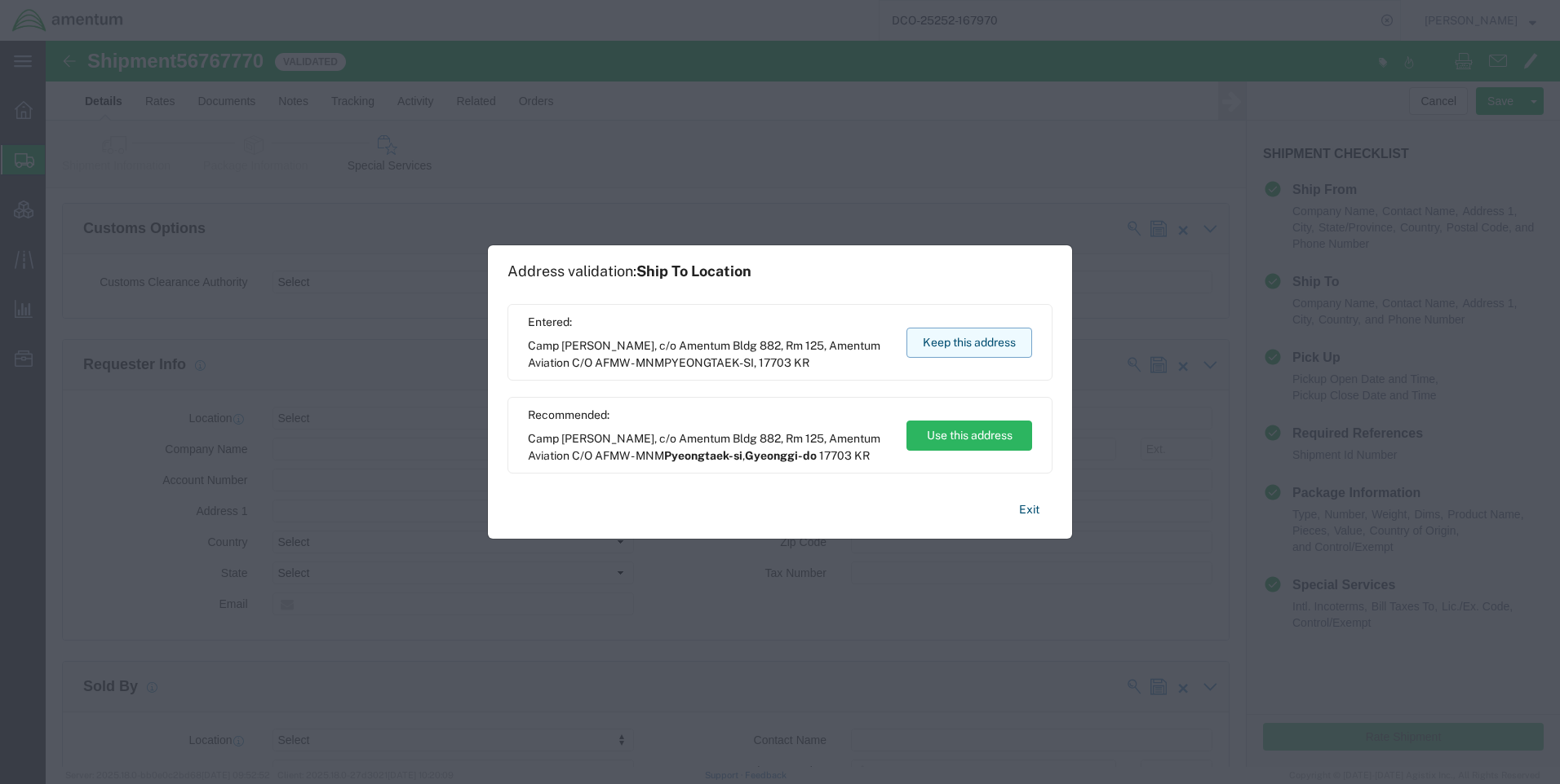
click at [987, 349] on button "Keep this address" at bounding box center [968, 343] width 125 height 30
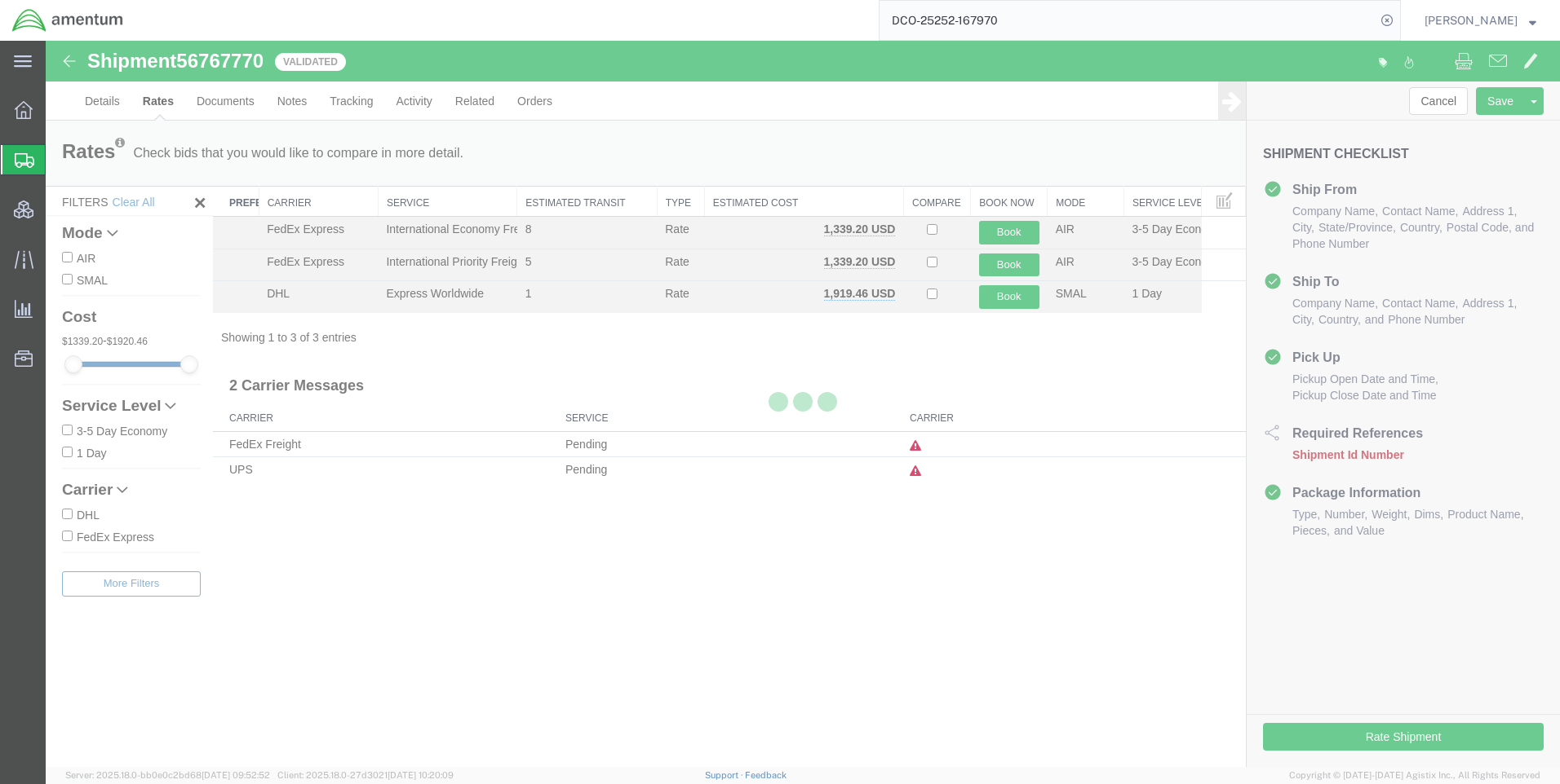
scroll to position [0, 0]
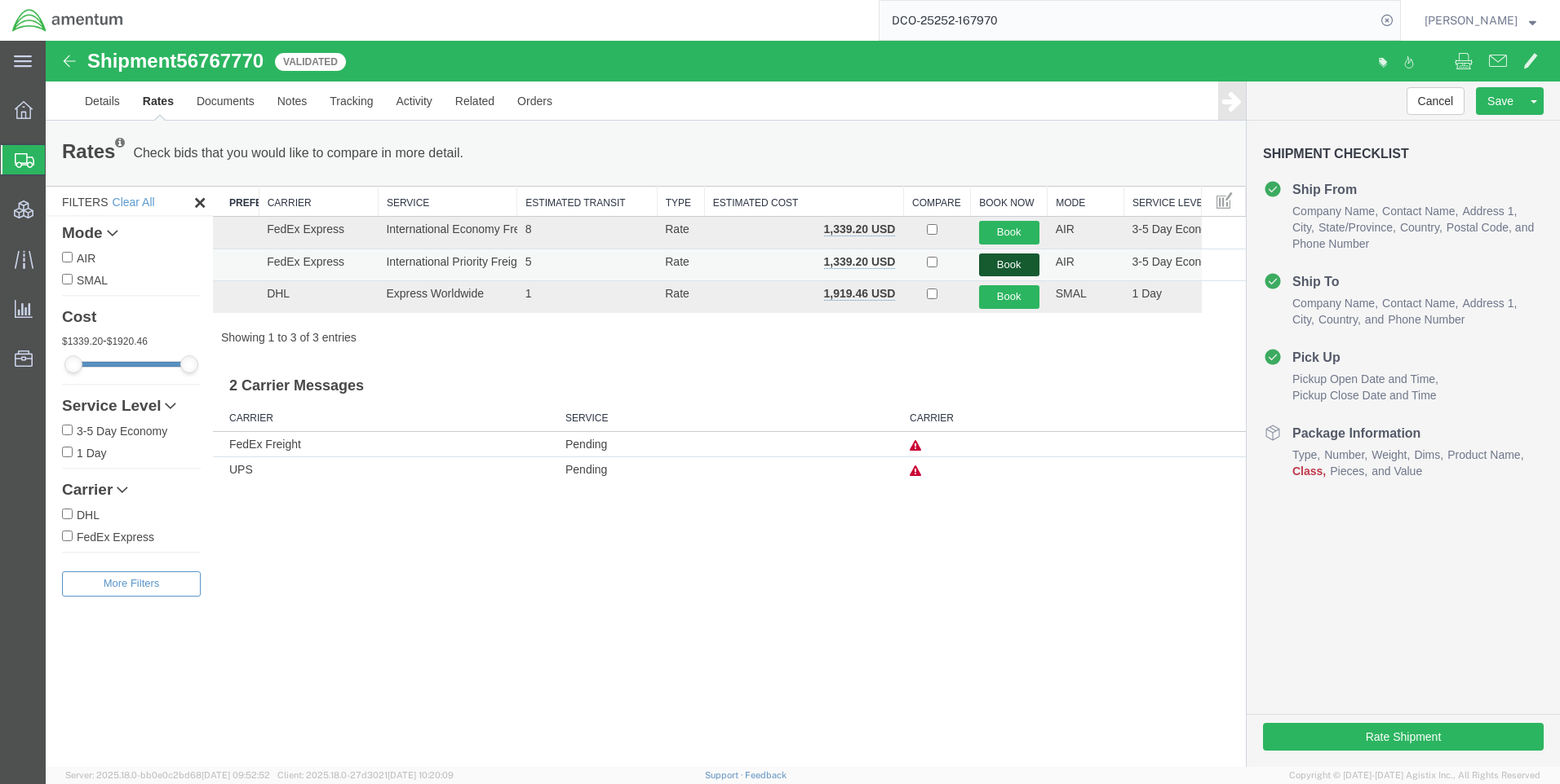
click at [1021, 265] on button "Book" at bounding box center [1009, 265] width 60 height 24
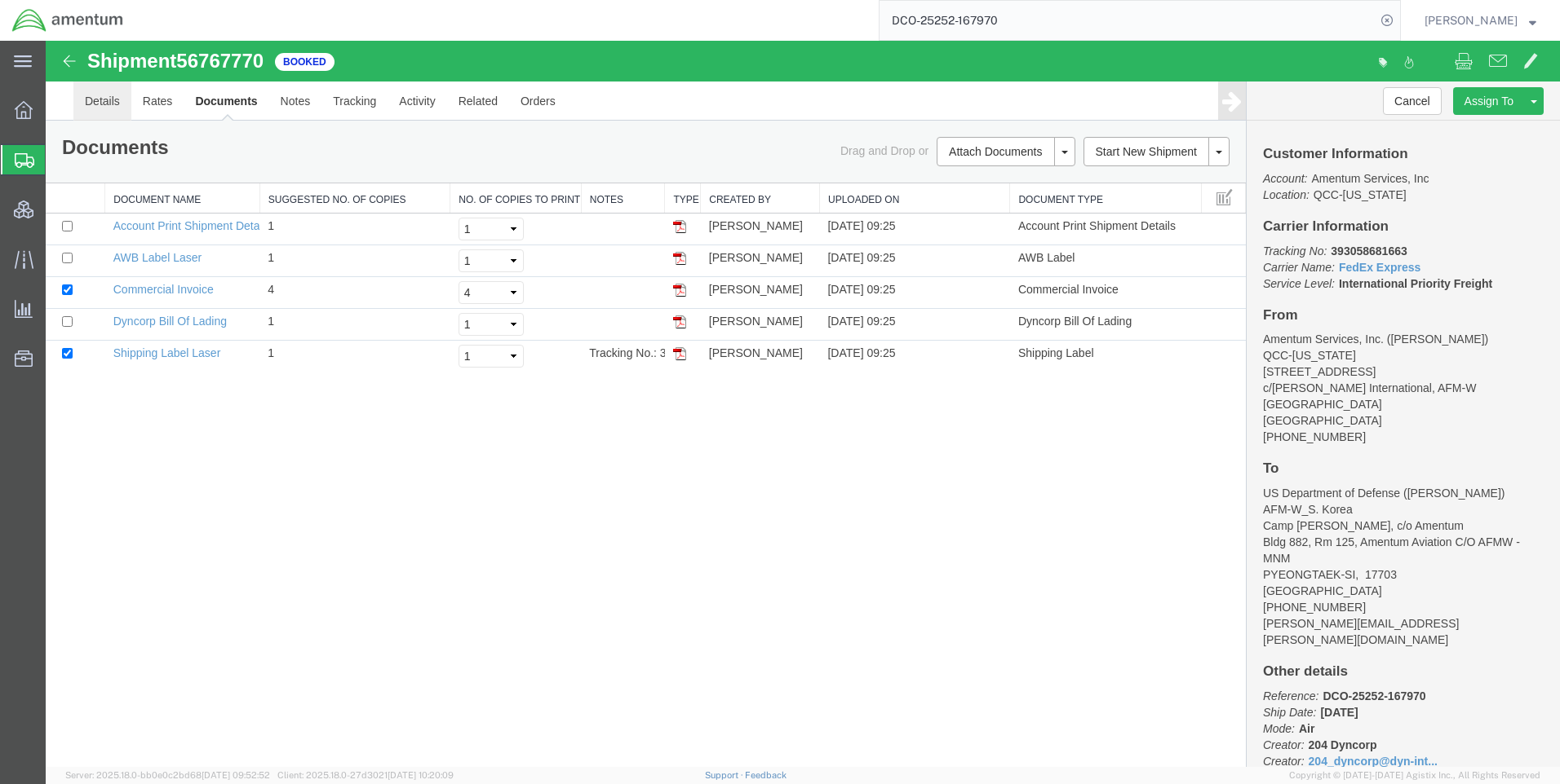
click at [99, 103] on link "Details" at bounding box center [102, 102] width 57 height 40
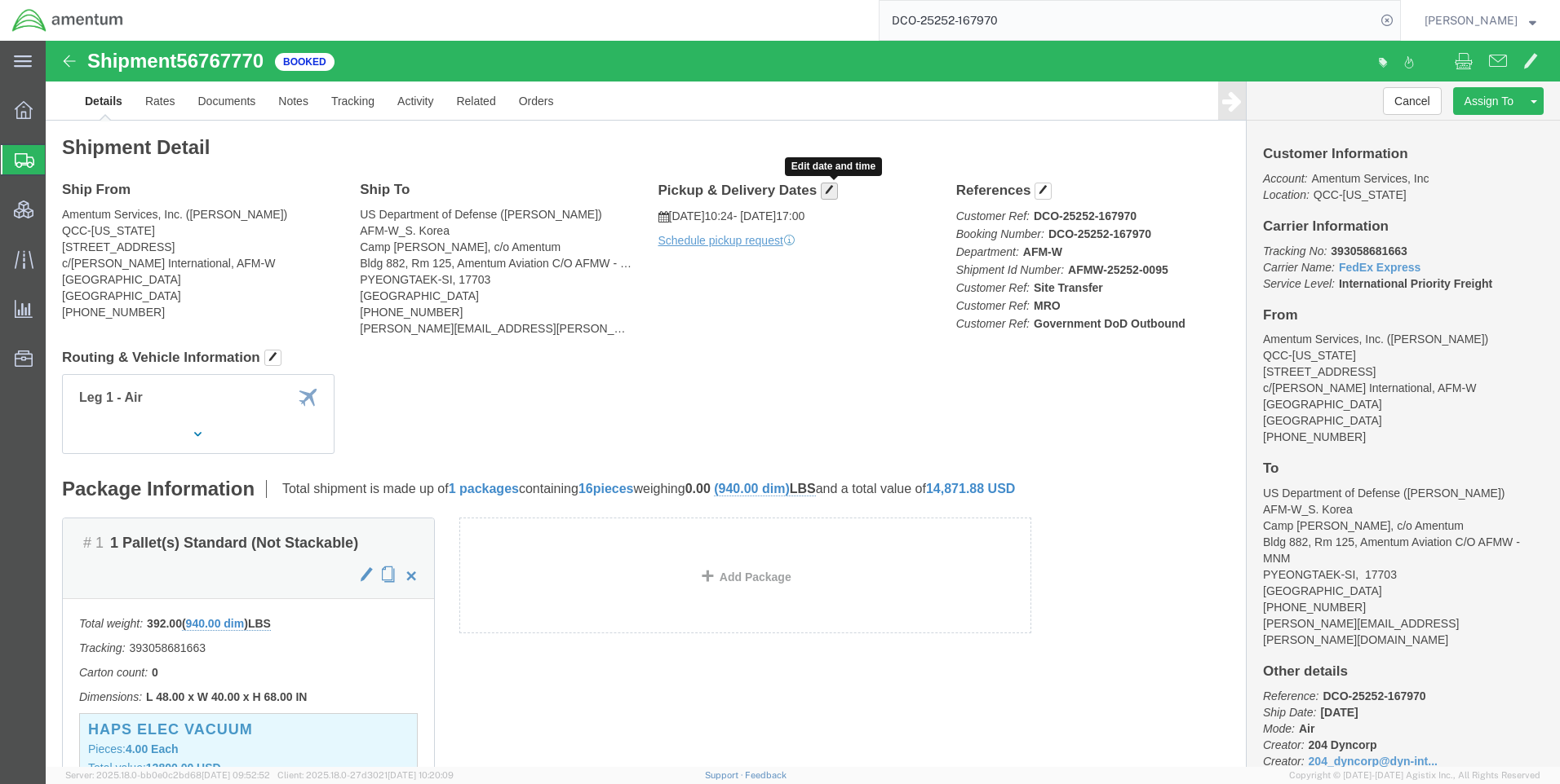
click span "button"
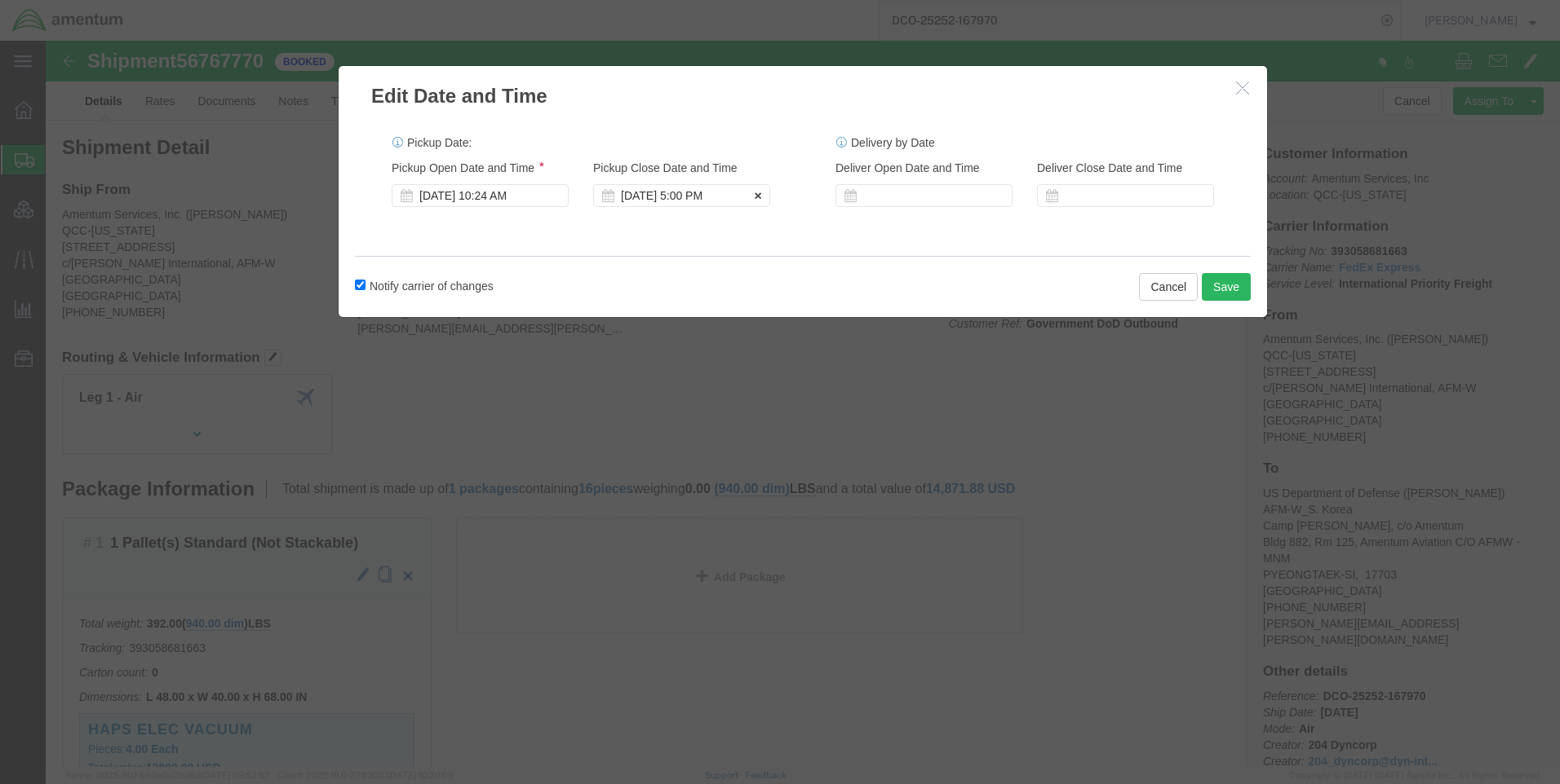
click div "[DATE] 5:00 PM"
click div "[DATE] 10:24 AM"
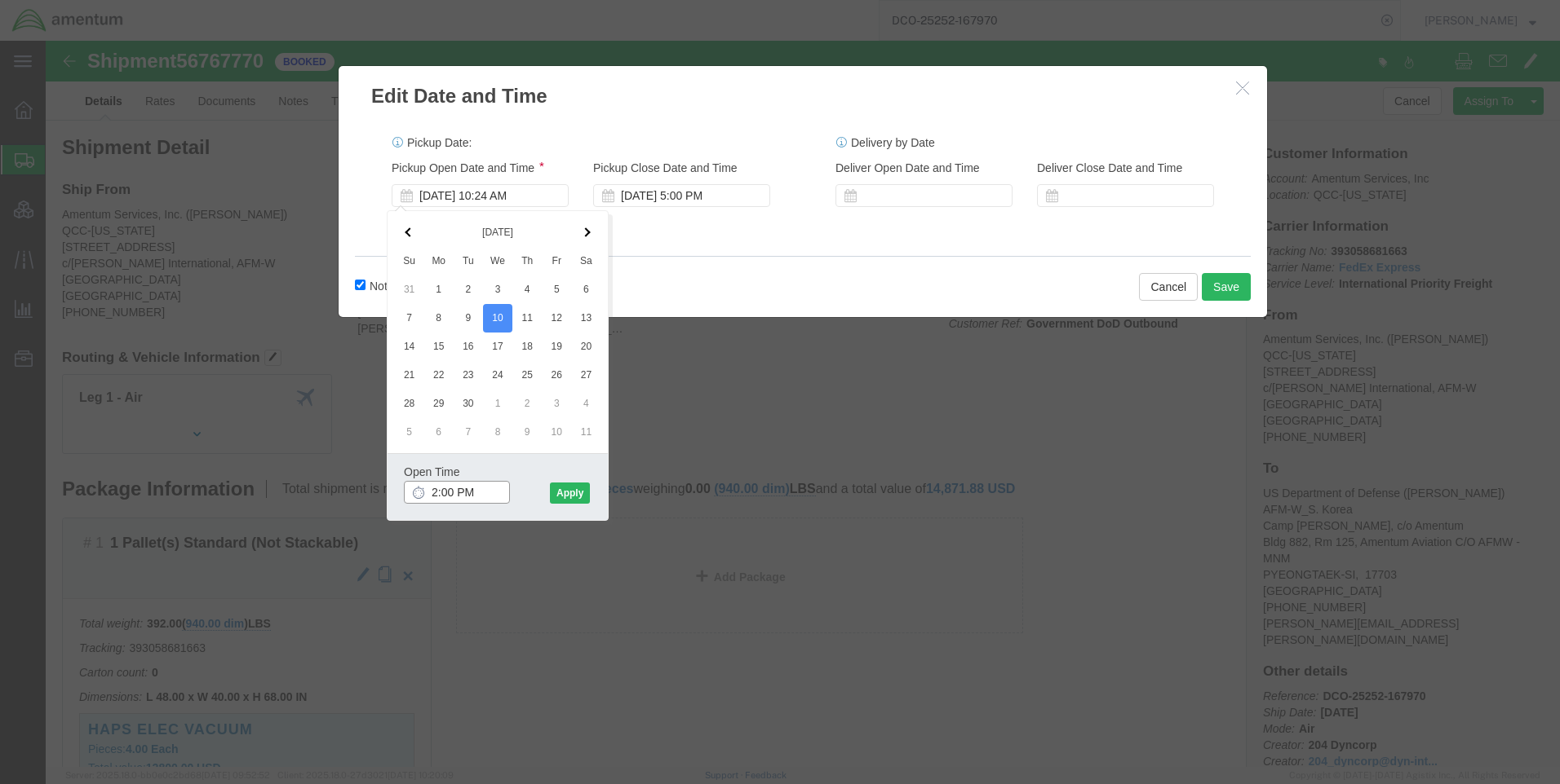
type input "2:00 PM"
click button "Apply"
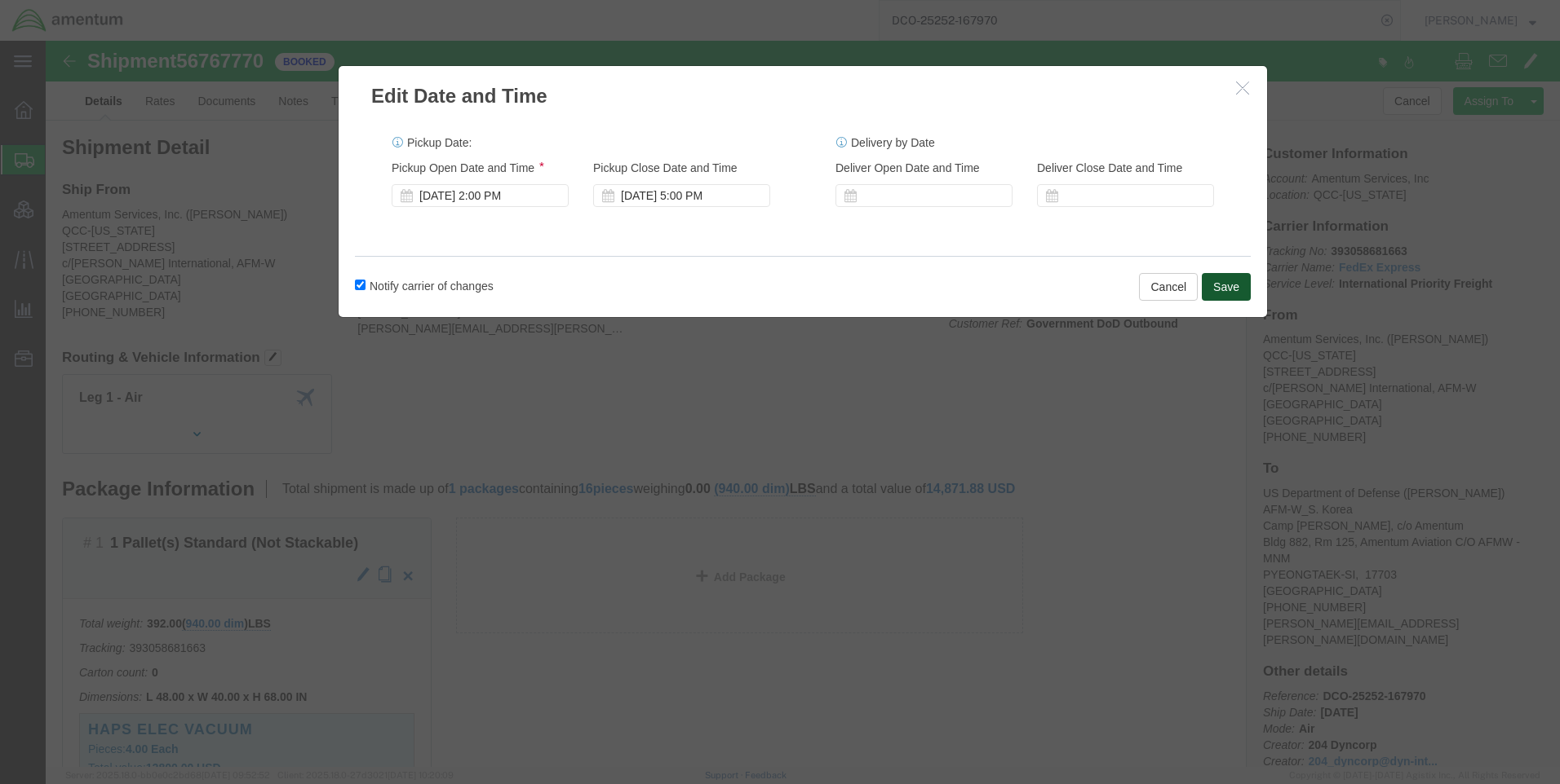
click button "Save"
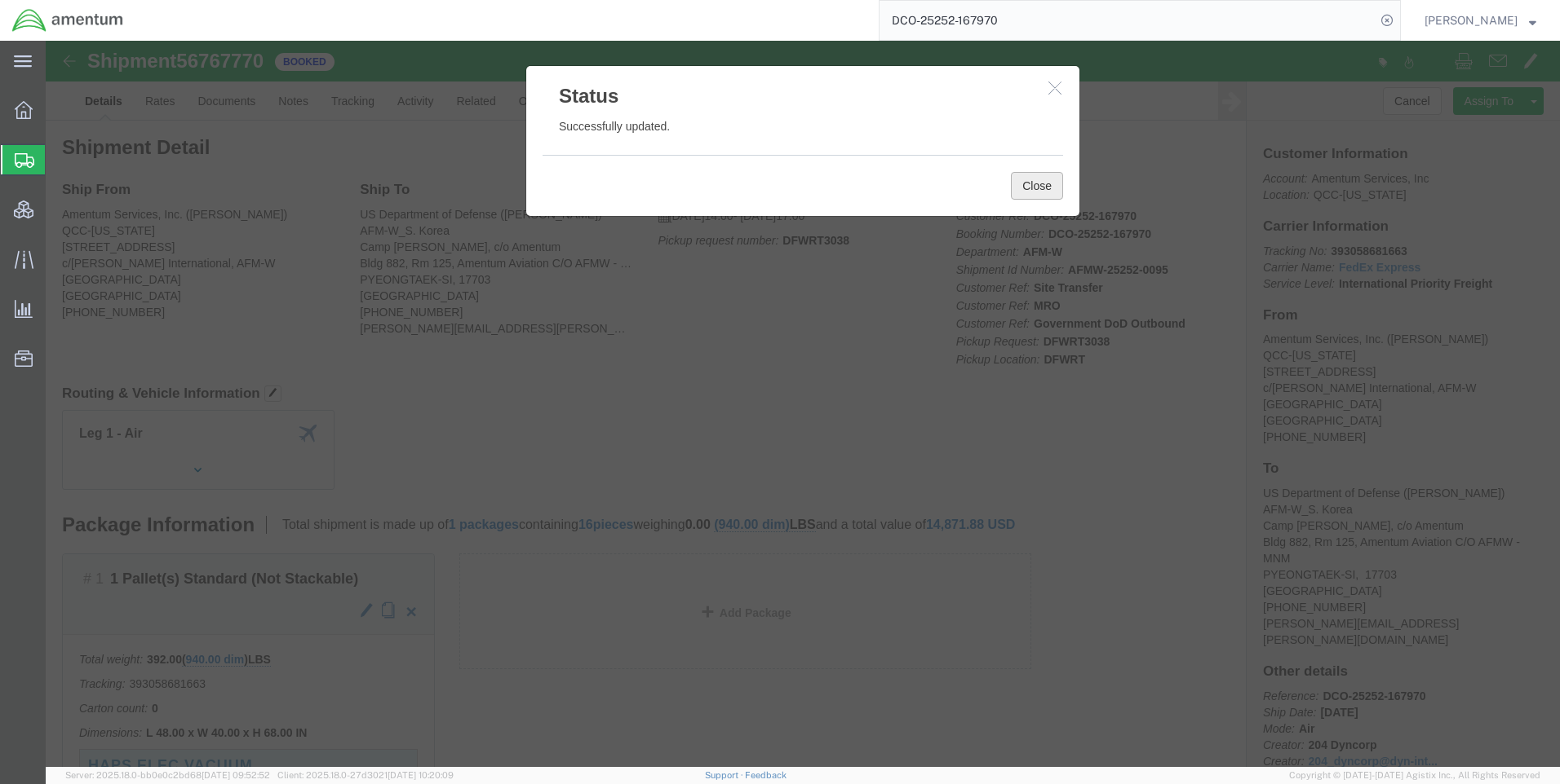
click button "Close"
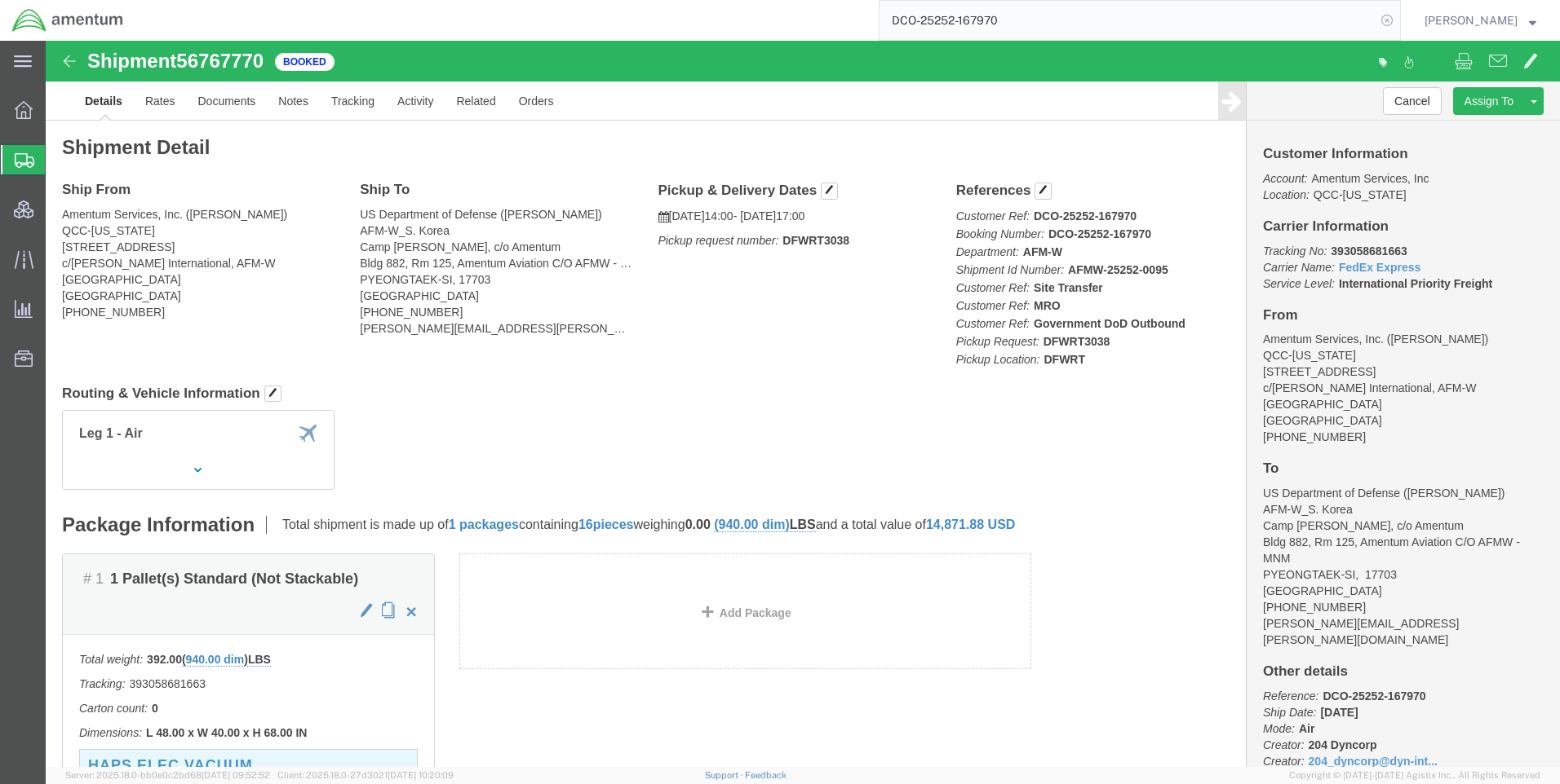
click at [1394, 20] on icon at bounding box center [1387, 21] width 23 height 23
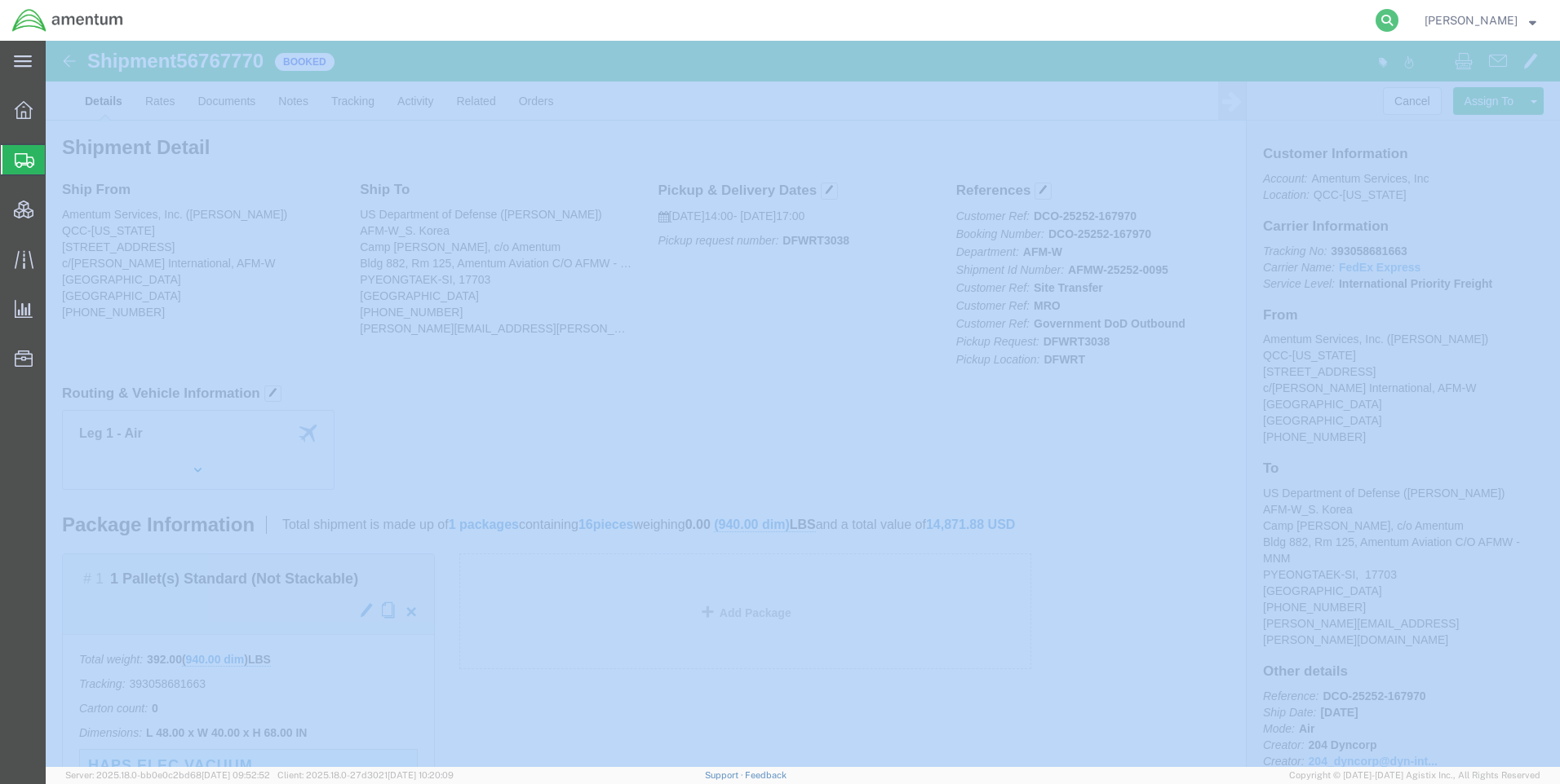
click at [1392, 20] on icon at bounding box center [1387, 21] width 23 height 23
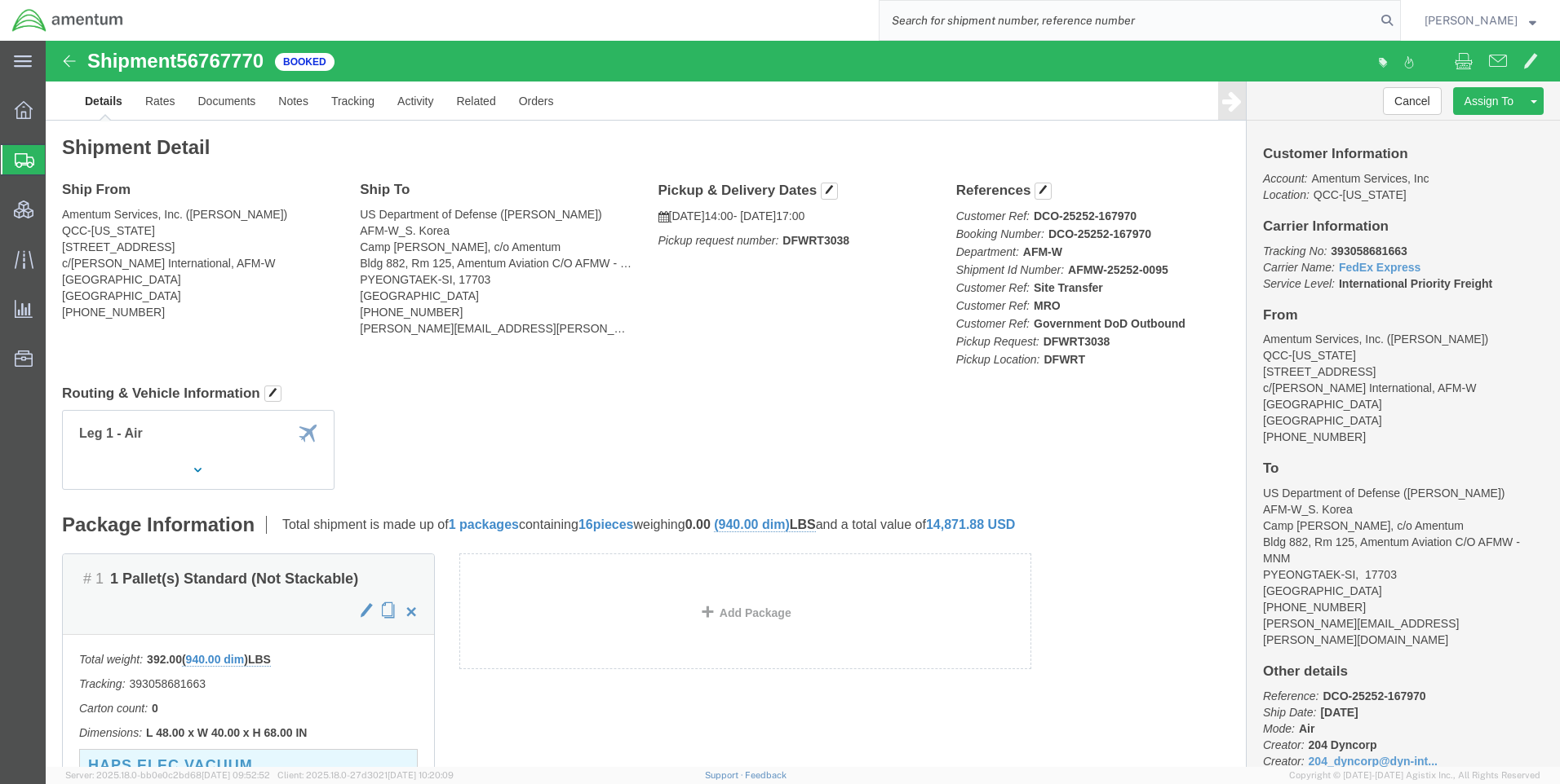
paste input "56768060"
type input "56768060"
click at [1394, 16] on icon at bounding box center [1387, 21] width 23 height 23
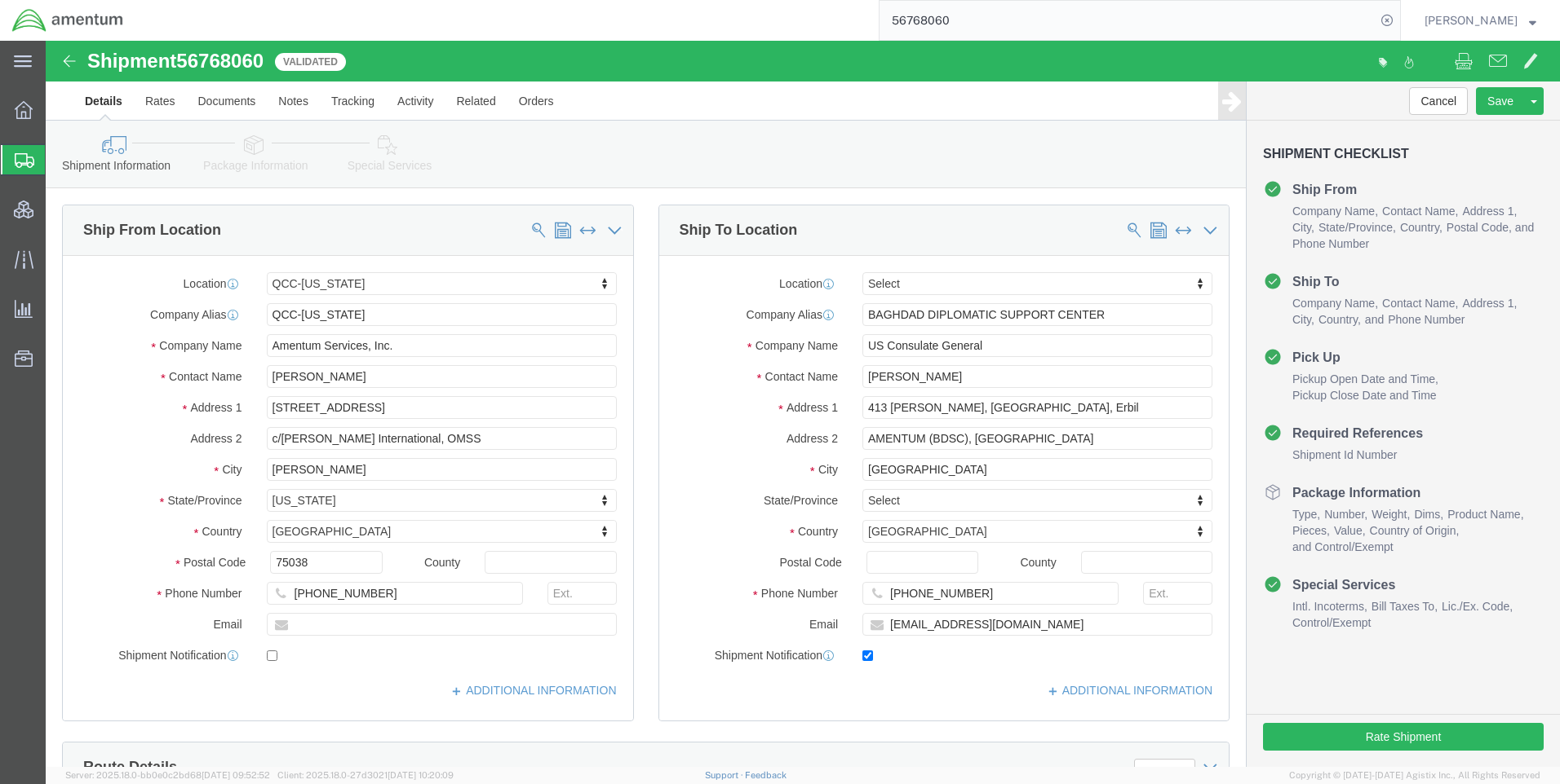
select select "42668"
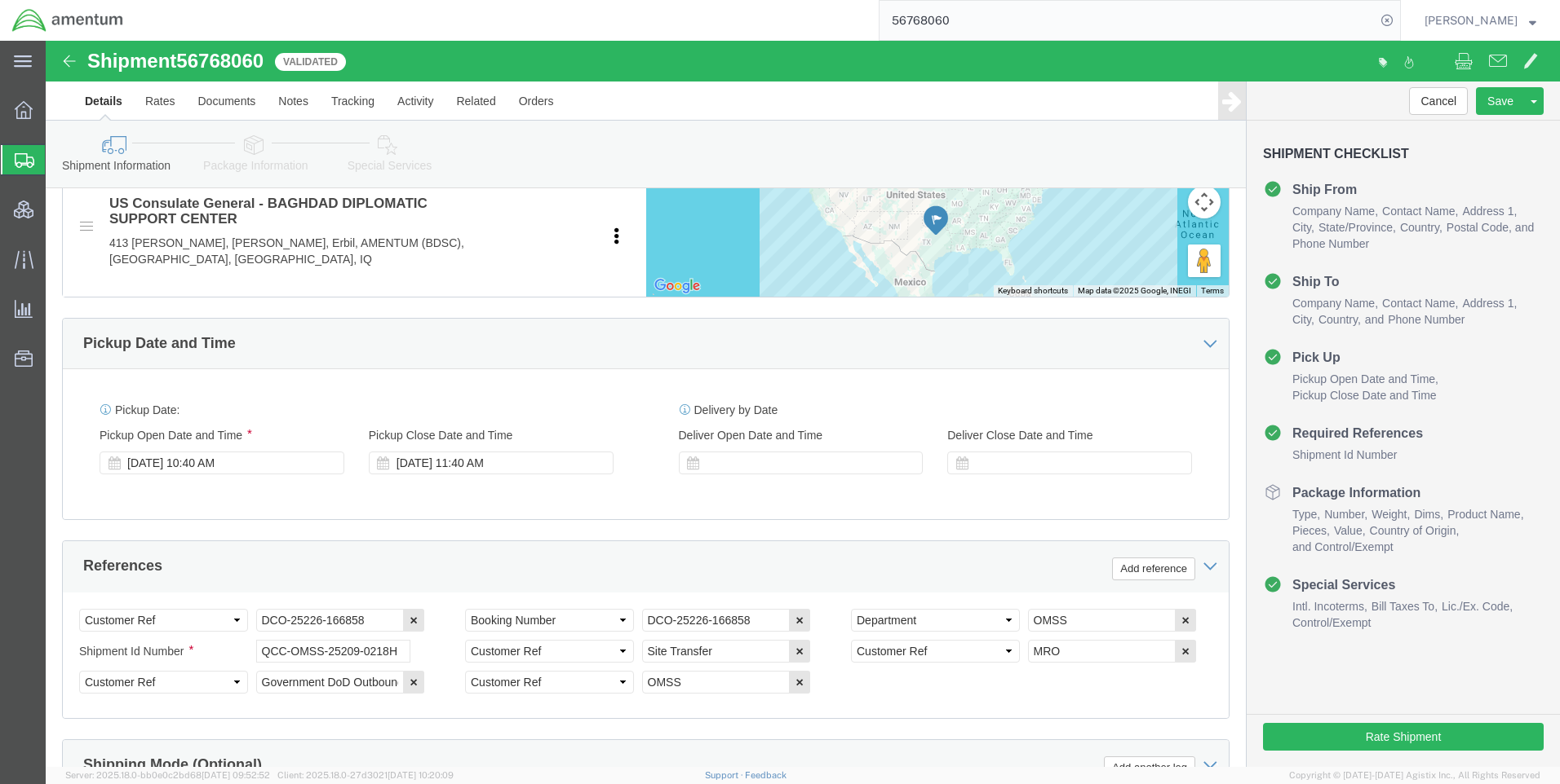
scroll to position [815, 0]
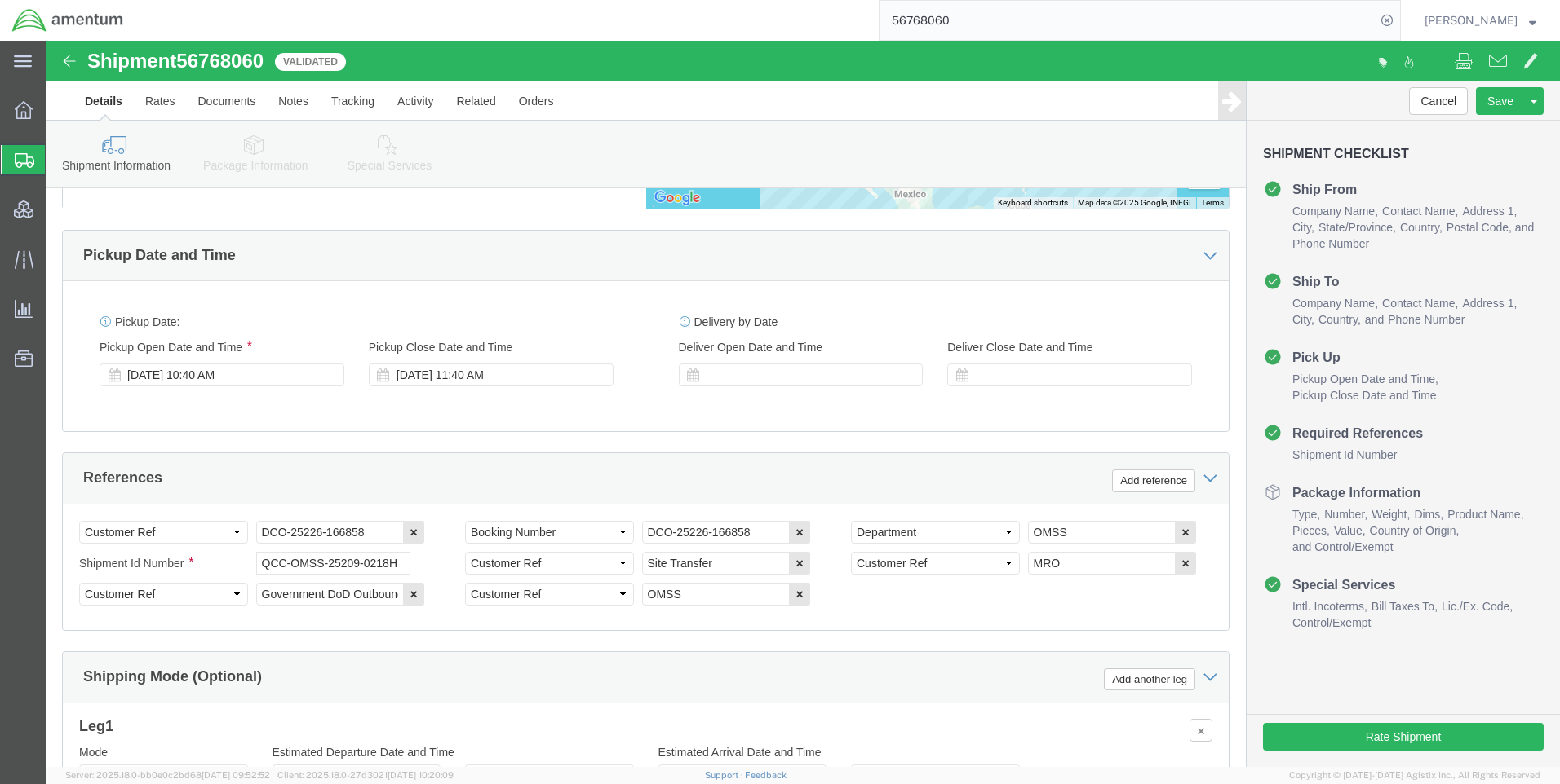
click link "Special Services"
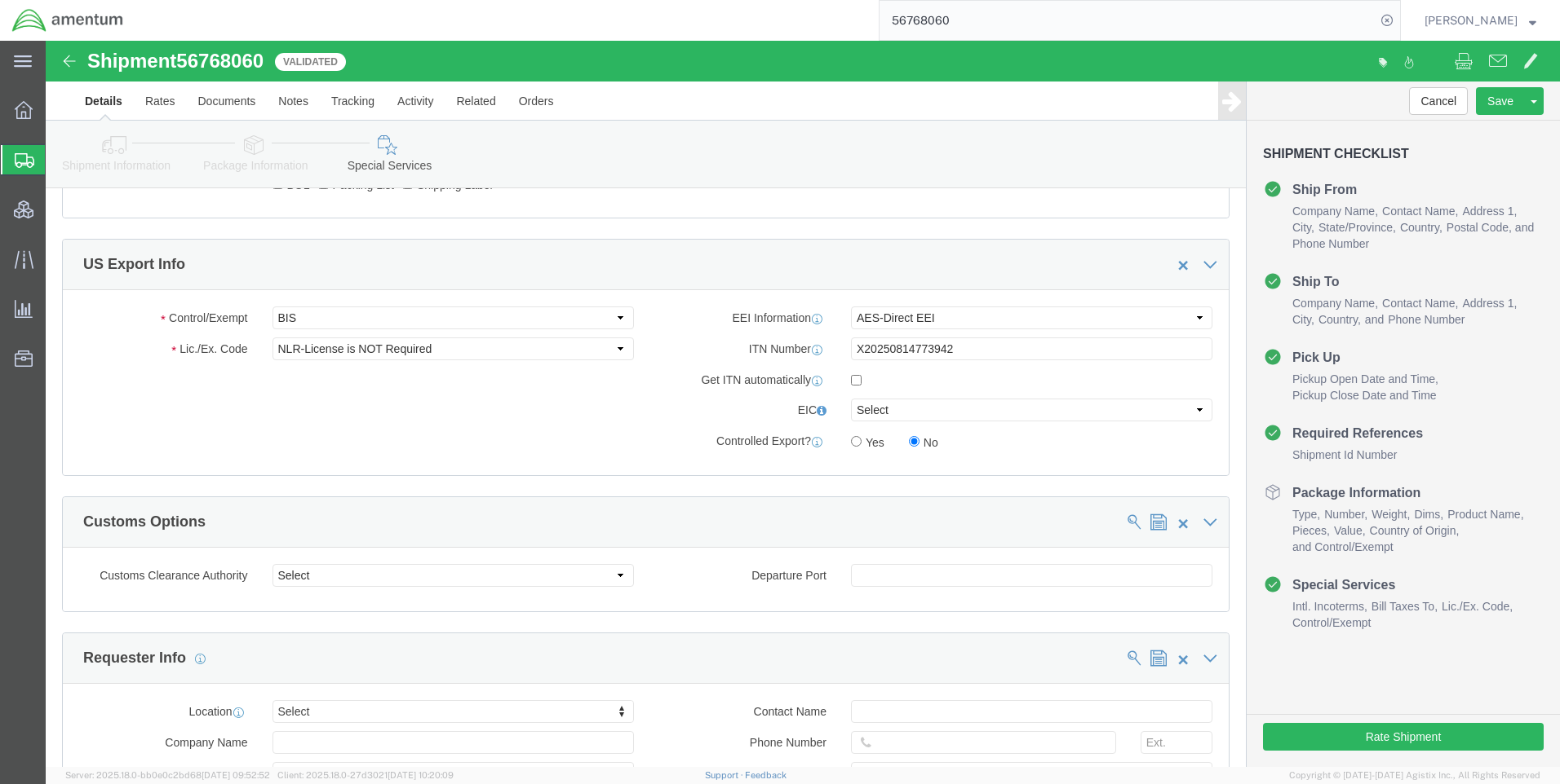
scroll to position [1305, 0]
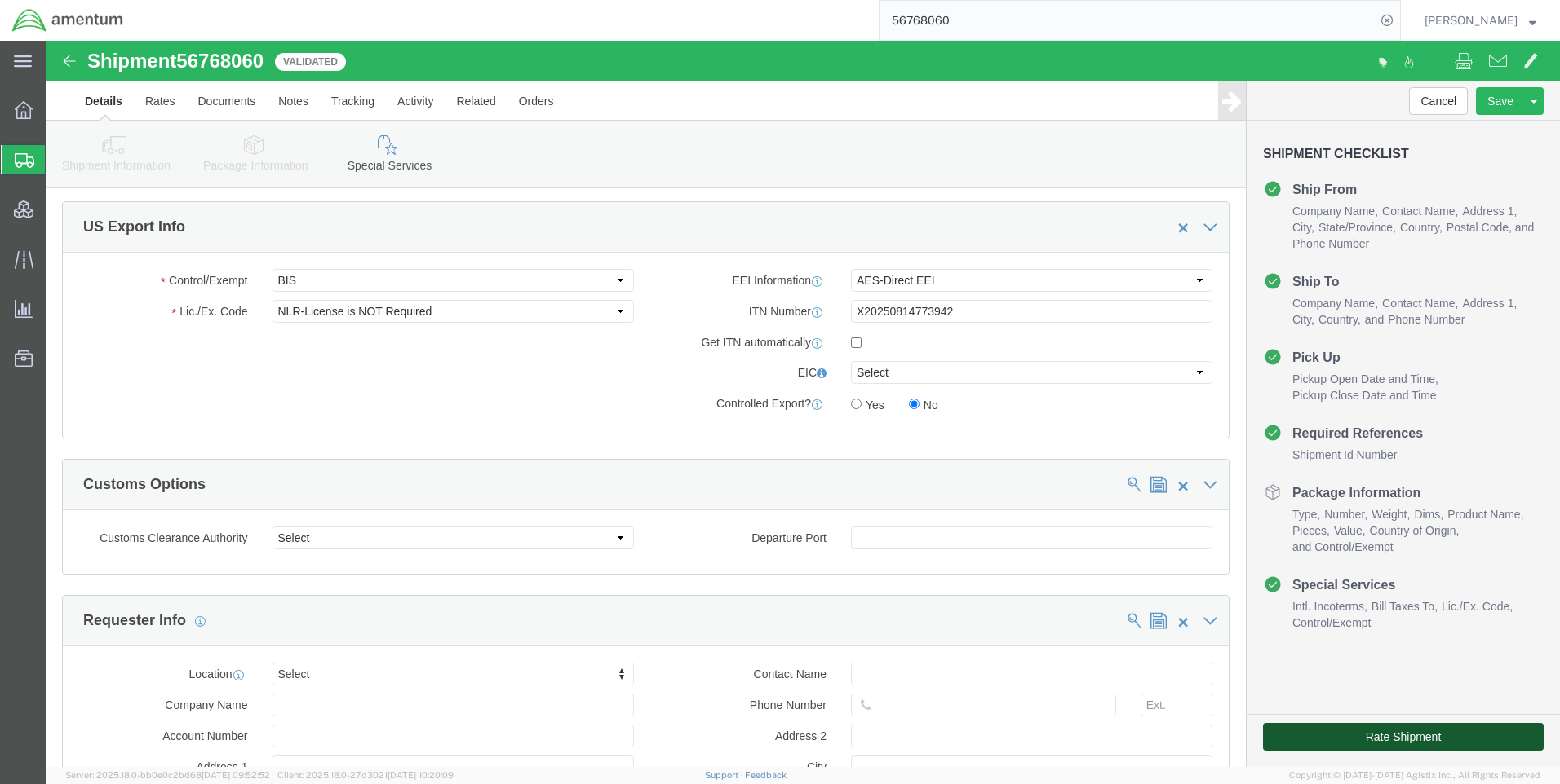
click button "Rate Shipment"
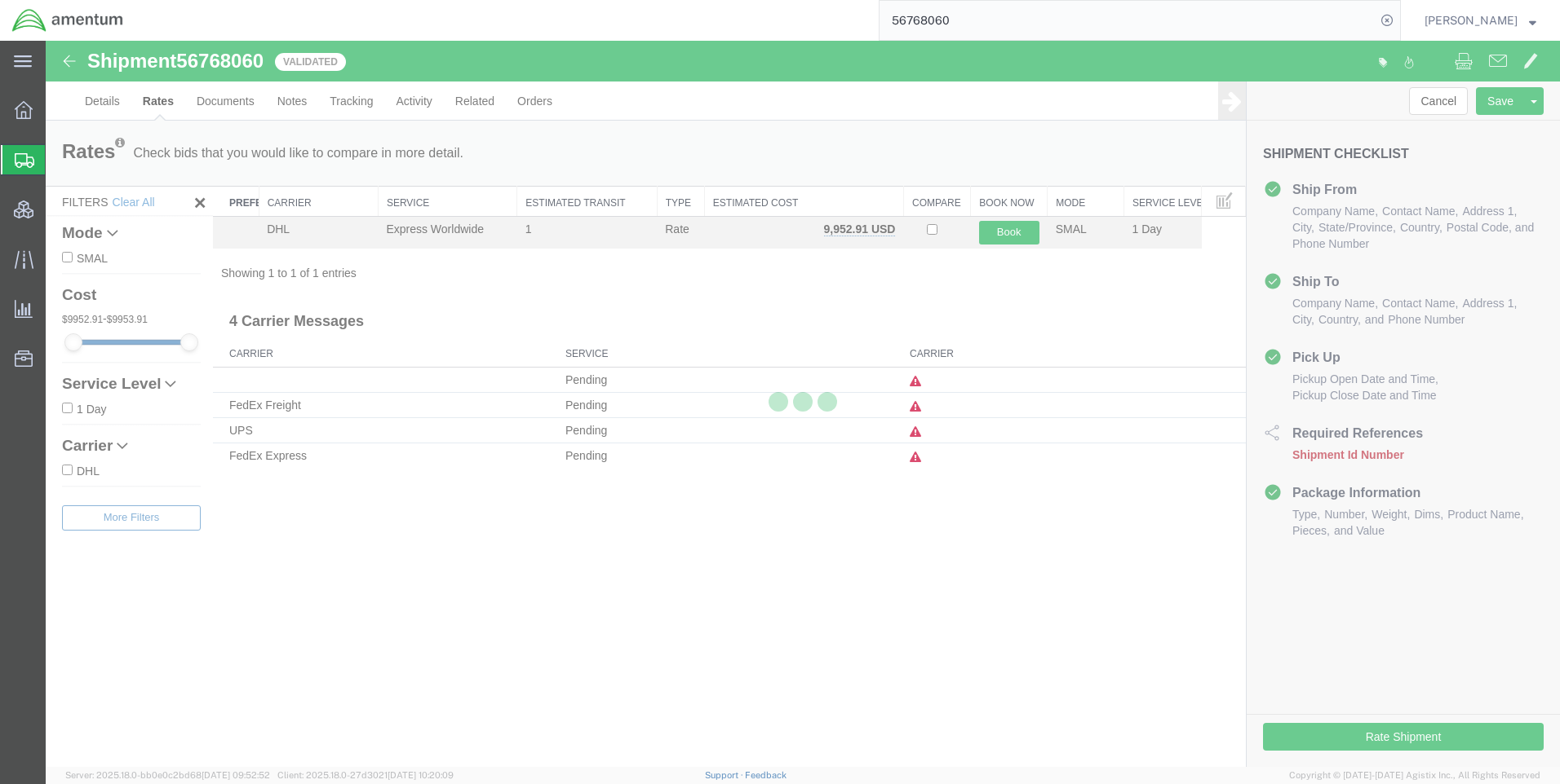
scroll to position [0, 0]
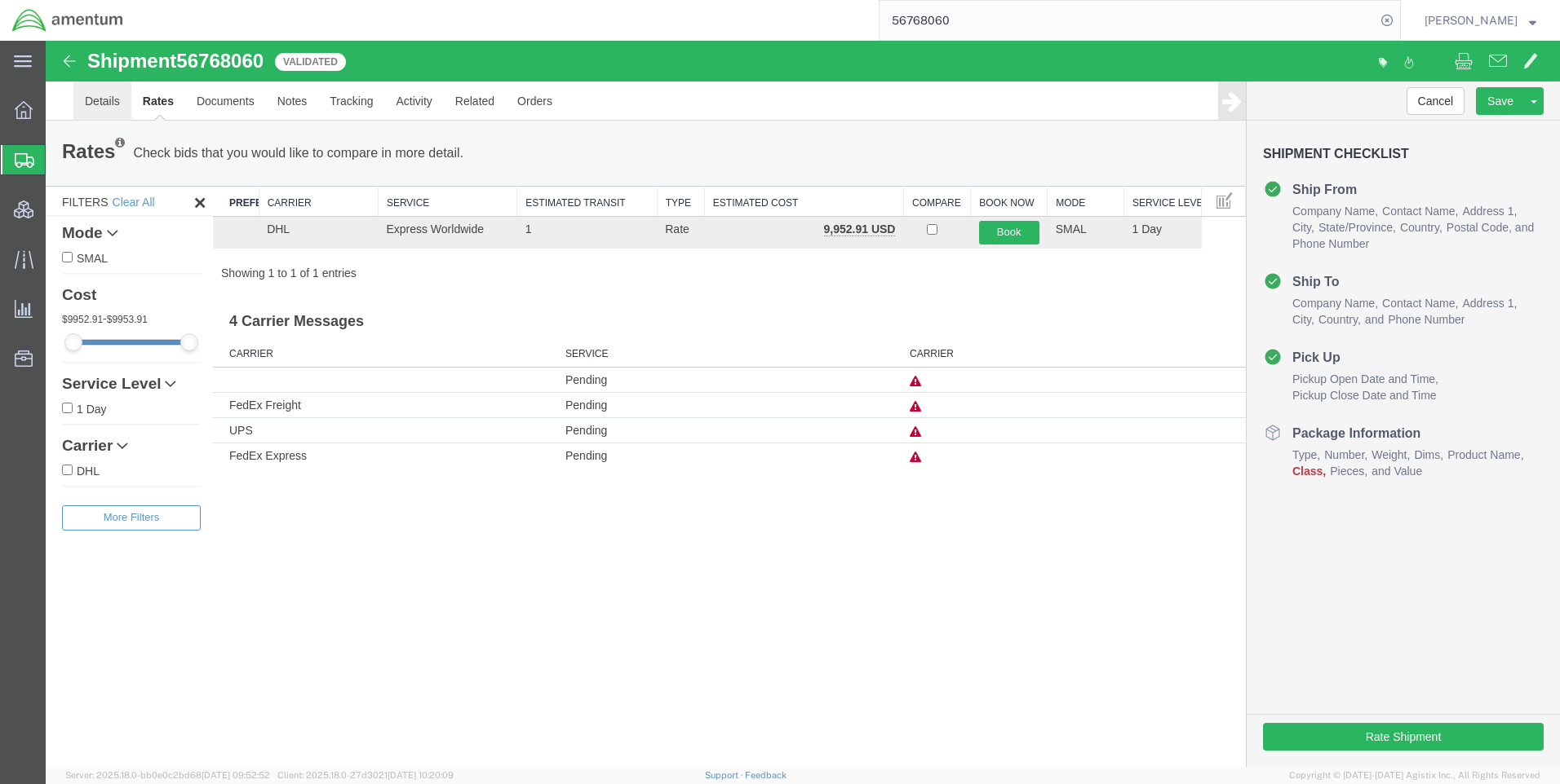
click at [117, 106] on link "Details" at bounding box center [102, 102] width 57 height 40
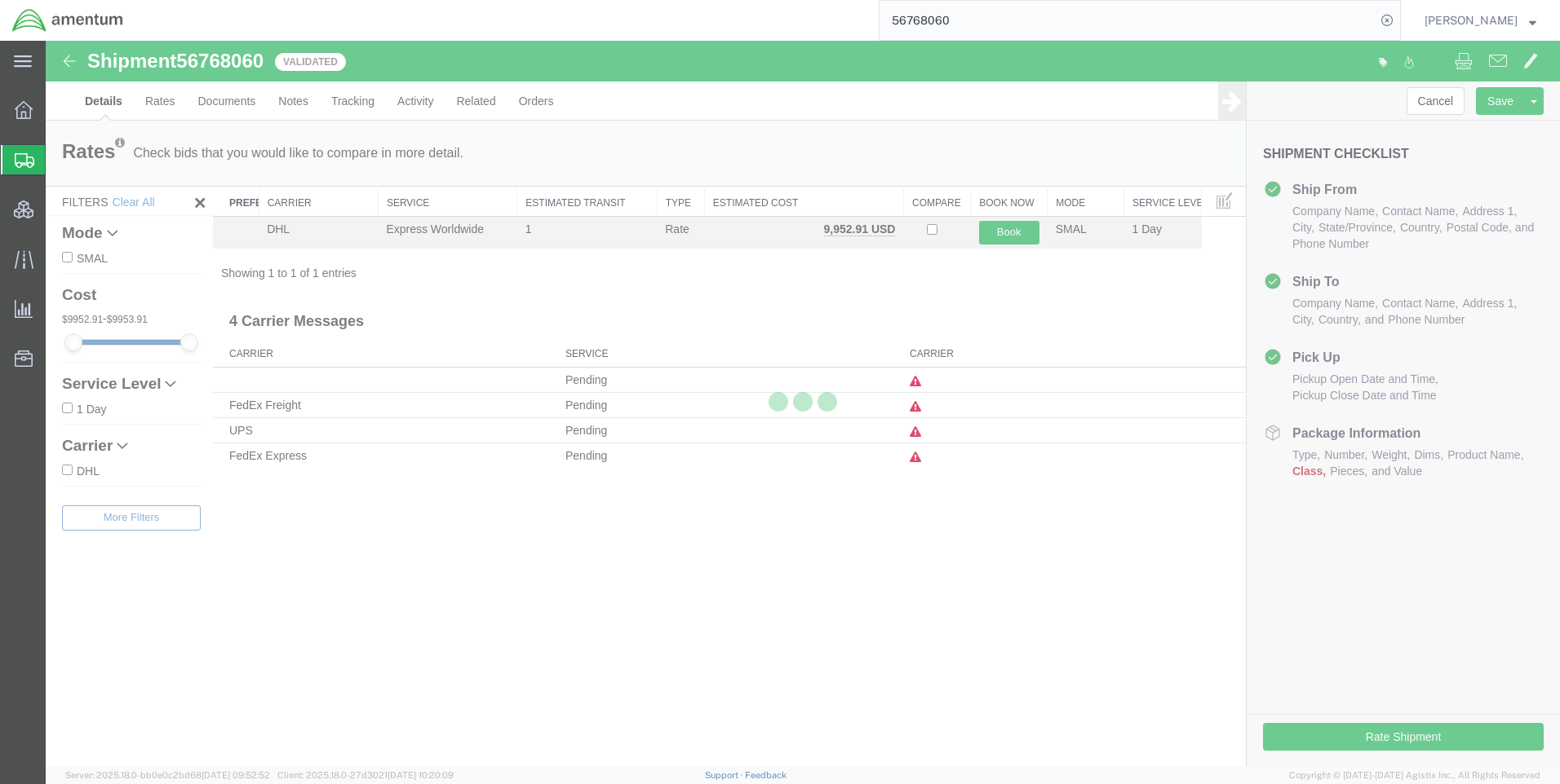
select select "42668"
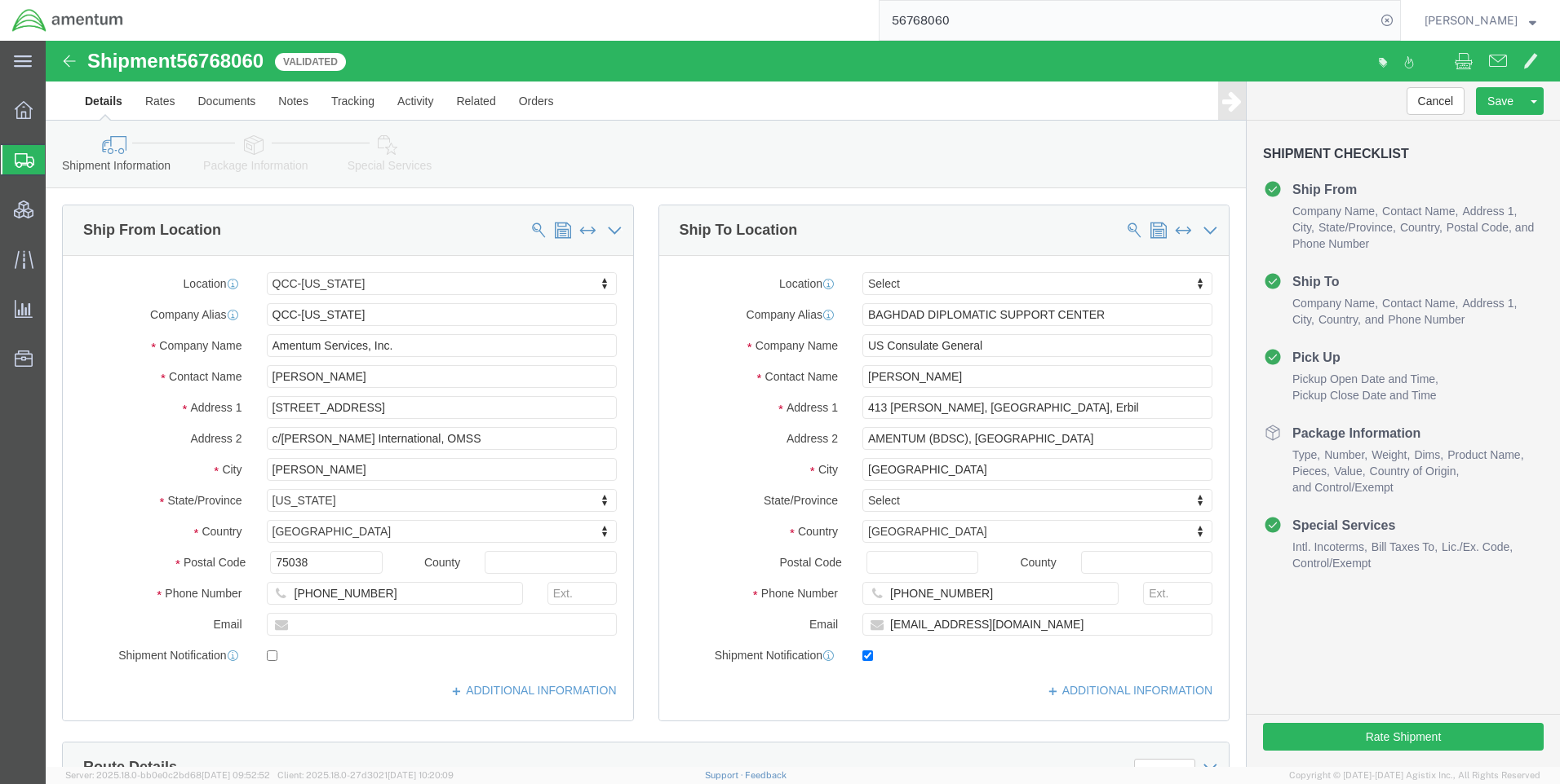
click link "Package Information"
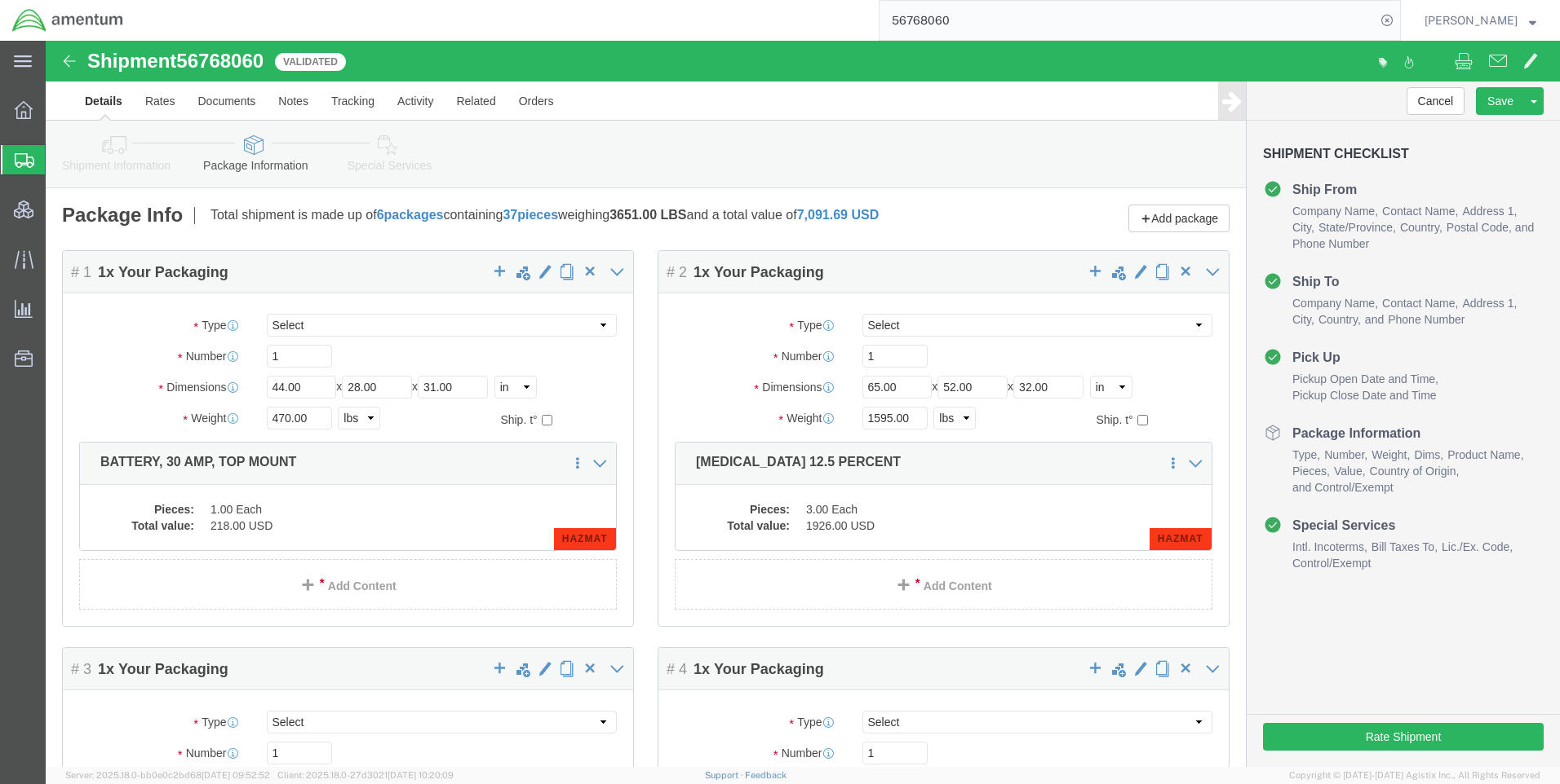
click icon
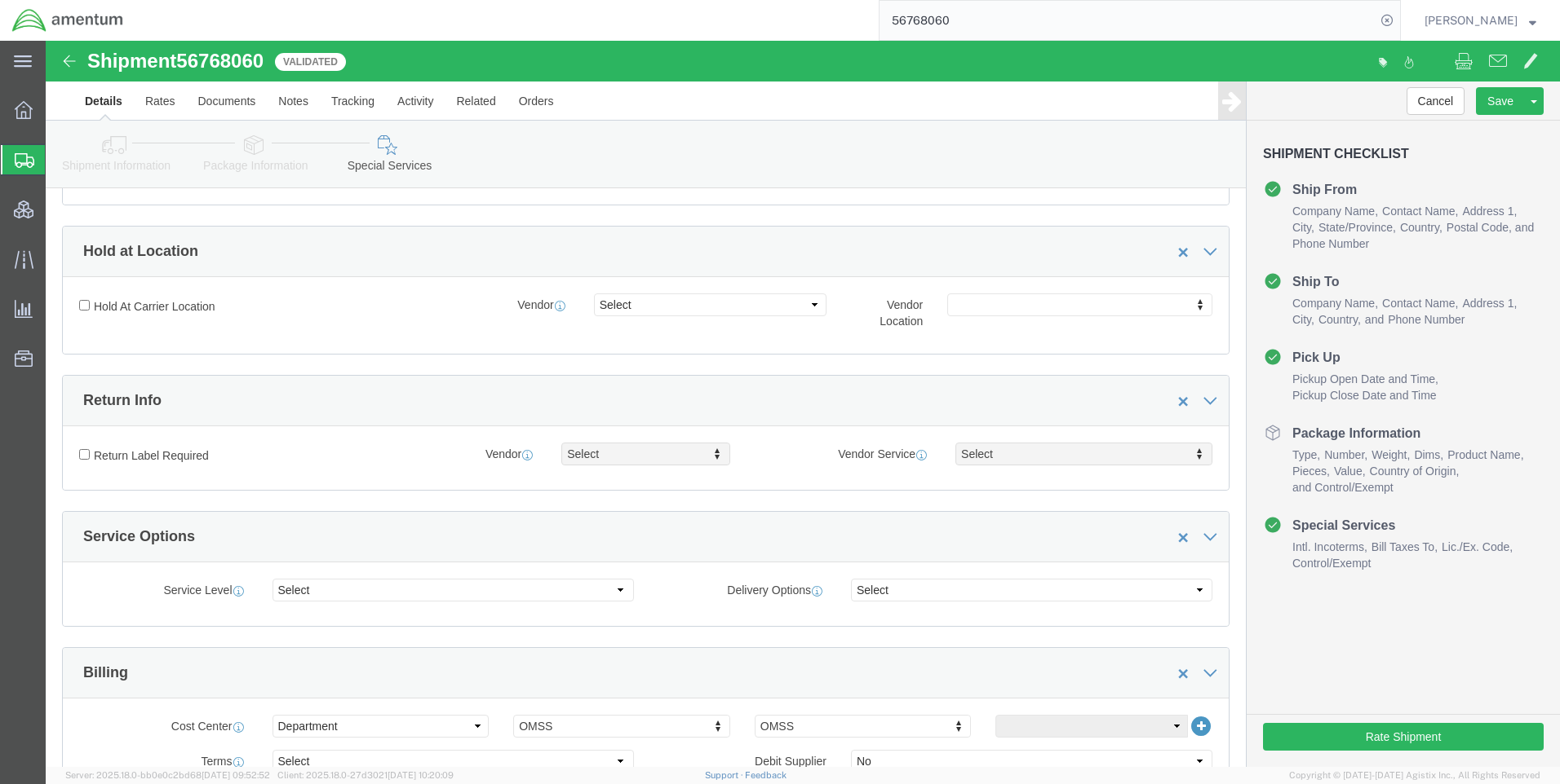
scroll to position [489, 0]
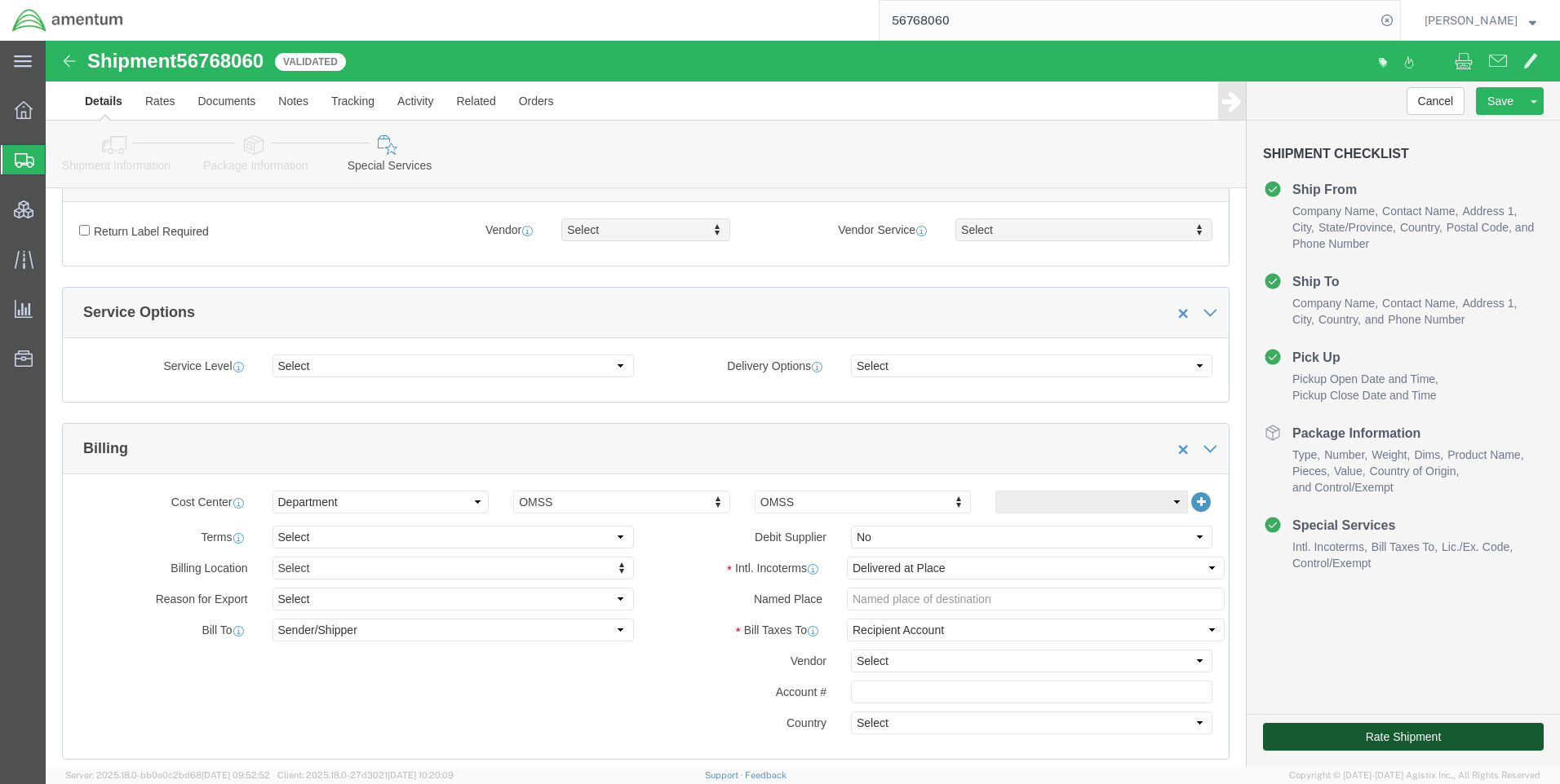
click button "Rate Shipment"
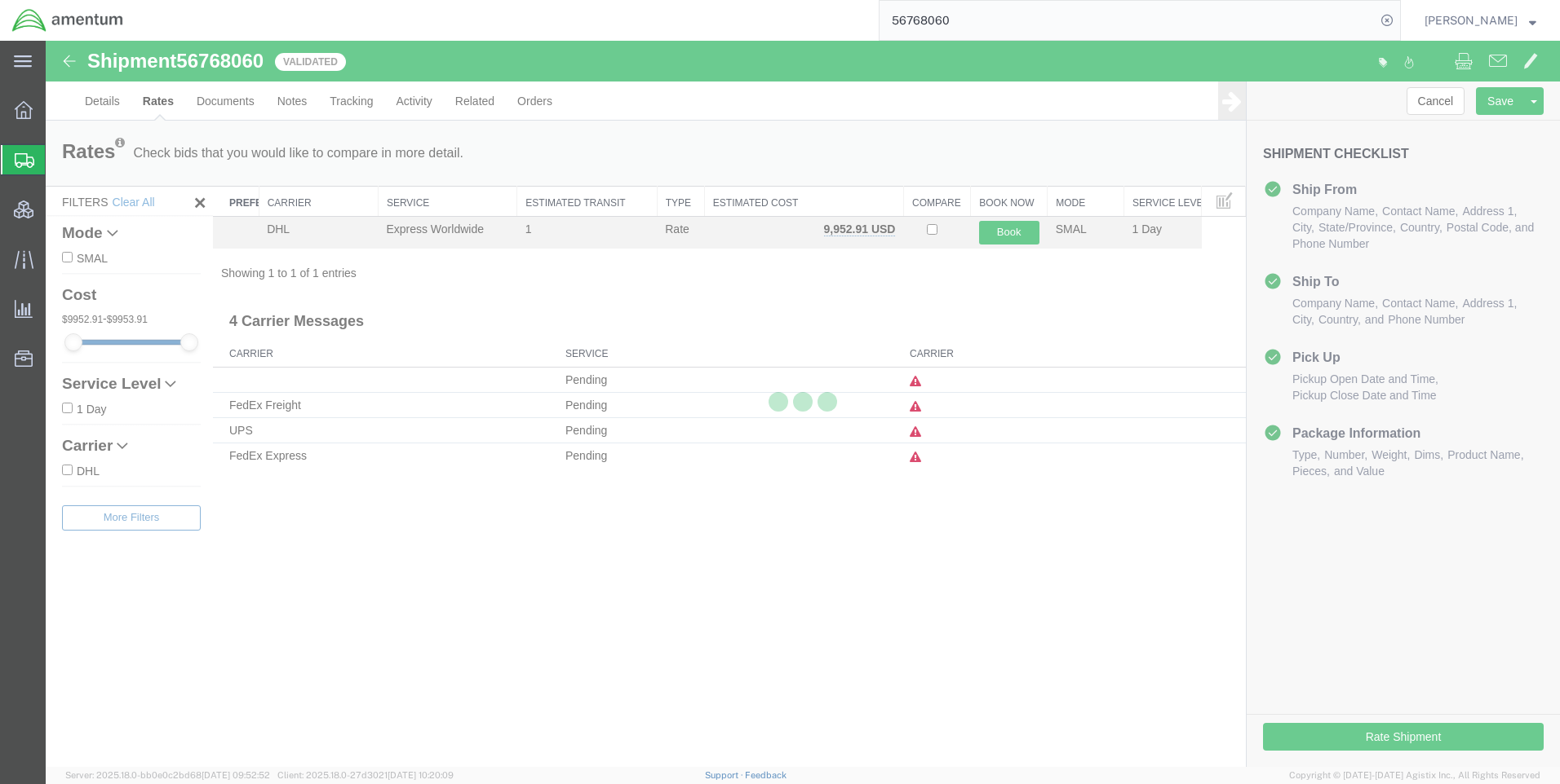
scroll to position [0, 0]
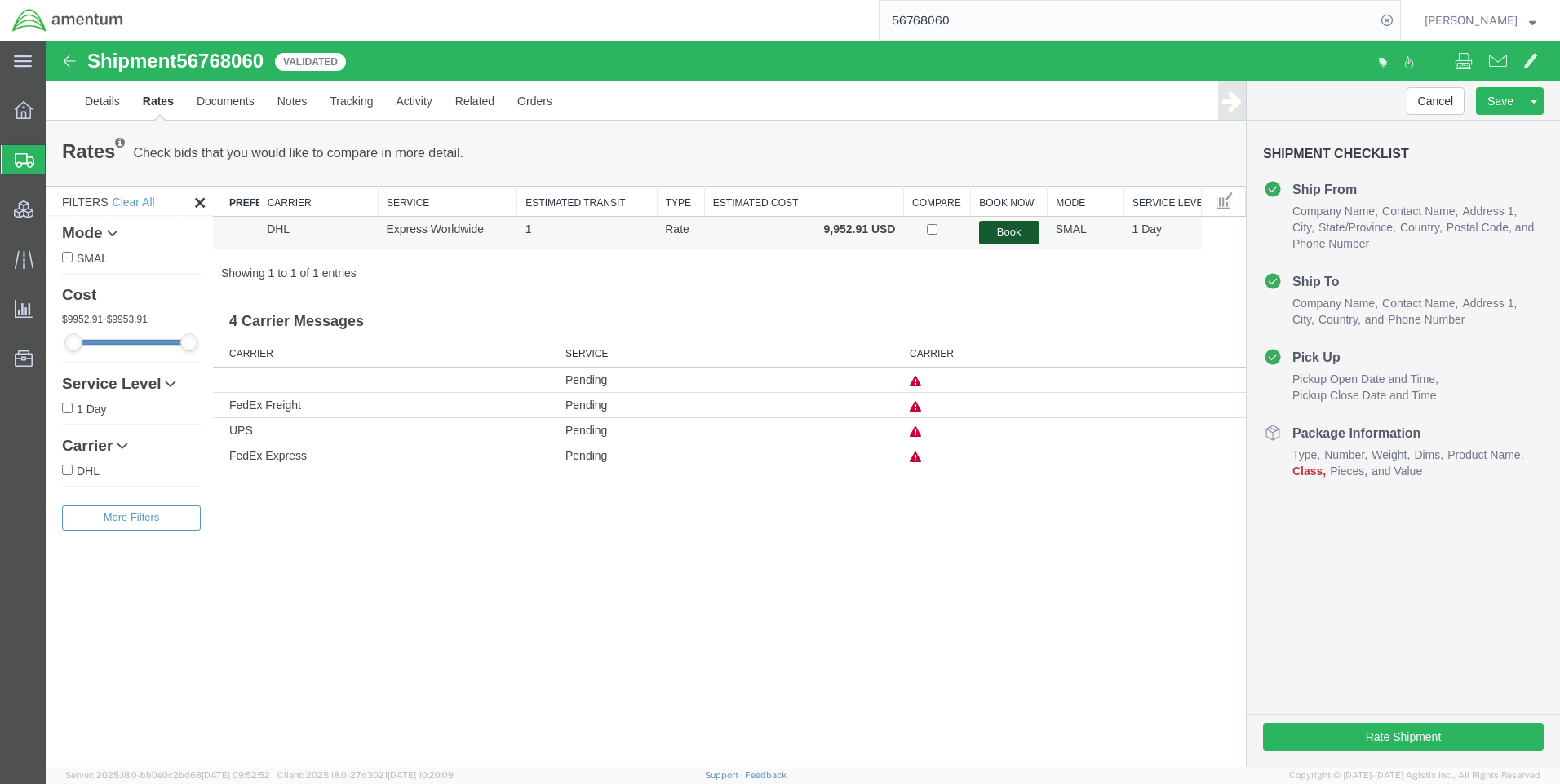
click at [1021, 228] on button "Book" at bounding box center [1009, 233] width 60 height 24
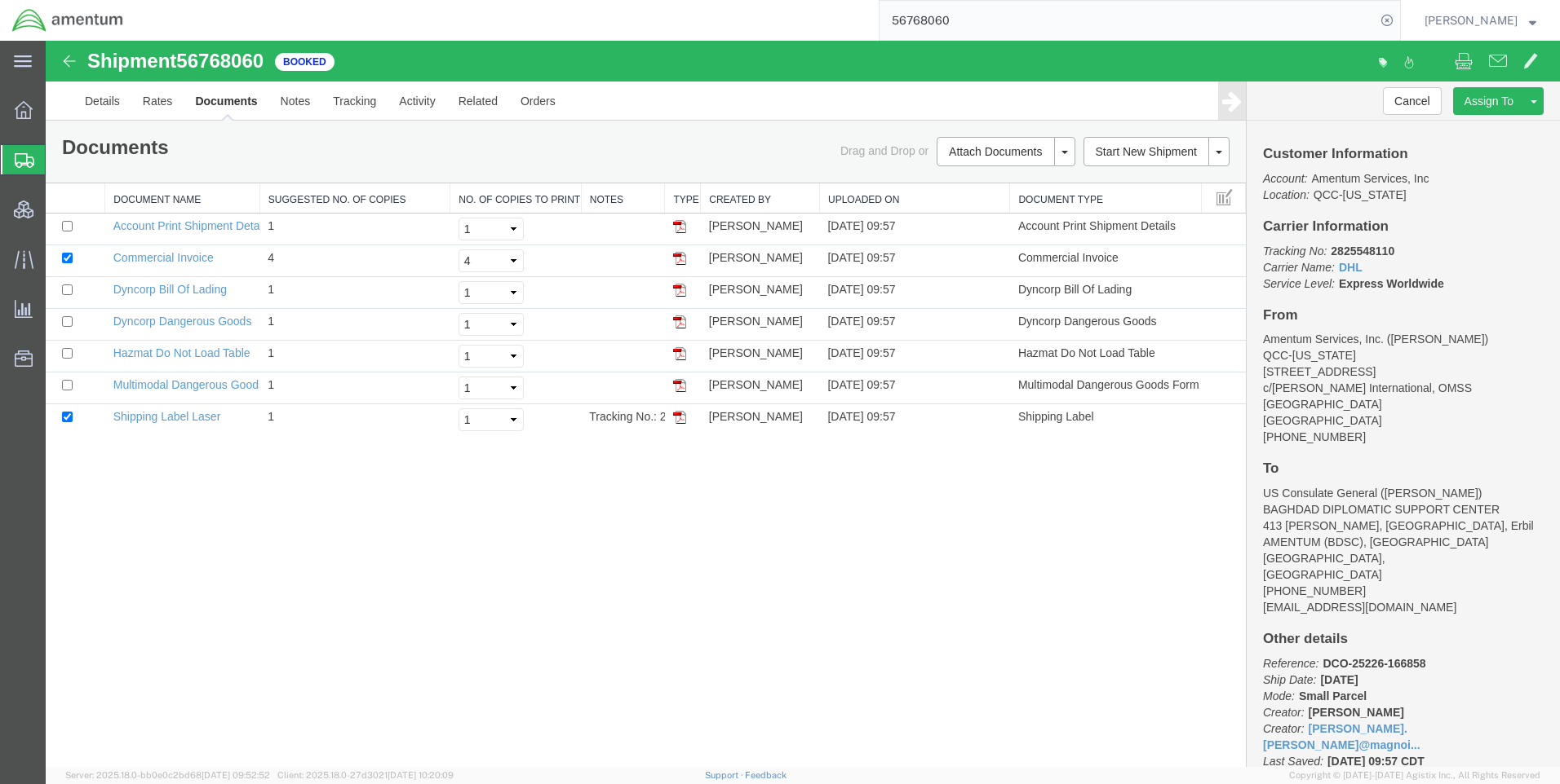
click at [239, 63] on span "56768060" at bounding box center [220, 60] width 88 height 22
copy span "56768060"
click at [166, 107] on link "Rates" at bounding box center [157, 102] width 53 height 40
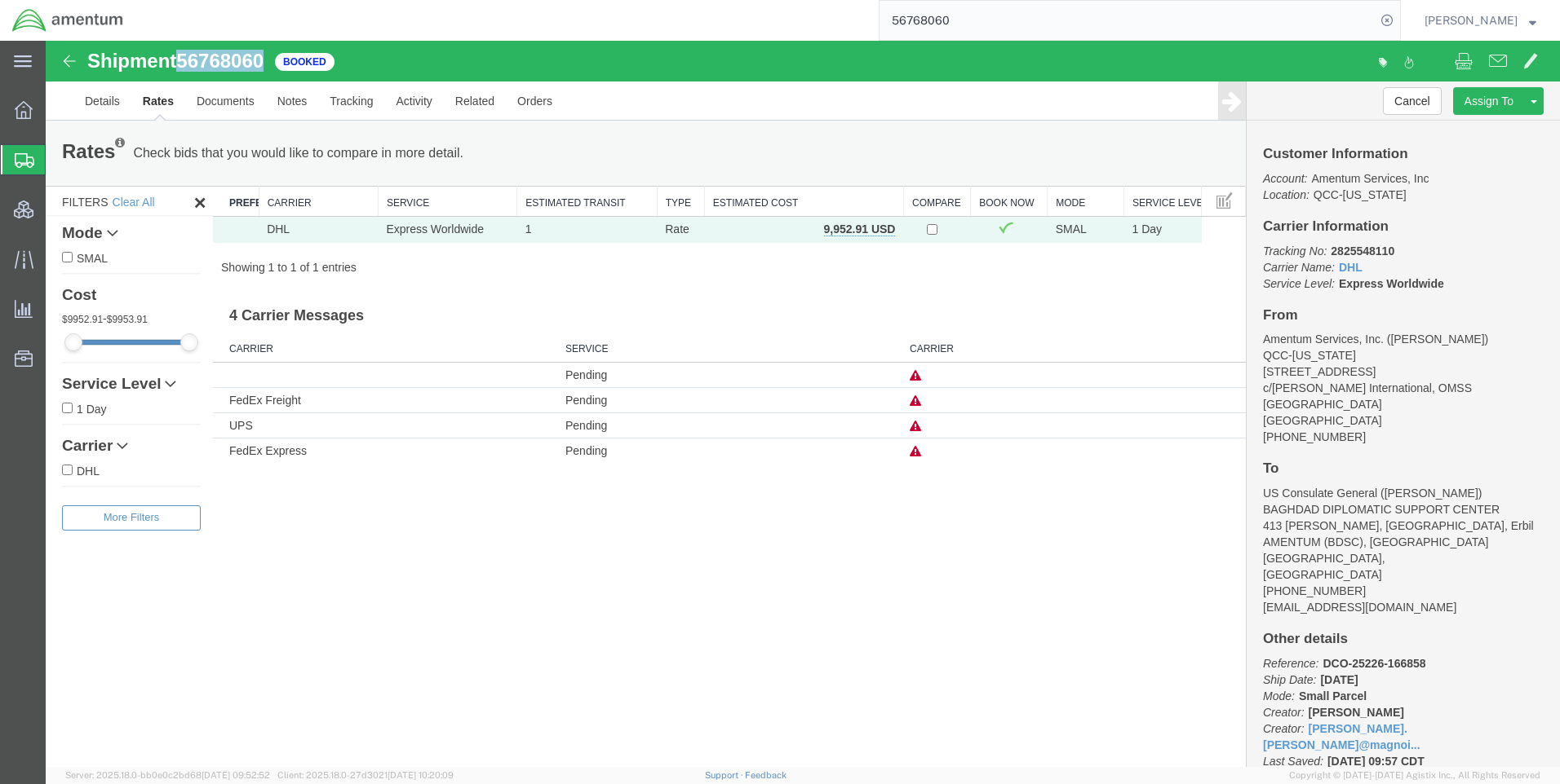
click at [208, 209] on icon at bounding box center [199, 202] width 18 height 20
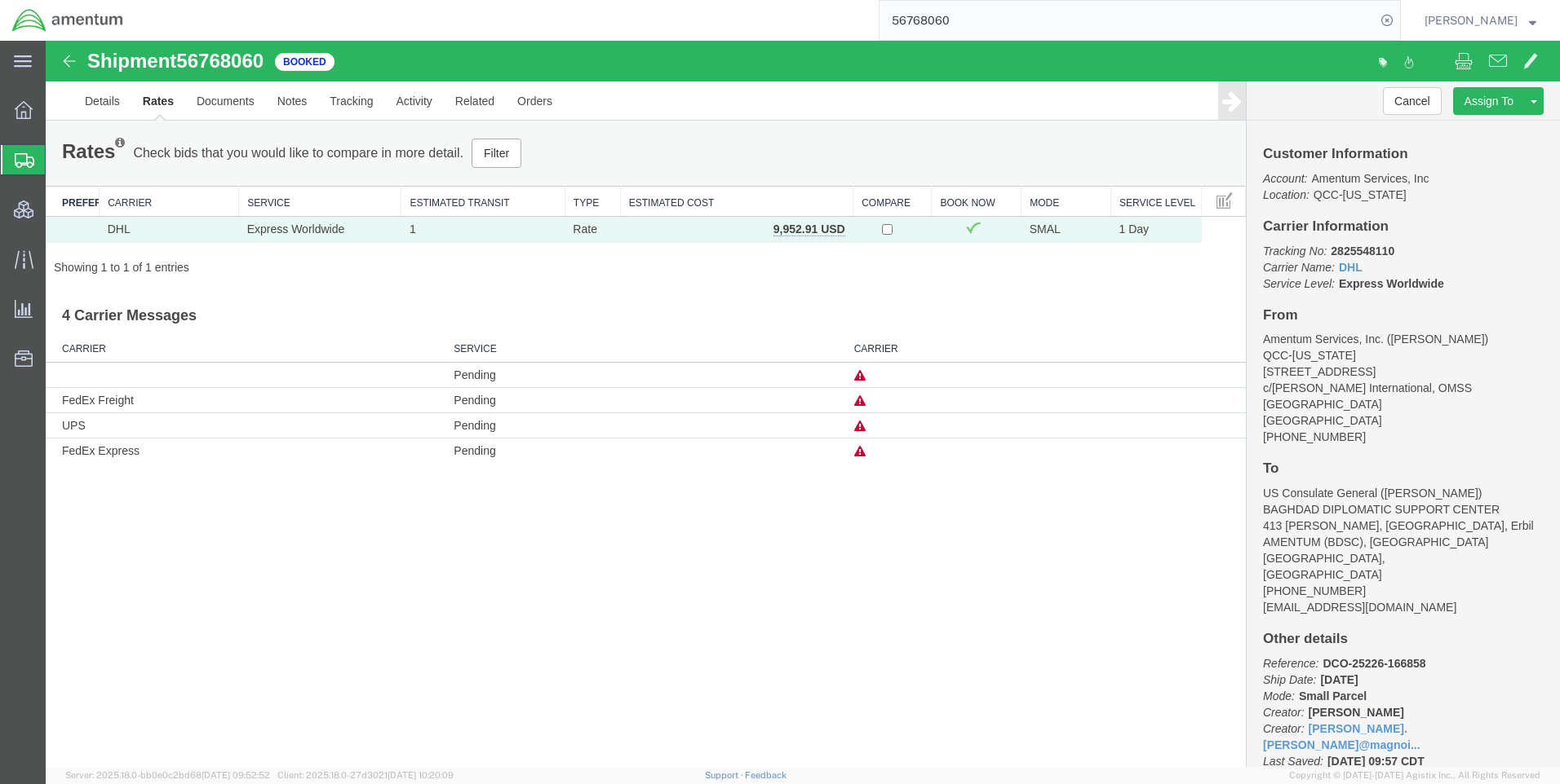
click at [1381, 253] on b "2825548110" at bounding box center [1361, 252] width 63 height 13
copy b "2825548110"
click at [226, 102] on link "Documents" at bounding box center [225, 102] width 81 height 40
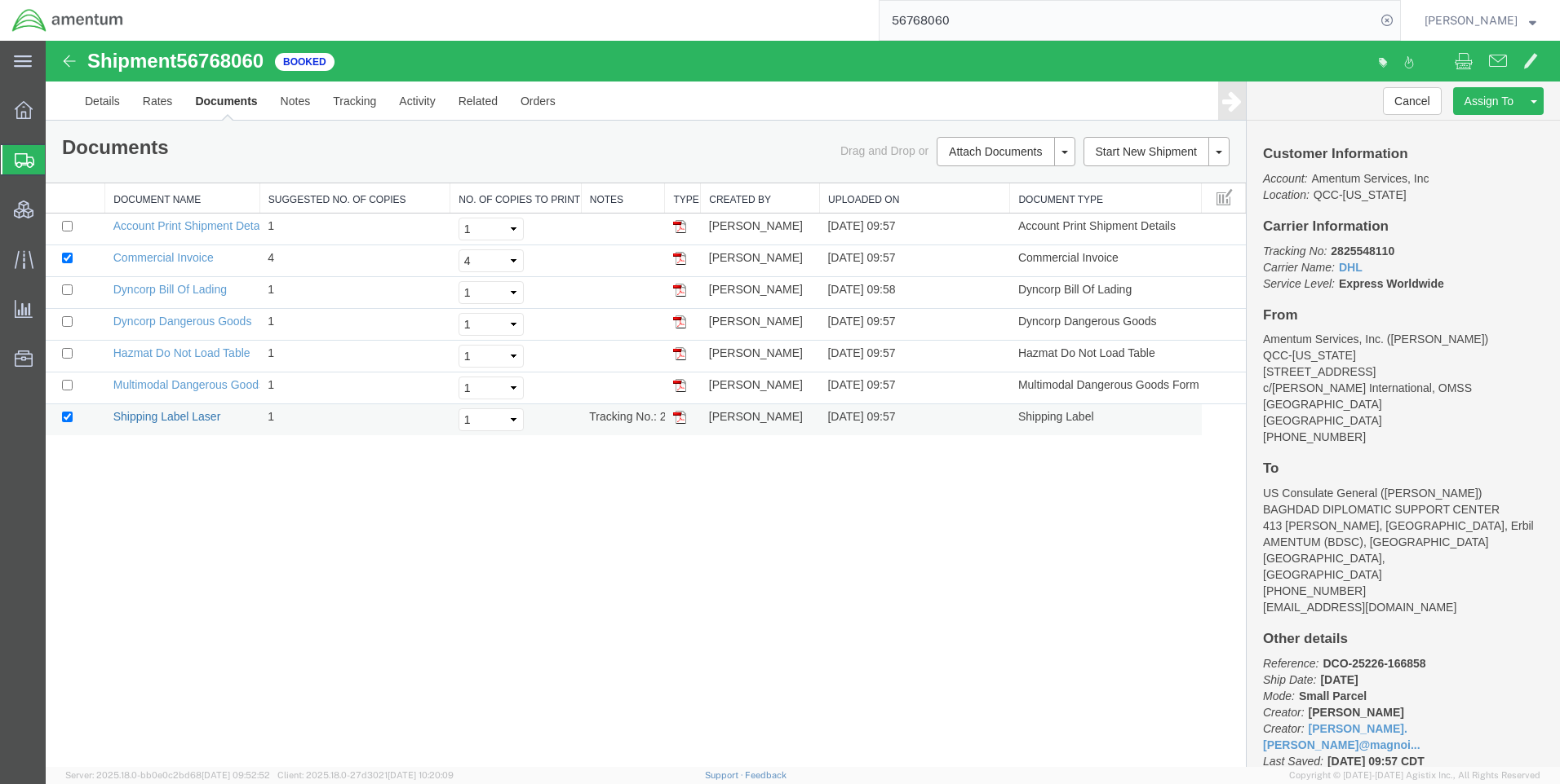
click at [168, 418] on link "Shipping Label Laser" at bounding box center [167, 416] width 107 height 13
click at [167, 258] on link "Commercial Invoice" at bounding box center [163, 258] width 100 height 13
click at [155, 257] on link "Commercial Invoice" at bounding box center [163, 258] width 100 height 13
